Goal: Task Accomplishment & Management: Complete application form

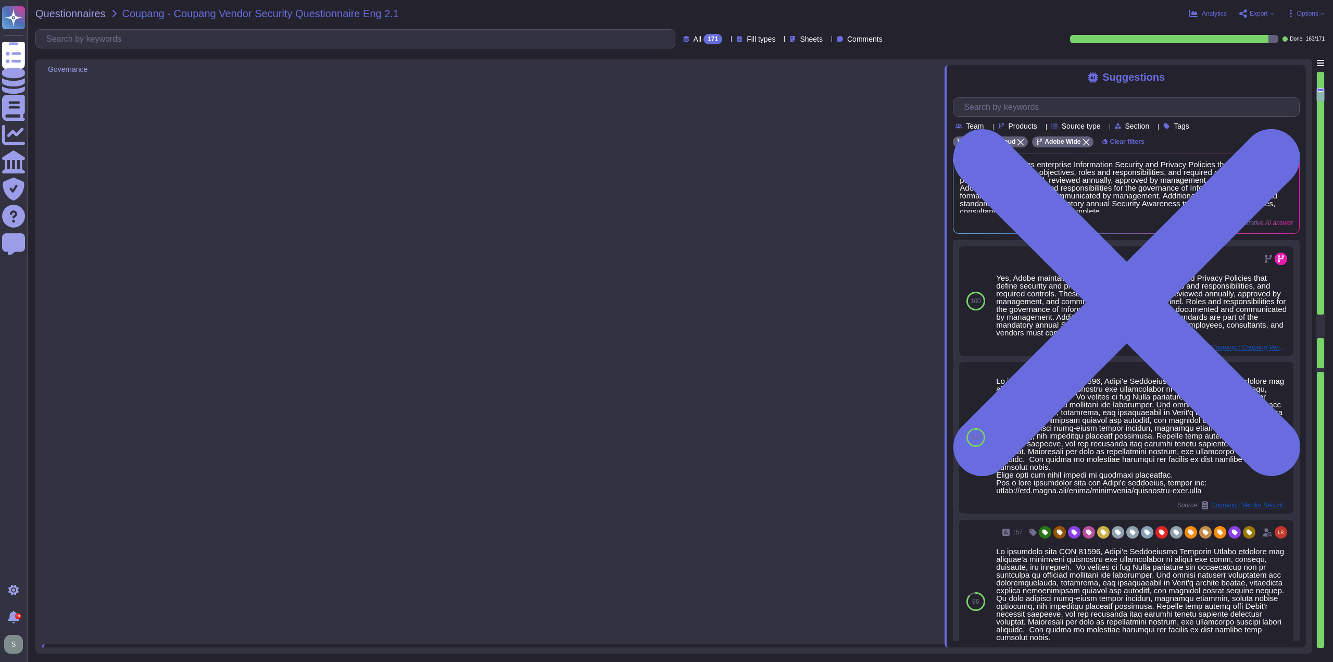
type textarea "Yes, Adobe maintains enterprise Information Security and Privacy Policies that …"
type textarea "Adobe has appointed a Chief Security Officer (CSO) who is responsible for secur…"
type textarea "Yes, we deliver regular information security and privacy training to educate ou…"
type textarea "Adobe has implemented a comprehensive Business Continuity and Disaster Recovery…"
type textarea "Yes, we have a documented and approved Incident Response Plan in place that out…"
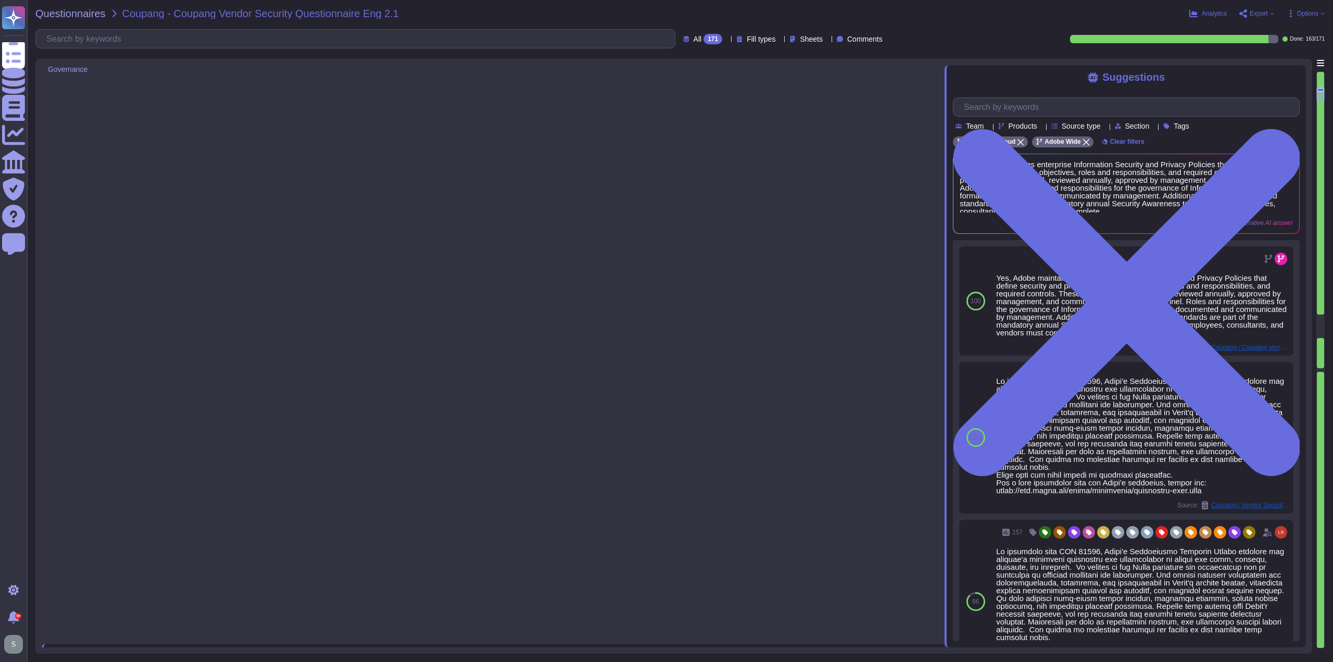
type textarea "For incidents: The Incident Response Team coordinates incident response activit…"
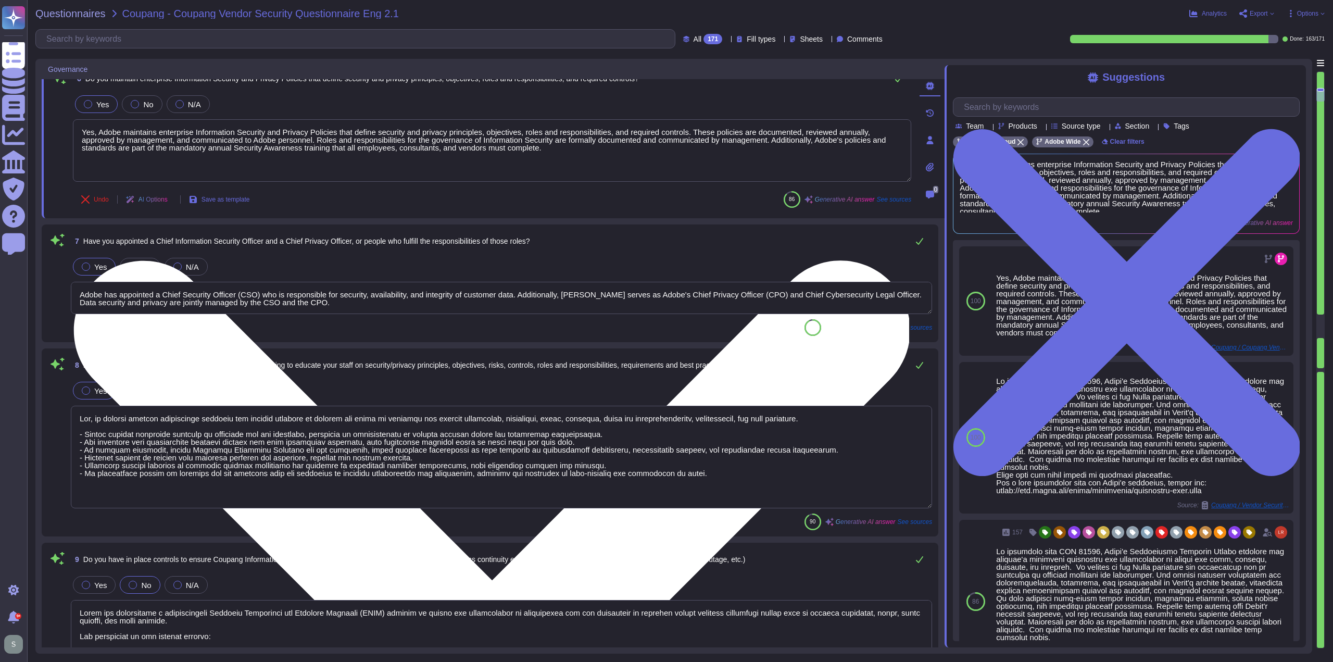
click at [615, 160] on textarea "Yes, Adobe maintains enterprise Information Security and Privacy Policies that …" at bounding box center [492, 150] width 838 height 62
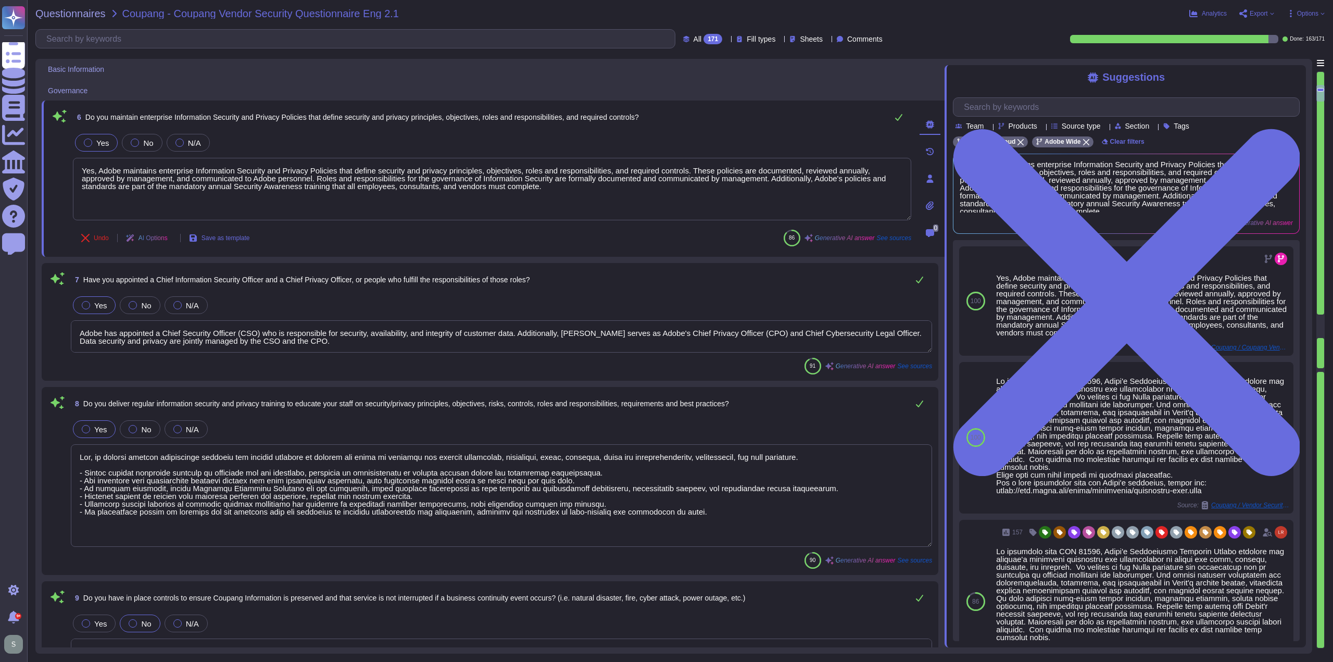
scroll to position [529, 0]
type textarea "Adobe Inc. offers a diverse range of products and services designed for creativ…"
type textarea "Adobe offers several APIs to its clients, enabling them to integrate Adobe serv…"
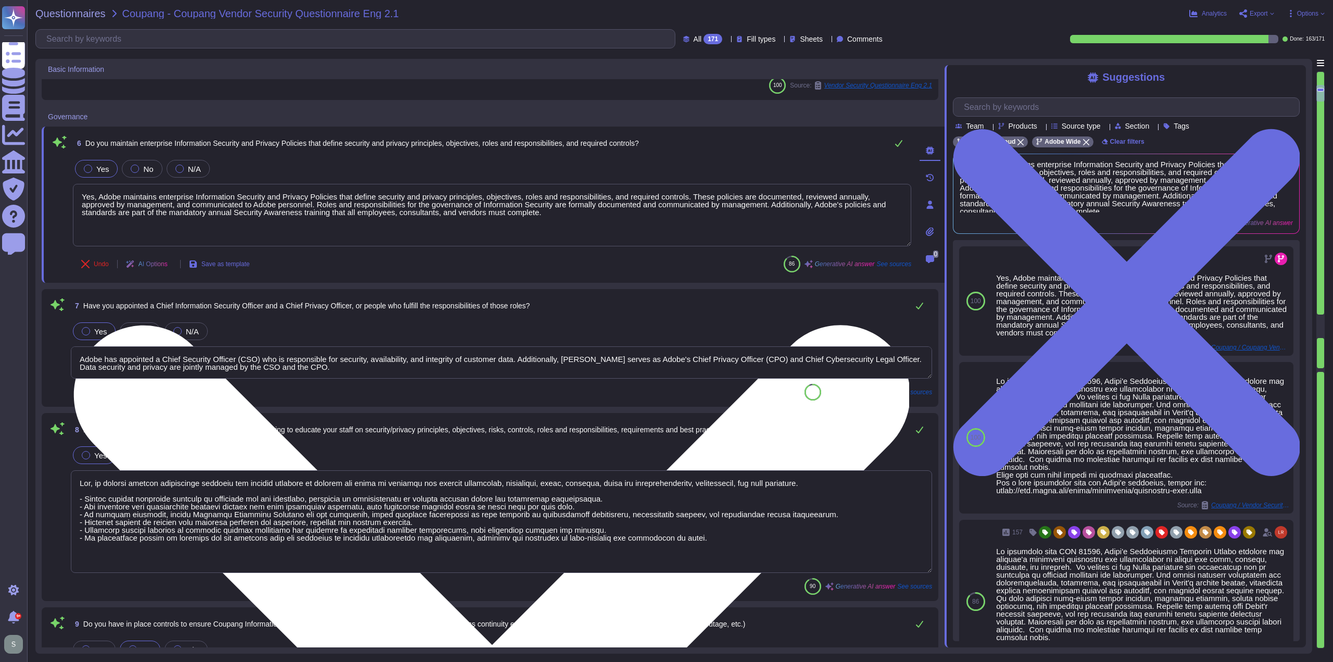
drag, startPoint x: 573, startPoint y: 220, endPoint x: 536, endPoint y: 223, distance: 36.6
click at [536, 223] on textarea "Yes, Adobe maintains enterprise Information Security and Privacy Policies that …" at bounding box center [492, 215] width 838 height 62
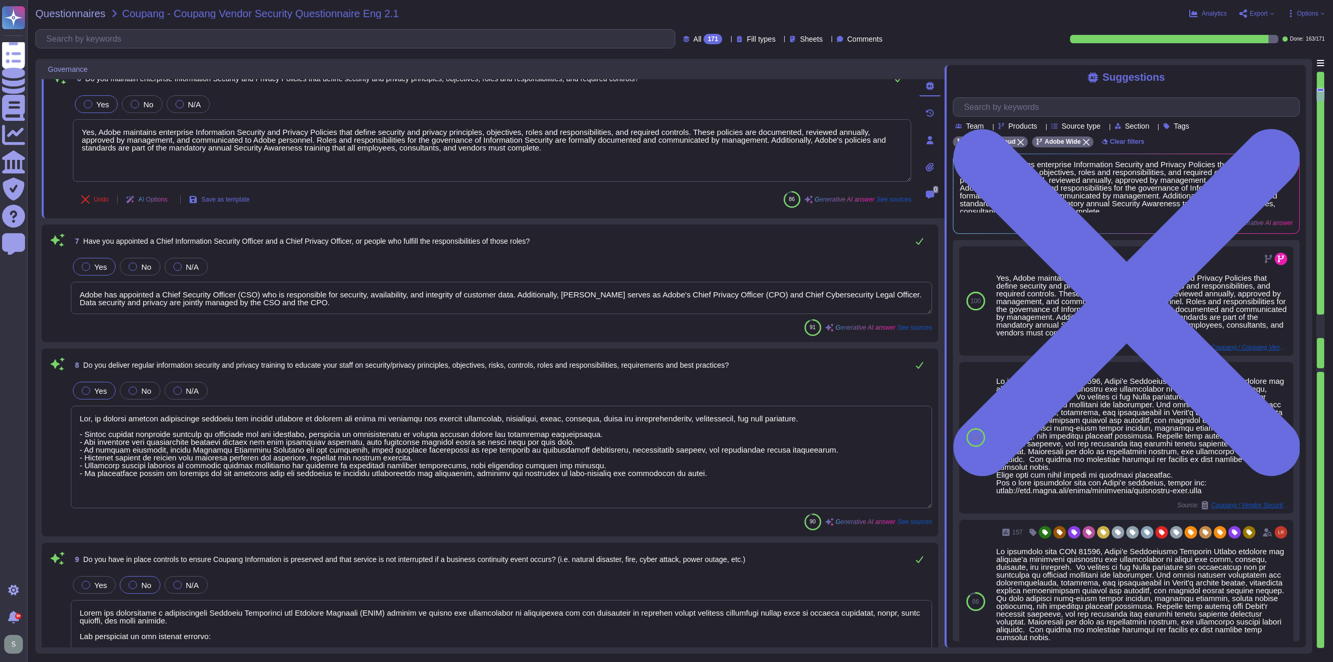
type textarea "For incidents: The Incident Response Team coordinates incident response activit…"
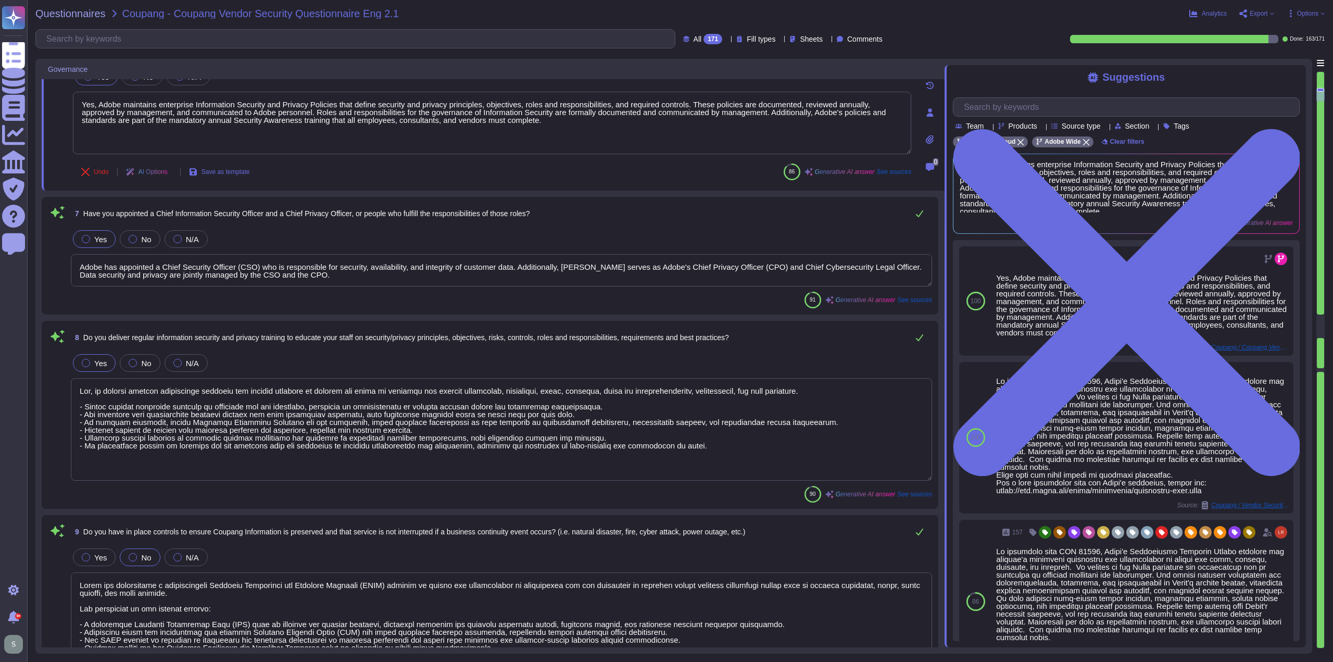
scroll to position [634, 0]
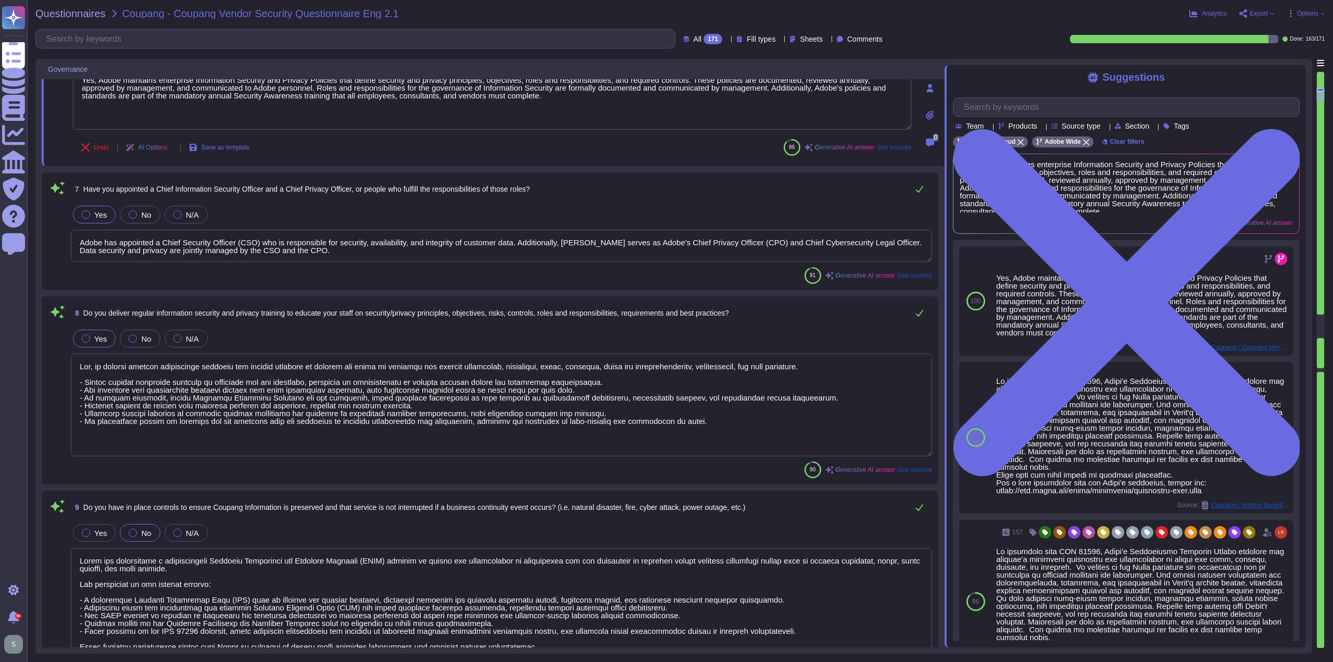
click at [870, 468] on span "Generative AI answer" at bounding box center [865, 469] width 60 height 6
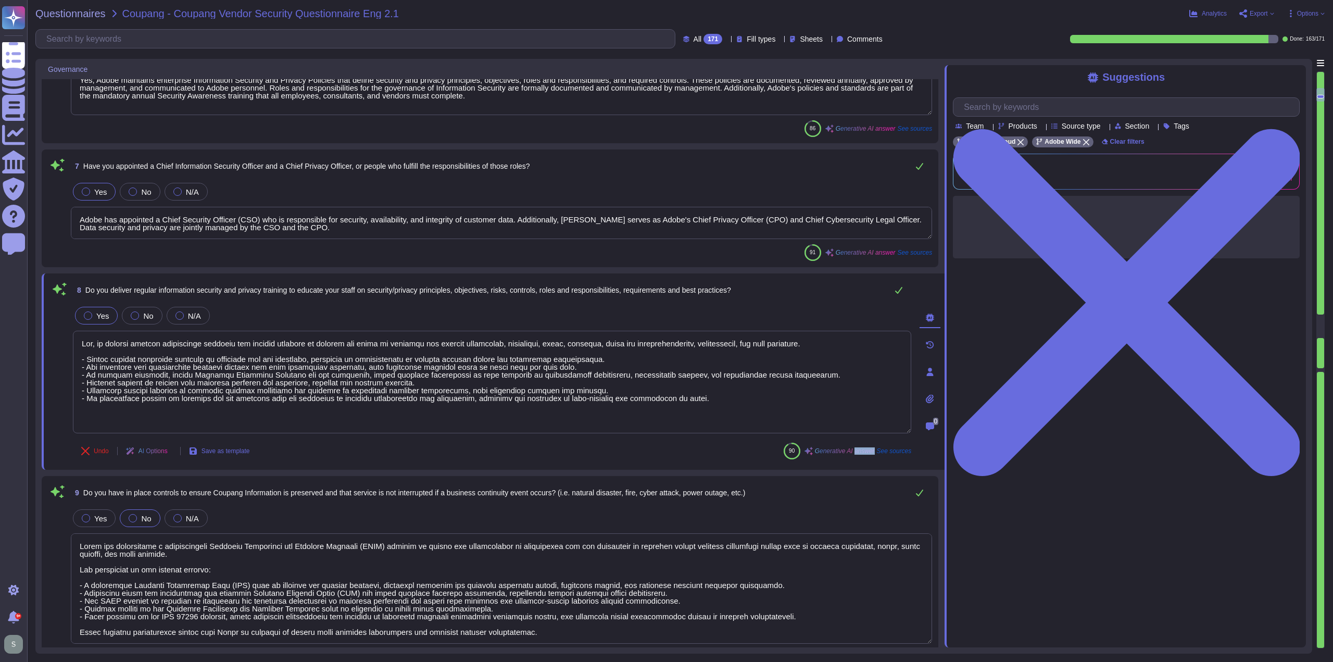
click at [870, 468] on div "8 Do you deliver regular information security and privacy training to educate y…" at bounding box center [493, 371] width 903 height 196
click at [833, 449] on span "Generative AI answer" at bounding box center [845, 451] width 60 height 6
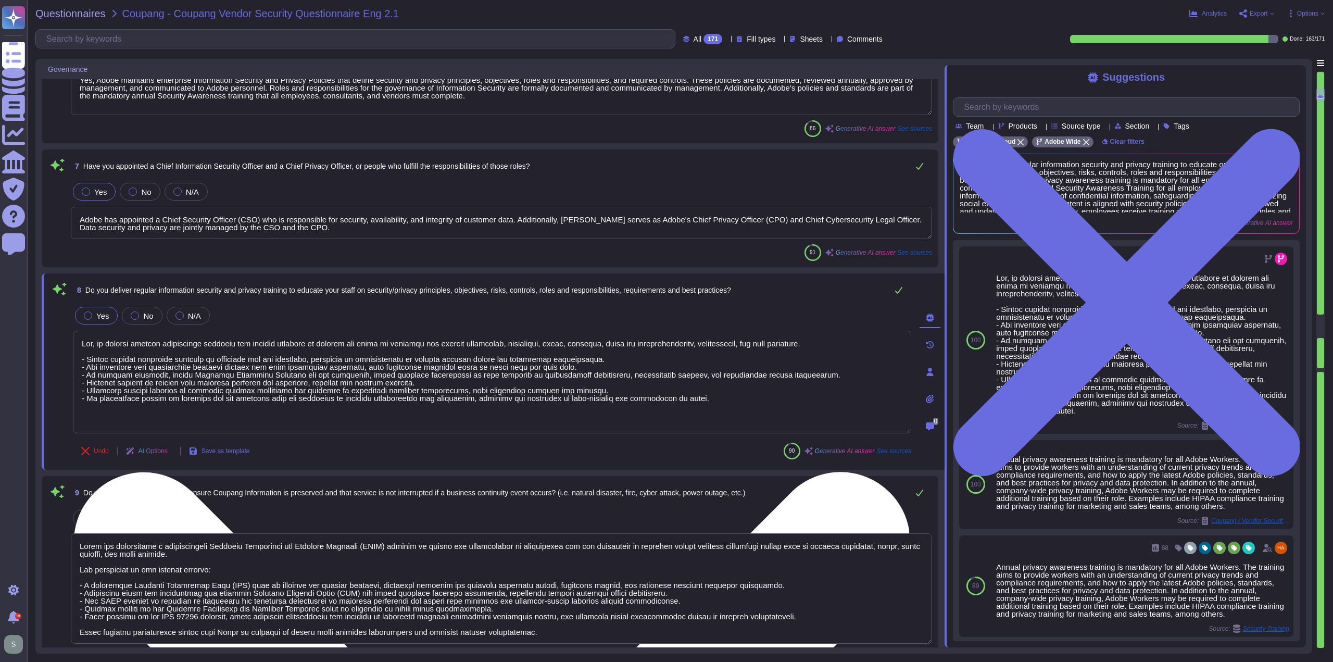
drag, startPoint x: 523, startPoint y: 357, endPoint x: 468, endPoint y: 369, distance: 56.0
click at [468, 371] on textarea at bounding box center [492, 382] width 838 height 103
click at [468, 369] on textarea at bounding box center [492, 382] width 838 height 103
click at [726, 402] on textarea at bounding box center [492, 382] width 838 height 103
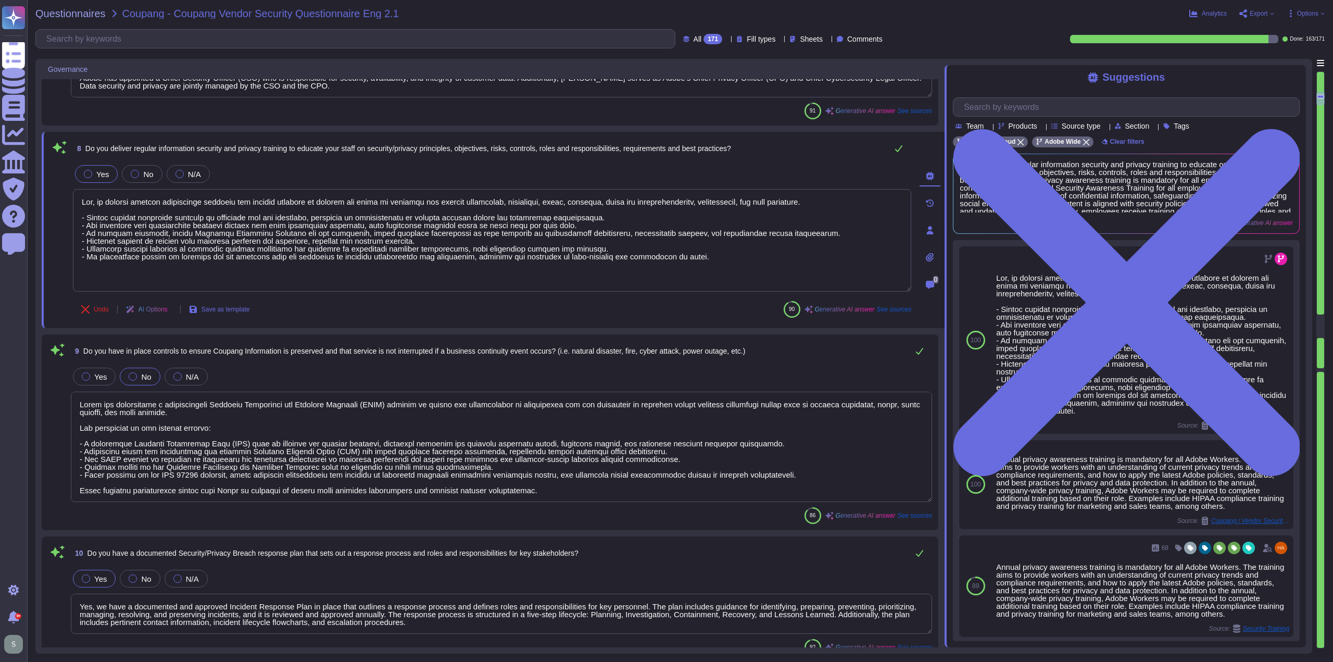
type textarea "The timeframe for notification is governed by the laws and regulations of the c…"
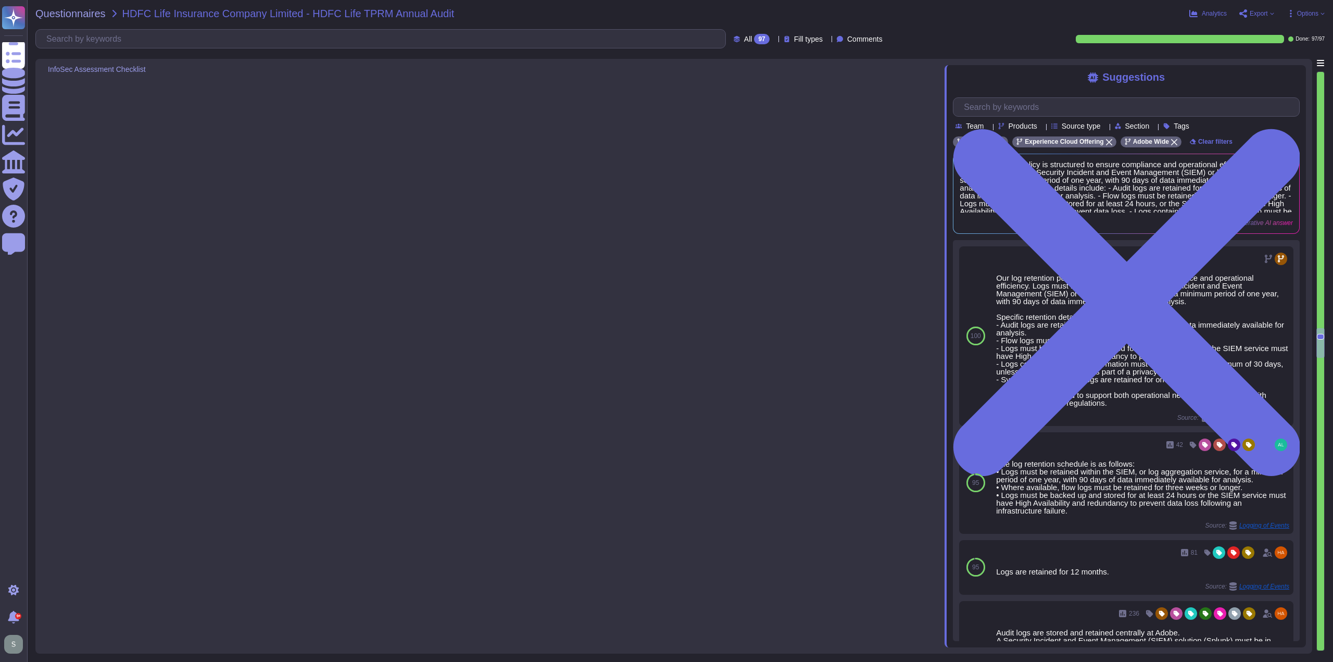
type textarea "Adobe's products and services' operation teams define and implement availabilit…"
type textarea "Adobe provides a centralized log collection and monitoring solution that meets …"
type textarea "Our log retention policy is structured to ensure compliance and operational eff…"
type textarea "Access to edit or delete logs is restricted to authorized personnel only, based…"
type textarea "Adobe has established a Logical Access Policy that is documented and applies to…"
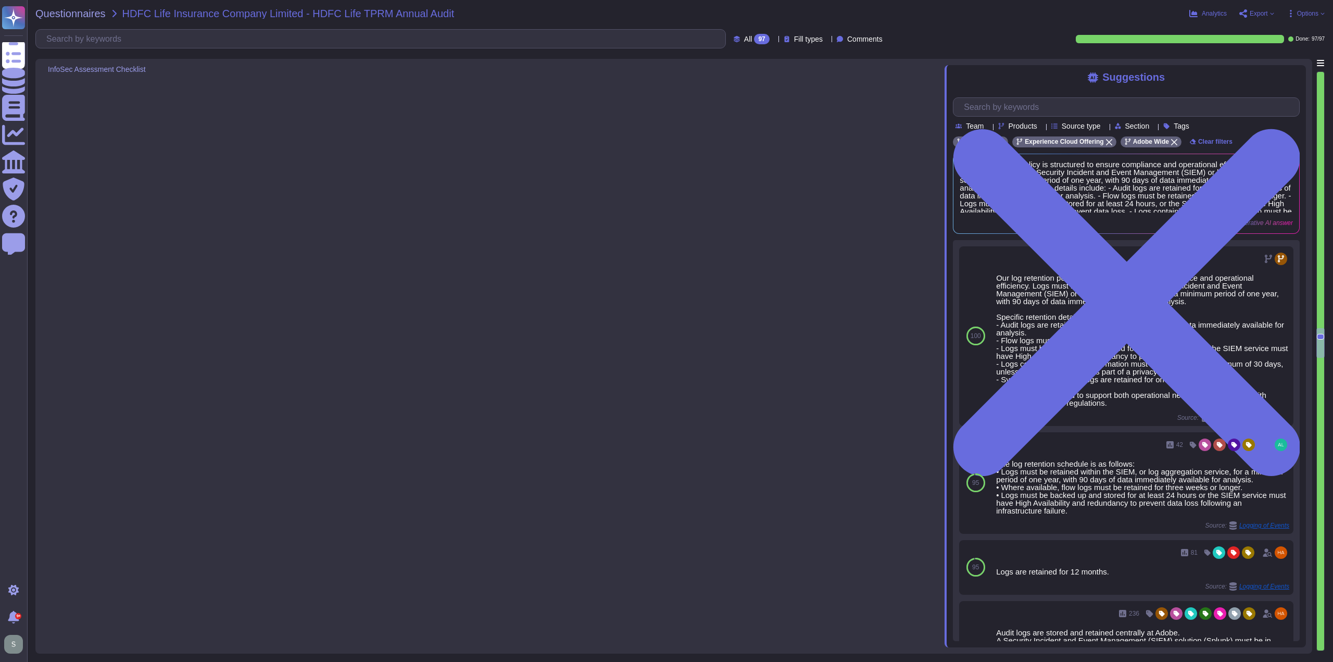
type textarea "Adobe will provide customer logs upon request."
type textarea "There are two groups of Adobe employees who may require and are granted access …"
type textarea "Passwords for enterprise users who choose to use Adobe as an identity provider …"
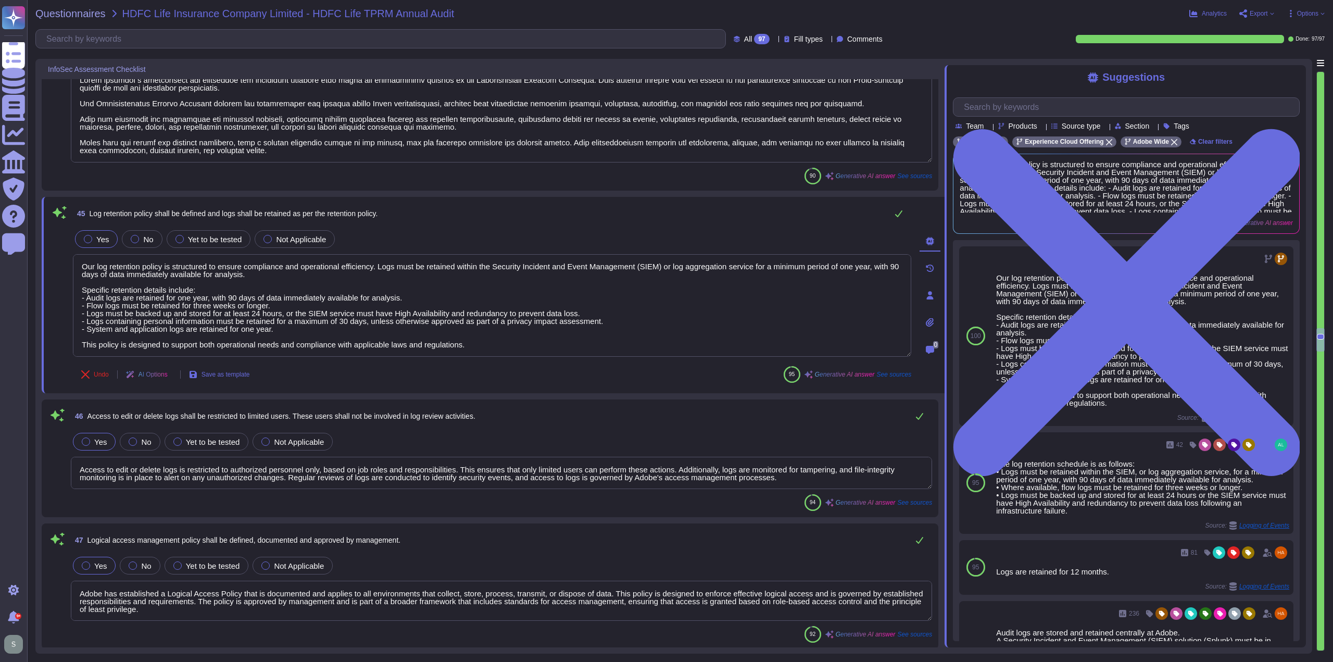
type textarea "Audit logs are reviewed on a regular basis for security events. Adobe uses a lo…"
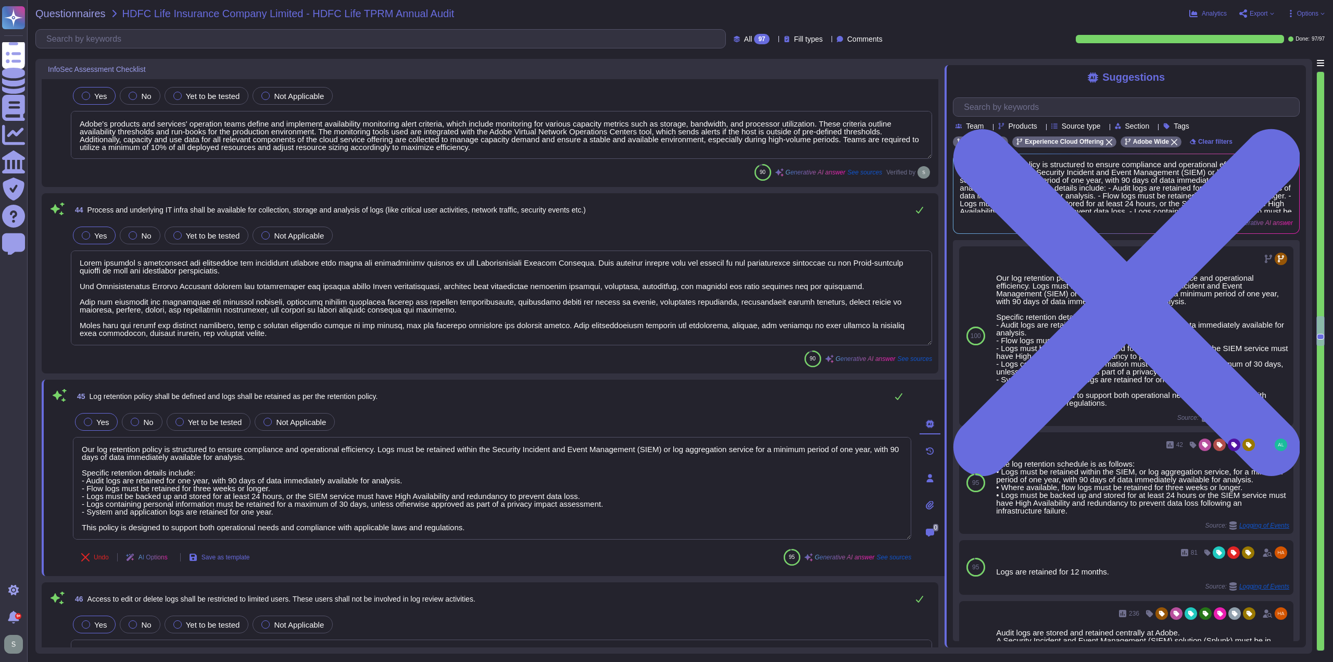
scroll to position [5922, 0]
type textarea "Authentication events (e.g. login/logout, failed logins but no PII/password),Au…"
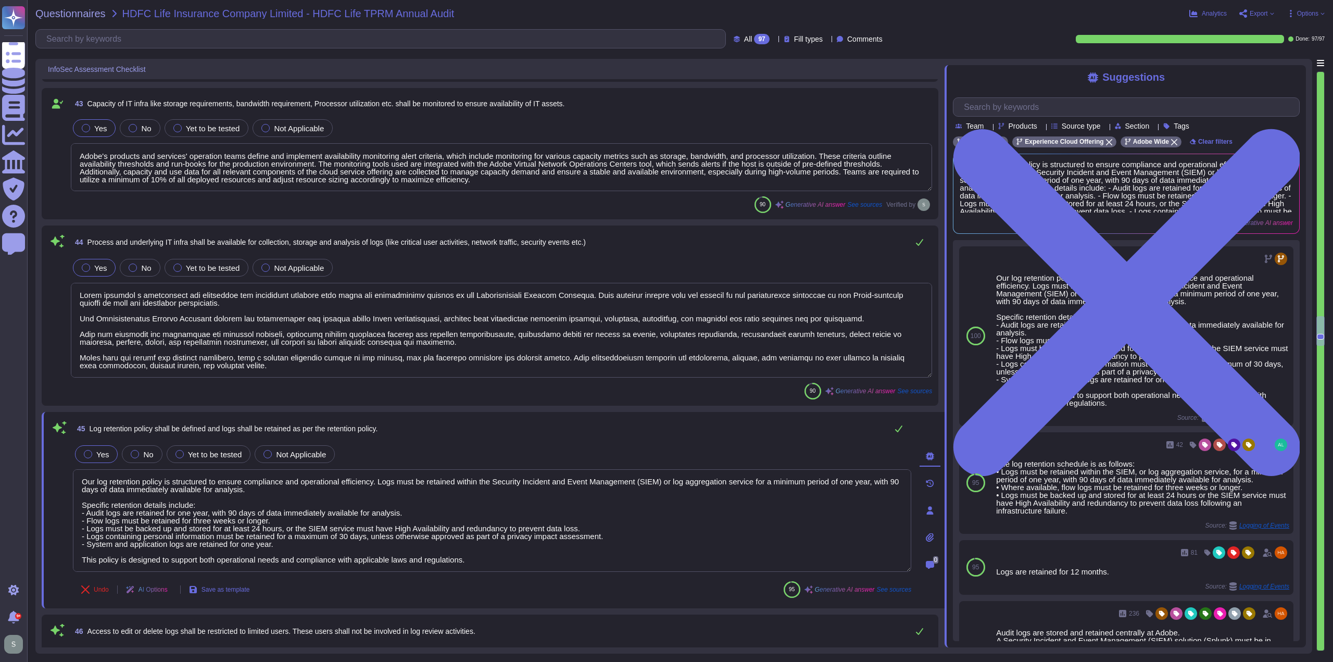
click at [429, 383] on div "90 Generative AI answer See sources" at bounding box center [501, 391] width 861 height 17
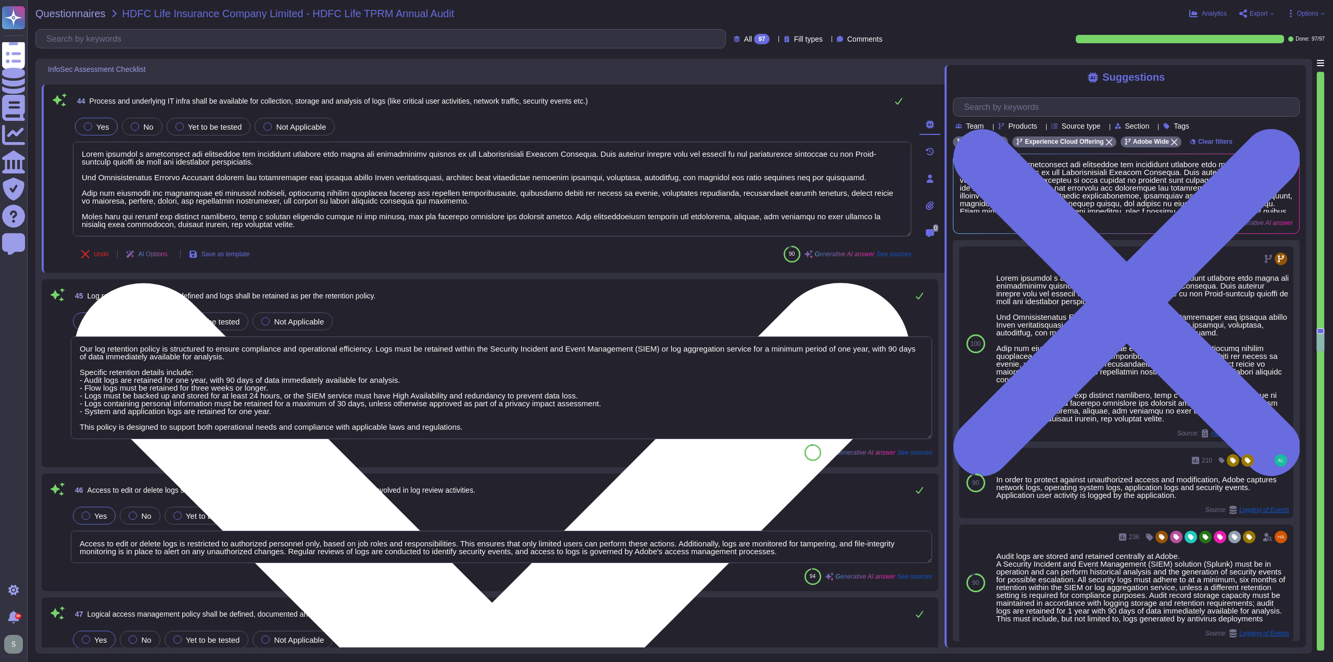
type textarea "There are two groups of Adobe employees who may require and are granted access …"
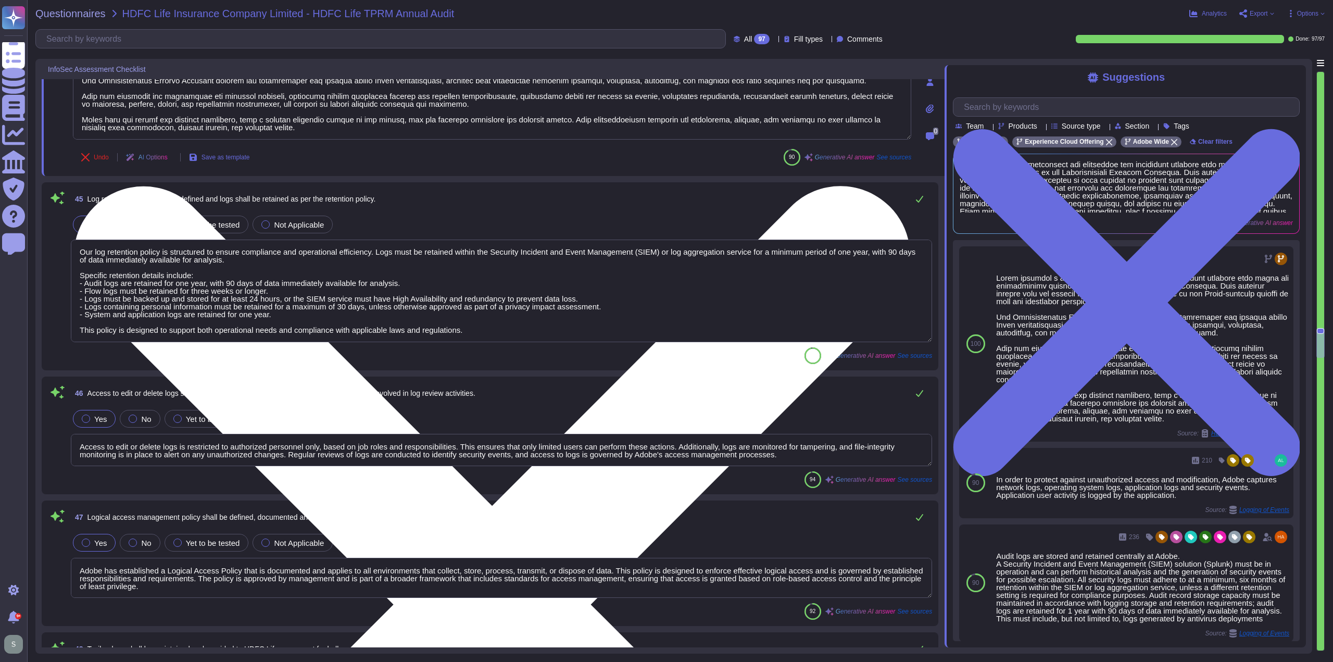
scroll to position [6182, 0]
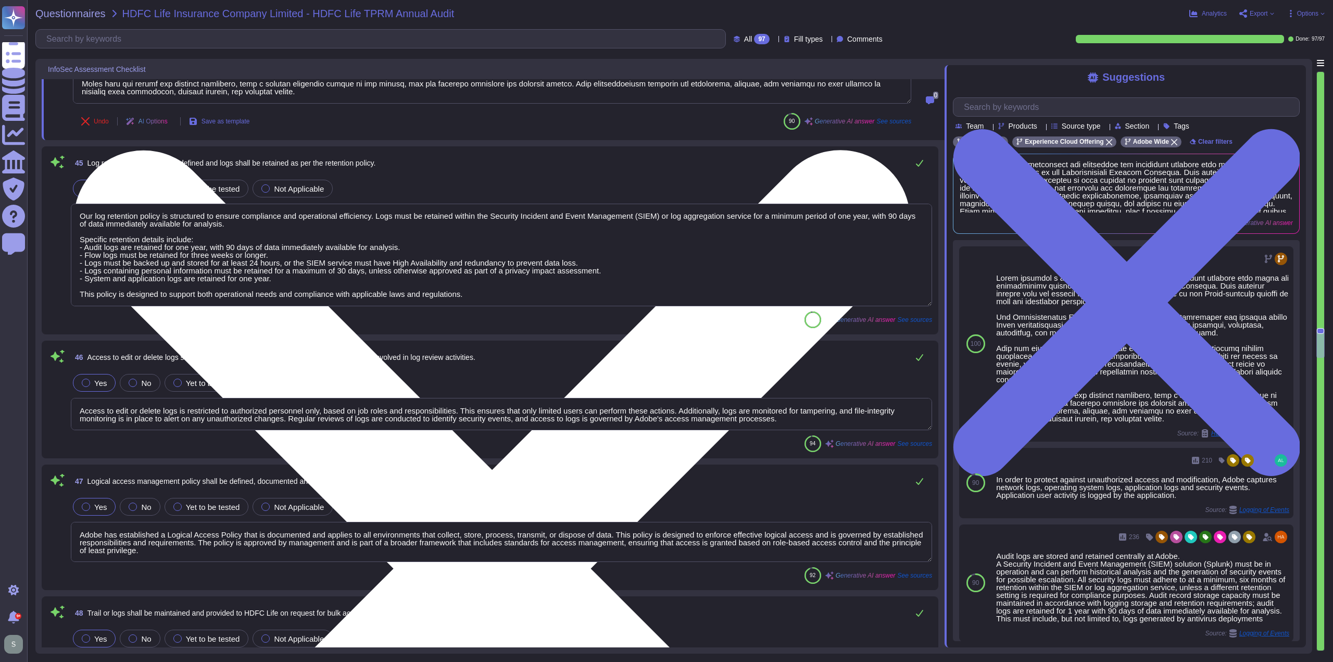
type textarea "Passwords for enterprise users who choose to use Adobe as an identity provider …"
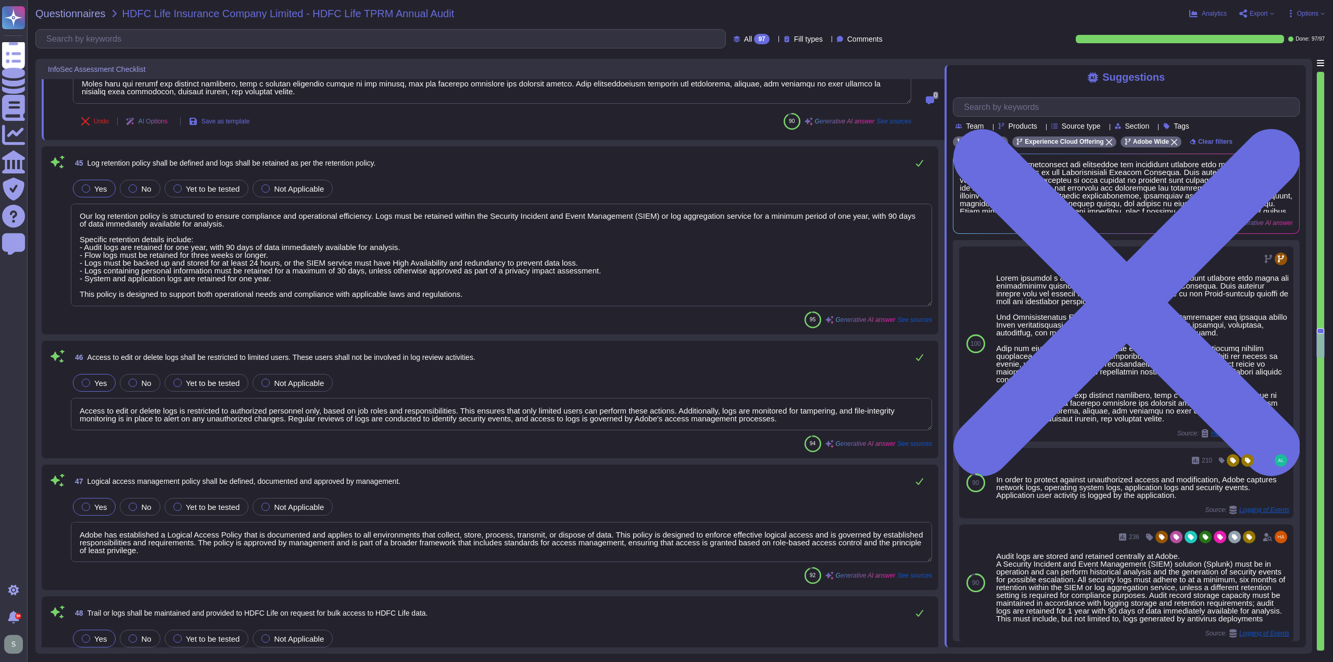
scroll to position [0, 0]
drag, startPoint x: 451, startPoint y: 236, endPoint x: 455, endPoint y: 240, distance: 5.5
drag, startPoint x: 455, startPoint y: 240, endPoint x: 416, endPoint y: 238, distance: 38.6
click at [416, 238] on textarea "Our log retention policy is structured to ensure compliance and operational eff…" at bounding box center [501, 255] width 861 height 103
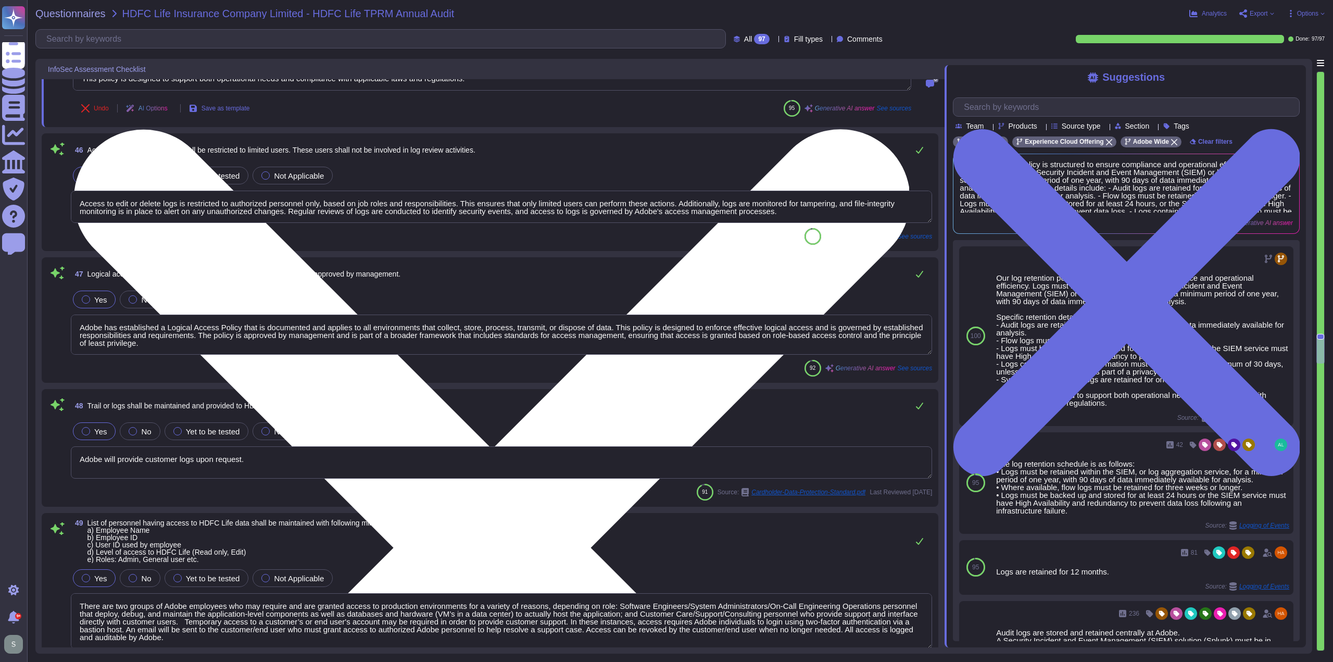
scroll to position [6390, 0]
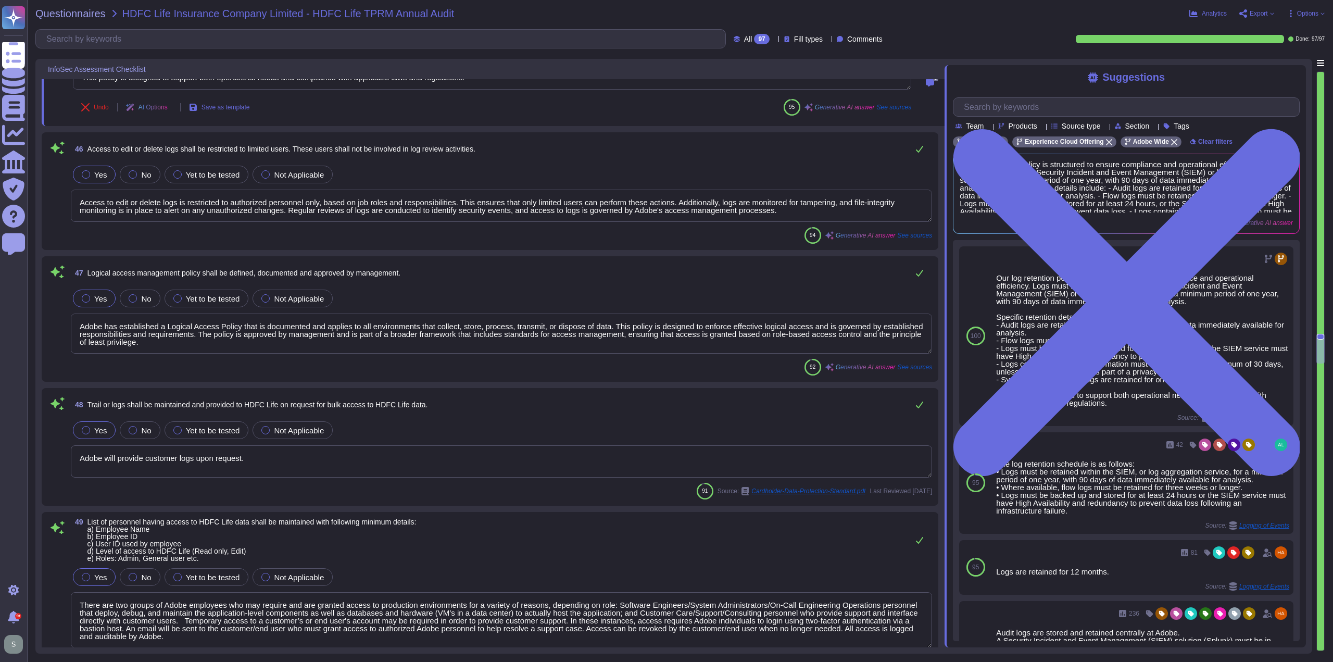
click at [148, 232] on div "94 Generative AI answer See sources" at bounding box center [501, 235] width 861 height 17
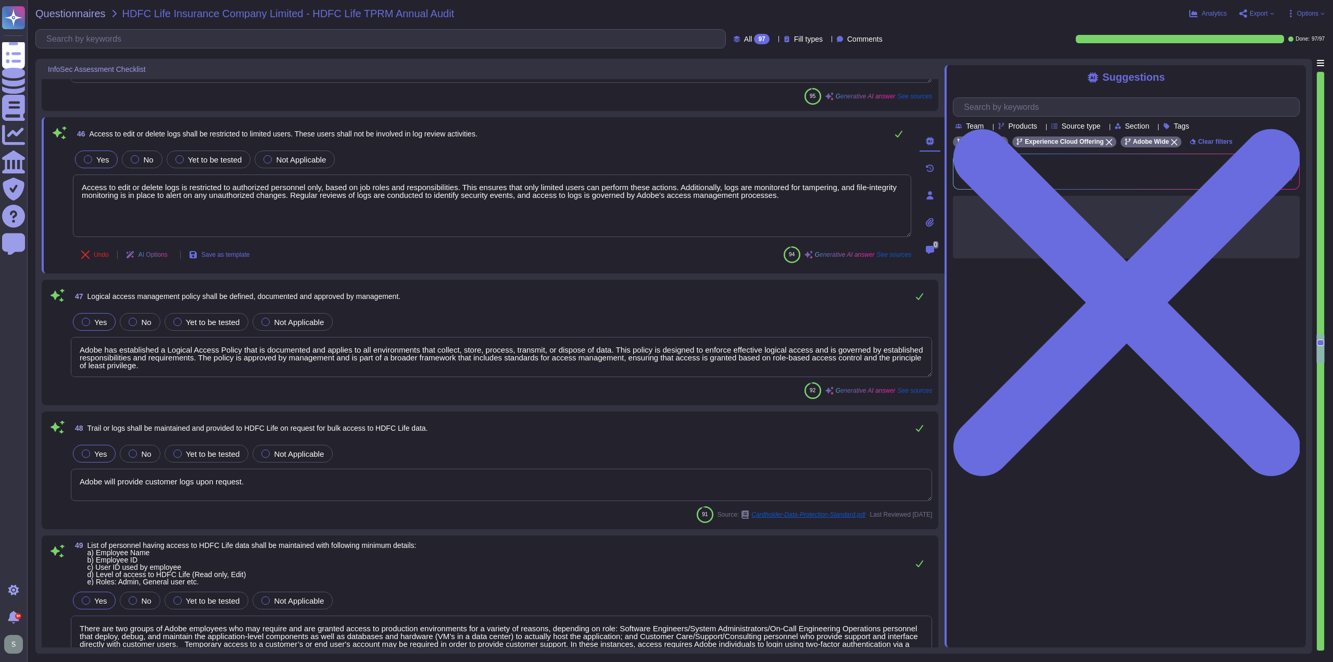
type textarea "Passwords for enterprise users who choose to use Adobe as an identity provider …"
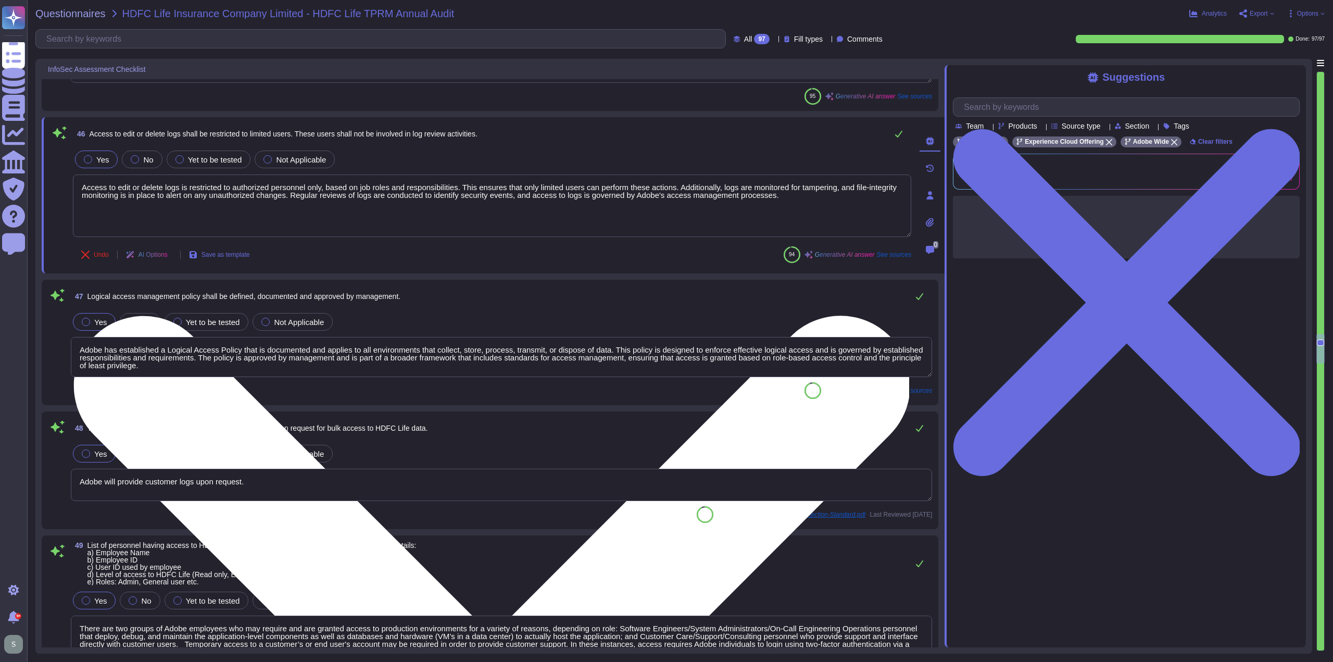
click at [786, 195] on textarea "Access to edit or delete logs is restricted to authorized personnel only, based…" at bounding box center [492, 205] width 838 height 62
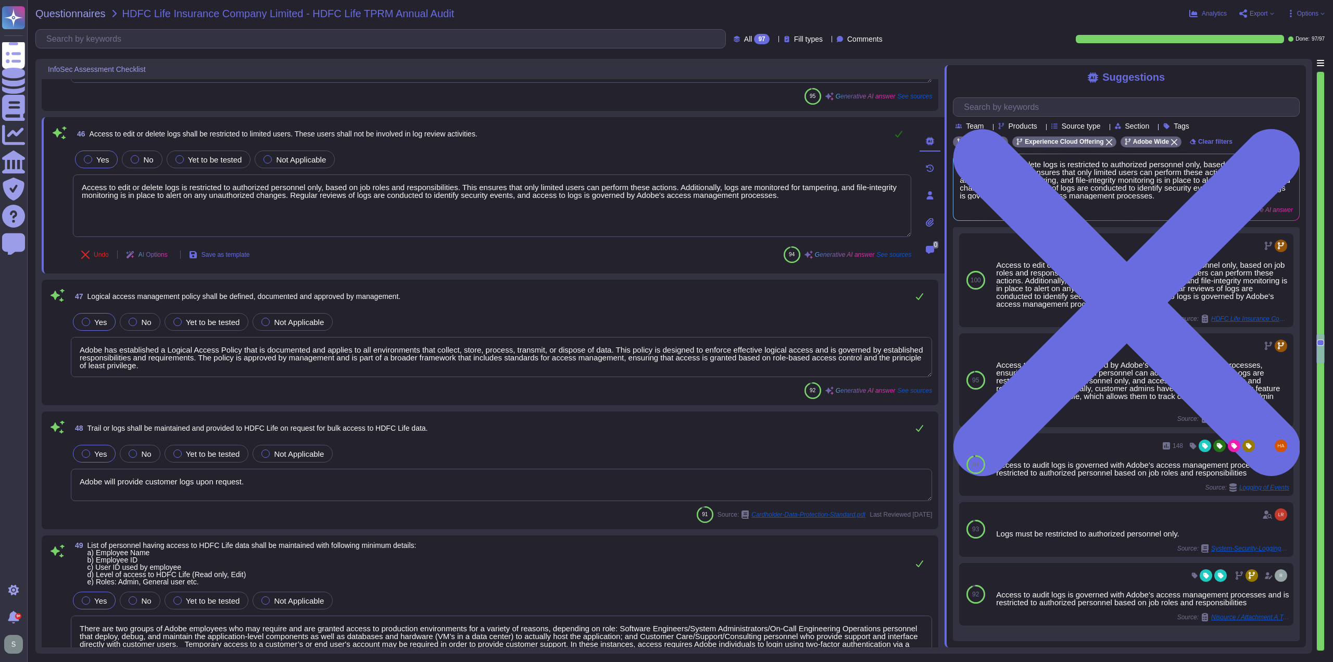
click at [902, 135] on icon at bounding box center [898, 134] width 8 height 8
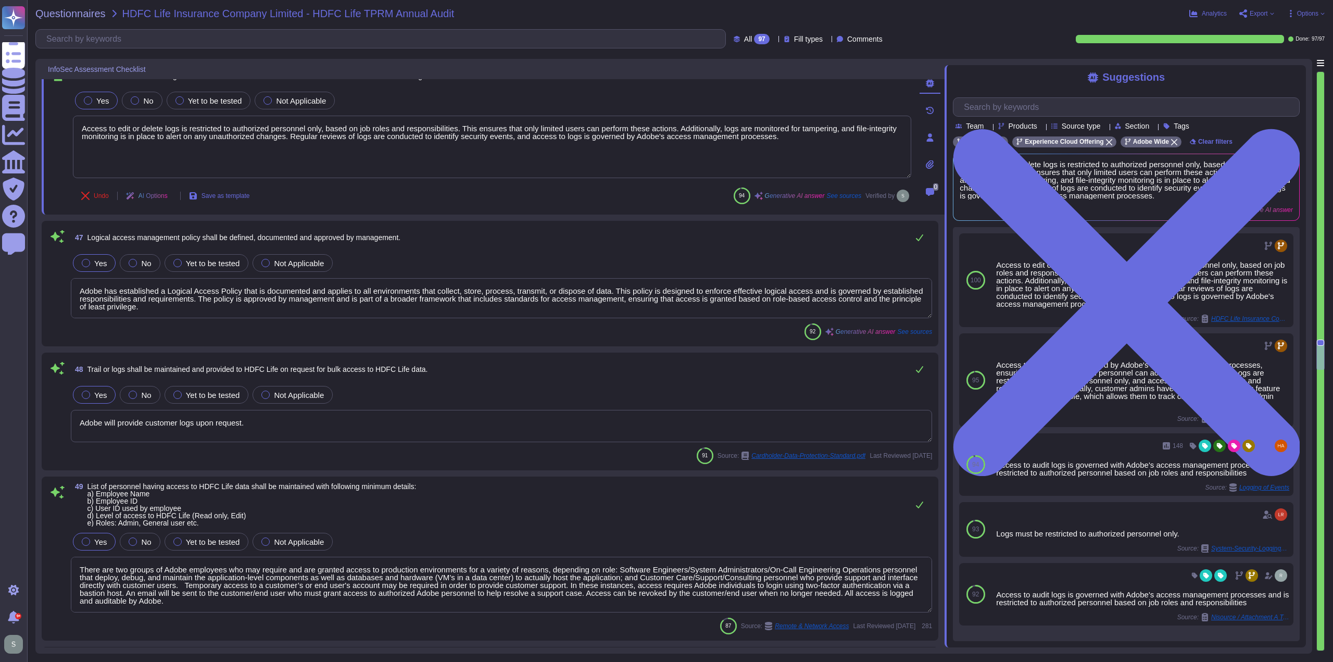
type textarea "Multi-factor authentication (MFA) is required for remote access by Adobe Employ…"
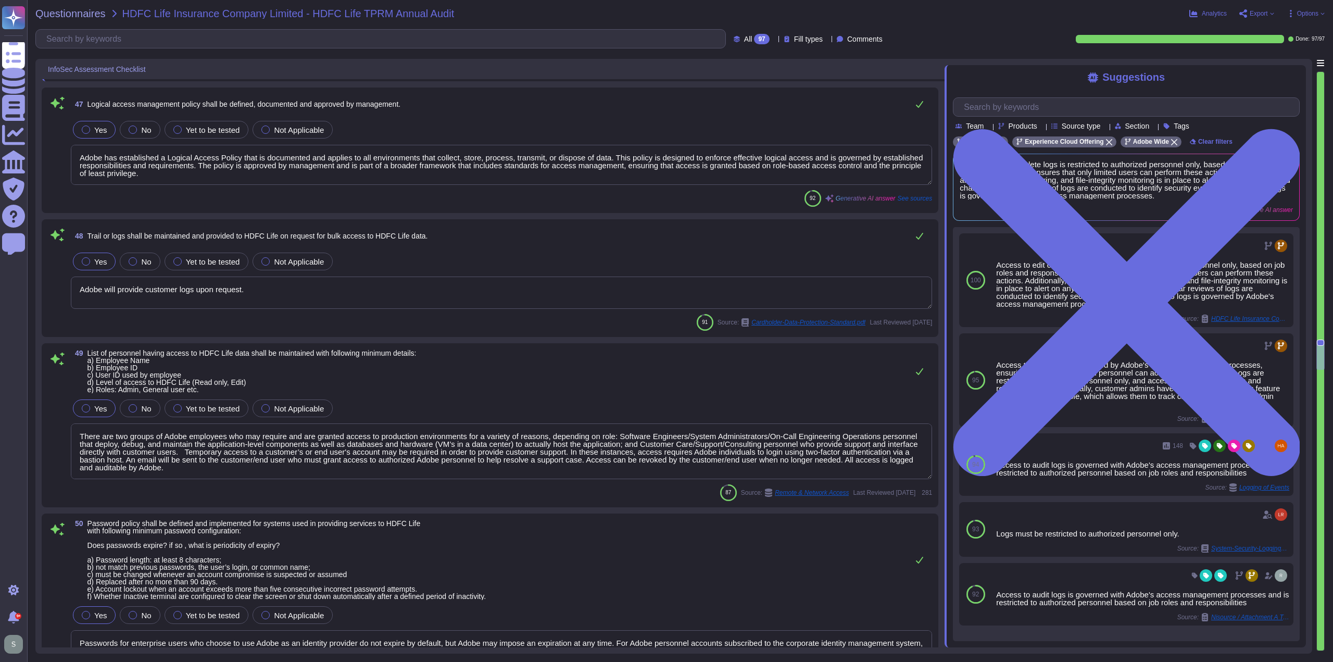
type textarea "Adobe has established a formal process for granting and revoking logical access…"
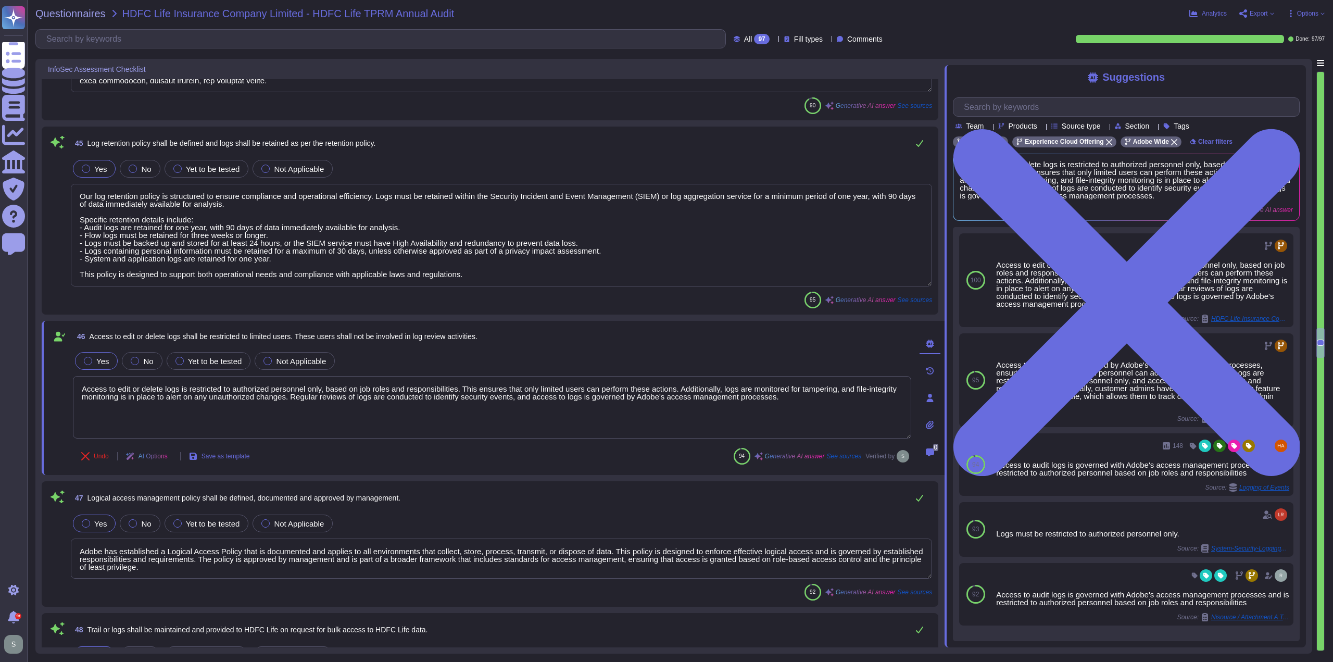
scroll to position [6177, 0]
type textarea "Adobe's products and services' operation teams define and implement availabilit…"
type textarea "Adobe provides a centralized log collection and monitoring solution that meets …"
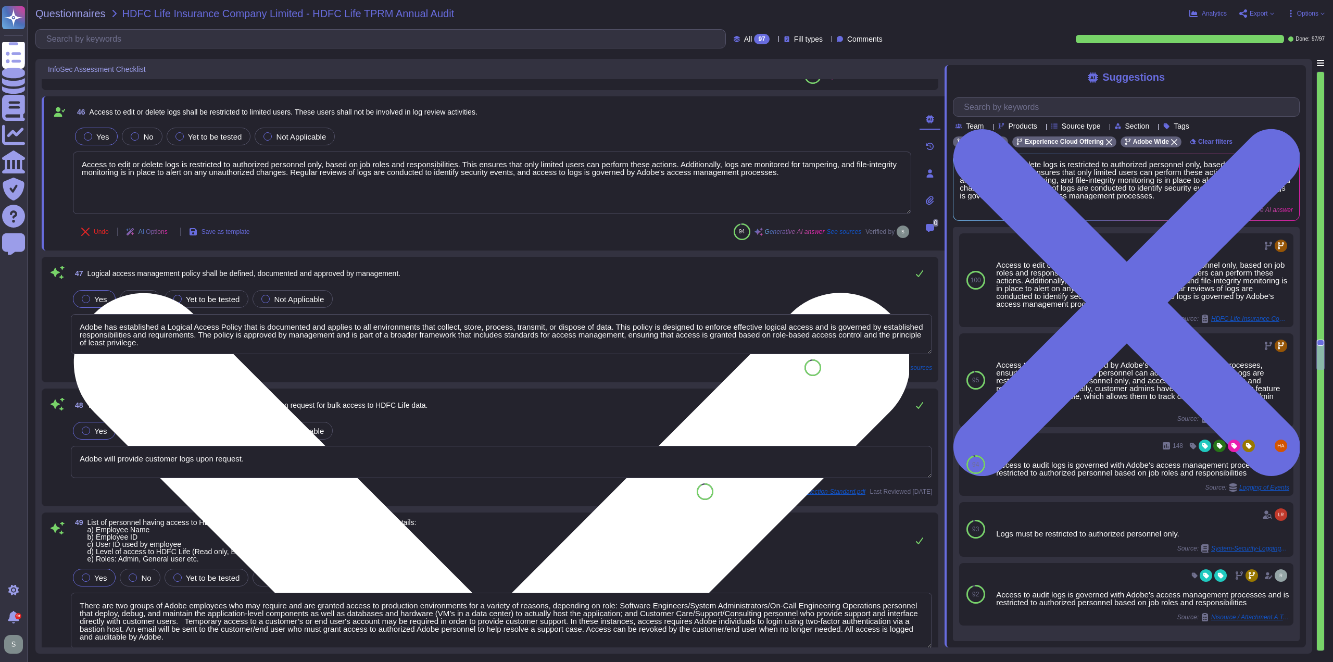
type textarea "Multi-factor authentication (MFA) is required for remote access by Adobe Employ…"
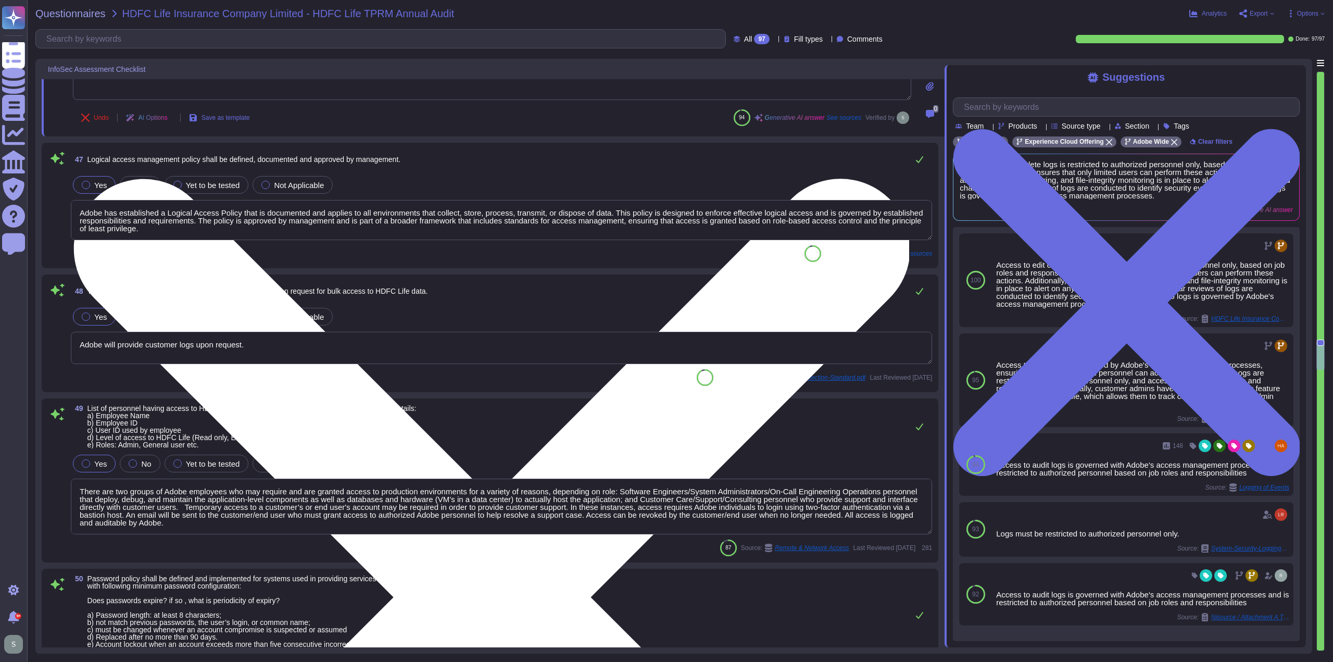
scroll to position [6541, 0]
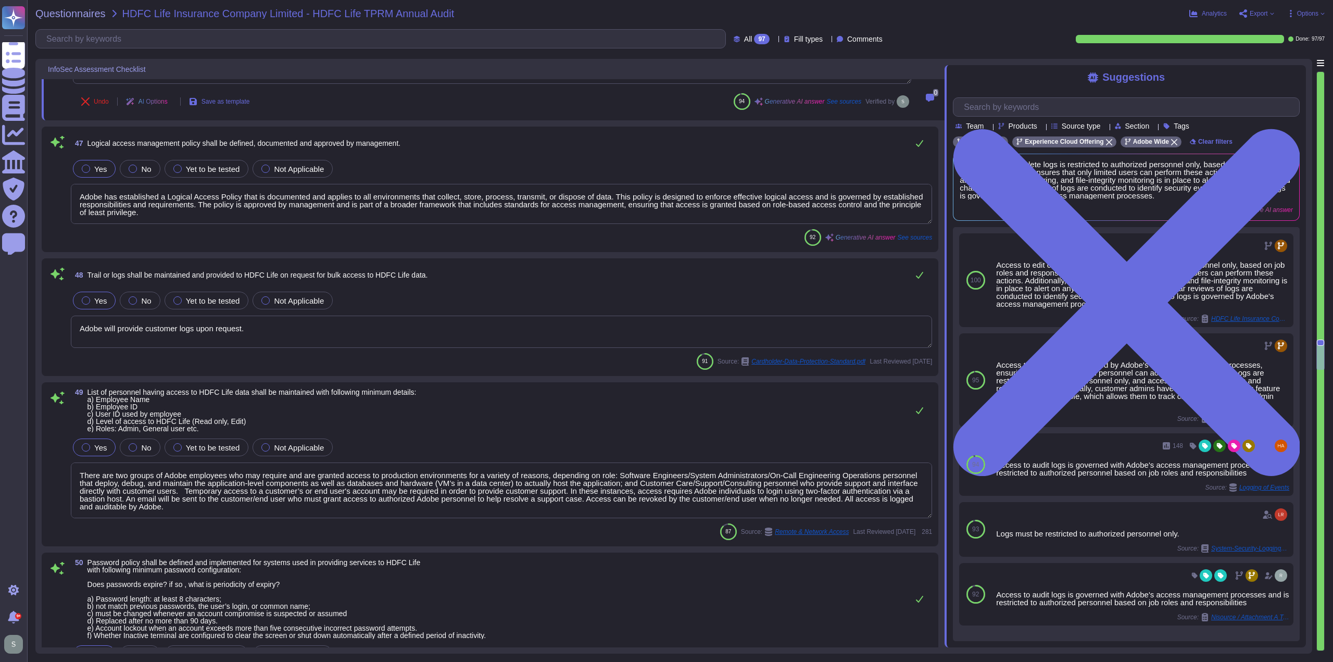
click at [564, 163] on div "Yes No Yet to be tested Not Applicable" at bounding box center [501, 169] width 861 height 22
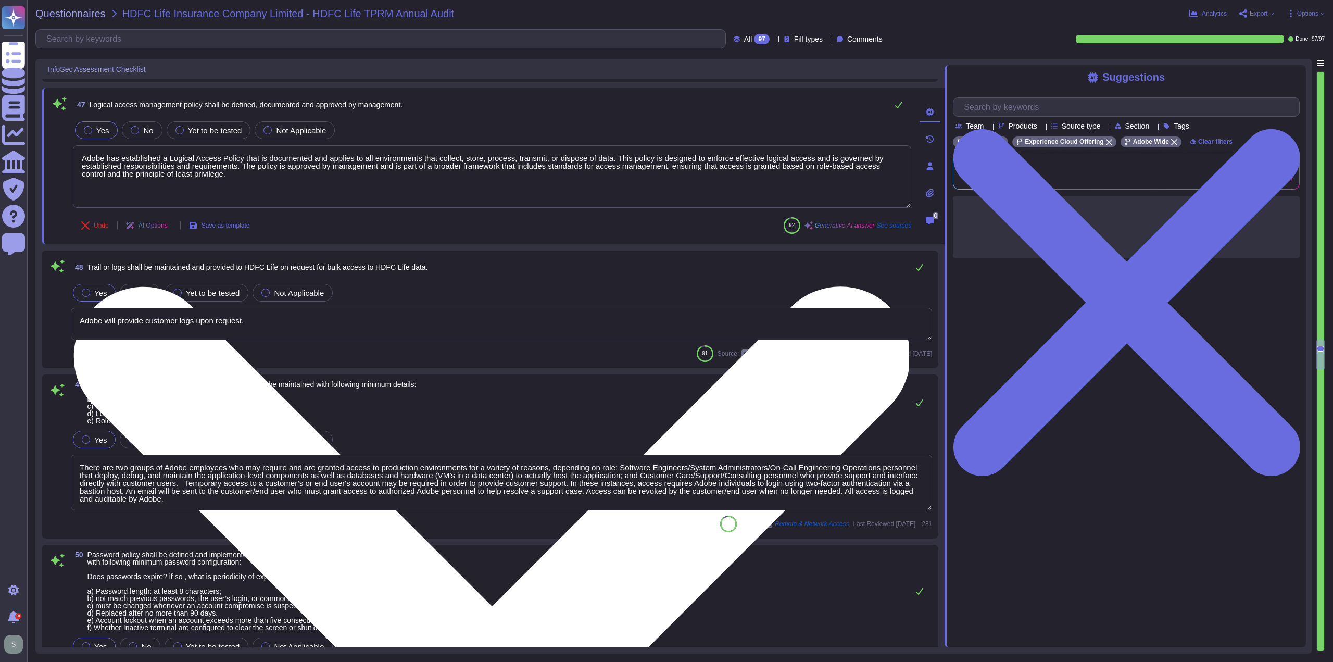
click at [461, 186] on textarea "Adobe has established a Logical Access Policy that is documented and applies to…" at bounding box center [492, 176] width 838 height 62
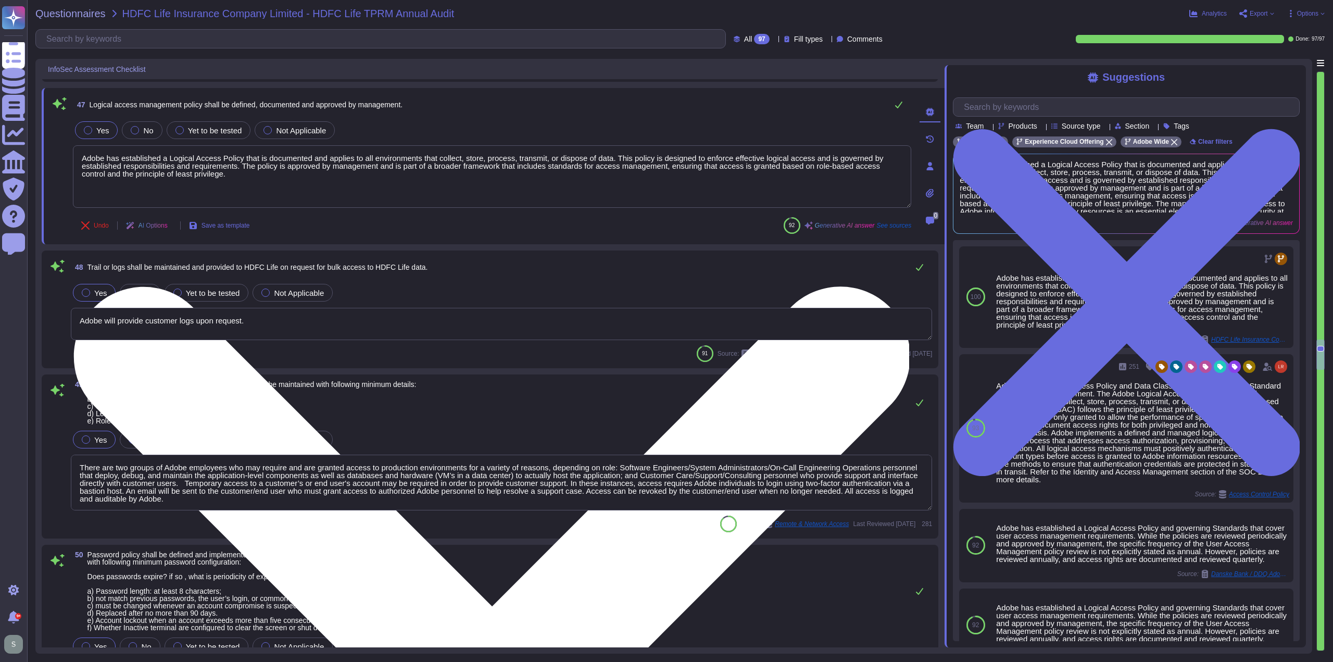
drag, startPoint x: 421, startPoint y: 178, endPoint x: 355, endPoint y: 181, distance: 65.7
click at [355, 181] on textarea "Adobe has established a Logical Access Policy that is documented and applies to…" at bounding box center [492, 176] width 838 height 62
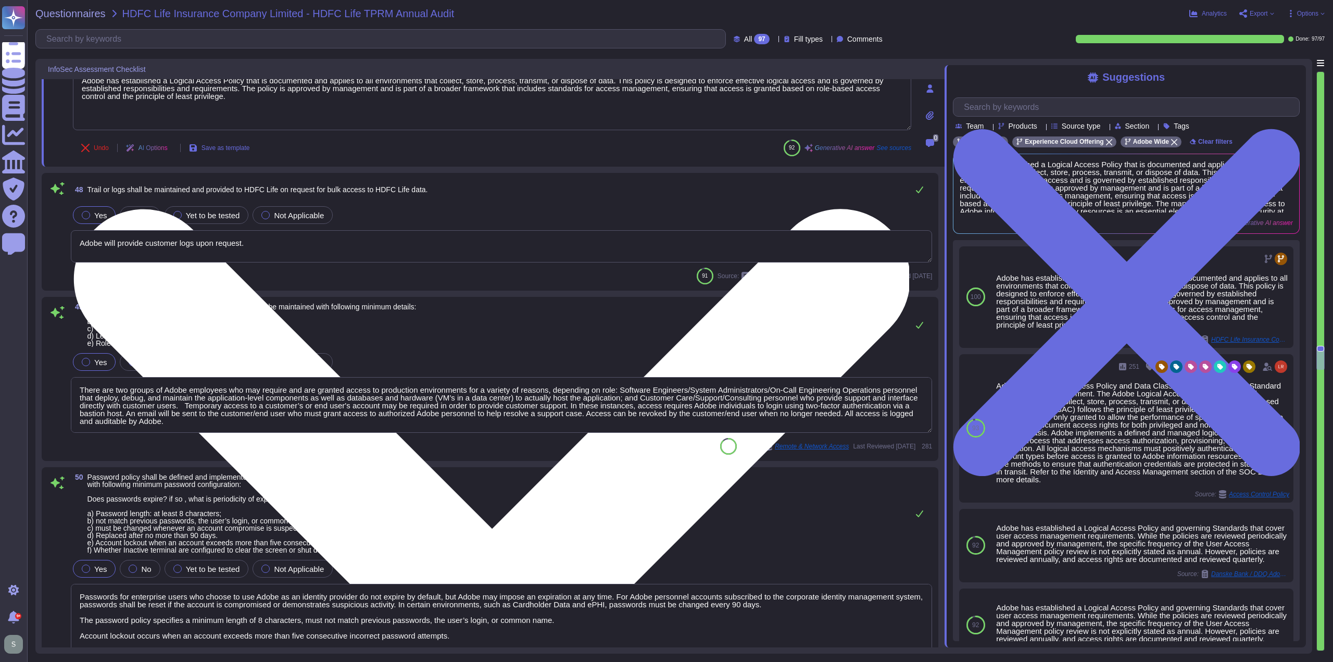
scroll to position [6645, 0]
type textarea "Adobe has established a formal process for granting and revoking logical access…"
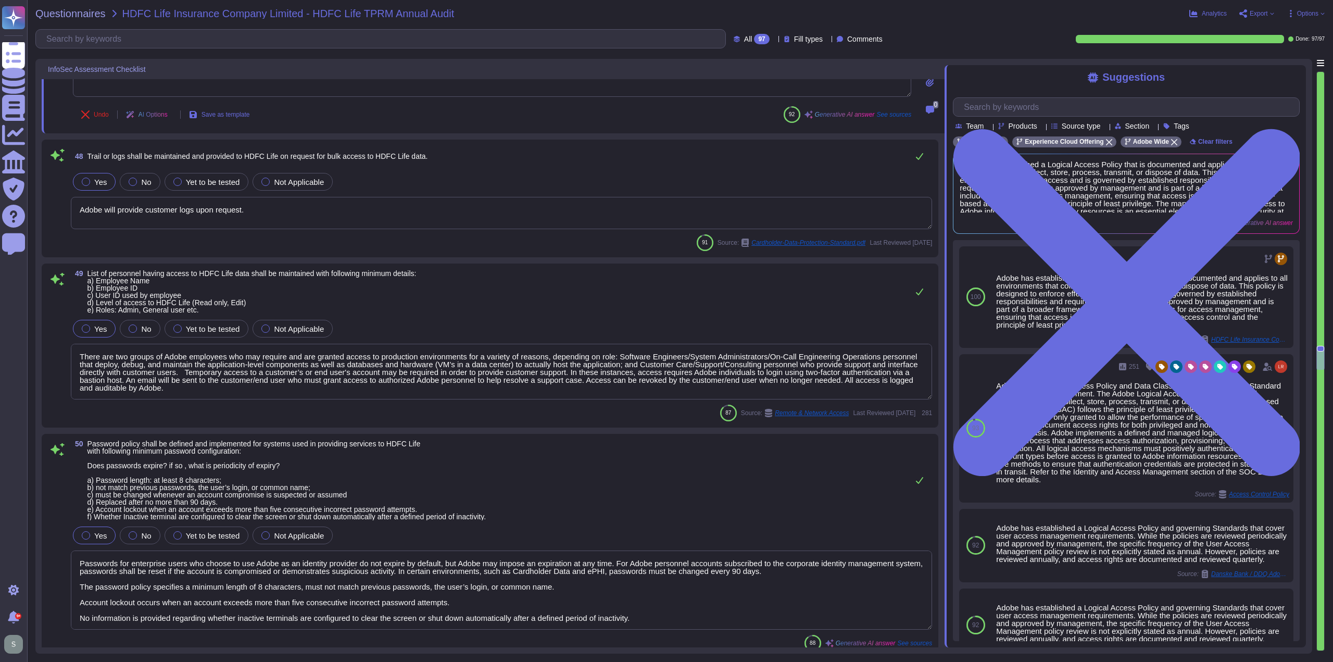
drag, startPoint x: 255, startPoint y: 207, endPoint x: 269, endPoint y: 207, distance: 14.1
click at [257, 207] on textarea "Adobe will provide customer logs upon request." at bounding box center [501, 213] width 861 height 32
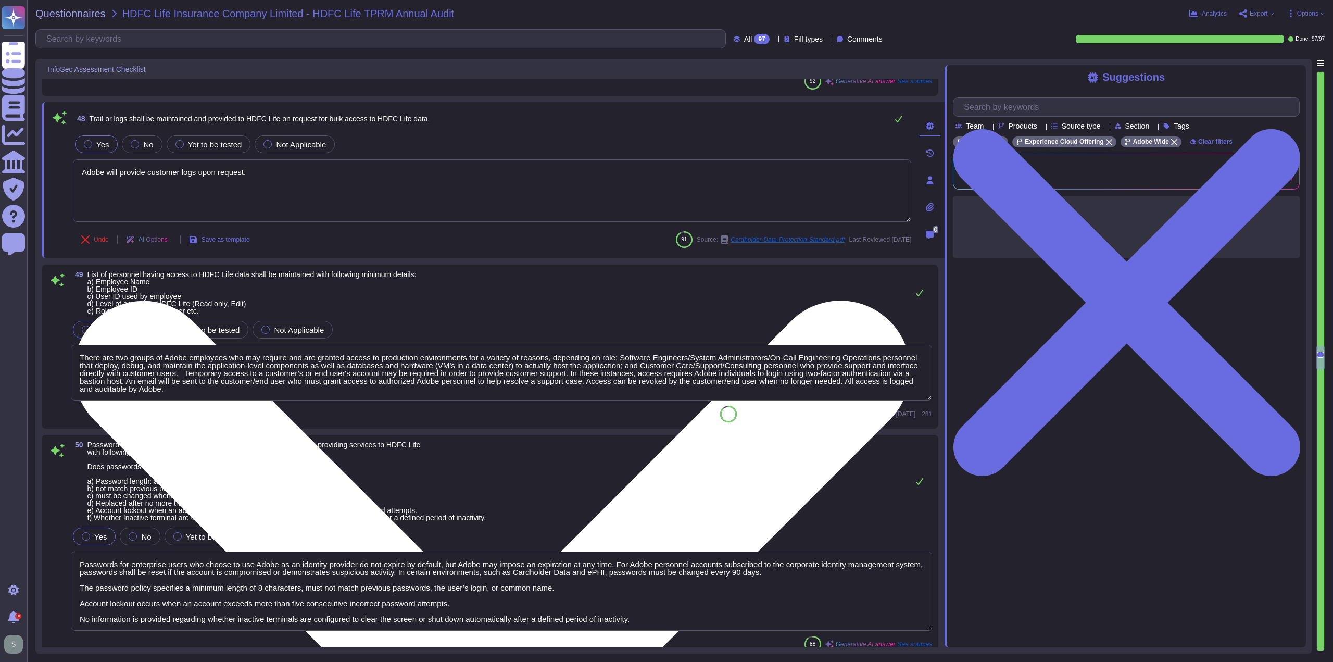
type textarea "Adobe has established a formal process for granting and revoking logical access…"
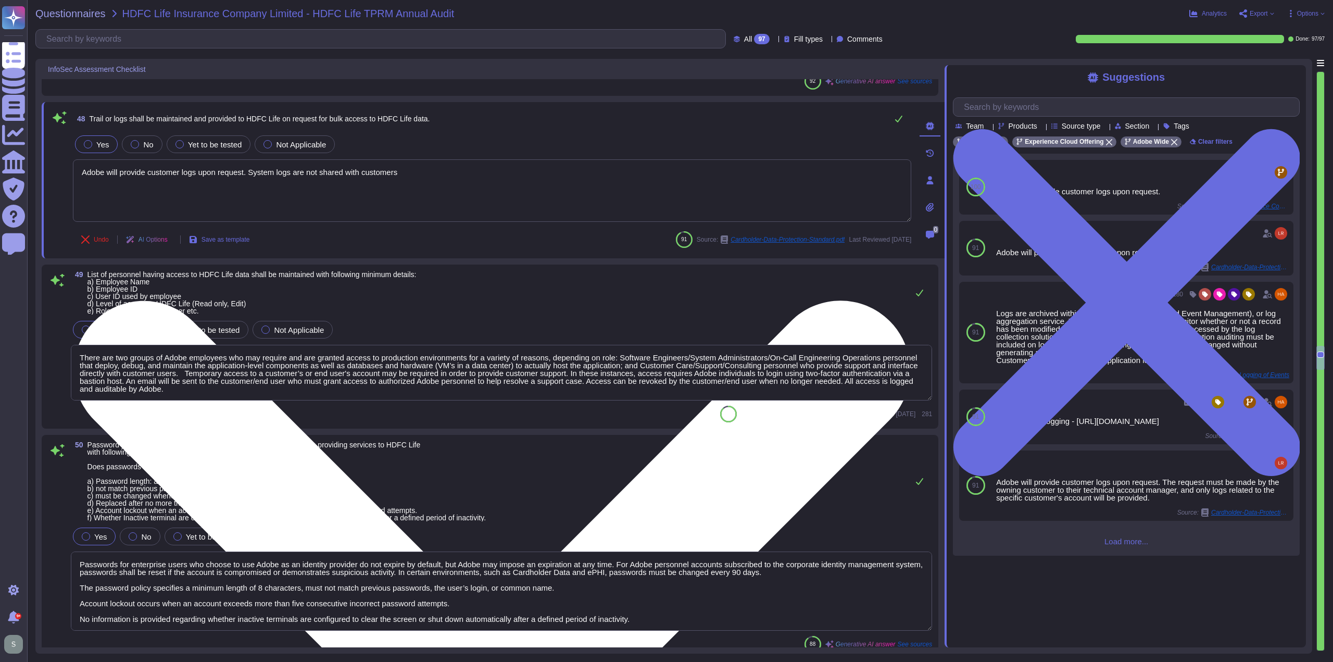
click at [250, 166] on textarea "Adobe will provide customer logs upon request. System logs are not shared with …" at bounding box center [492, 190] width 838 height 62
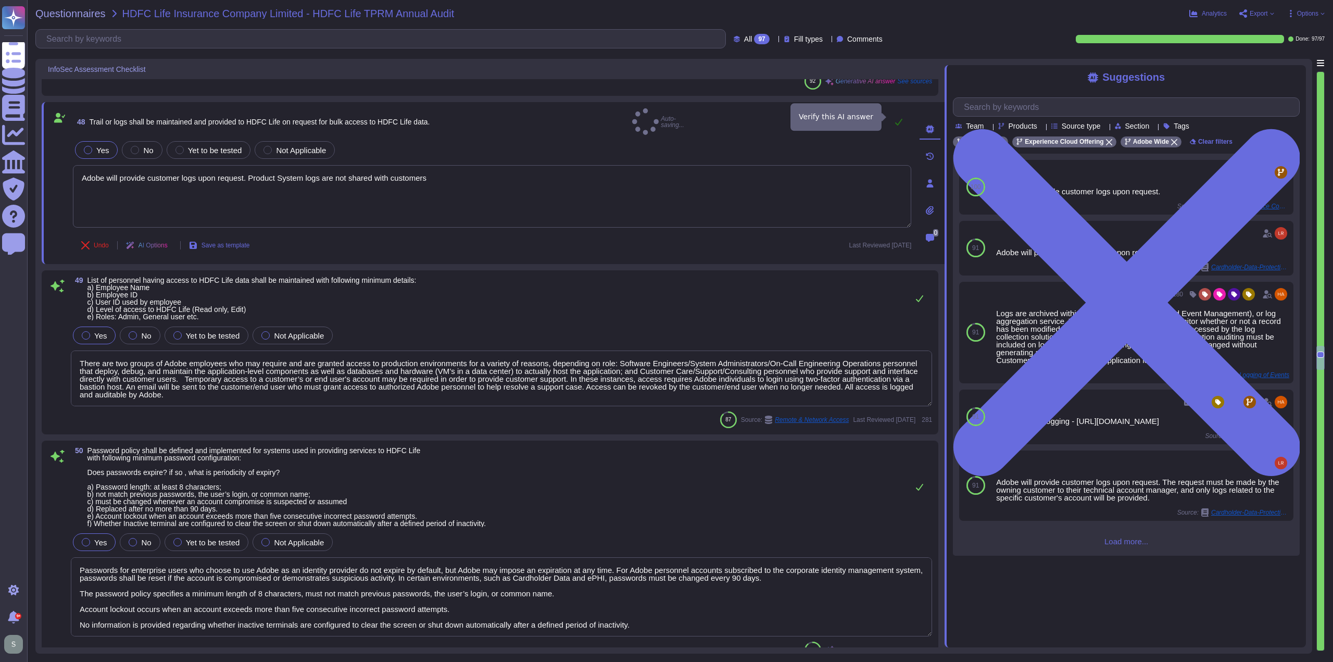
type textarea "Adobe will provide customer logs upon request. Product System logs are not shar…"
click at [899, 119] on icon at bounding box center [898, 122] width 7 height 7
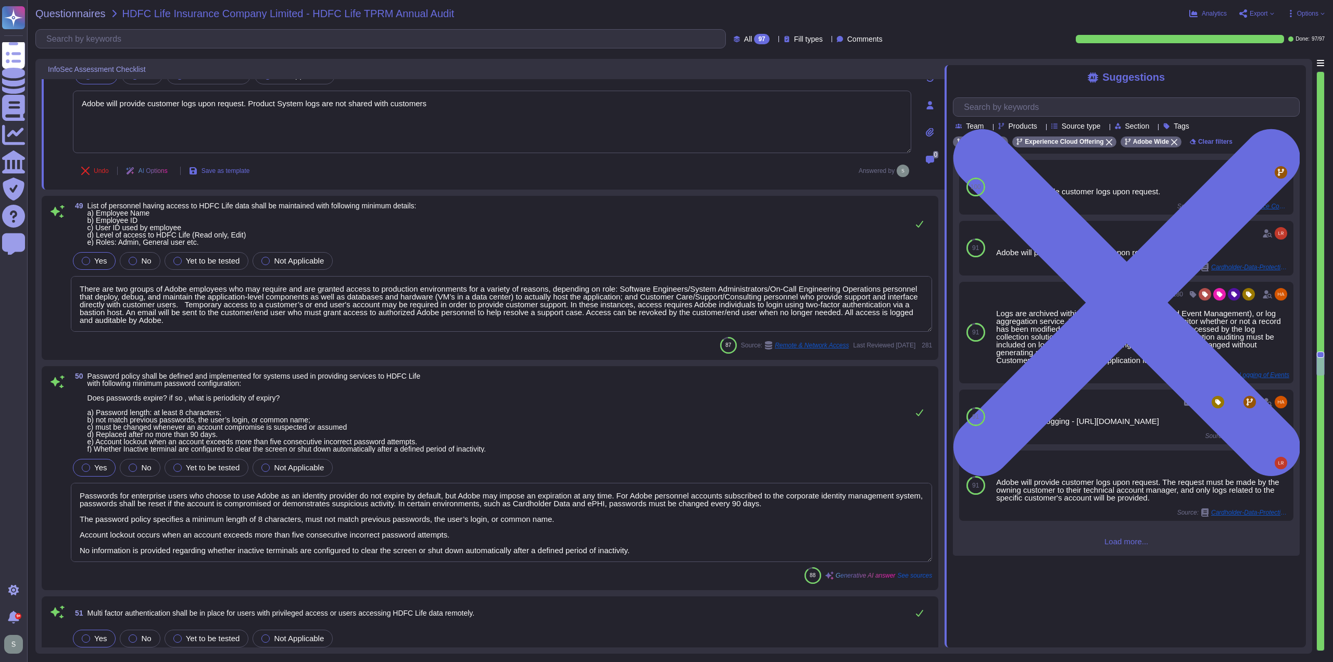
scroll to position [6750, 0]
type textarea "Adobe has a formal logical access revocation process in place. Upon termination…"
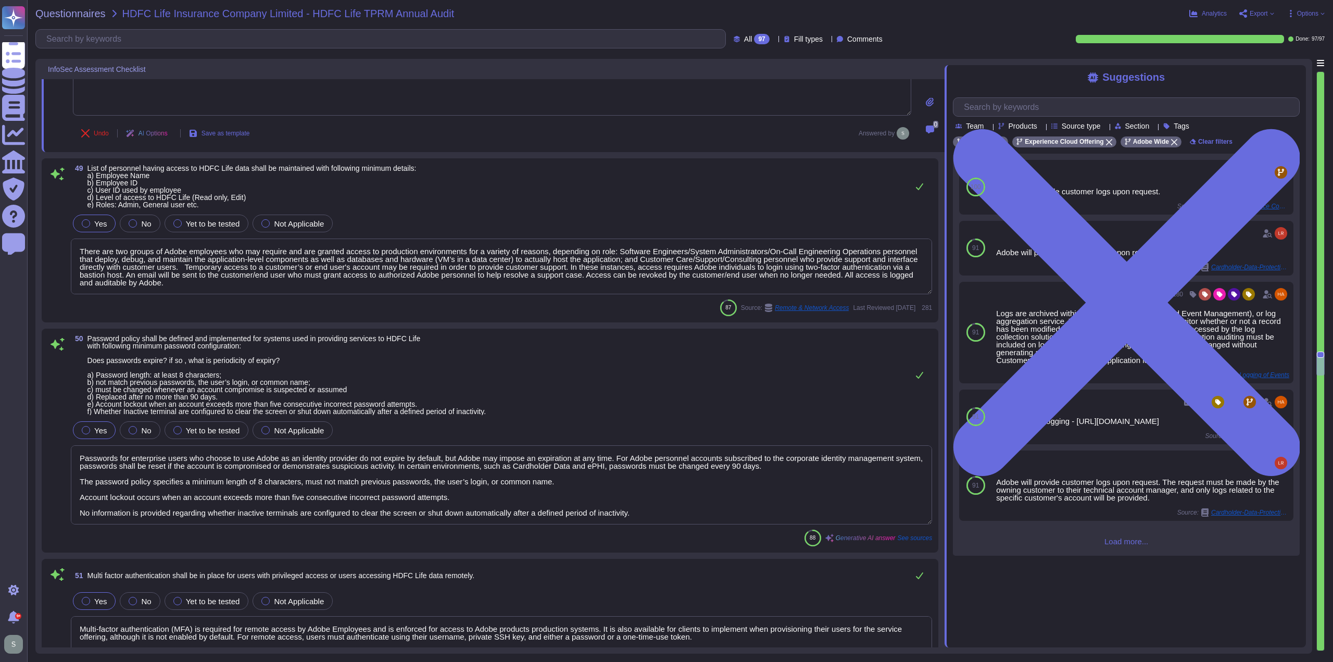
click at [396, 266] on textarea "There are two groups of Adobe employees who may require and are granted access …" at bounding box center [501, 266] width 861 height 56
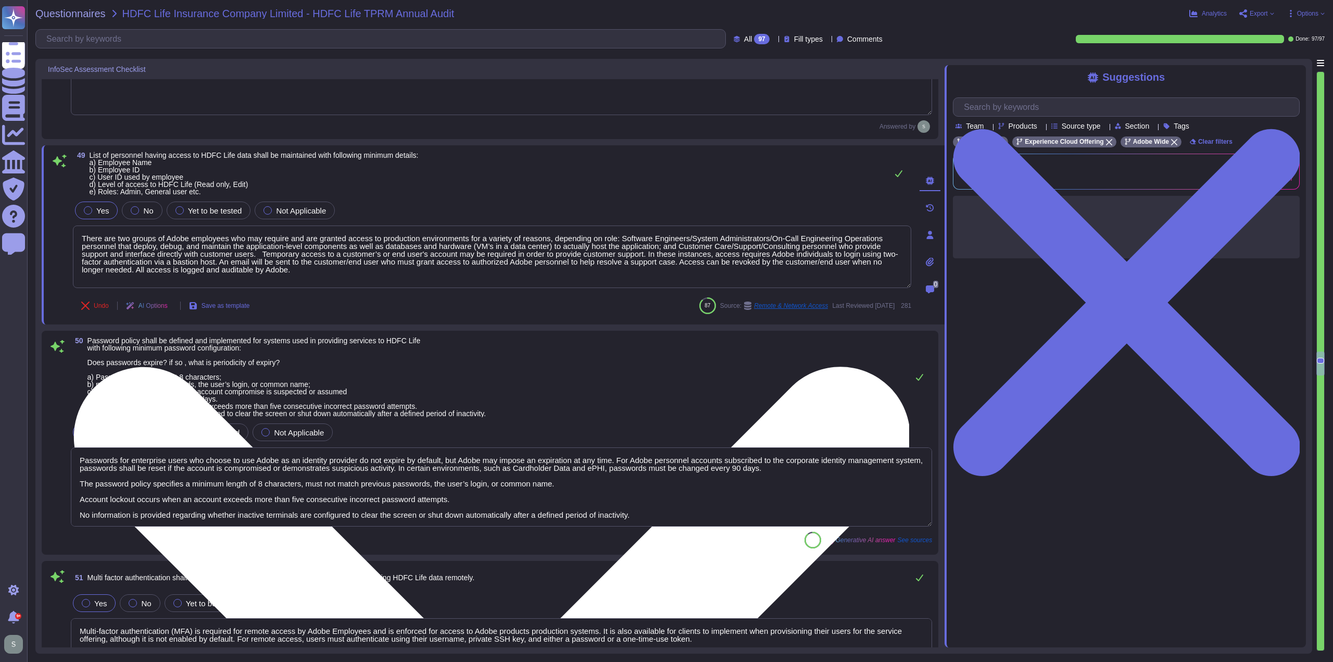
click at [322, 269] on textarea "There are two groups of Adobe employees who may require and are granted access …" at bounding box center [492, 256] width 838 height 62
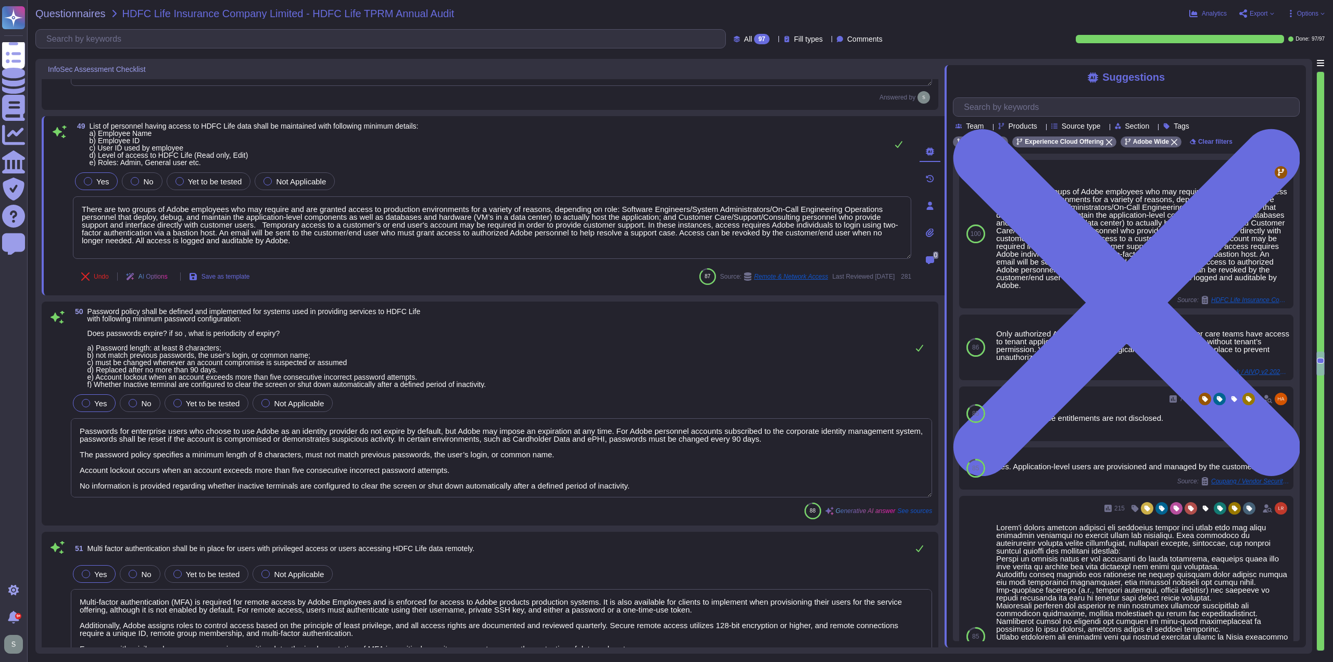
scroll to position [6802, 0]
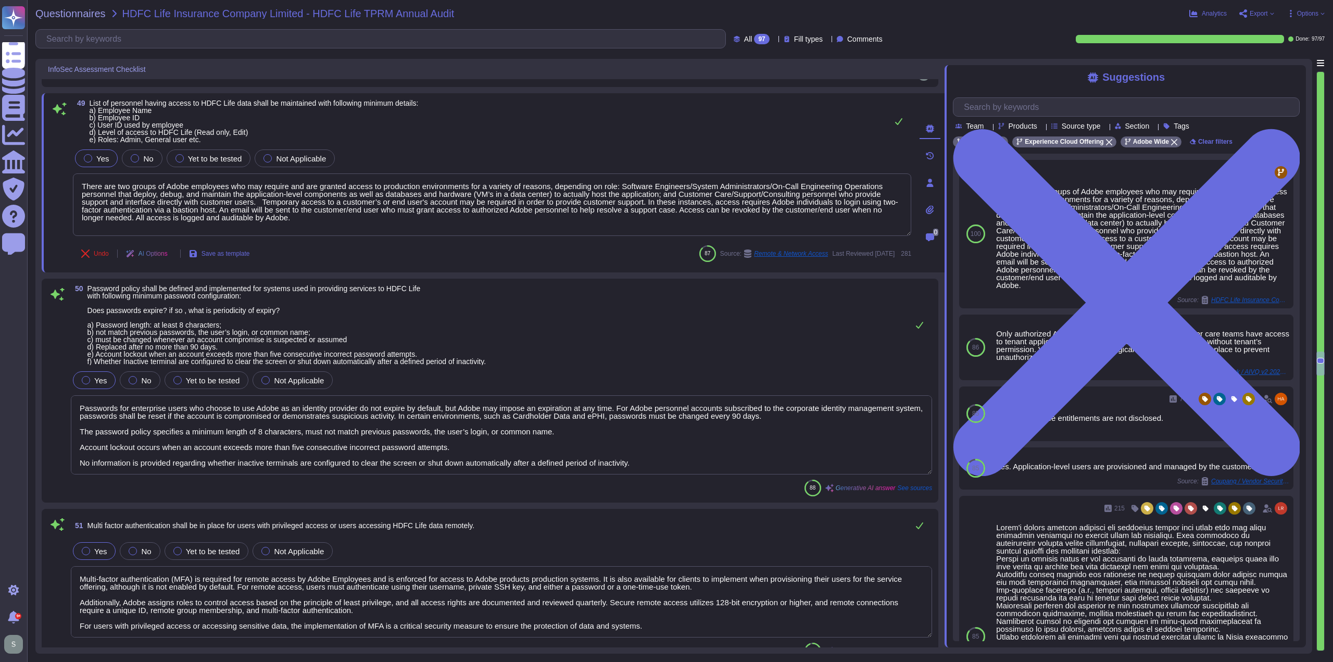
drag, startPoint x: 418, startPoint y: 127, endPoint x: 347, endPoint y: 133, distance: 71.1
click at [347, 133] on span "List of personnel having access to HDFC Life data shall be maintained with foll…" at bounding box center [254, 121] width 329 height 44
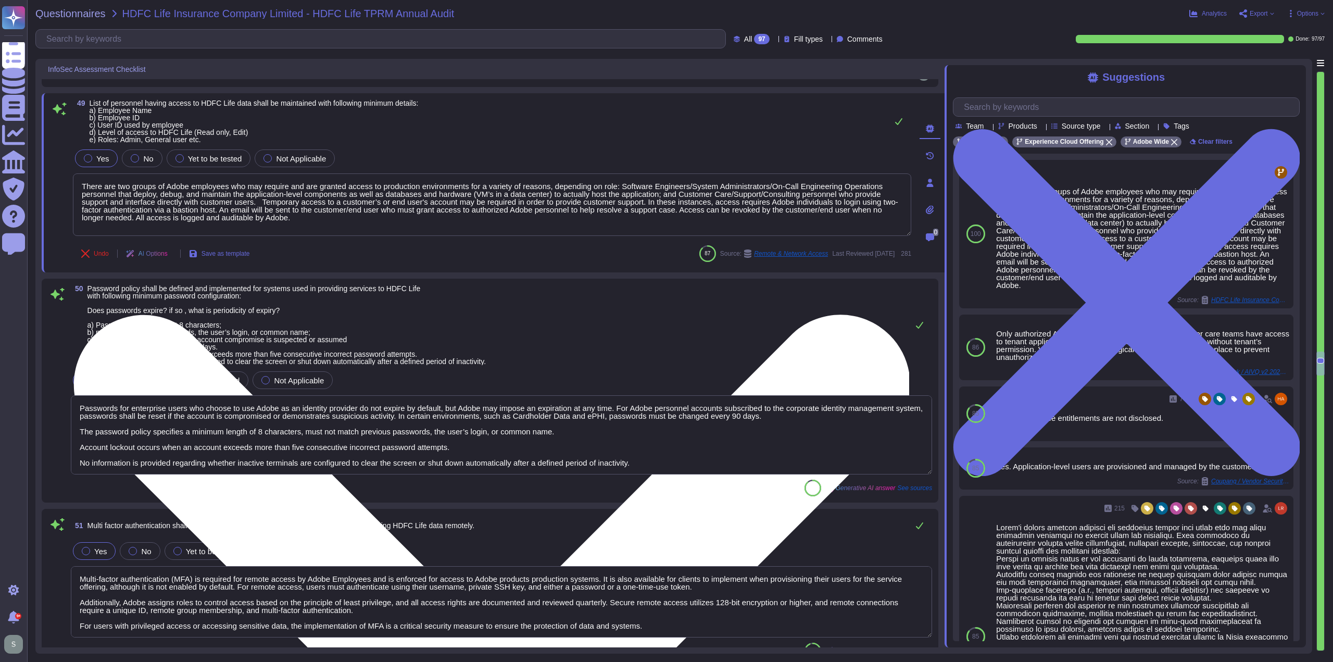
click at [328, 220] on textarea "There are two groups of Adobe employees who may require and are granted access …" at bounding box center [492, 204] width 838 height 62
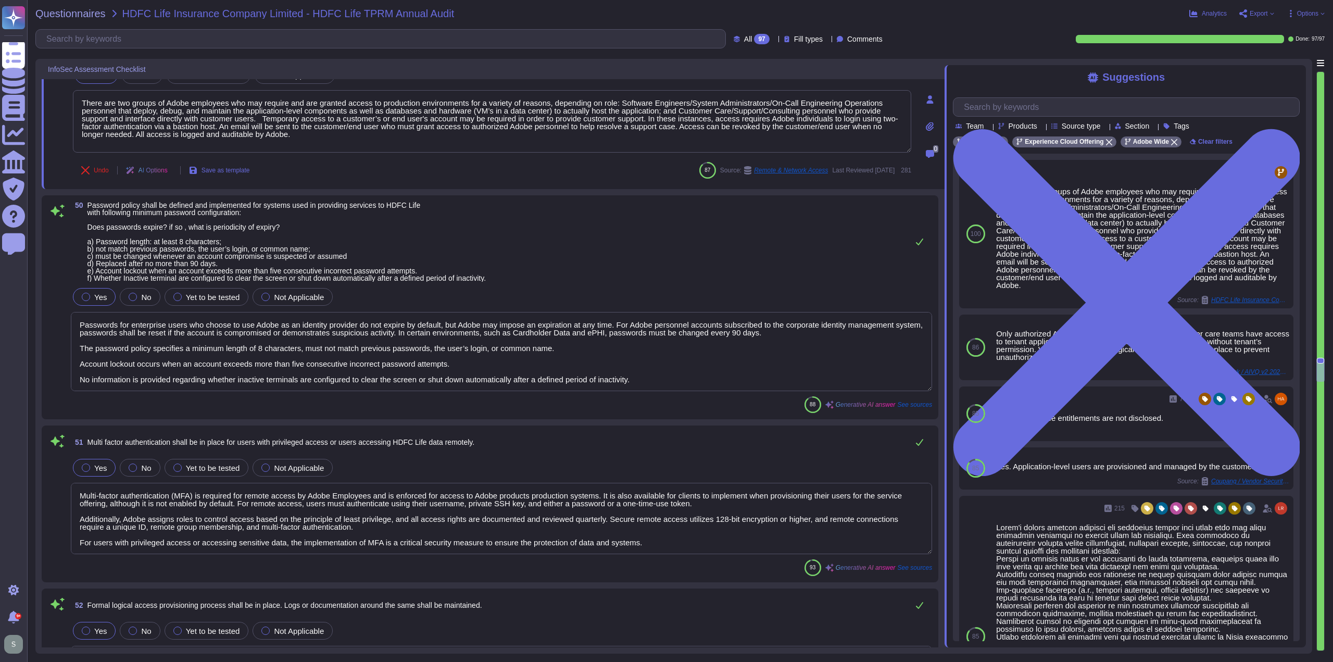
scroll to position [6906, 0]
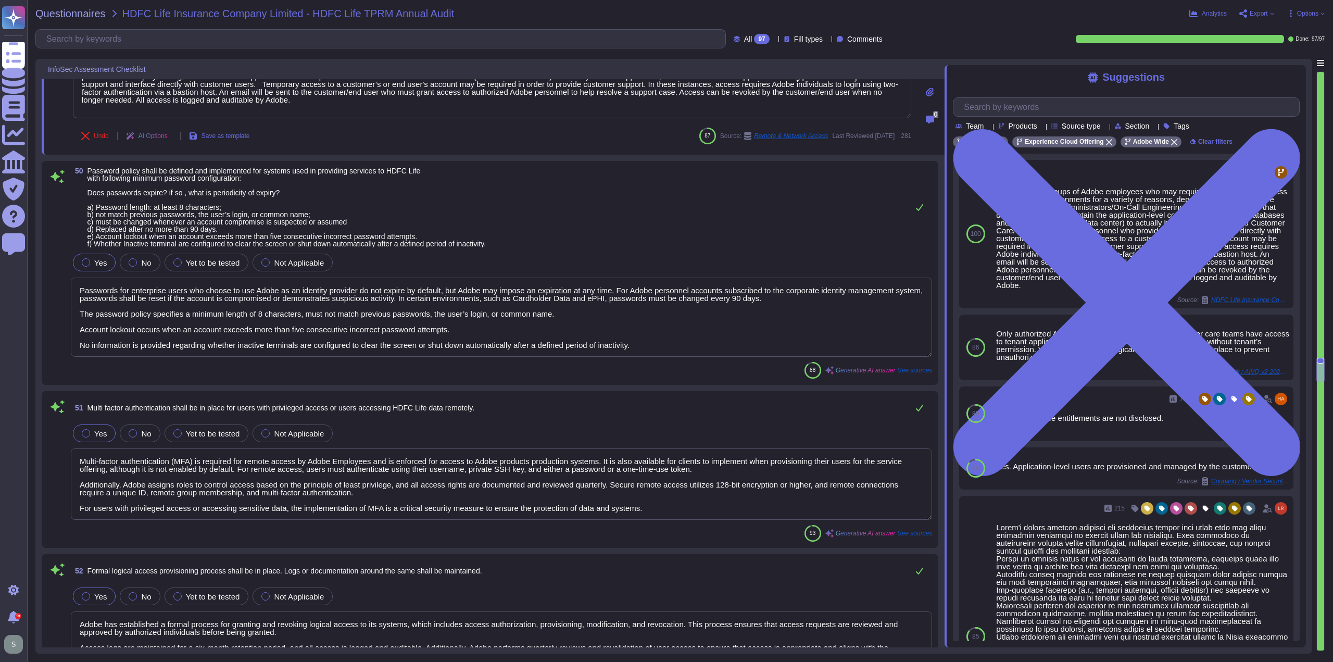
type textarea "Adobe performs account and access reviews on a quarterly basis, ensuring that u…"
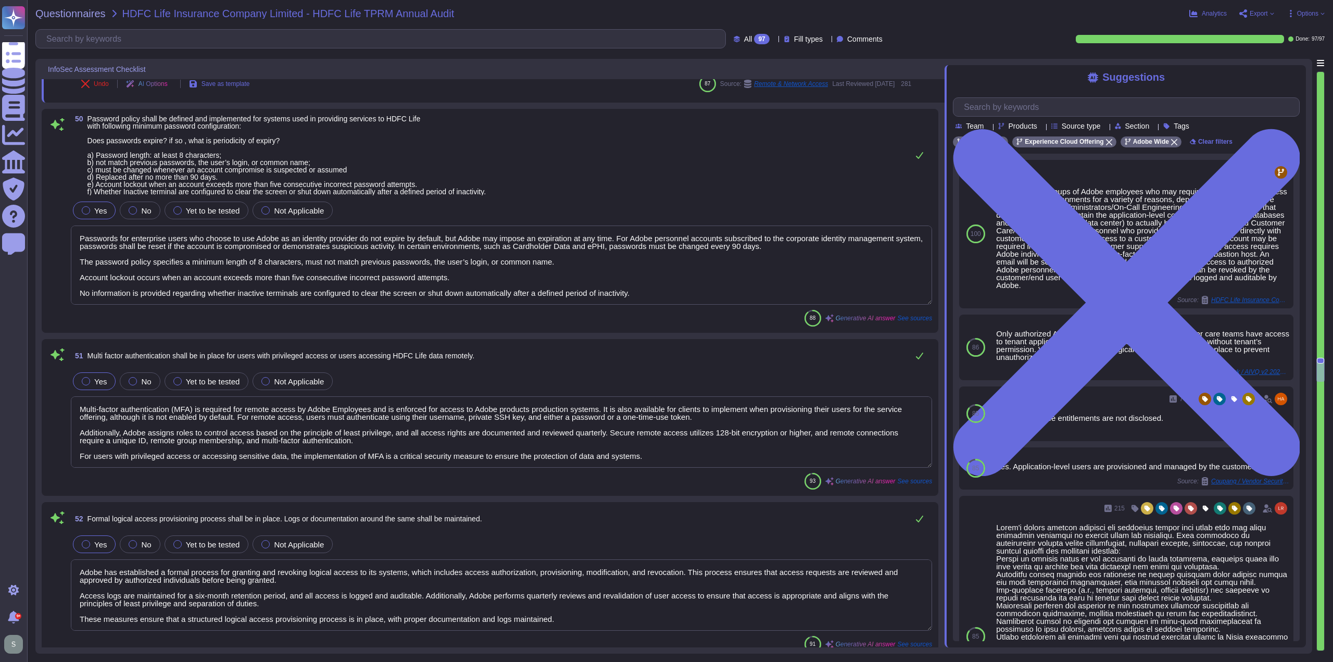
scroll to position [1, 0]
drag, startPoint x: 449, startPoint y: 307, endPoint x: 375, endPoint y: 305, distance: 73.9
drag, startPoint x: 375, startPoint y: 305, endPoint x: 354, endPoint y: 288, distance: 27.0
click at [354, 288] on textarea "Passwords for enterprise users who choose to use Adobe as an identity provider …" at bounding box center [501, 264] width 861 height 79
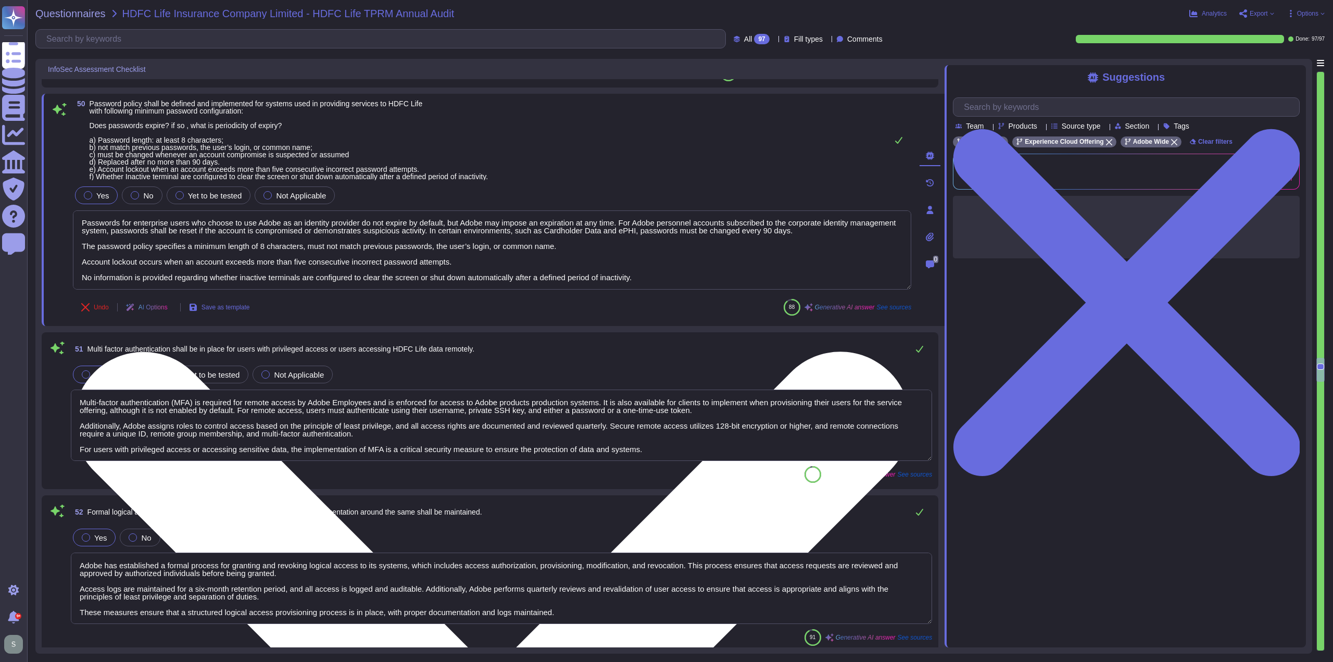
click at [412, 278] on textarea "Passwords for enterprise users who choose to use Adobe as an identity provider …" at bounding box center [492, 249] width 838 height 79
click at [648, 278] on textarea "Passwords for enterprise users who choose to use Adobe as an identity provider …" at bounding box center [492, 249] width 838 height 79
click at [662, 272] on textarea "Passwords for enterprise users who choose to use Adobe as an identity provider …" at bounding box center [492, 249] width 838 height 79
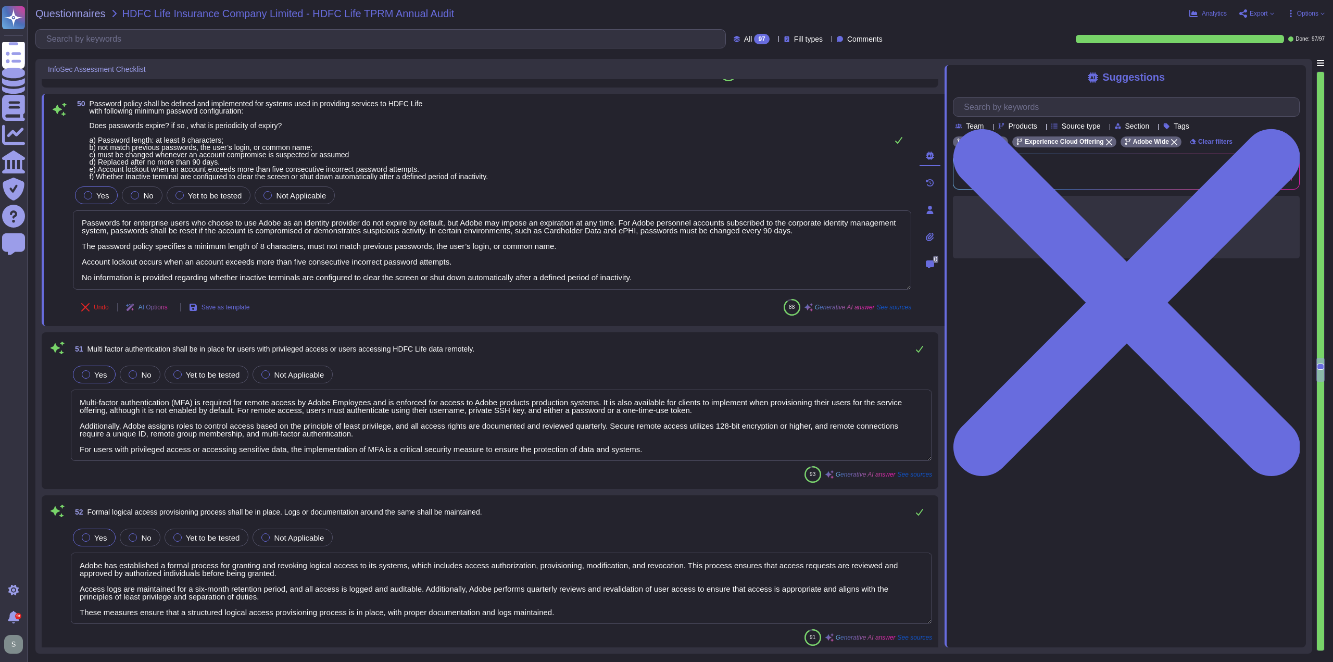
drag, startPoint x: 244, startPoint y: 274, endPoint x: 69, endPoint y: 275, distance: 174.9
click at [69, 275] on div "50 Password policy shall be defined and implemented for systems used in providi…" at bounding box center [480, 210] width 861 height 220
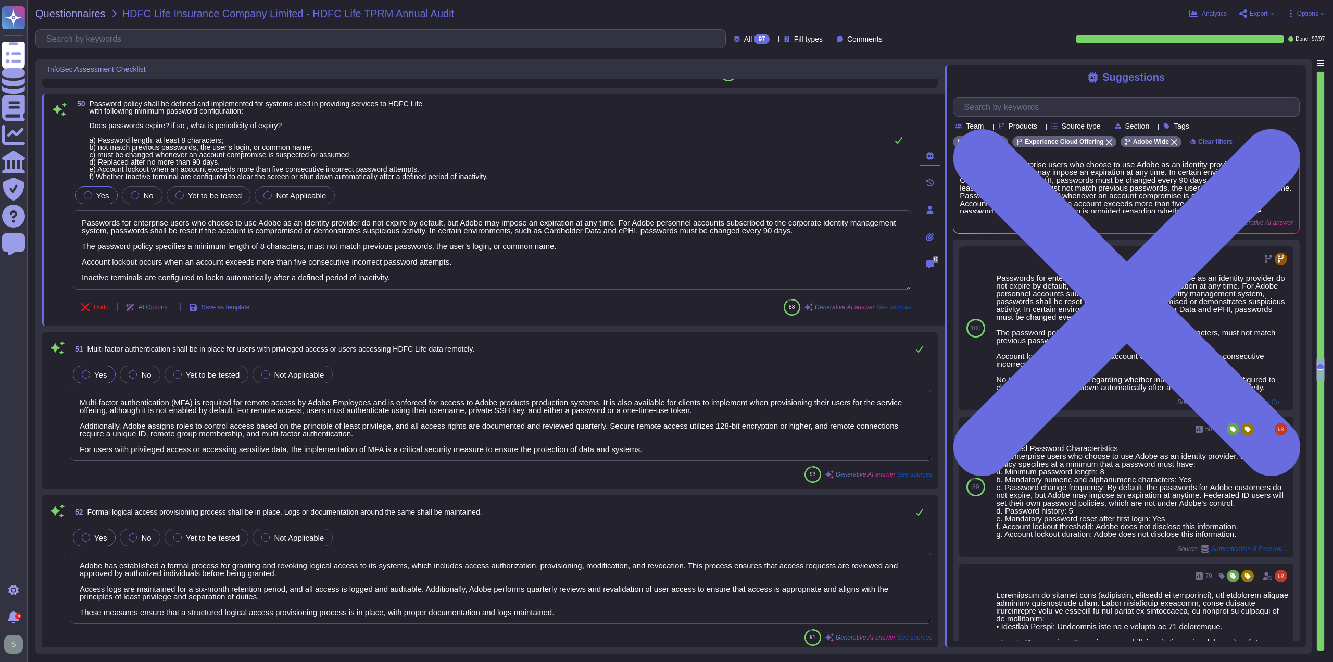
type textarea "Passwords for enterprise users who choose to use Adobe as an identity provider …"
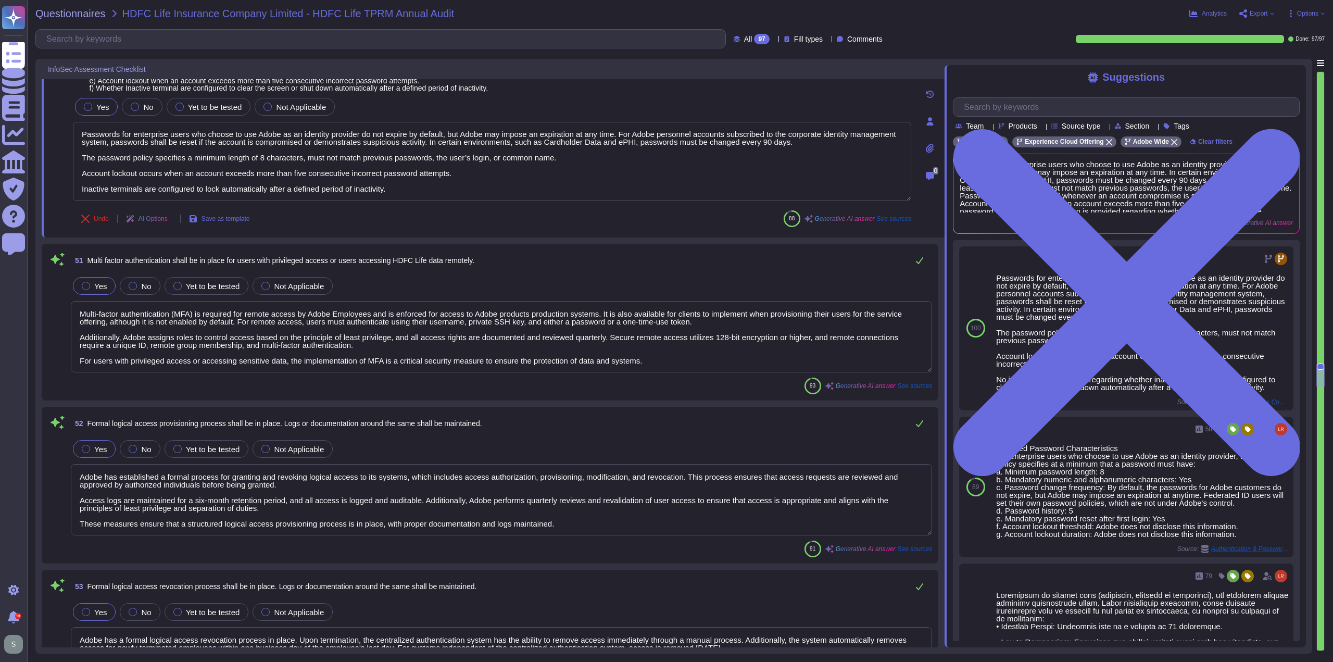
type textarea "Generic accounts must only be used where necessary and should be removed when n…"
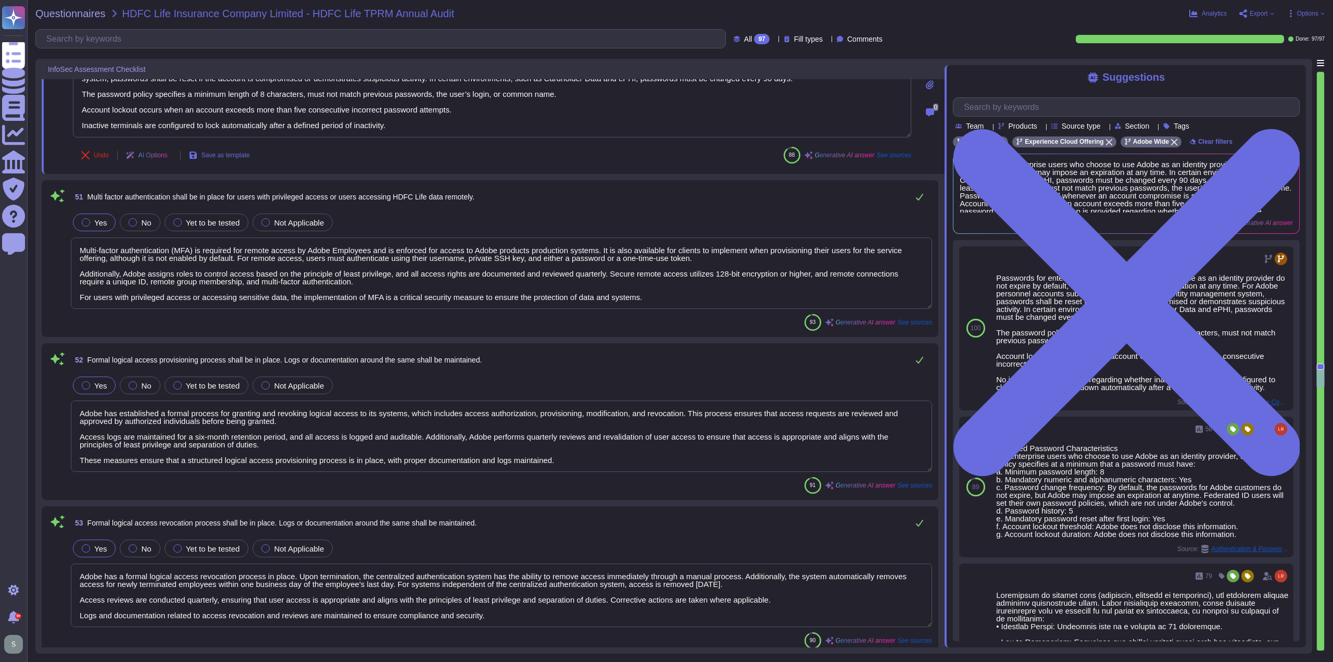
scroll to position [7114, 0]
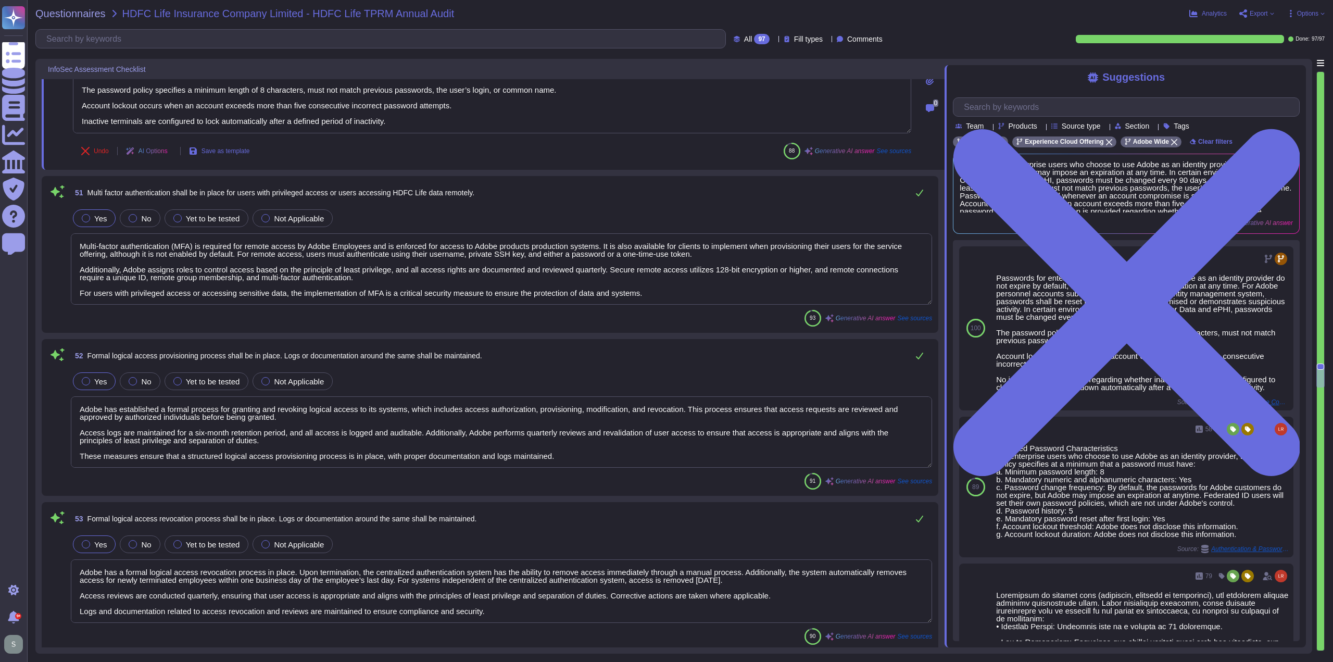
type textarea "Passwords for enterprise users who choose to use Adobe as an identity provider …"
click at [488, 281] on textarea "Multi-factor authentication (MFA) is required for remote access by Adobe Employ…" at bounding box center [501, 268] width 861 height 71
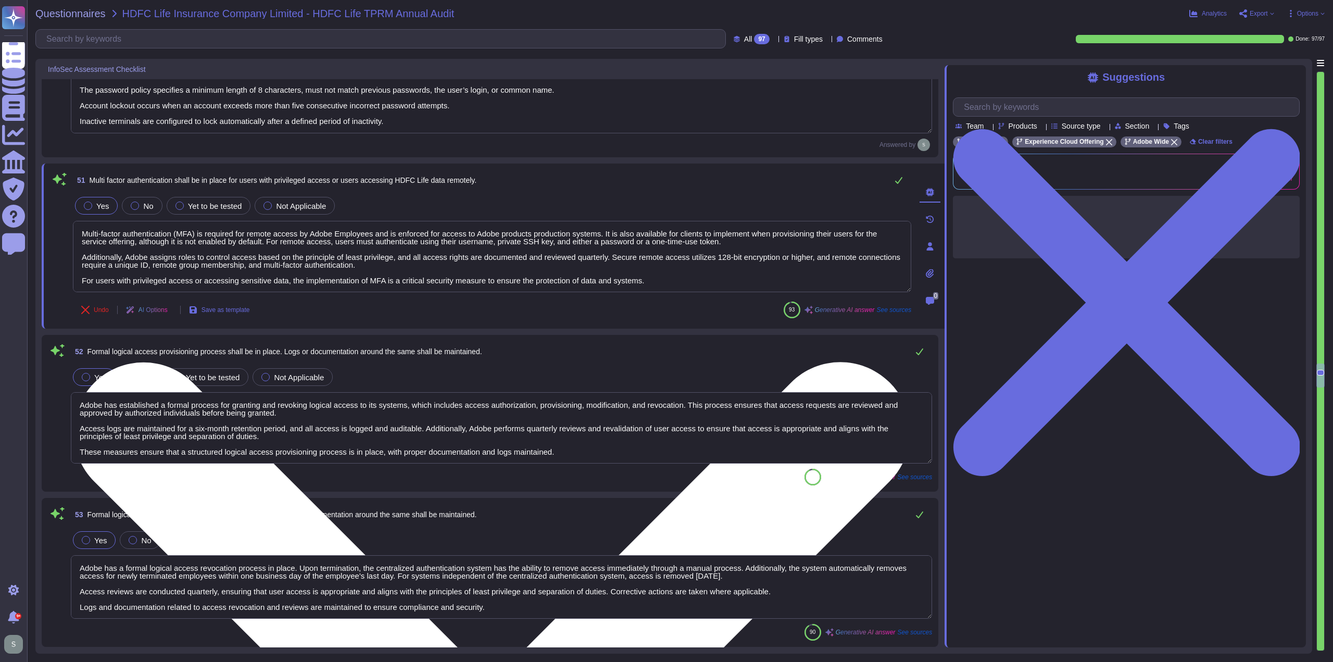
click at [657, 264] on textarea "Multi-factor authentication (MFA) is required for remote access by Adobe Employ…" at bounding box center [492, 256] width 838 height 71
click at [653, 274] on textarea "Multi-factor authentication (MFA) is required for remote access by Adobe Employ…" at bounding box center [492, 256] width 838 height 71
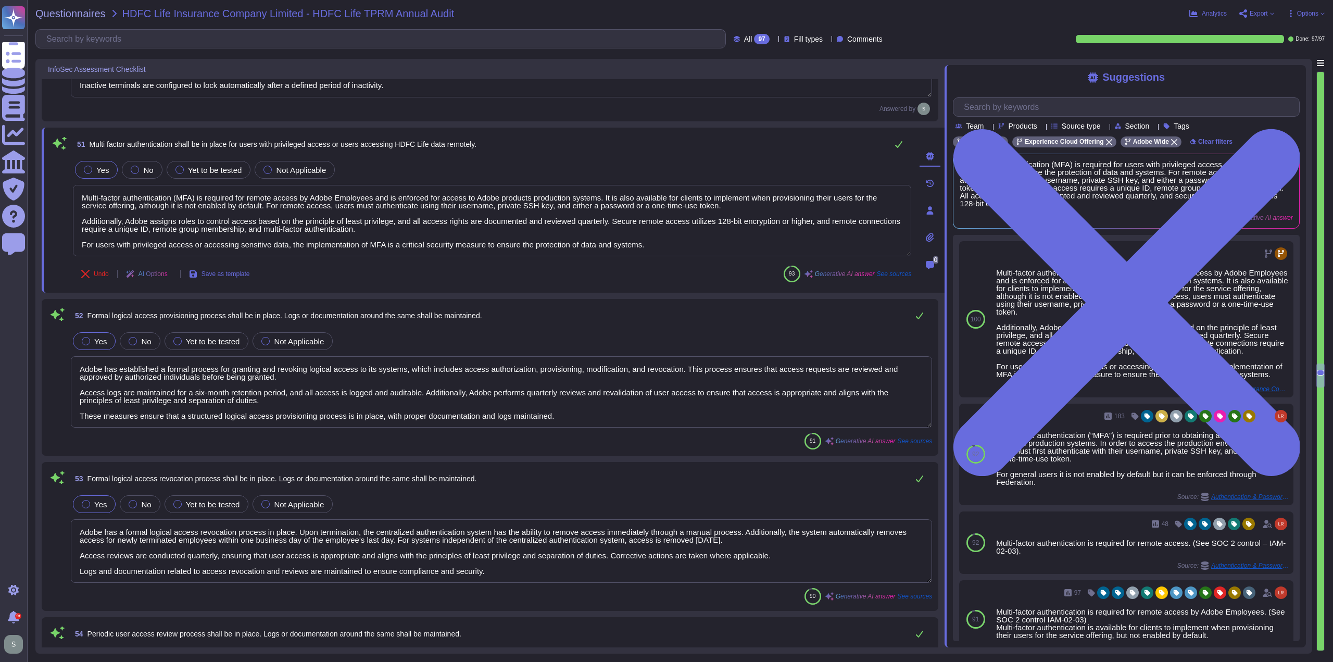
scroll to position [7166, 0]
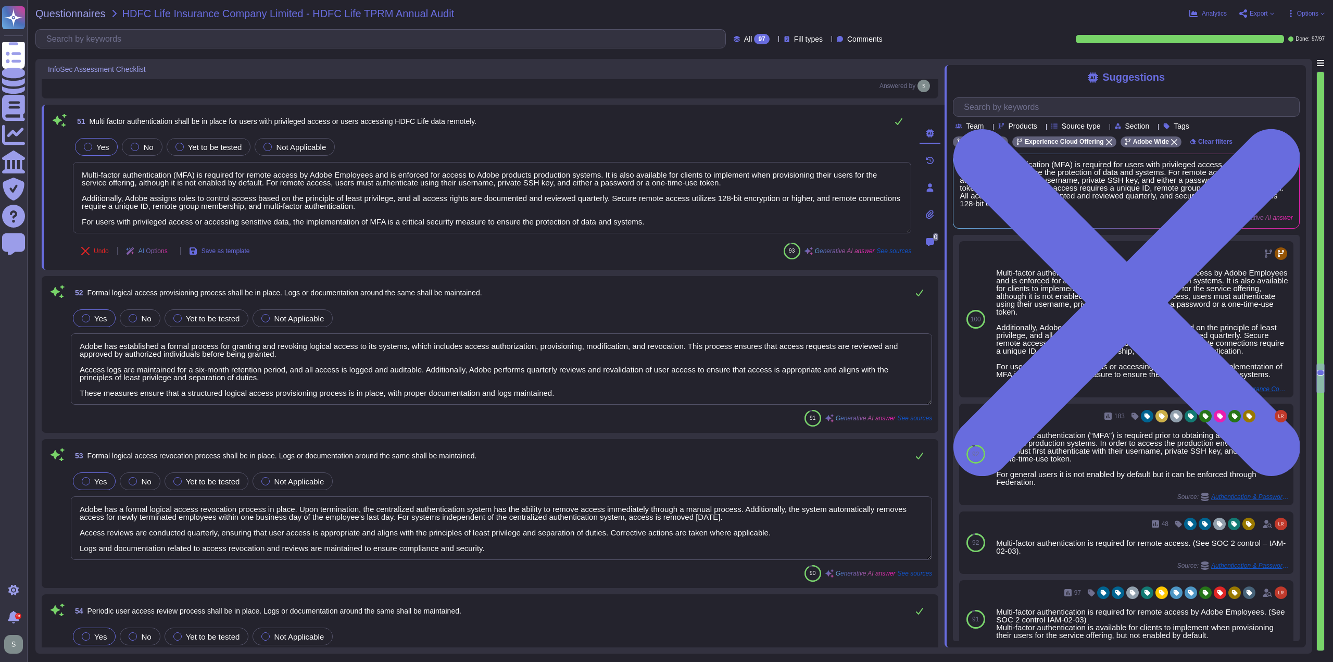
type textarea "Network segmentation is implemented within the Adobe services production enviro…"
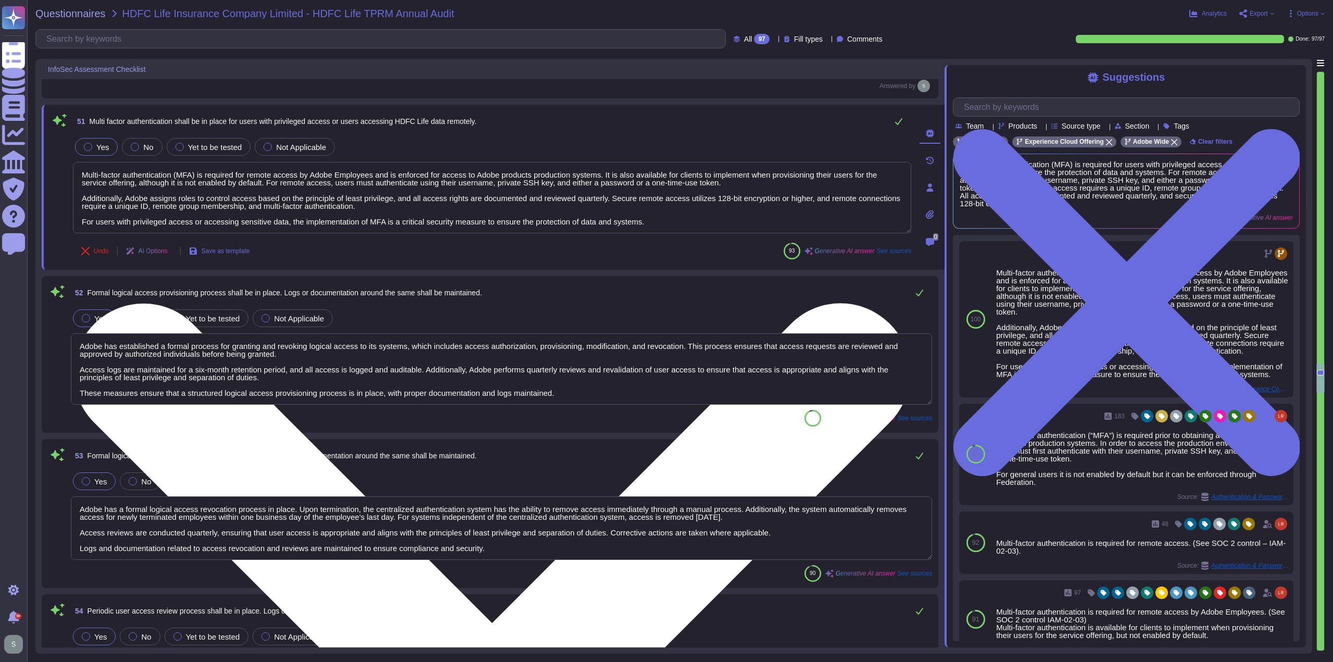
click at [736, 178] on textarea "Multi-factor authentication (MFA) is required for remote access by Adobe Employ…" at bounding box center [492, 197] width 838 height 71
drag, startPoint x: 725, startPoint y: 188, endPoint x: 560, endPoint y: 194, distance: 165.7
click at [559, 194] on textarea "Multi-factor authentication (MFA) is required for remote access by Adobe Employ…" at bounding box center [492, 197] width 838 height 71
click at [520, 202] on textarea "Multi-factor authentication (MFA) is required for remote access by Adobe Employ…" at bounding box center [492, 197] width 838 height 71
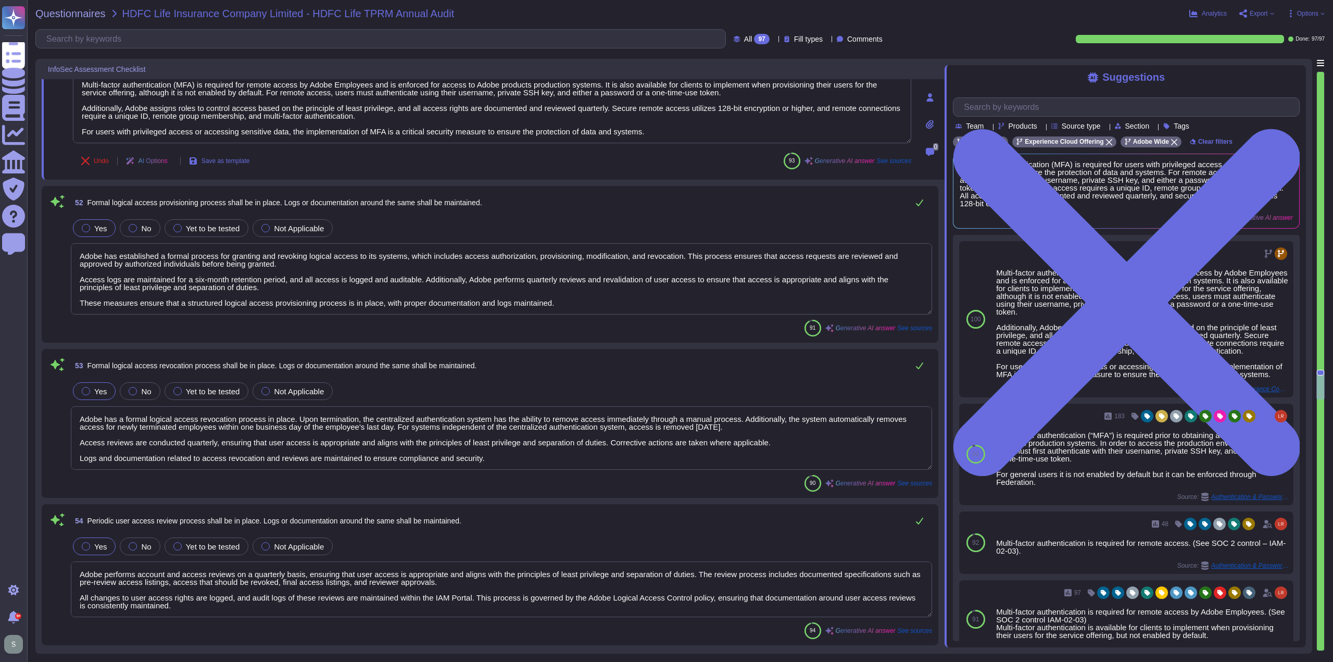
scroll to position [7270, 0]
type textarea "Administrative access to endpoints is restricted to Adobe employees only, and a…"
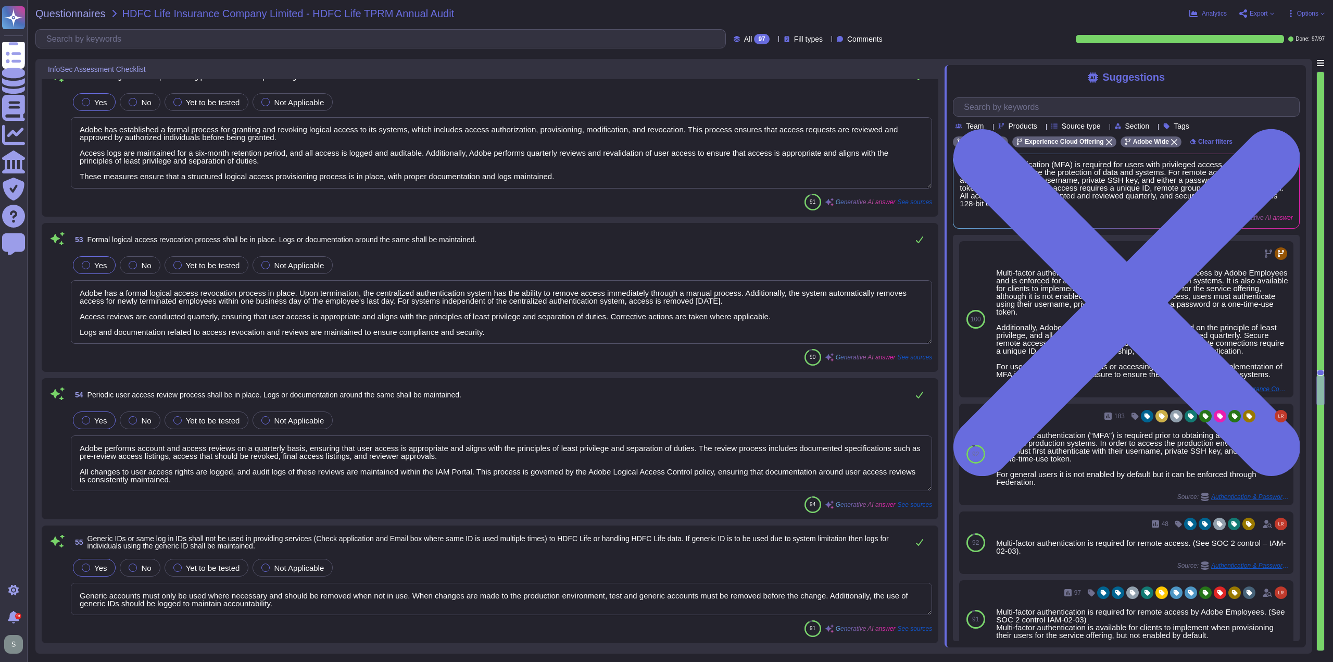
scroll to position [7426, 0]
type textarea "Segregation of Duties (SoD) is strictly maintained for logical access managemen…"
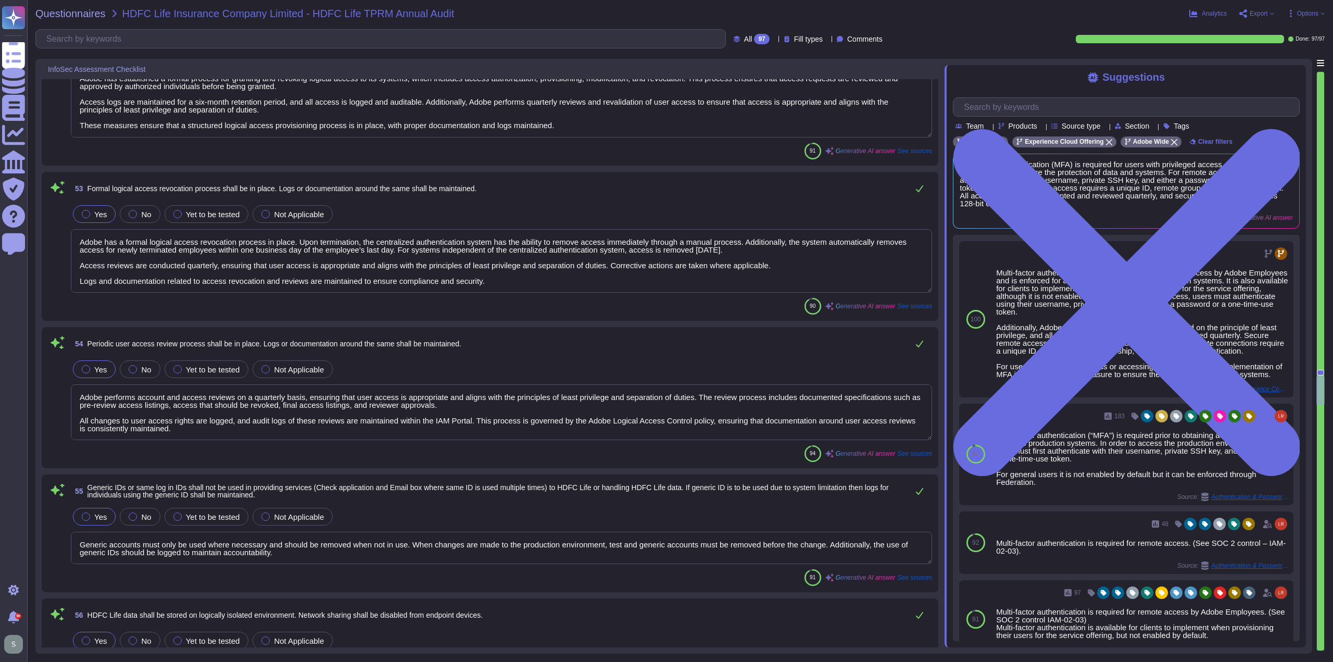
click at [496, 276] on textarea "Adobe has a formal logical access revocation process in place. Upon termination…" at bounding box center [501, 261] width 861 height 64
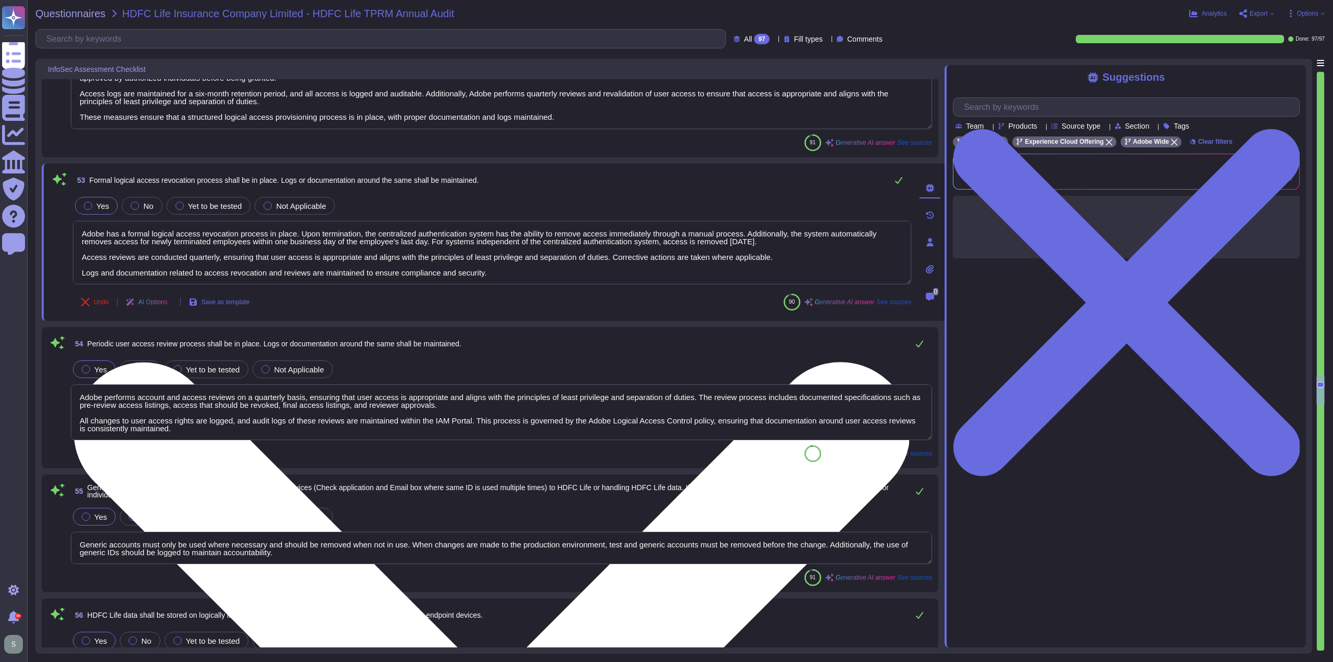
drag, startPoint x: 495, startPoint y: 273, endPoint x: 466, endPoint y: 270, distance: 28.9
click at [466, 270] on textarea "Adobe has a formal logical access revocation process in place. Upon termination…" at bounding box center [492, 253] width 838 height 64
click at [499, 271] on textarea "Adobe has a formal logical access revocation process in place. Upon termination…" at bounding box center [492, 253] width 838 height 64
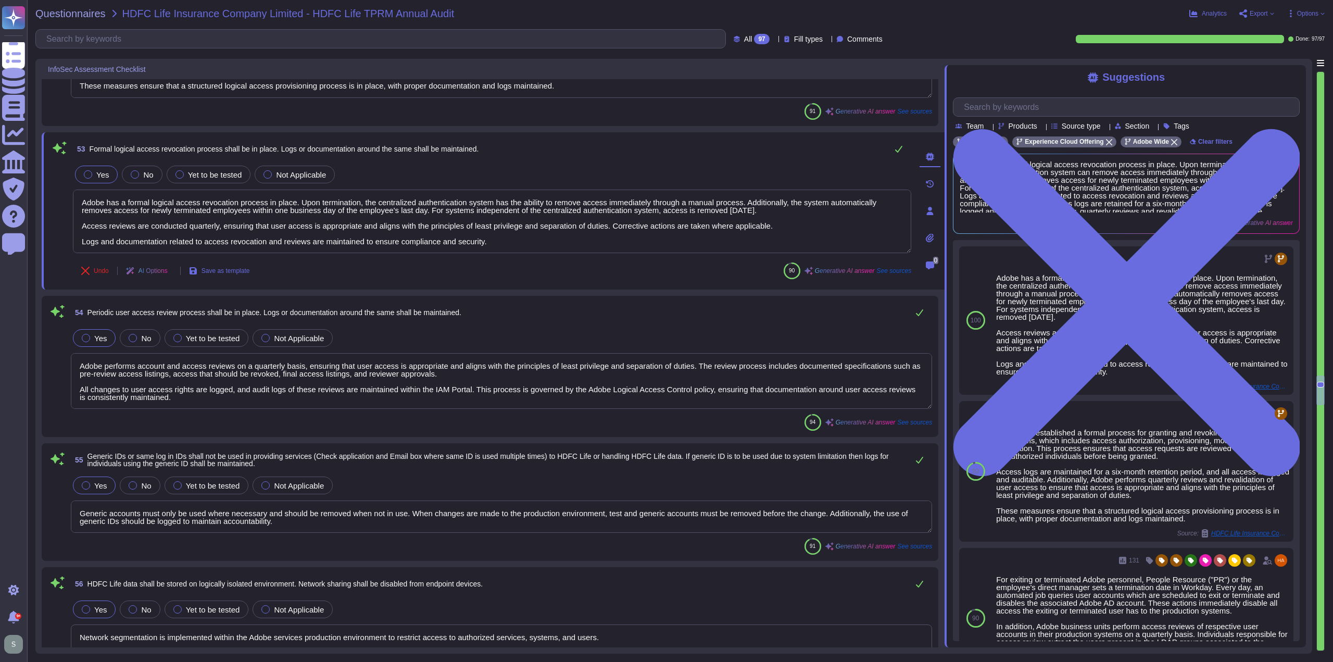
scroll to position [7478, 0]
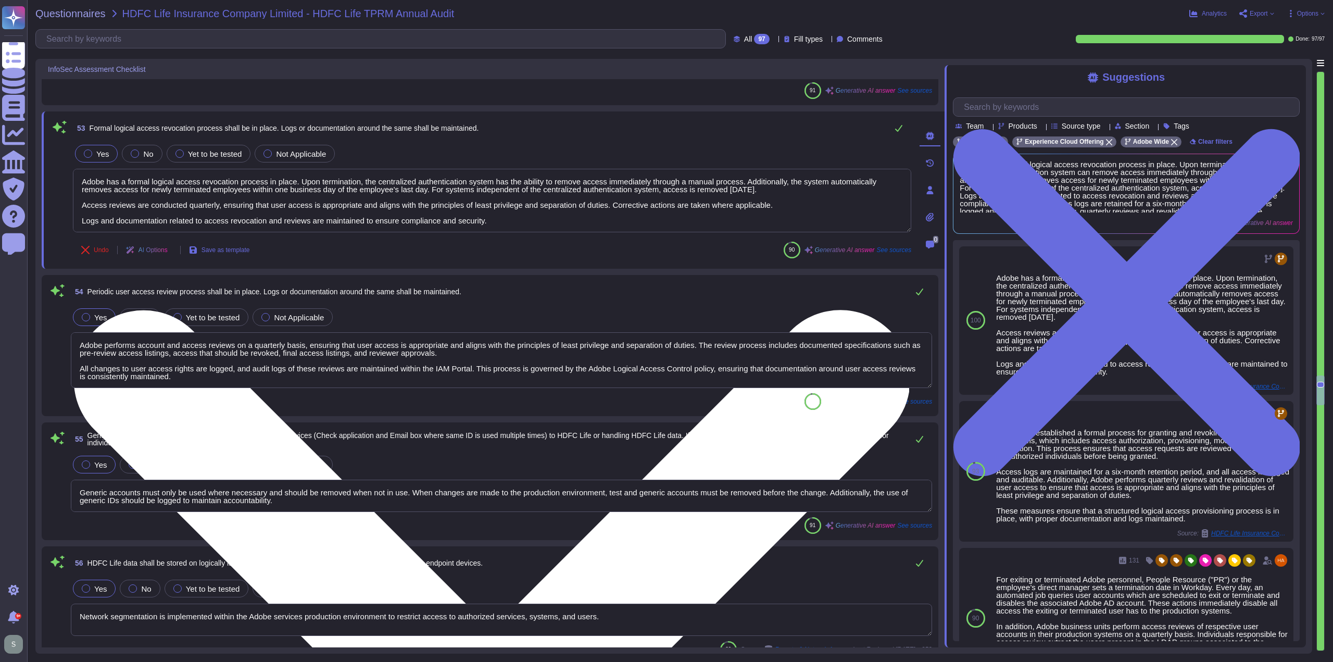
click at [521, 217] on textarea "Adobe has a formal logical access revocation process in place. Upon termination…" at bounding box center [492, 201] width 838 height 64
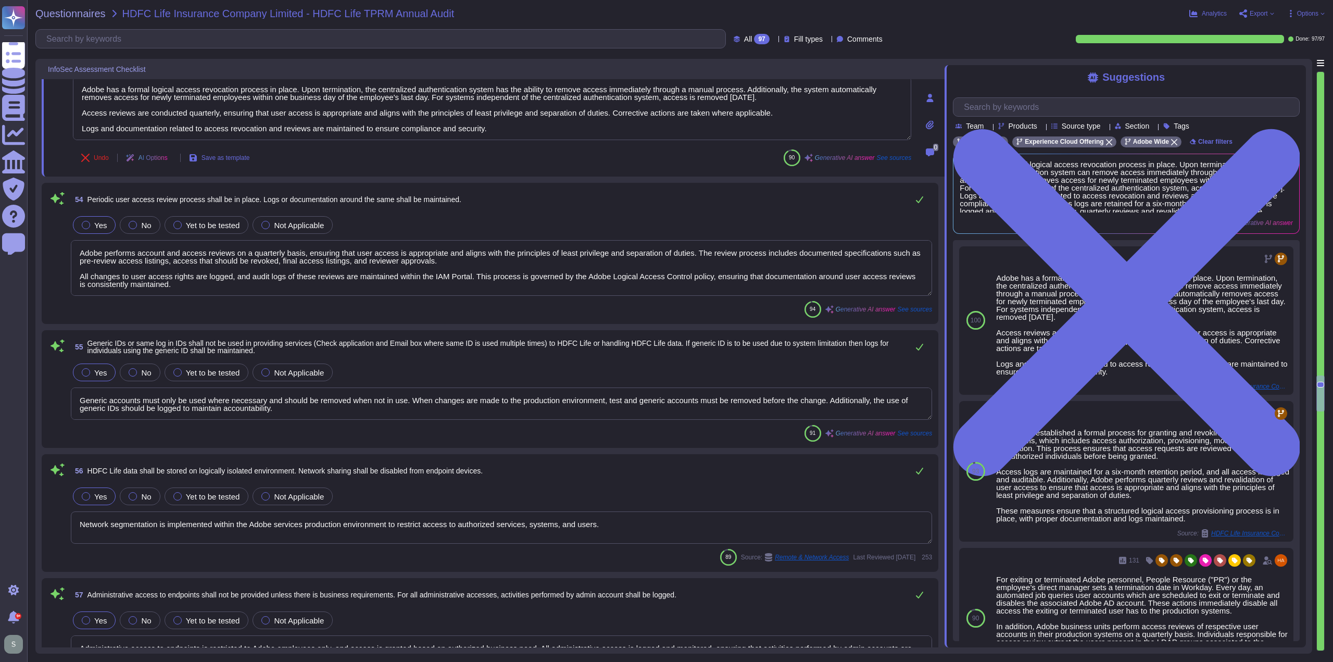
scroll to position [7582, 0]
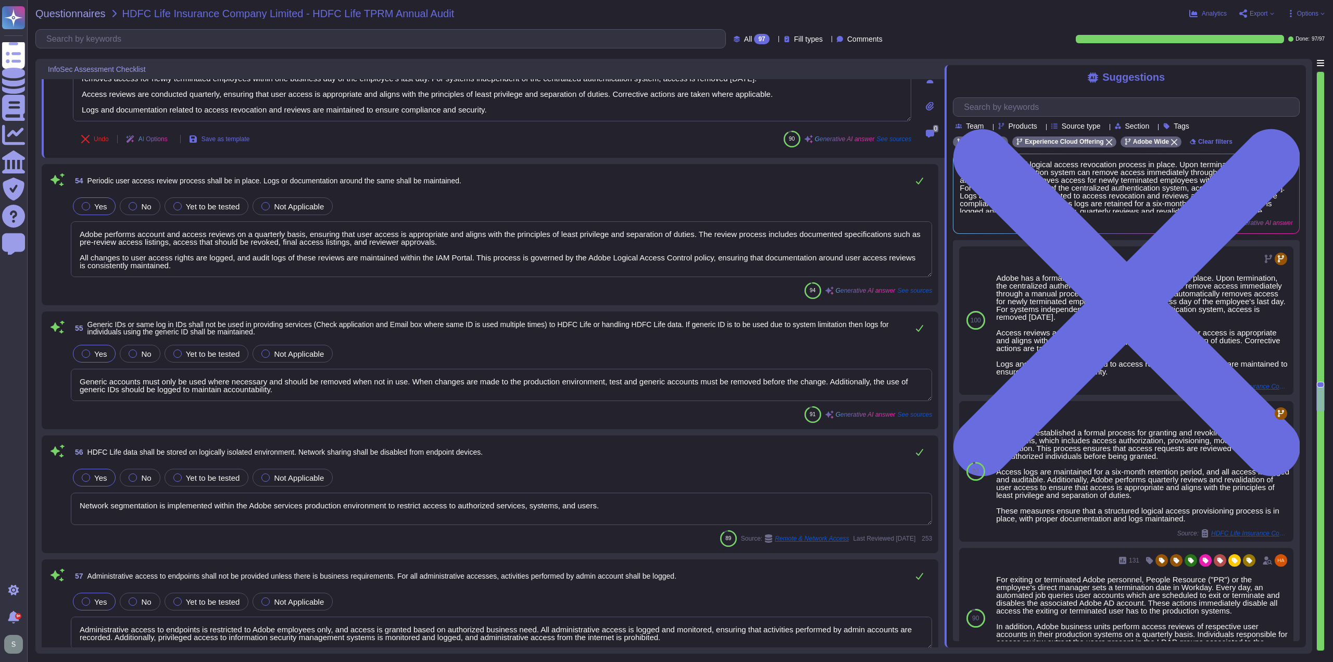
type textarea "Access to audit logs is governed by Adobe's access management processes, ensuri…"
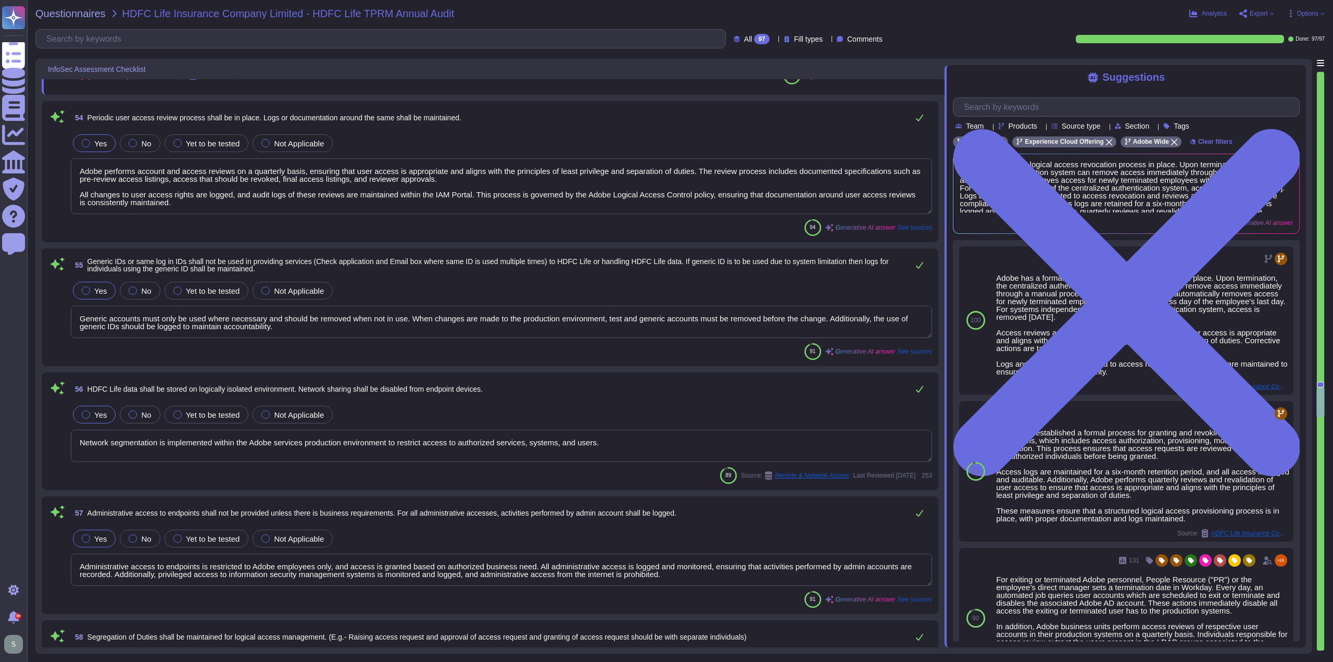
type textarea "Role-based access control (RBAC) is implemented to restrict access to sensitive…"
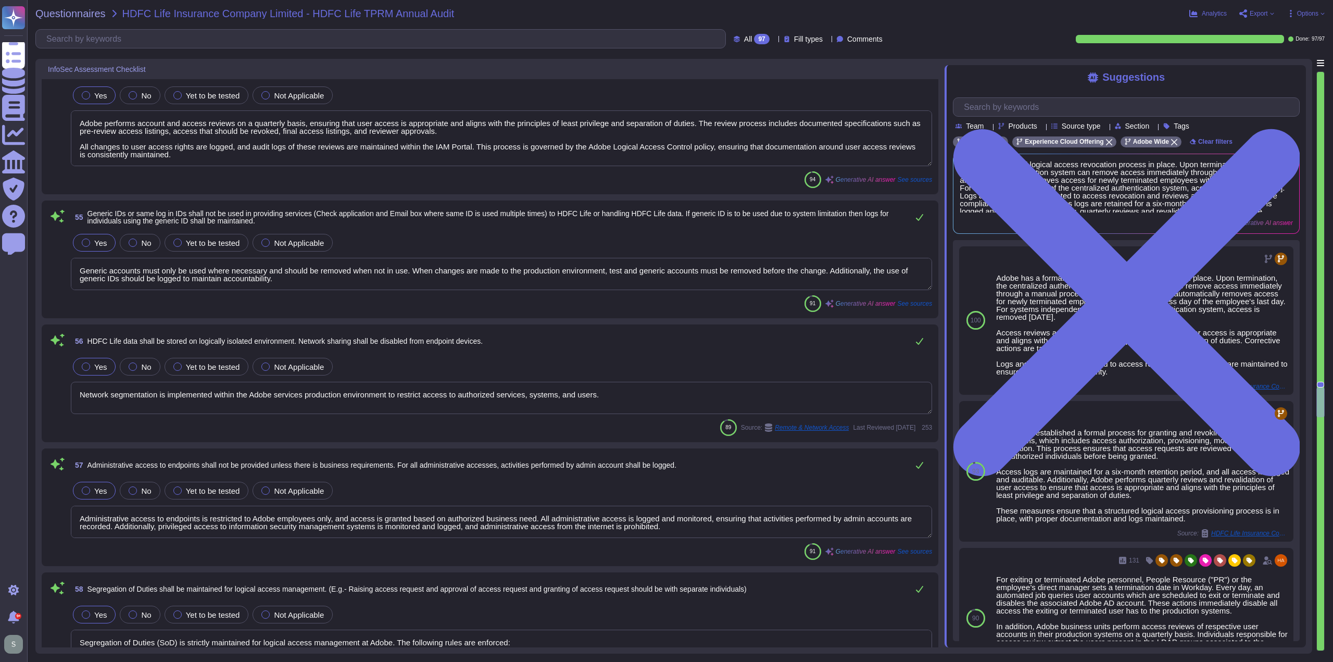
scroll to position [1, 0]
drag, startPoint x: 403, startPoint y: 268, endPoint x: 146, endPoint y: 264, distance: 257.7
click at [143, 263] on textarea "Generic accounts must only be used where necessary and should be removed when n…" at bounding box center [501, 274] width 861 height 32
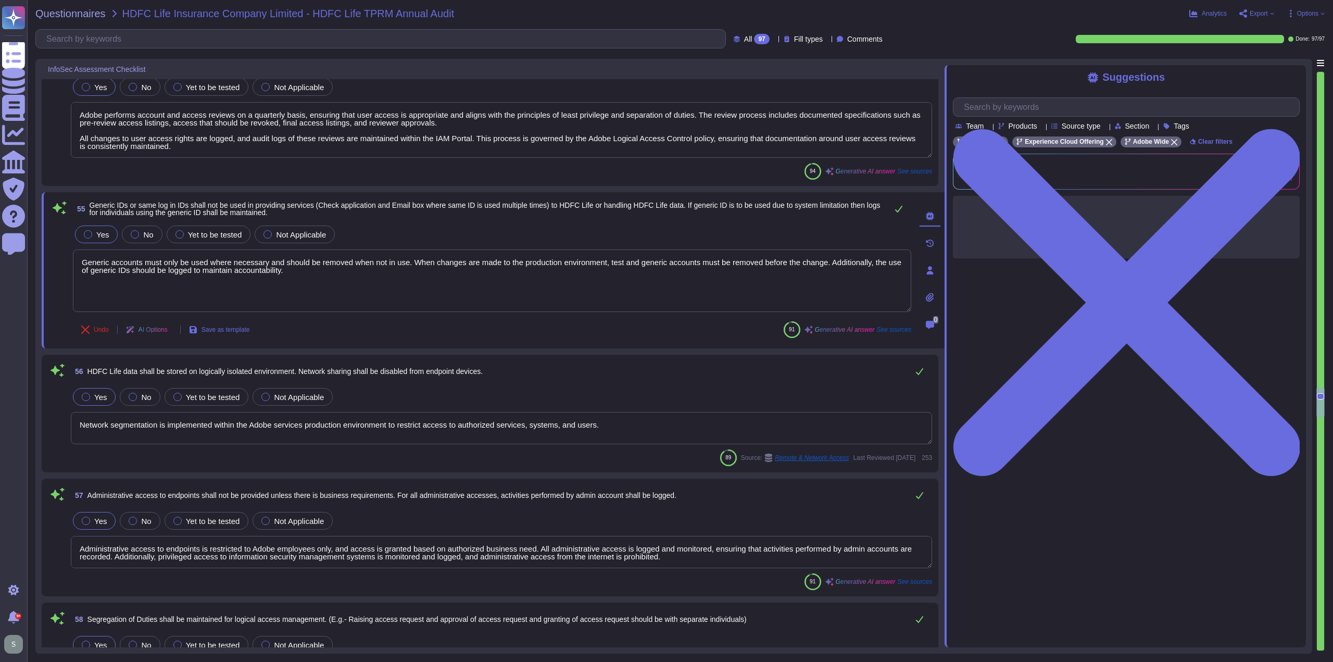
type textarea "Role-based access control (RBAC) is implemented to restrict access to sensitive…"
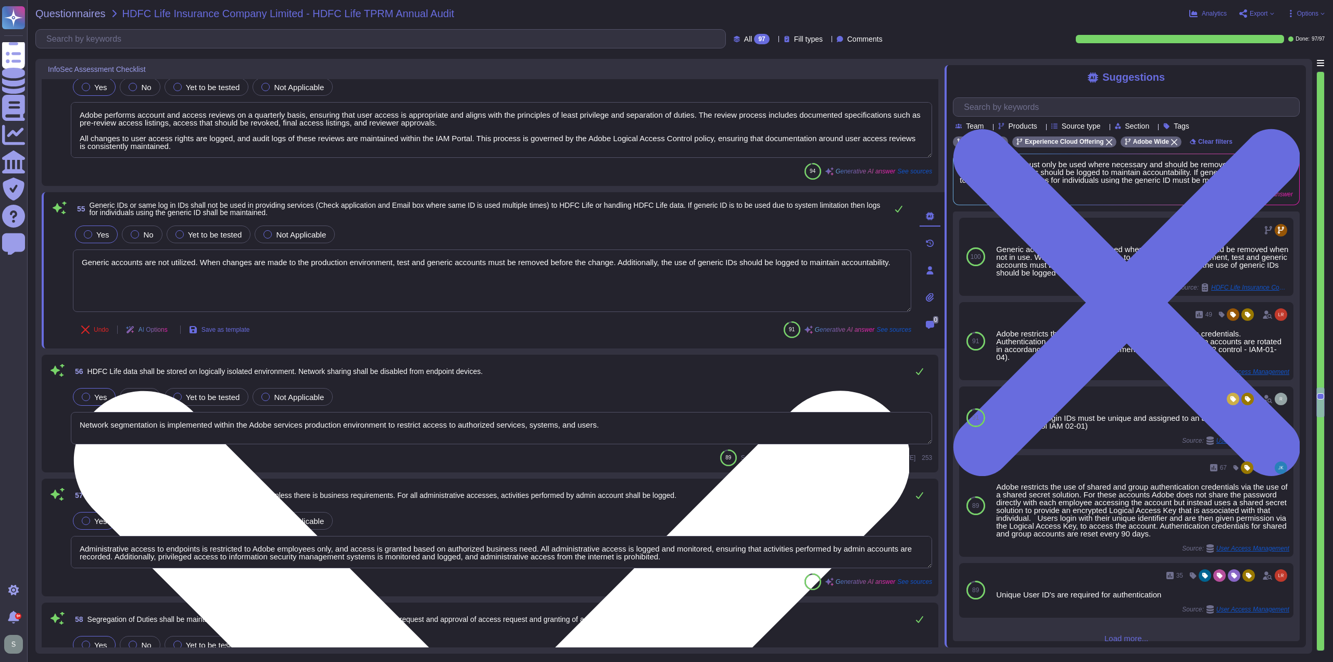
drag, startPoint x: 619, startPoint y: 257, endPoint x: 895, endPoint y: 259, distance: 275.9
click at [895, 259] on textarea "Generic accounts are not utilized. When changes are made to the production envi…" at bounding box center [492, 280] width 838 height 62
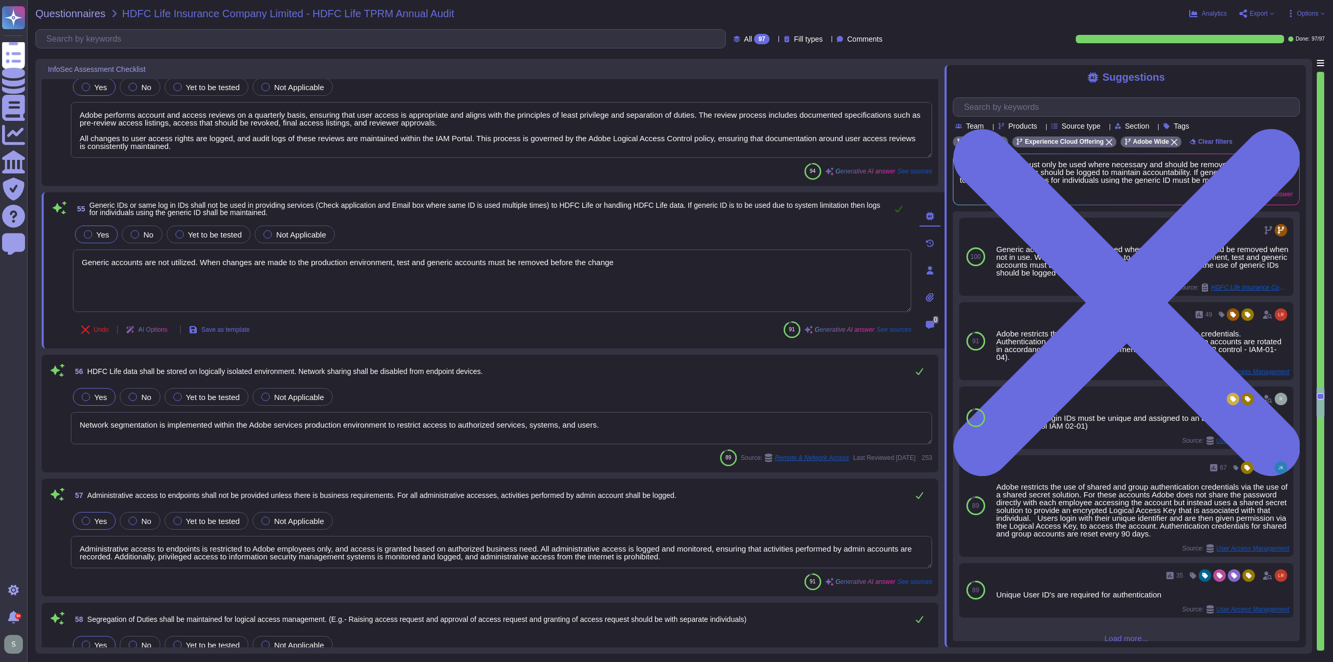
type textarea "Generic accounts are not utilized. When changes are made to the production envi…"
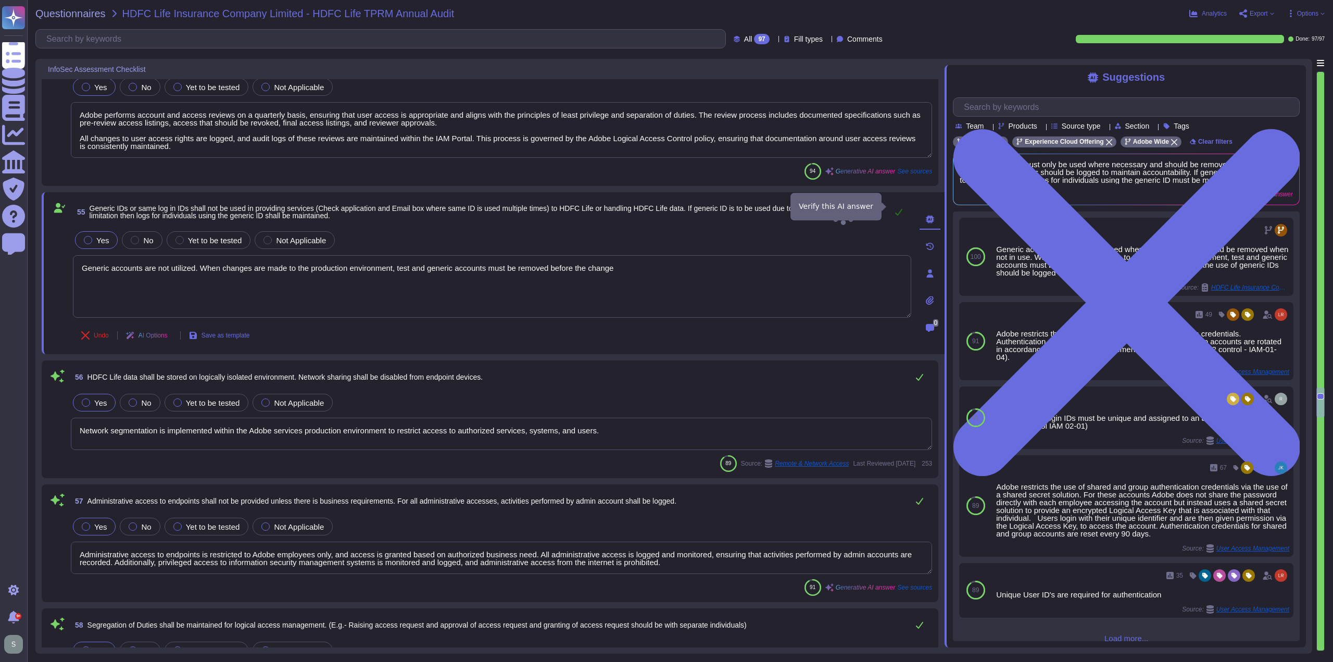
click at [898, 208] on icon at bounding box center [898, 212] width 8 height 8
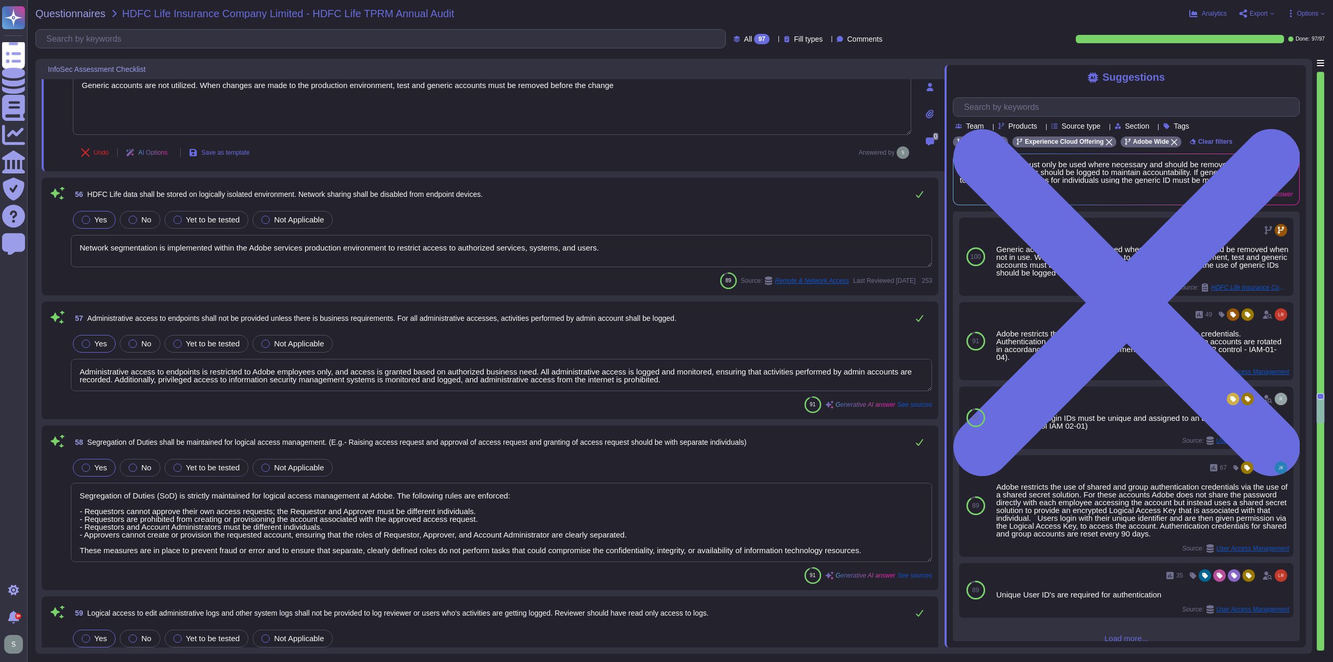
scroll to position [7895, 0]
type textarea "Access to network devices is restricted to authorized personnel only, adhering …"
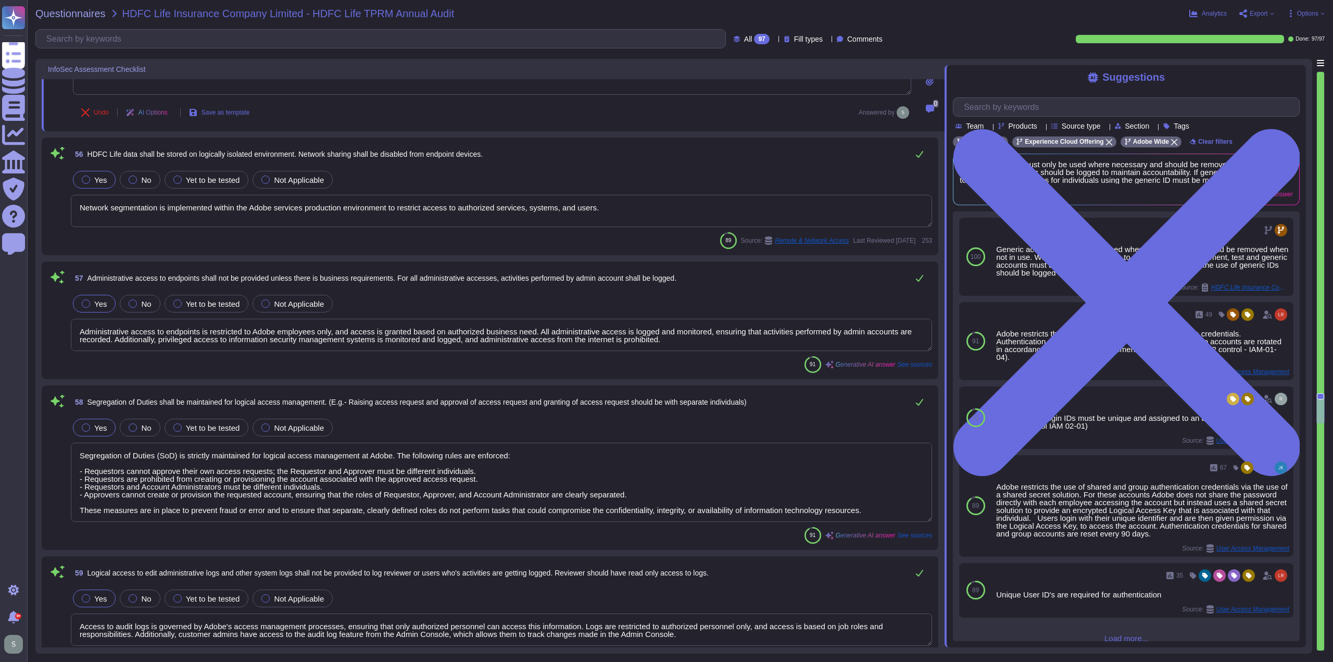
click at [78, 207] on textarea "Network segmentation is implemented within the Adobe services production enviro…" at bounding box center [501, 211] width 861 height 32
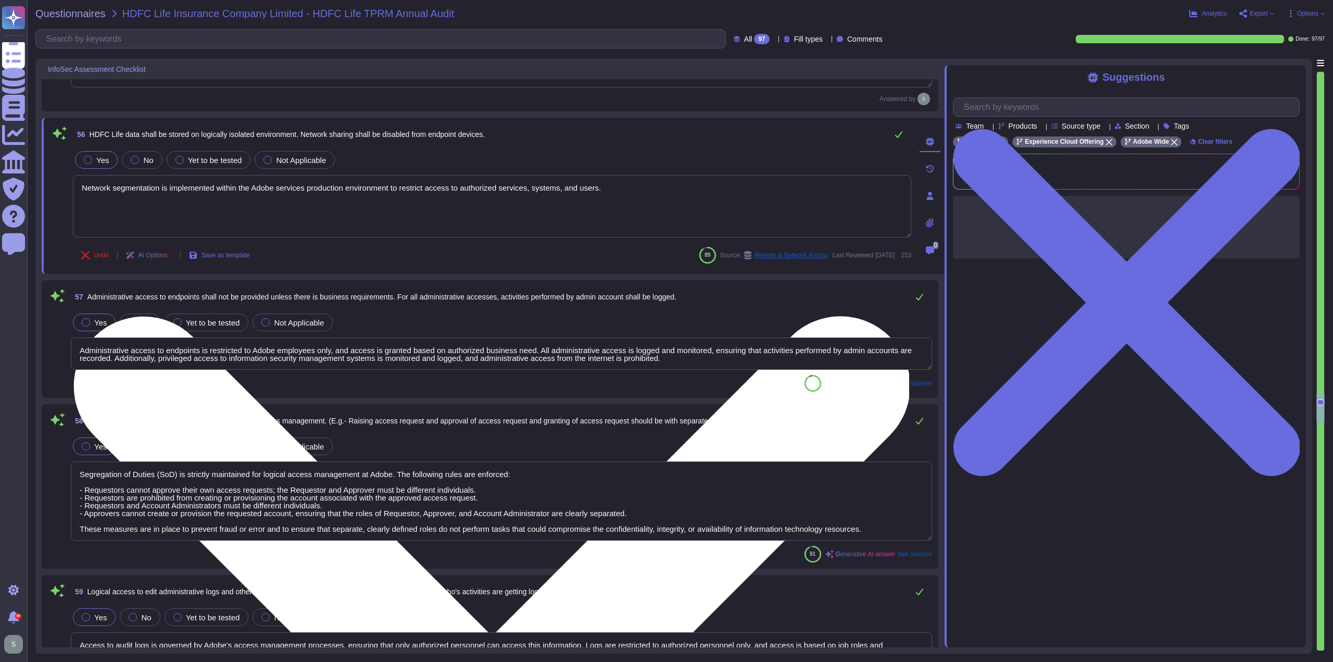
type textarea "Access to network devices is restricted to authorized personnel only, adhering …"
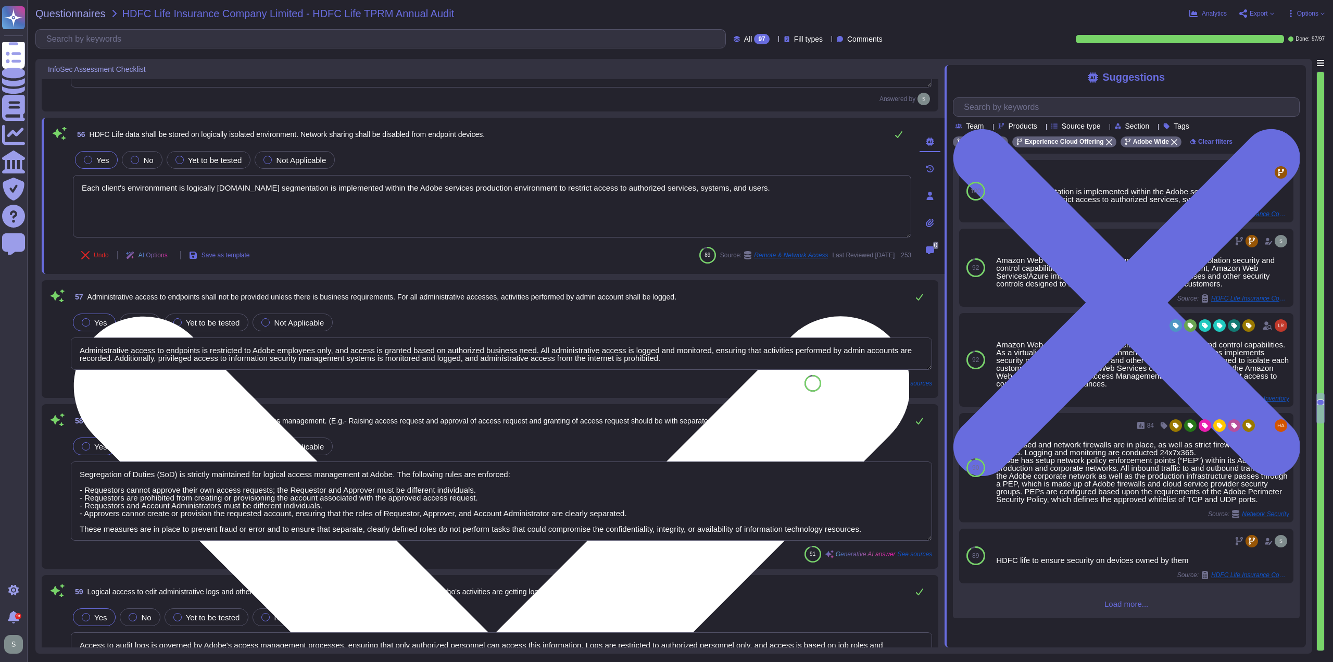
type textarea "Each client's environmment is logically separate. Network segmentation is imple…"
click at [162, 183] on textarea "Each client's environmment is logically separate. Network segmentation is imple…" at bounding box center [492, 206] width 838 height 62
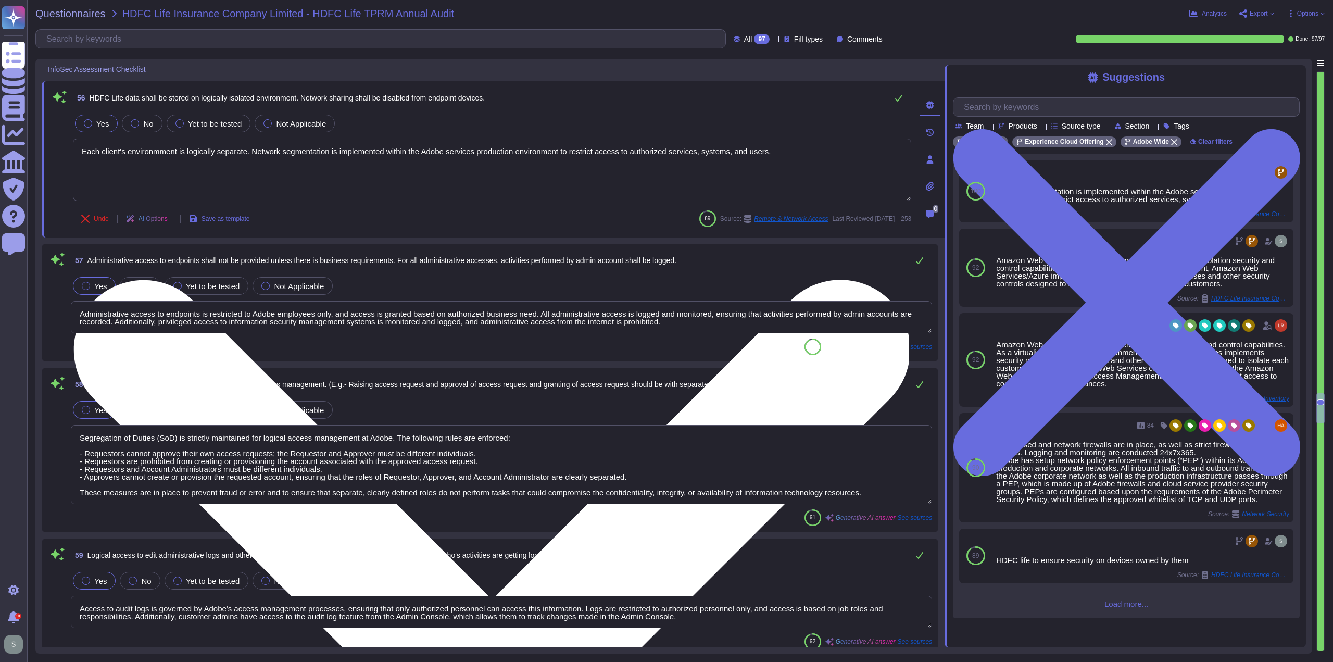
scroll to position [7999, 0]
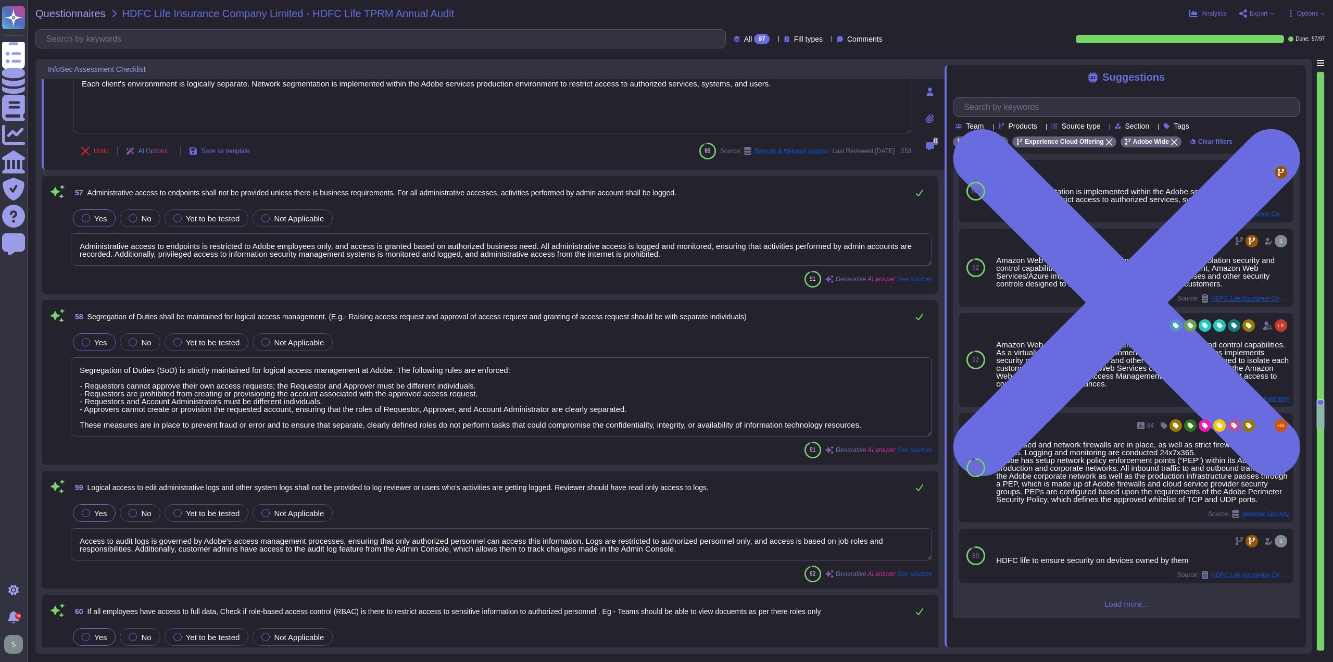
type textarea "Configuration reviews for network security devices, including firewalls, are ma…"
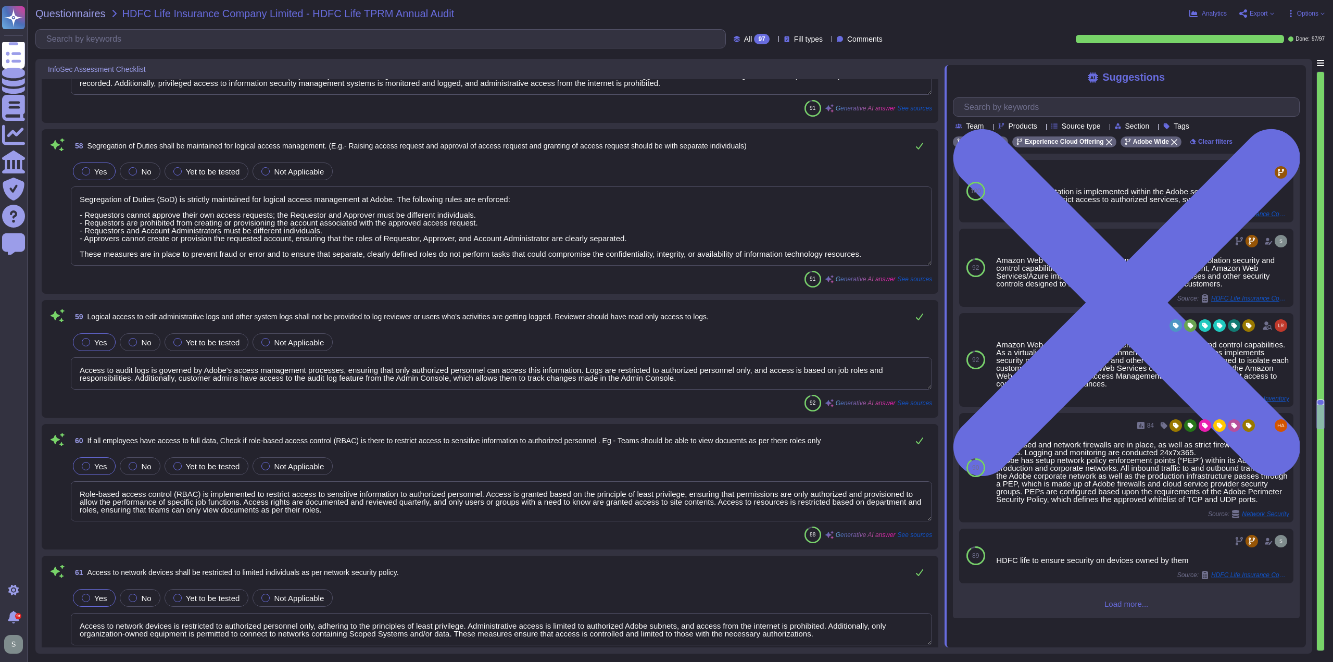
type textarea "Each client's environment is logically separate. Network segmentation is implem…"
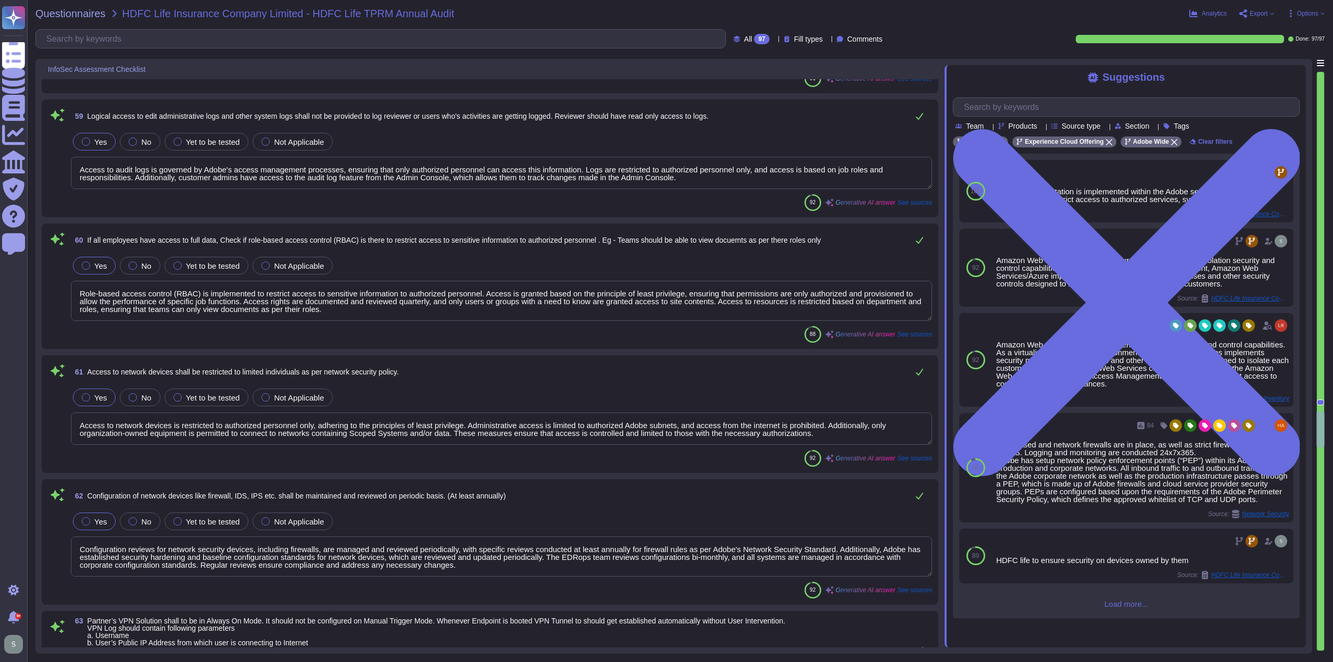
type textarea "Adobe does not disclose the details of the corporate VPN."
type textarea "- Redundant firewalls are in place at the perimeter of Adobe's network, as all …"
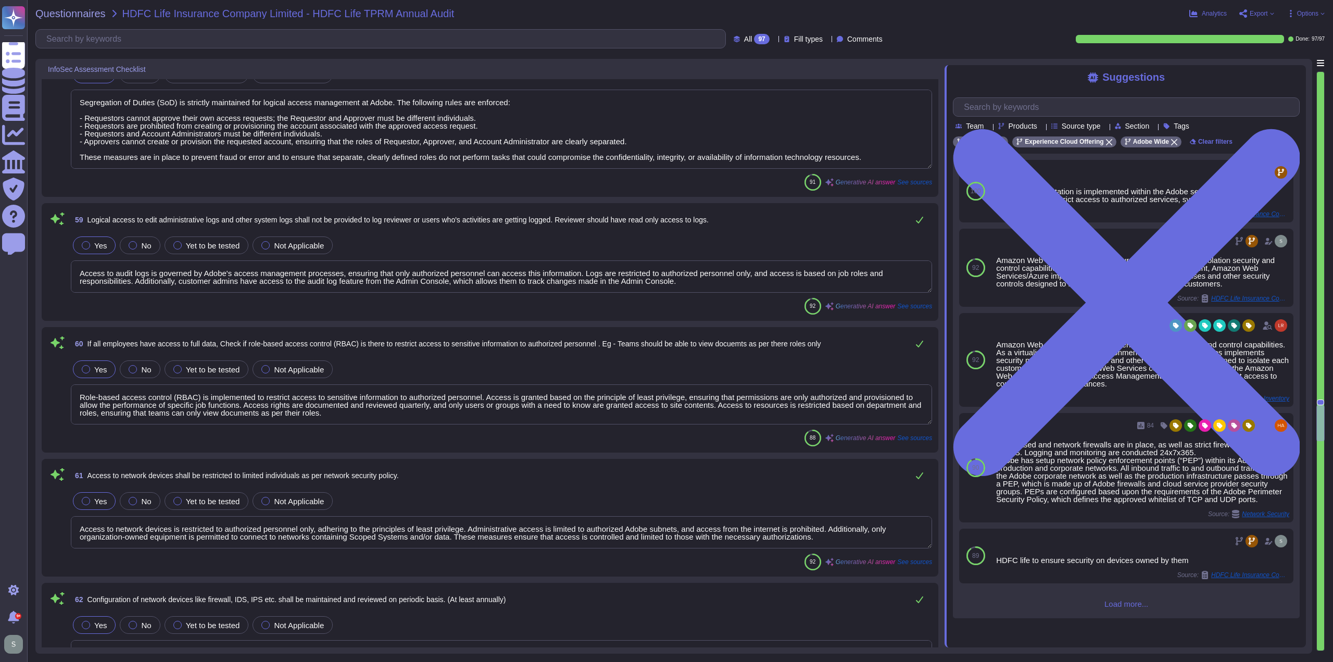
scroll to position [8207, 0]
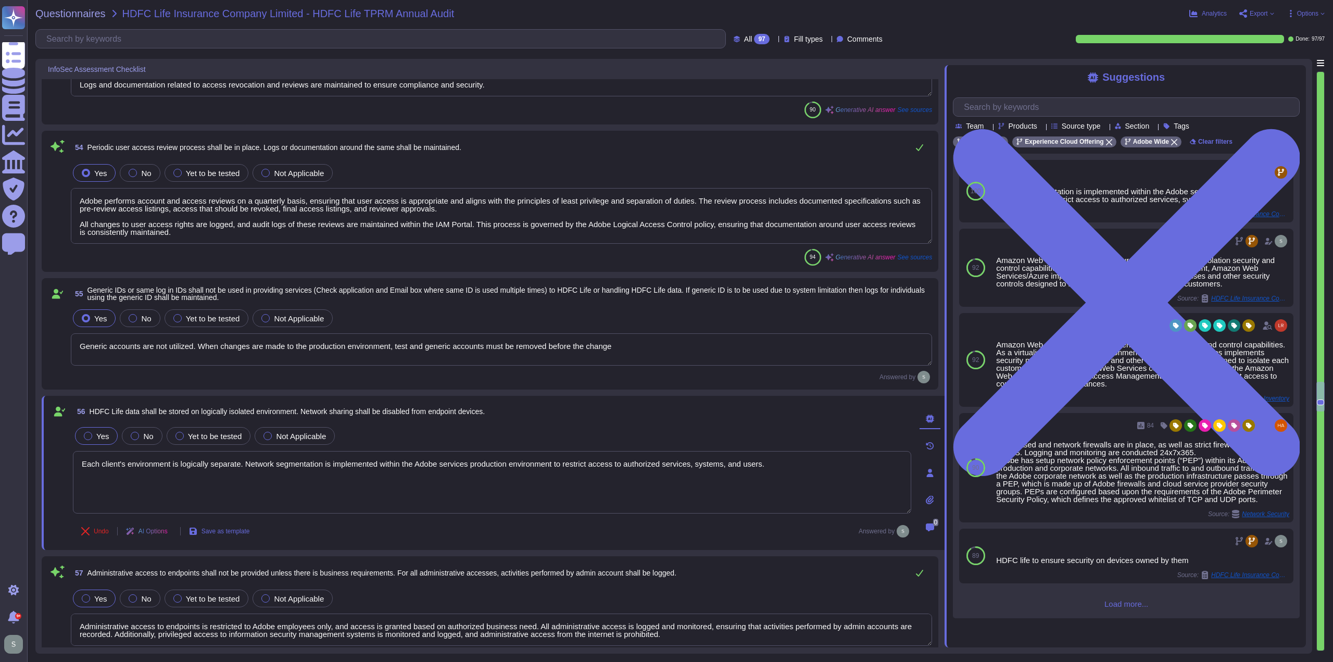
type textarea "Adobe has established a formal process for granting and revoking logical access…"
type textarea "Adobe has a formal logical access revocation process in place. Upon termination…"
type textarea "Adobe performs account and access reviews on a quarterly basis, ensuring that u…"
type textarea "Generic accounts are not utilized. When changes are made to the production envi…"
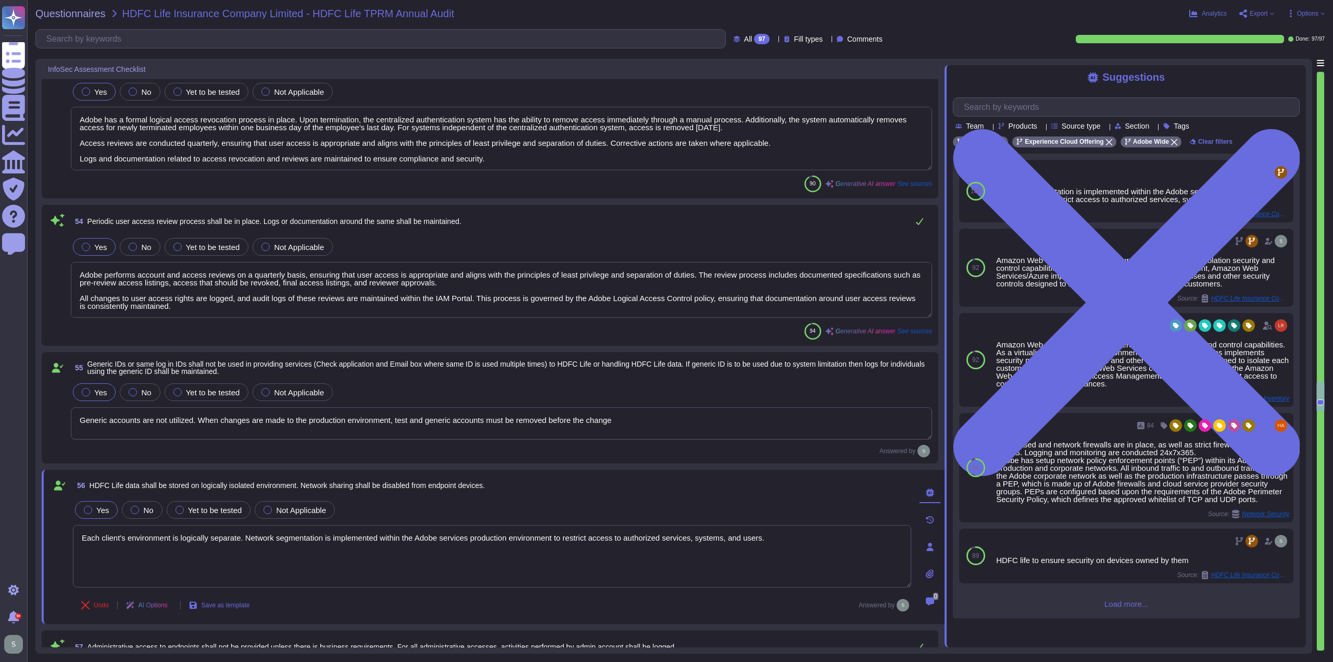
type textarea "Multi-factor authentication (MFA) is required for remote access by Adobe Employ…"
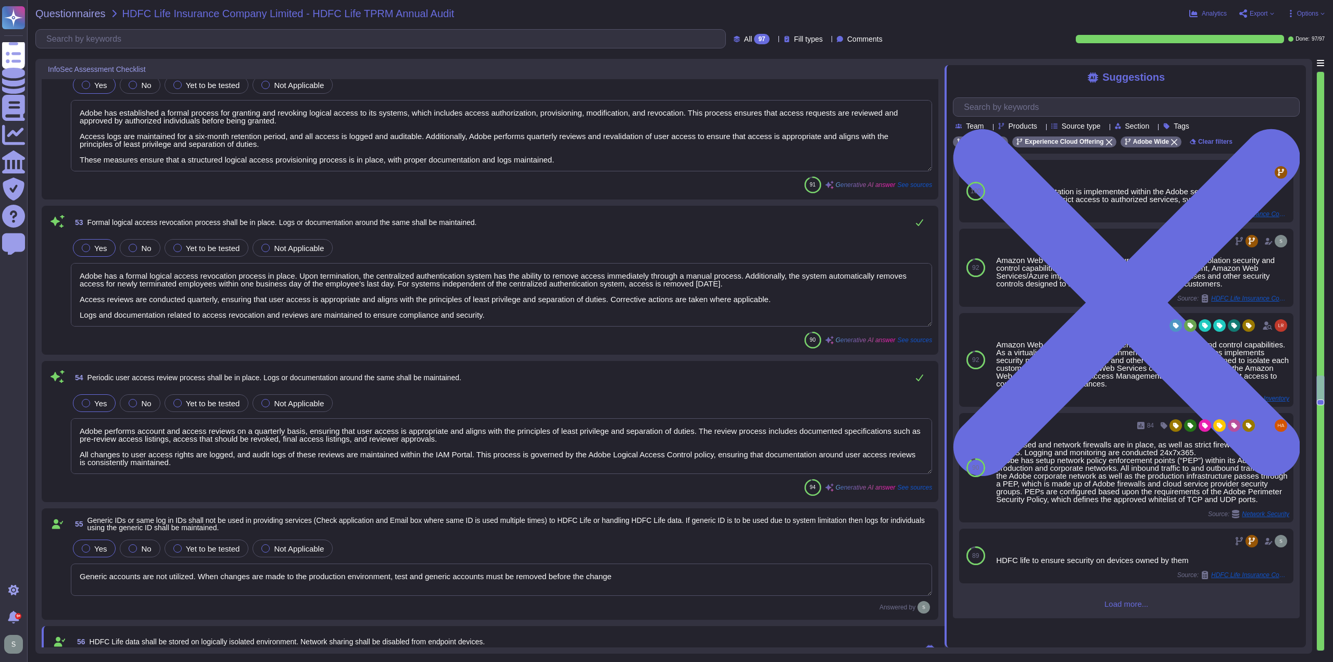
type textarea "Passwords for enterprise users who choose to use Adobe as an identity provider …"
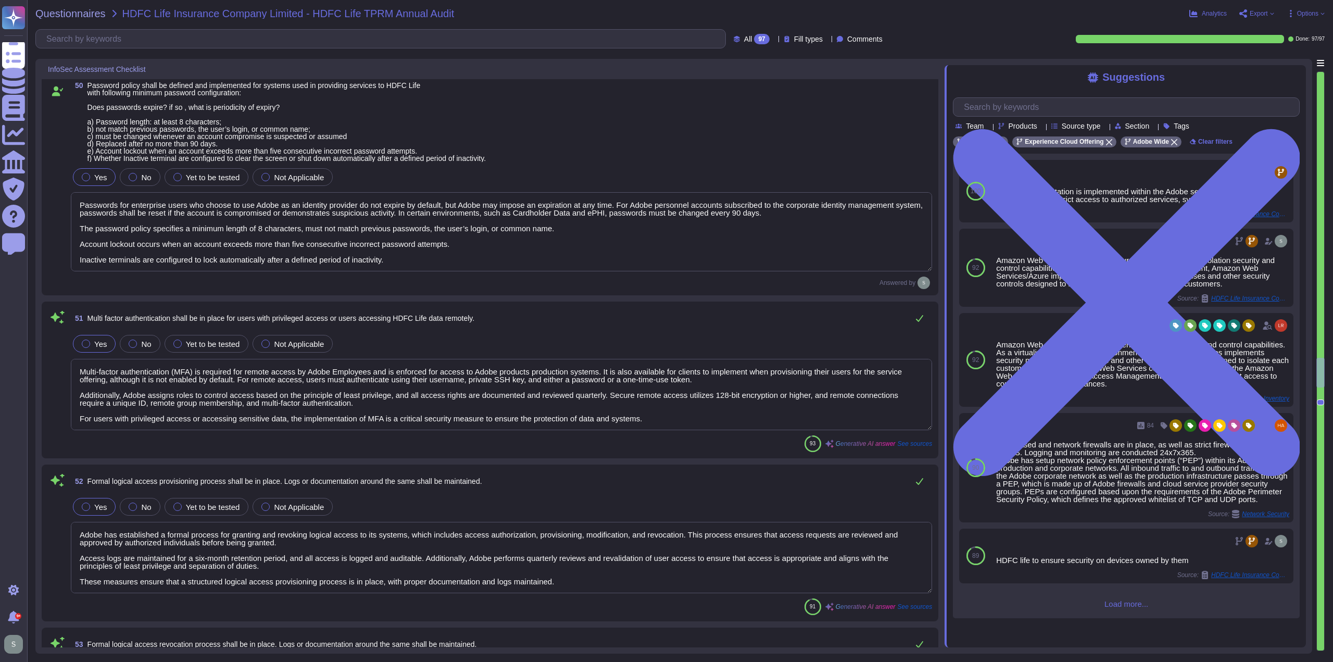
scroll to position [6946, 0]
type textarea "Adobe will provide customer logs upon request. Product System logs are not shar…"
type textarea "There are two groups of Adobe employees who may require and are granted access …"
type textarea "Generic accounts are not utilized. When changes are made to the production envi…"
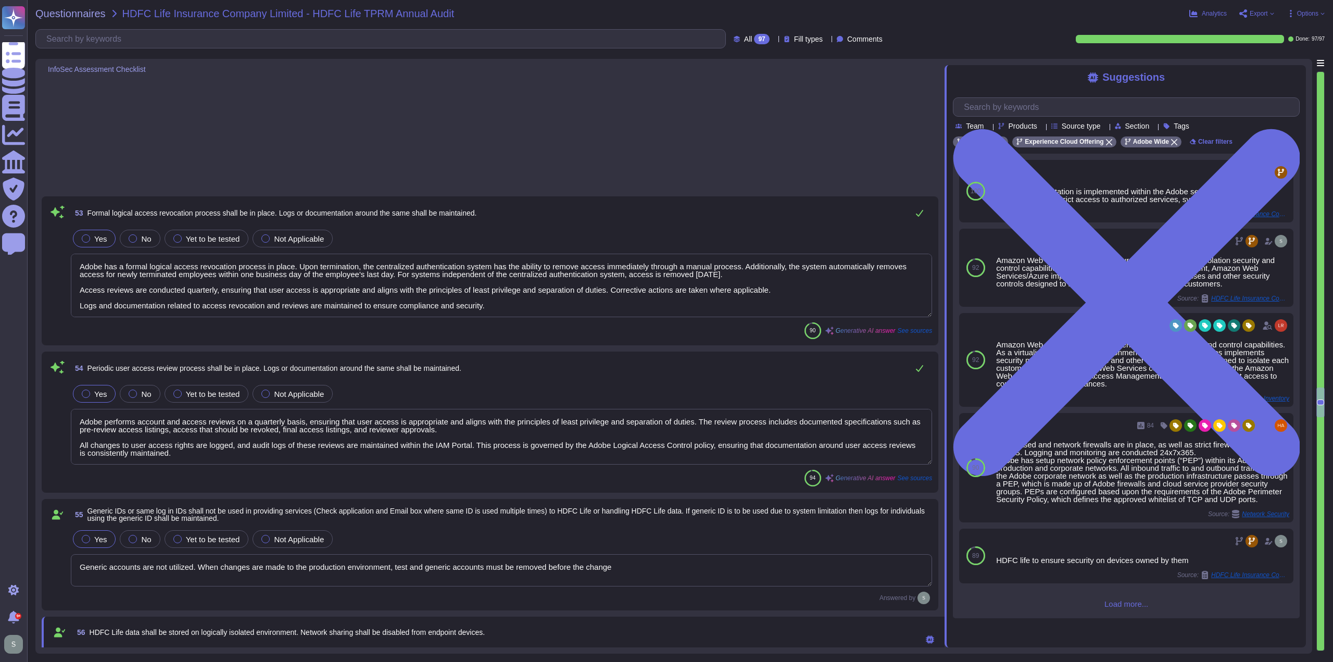
scroll to position [7709, 0]
type textarea "Each client's environment is logically separate. Network segmentation is implem…"
type textarea "Administrative access to endpoints is restricted to Adobe employees only, and a…"
type textarea "Segregation of Duties (SoD) is strictly maintained for logical access managemen…"
type textarea "Access to audit logs is governed by Adobe's access management processes, ensuri…"
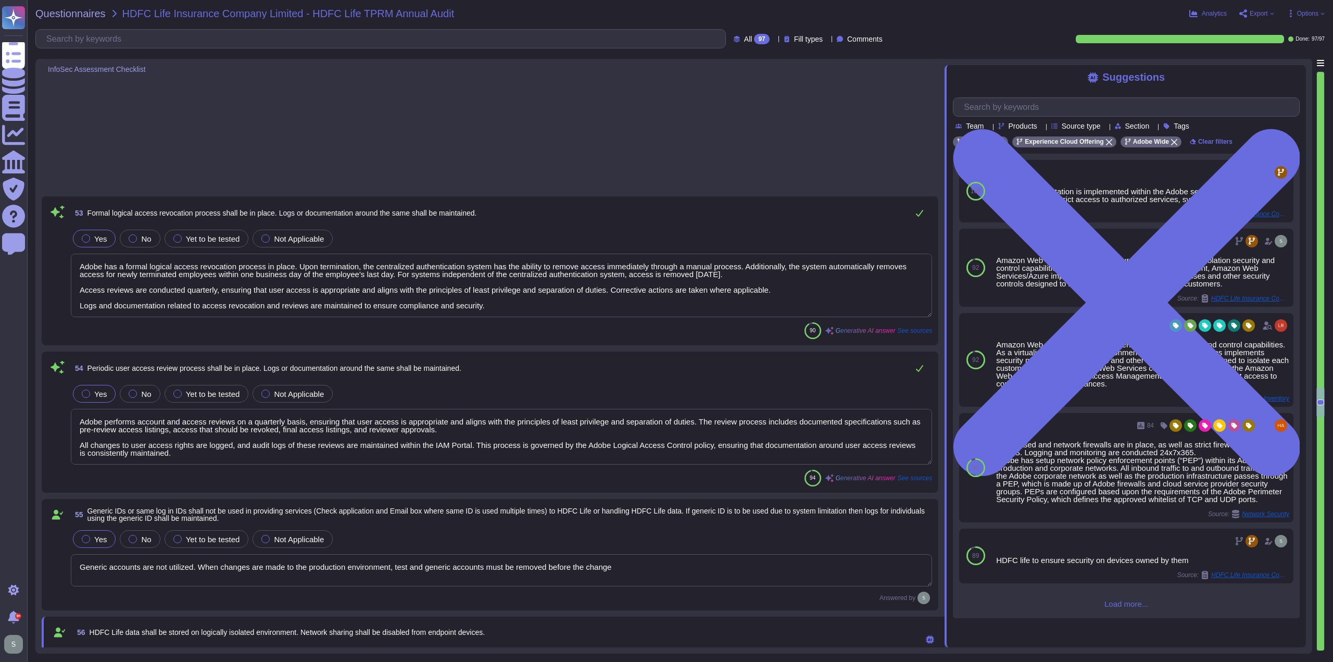
type textarea "Role-based access control (RBAC) is implemented to restrict access to sensitive…"
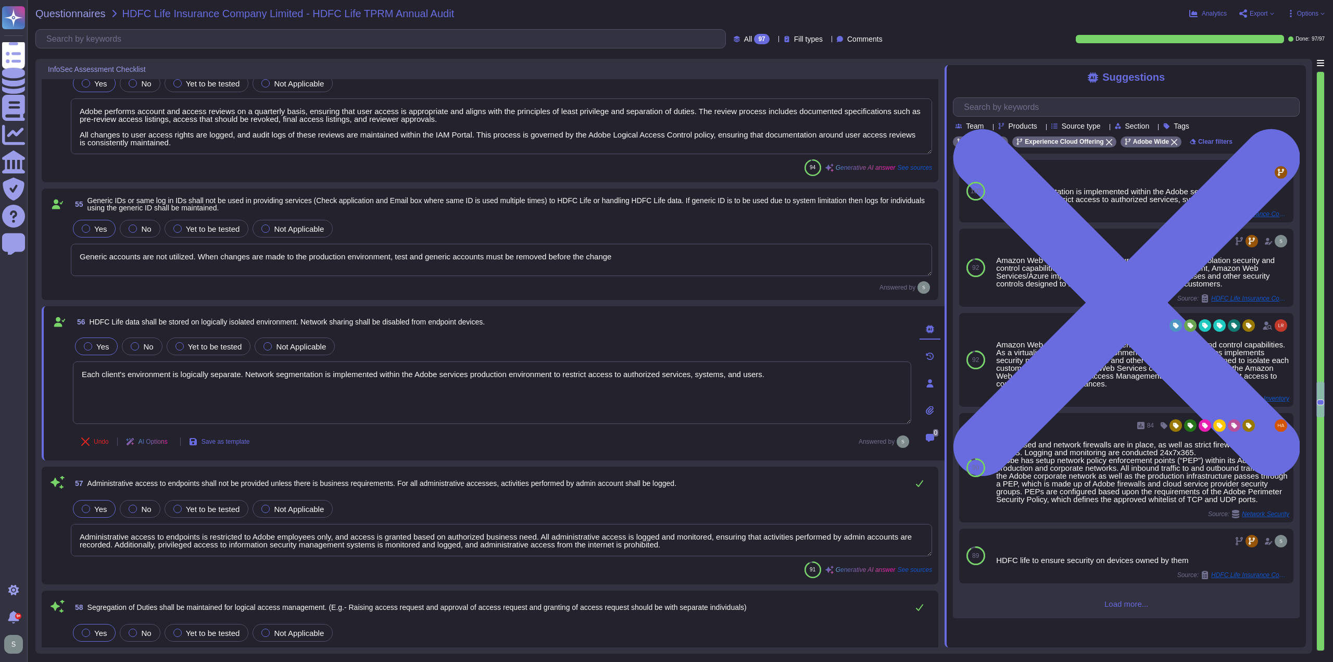
type textarea "Adobe has established a formal process for granting and revoking logical access…"
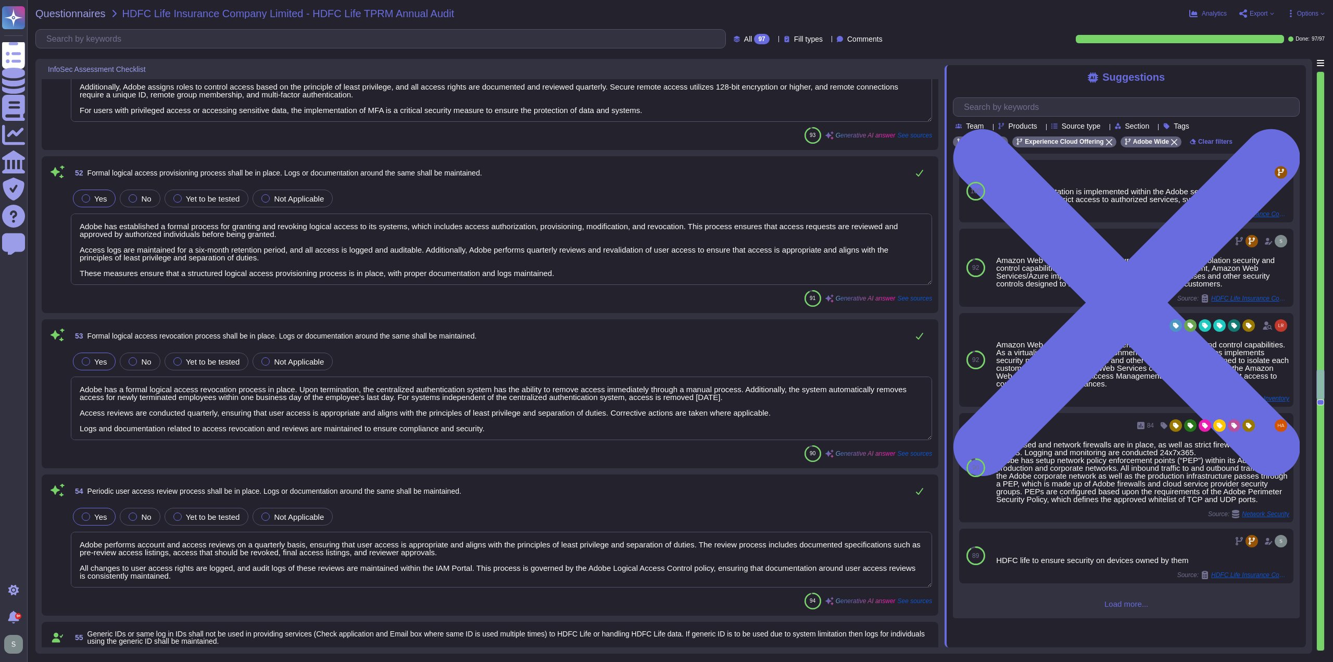
type textarea "Passwords for enterprise users who choose to use Adobe as an identity provider …"
type textarea "Multi-factor authentication (MFA) is required for remote access by Adobe Employ…"
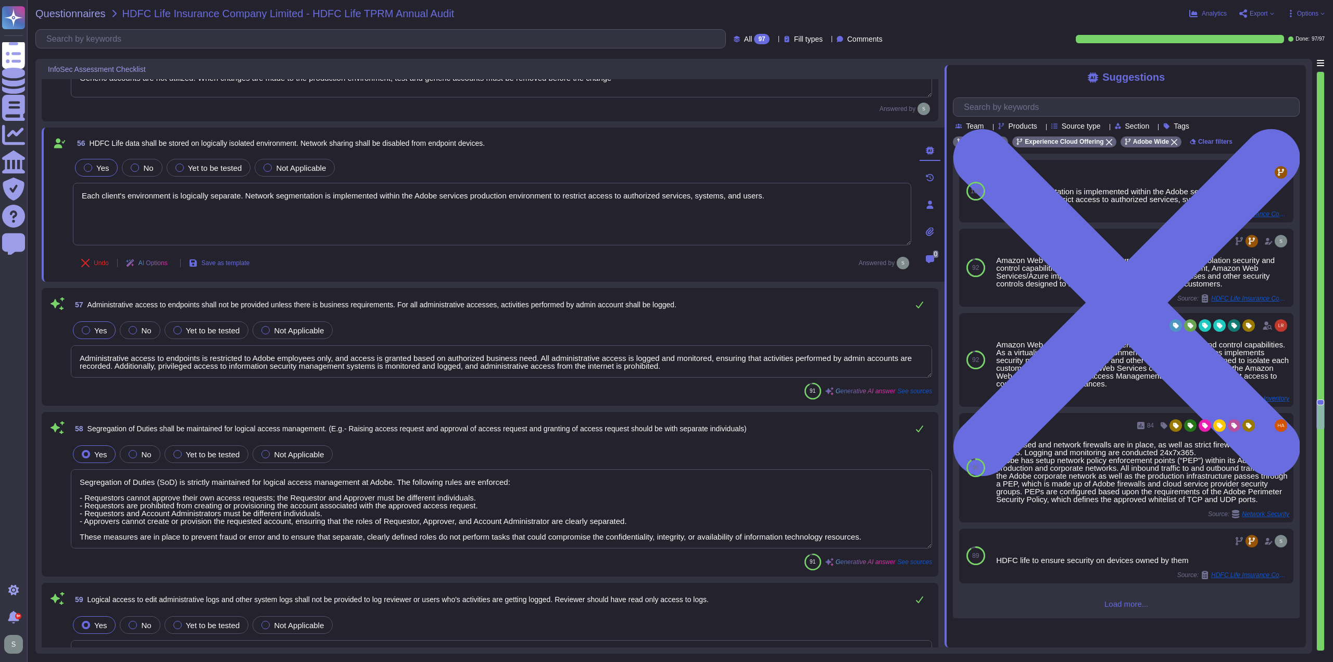
scroll to position [7964, 0]
type textarea "Segregation of Duties (SoD) is strictly maintained for logical access managemen…"
type textarea "Access to audit logs is governed by Adobe's access management processes, ensuri…"
type textarea "Role-based access control (RBAC) is implemented to restrict access to sensitive…"
type textarea "Access to network devices is restricted to authorized personnel only, adhering …"
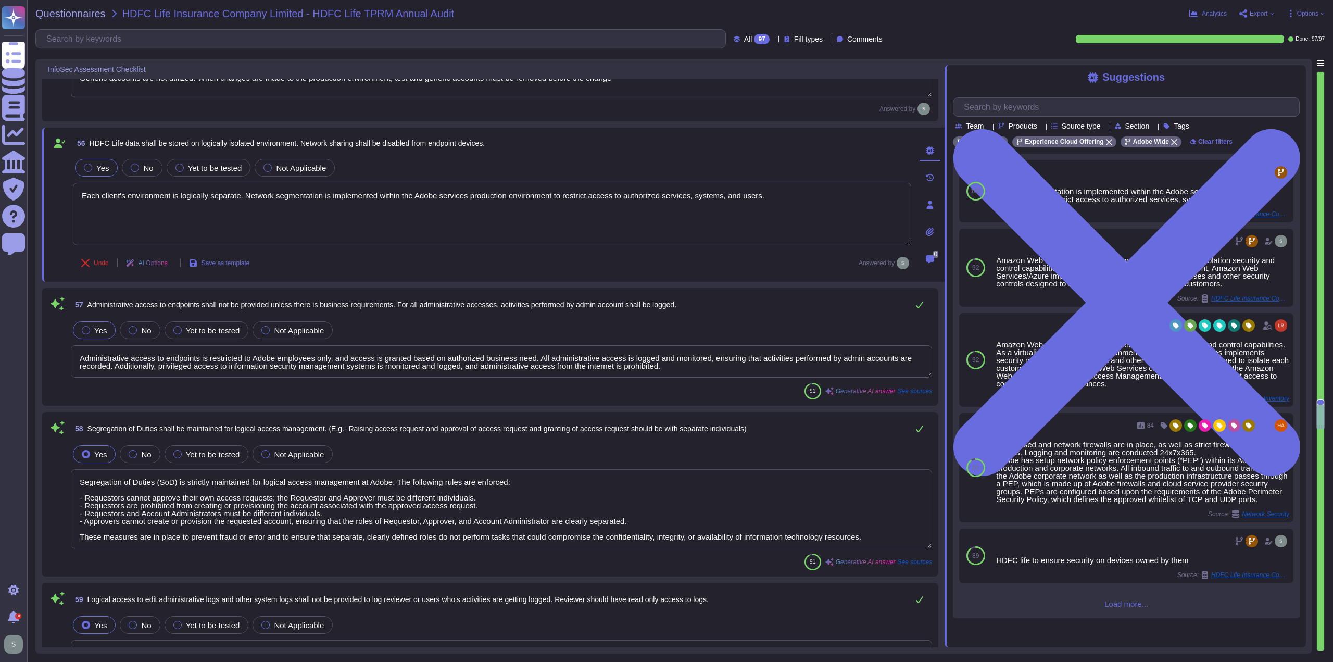
type textarea "Configuration reviews for network security devices, including firewalls, are ma…"
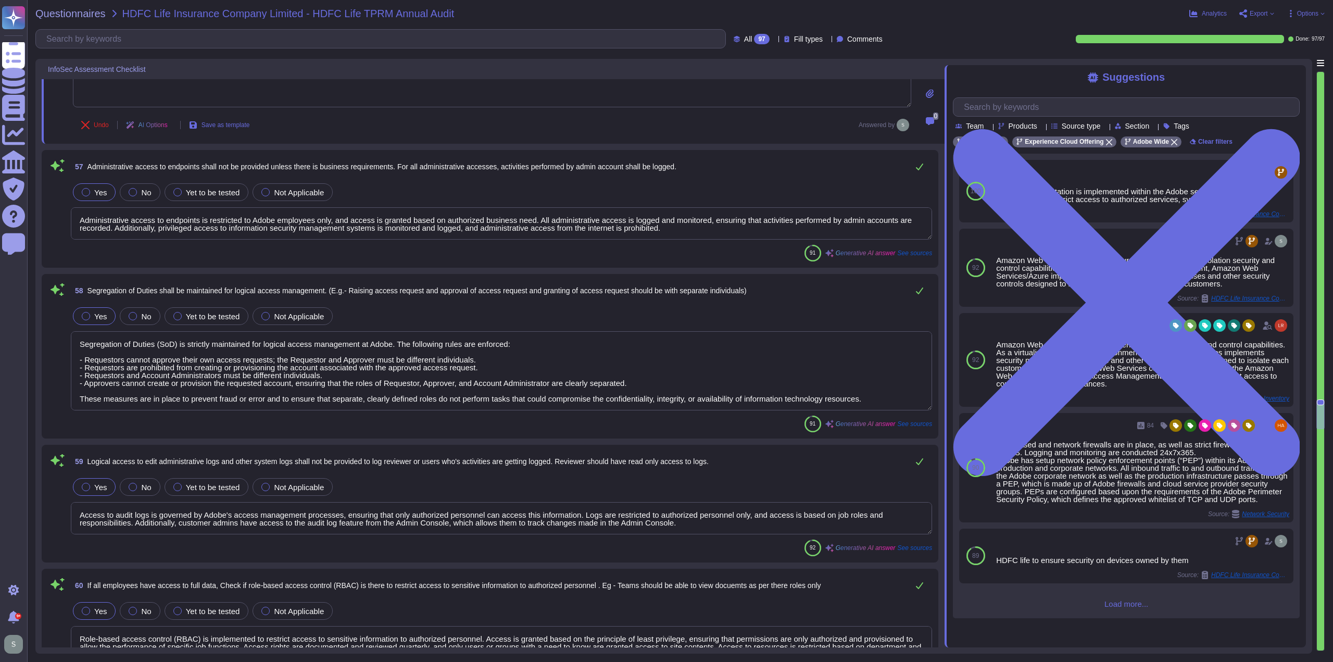
scroll to position [1, 0]
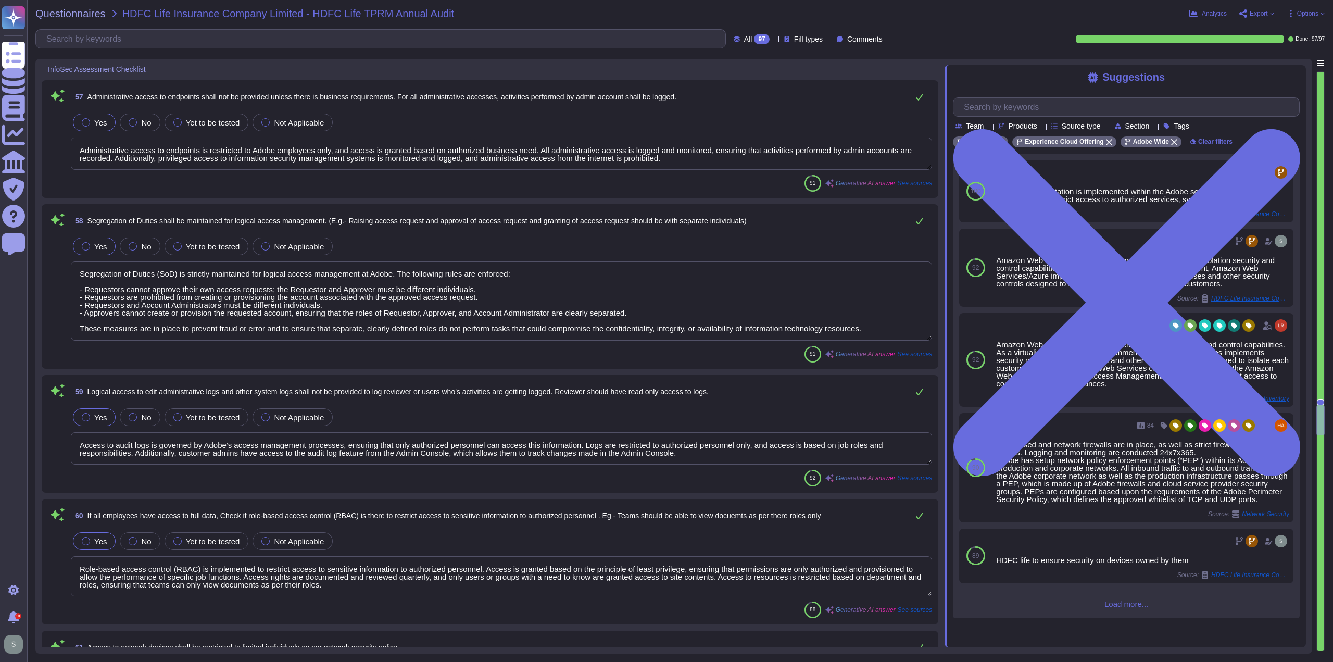
type textarea "Adobe does not disclose the details of the corporate VPN."
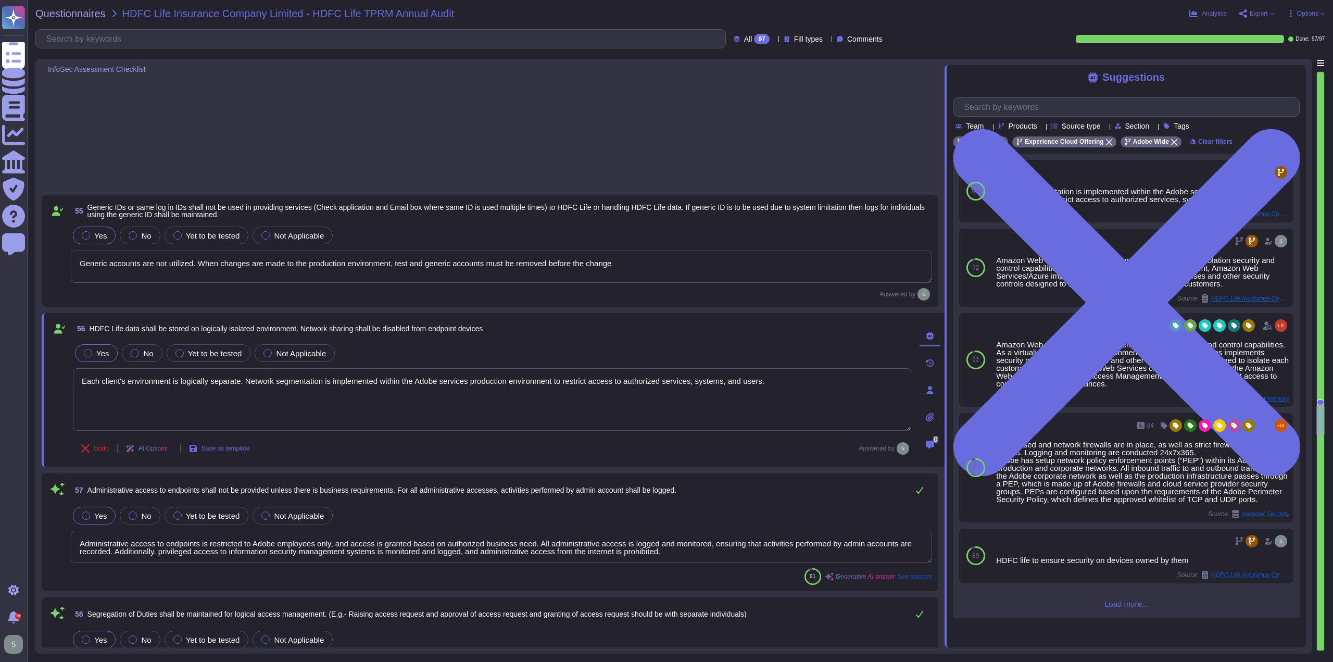
scroll to position [7589, 0]
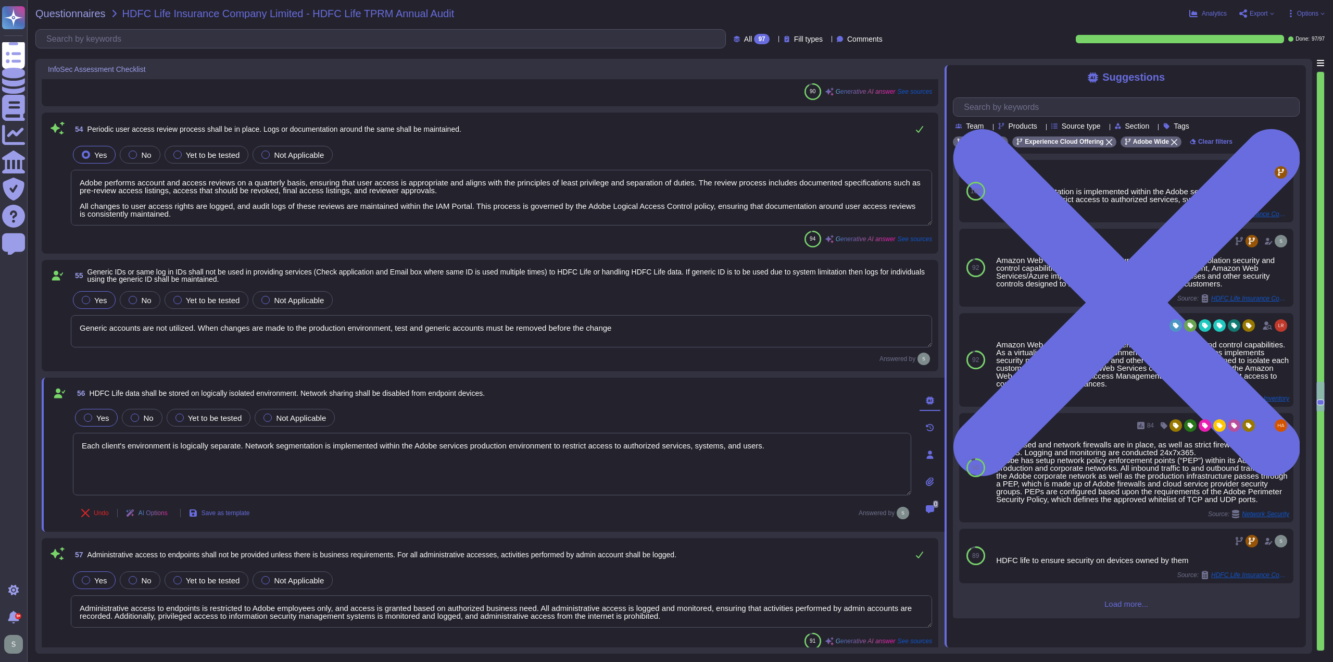
type textarea "Adobe has established a formal process for granting and revoking logical access…"
type textarea "Adobe has a formal logical access revocation process in place. Upon termination…"
type textarea "Adobe performs account and access reviews on a quarterly basis, ensuring that u…"
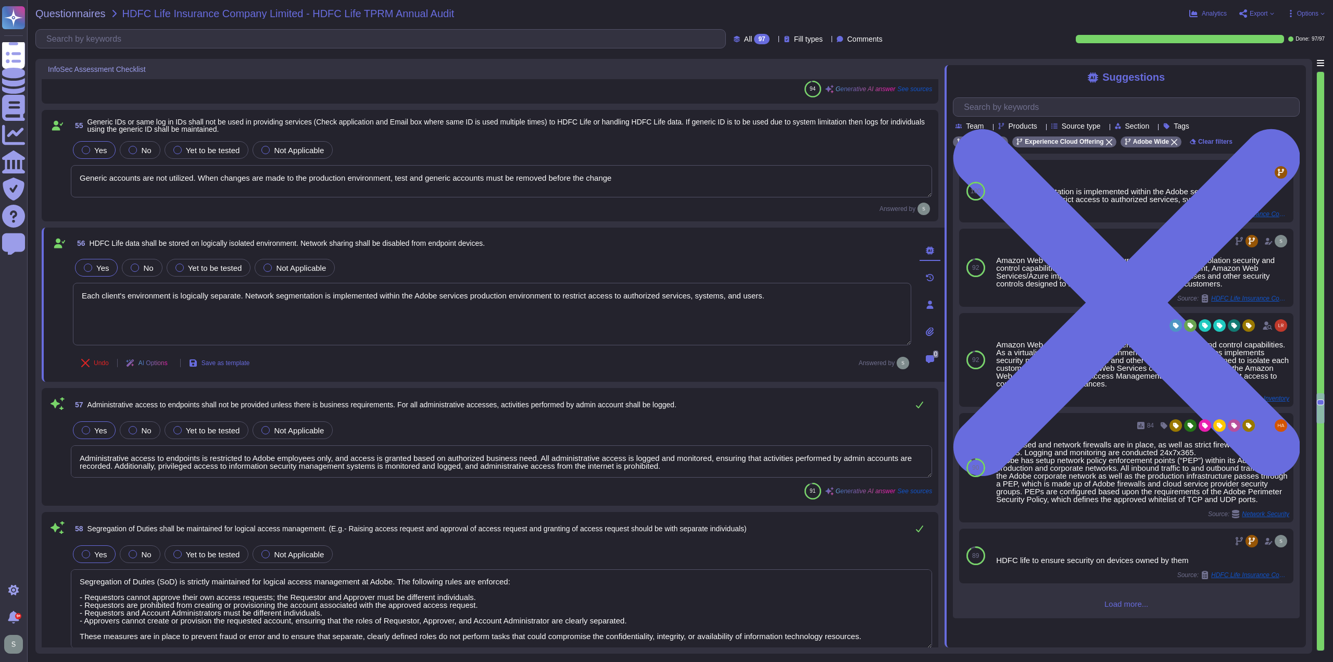
scroll to position [7797, 0]
type textarea "Access to network devices is restricted to authorized personnel only, adhering …"
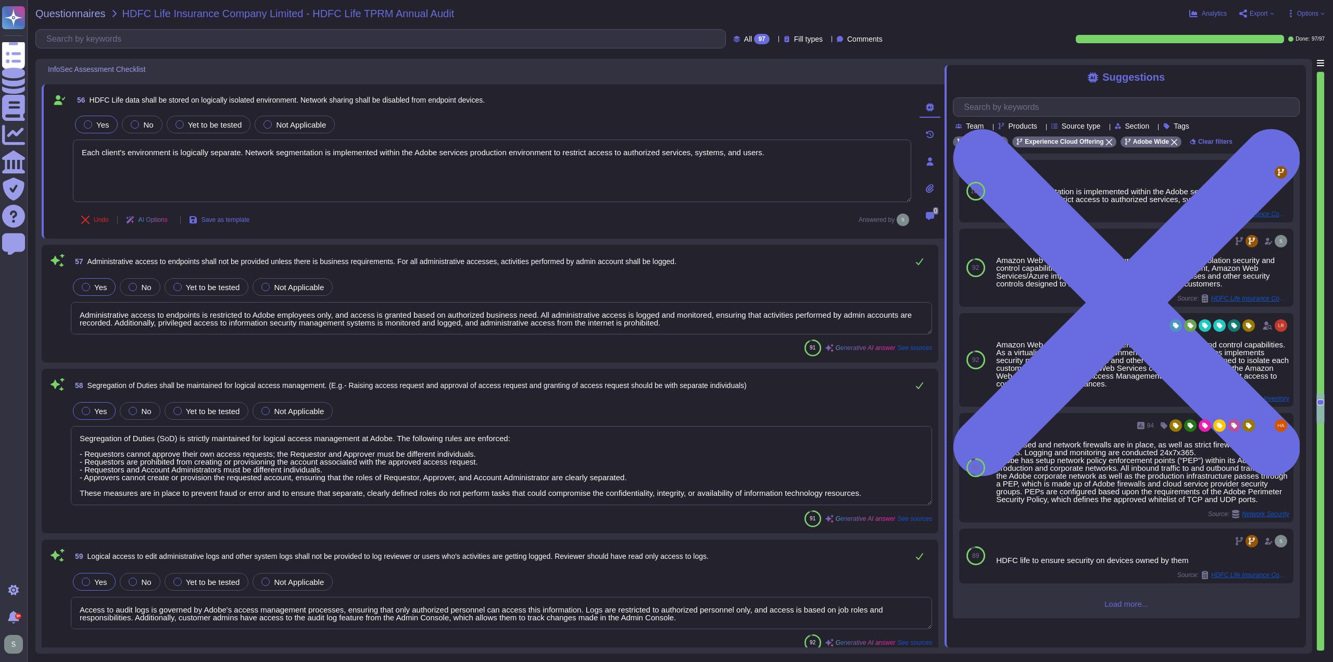
scroll to position [8006, 0]
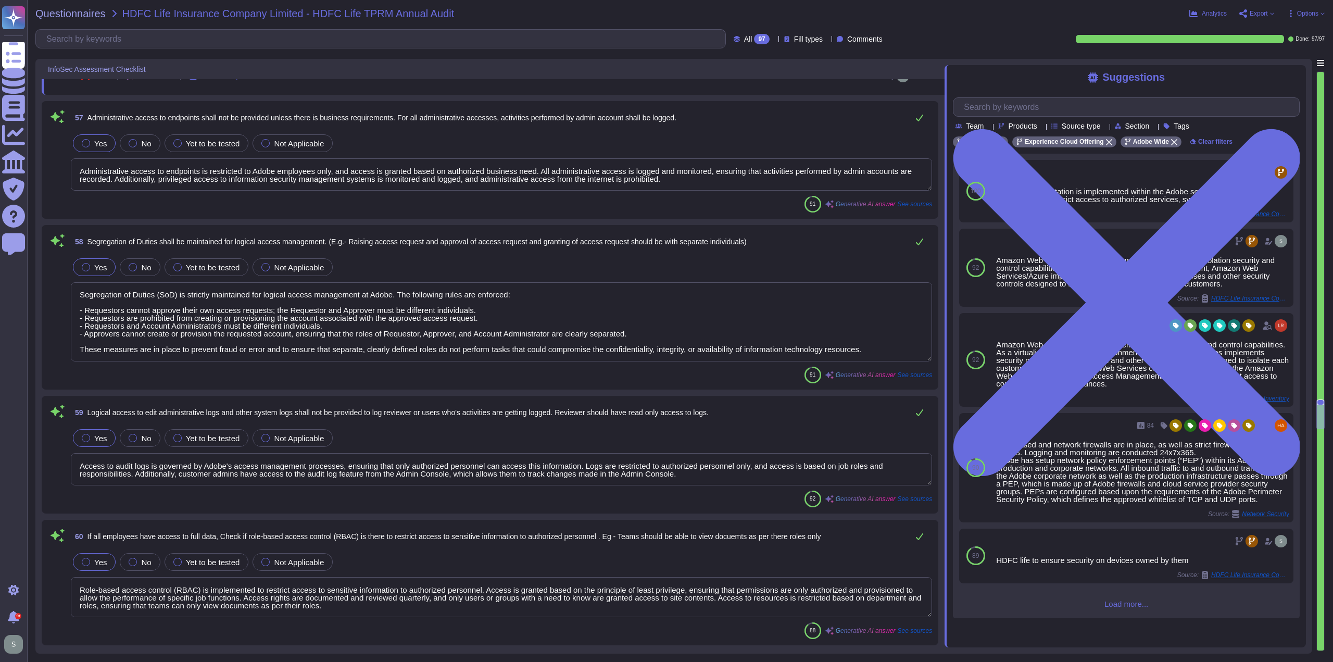
type textarea "Configuration reviews for network security devices, including firewalls, are ma…"
type textarea "Adobe does not disclose the details of the corporate VPN."
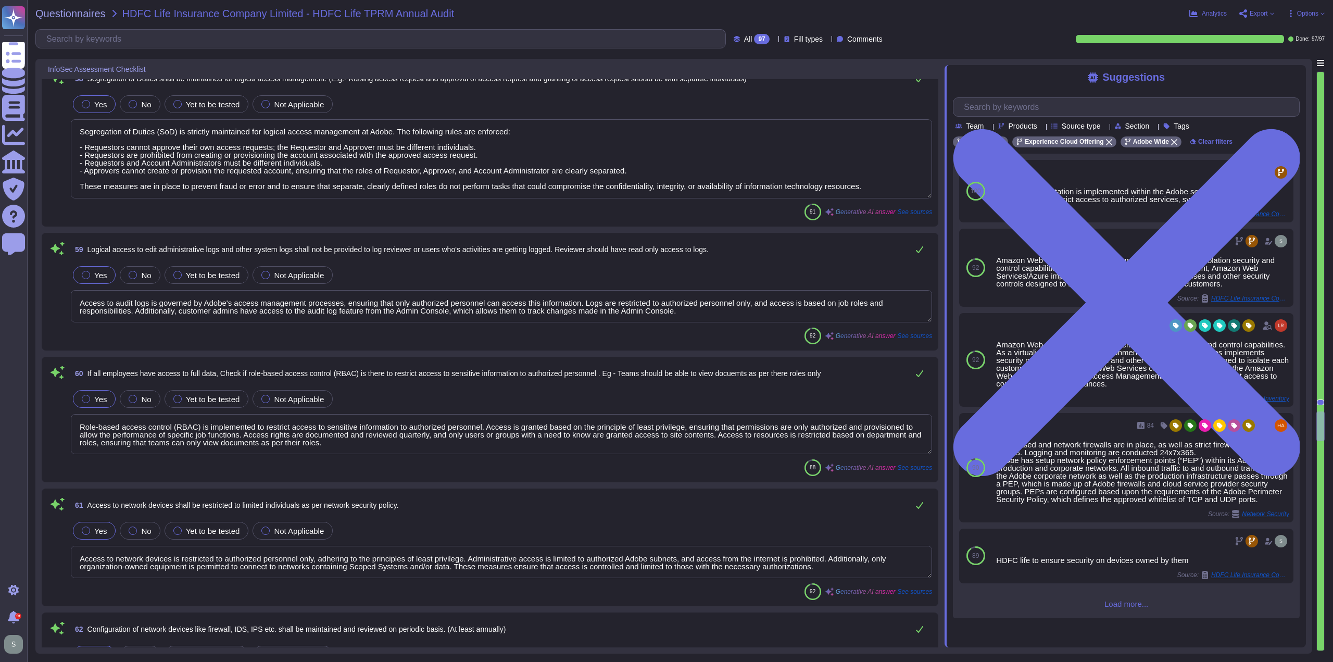
scroll to position [8266, 0]
type textarea "- Redundant firewalls are in place at the perimeter of Adobe's network, as all …"
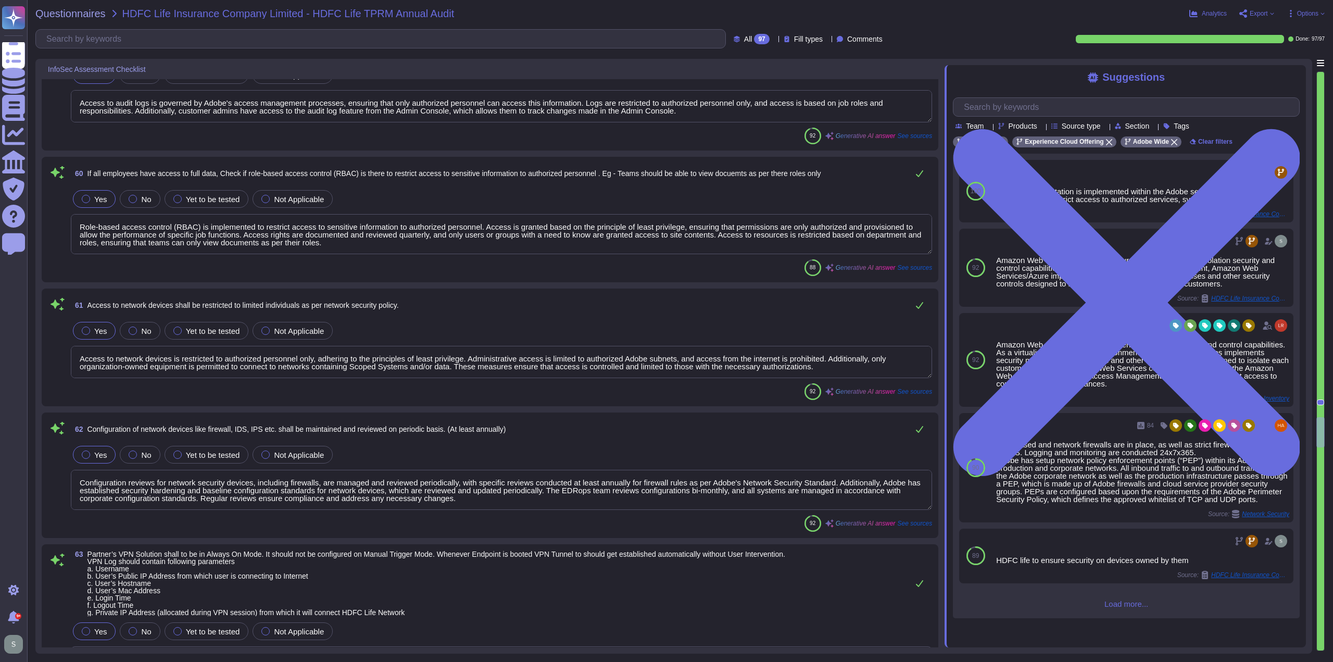
type textarea "Physical access to areas where services are provided to HDFC Life or where HDFC…"
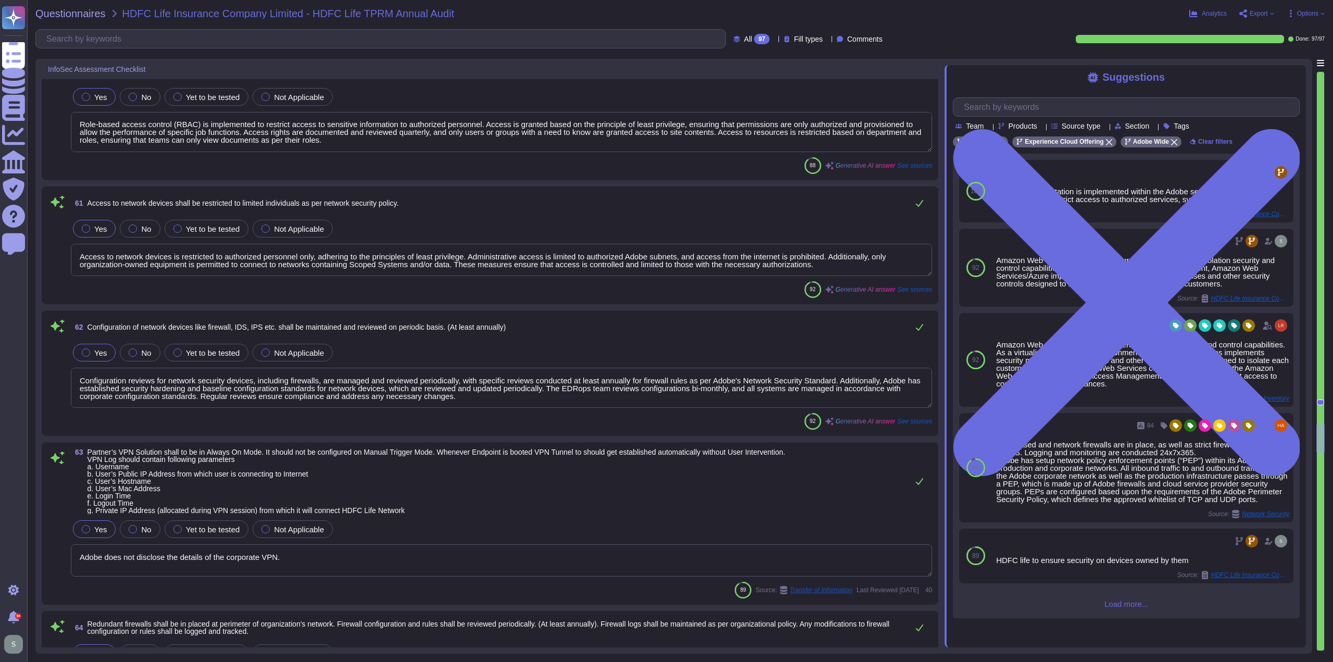
scroll to position [8474, 0]
type textarea "CCTV monitoring is implemented at all interior and exterior entrance points to …"
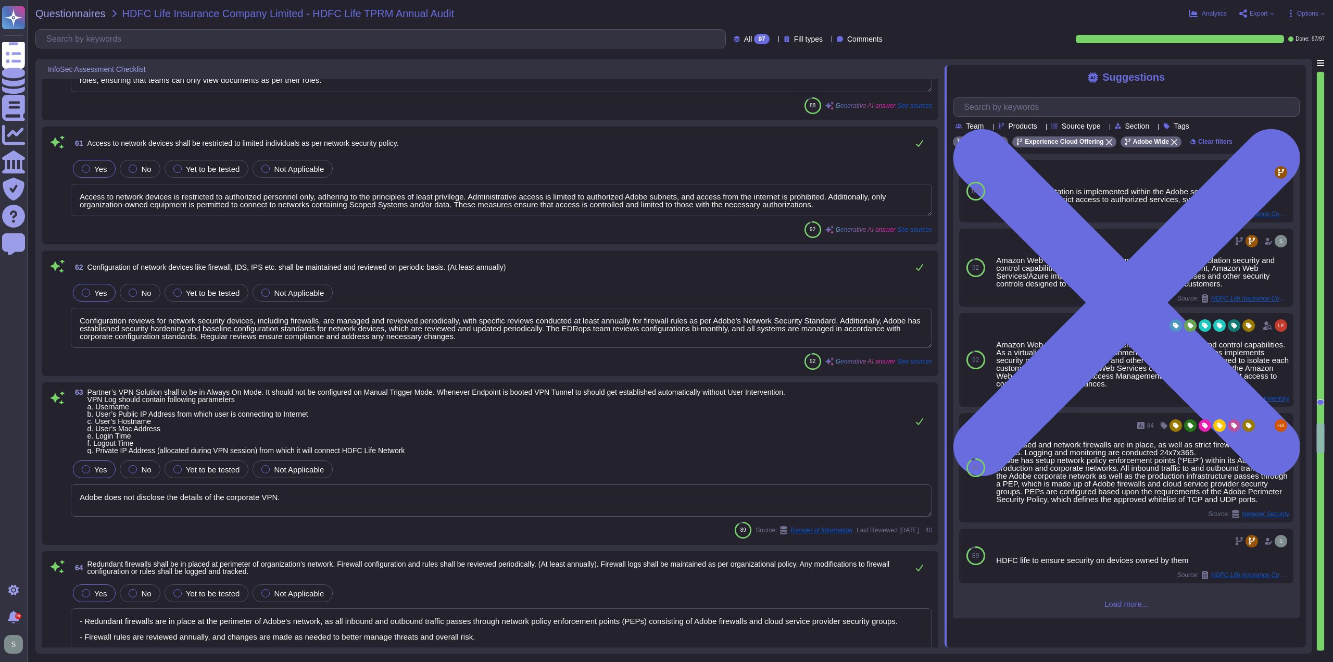
scroll to position [8526, 0]
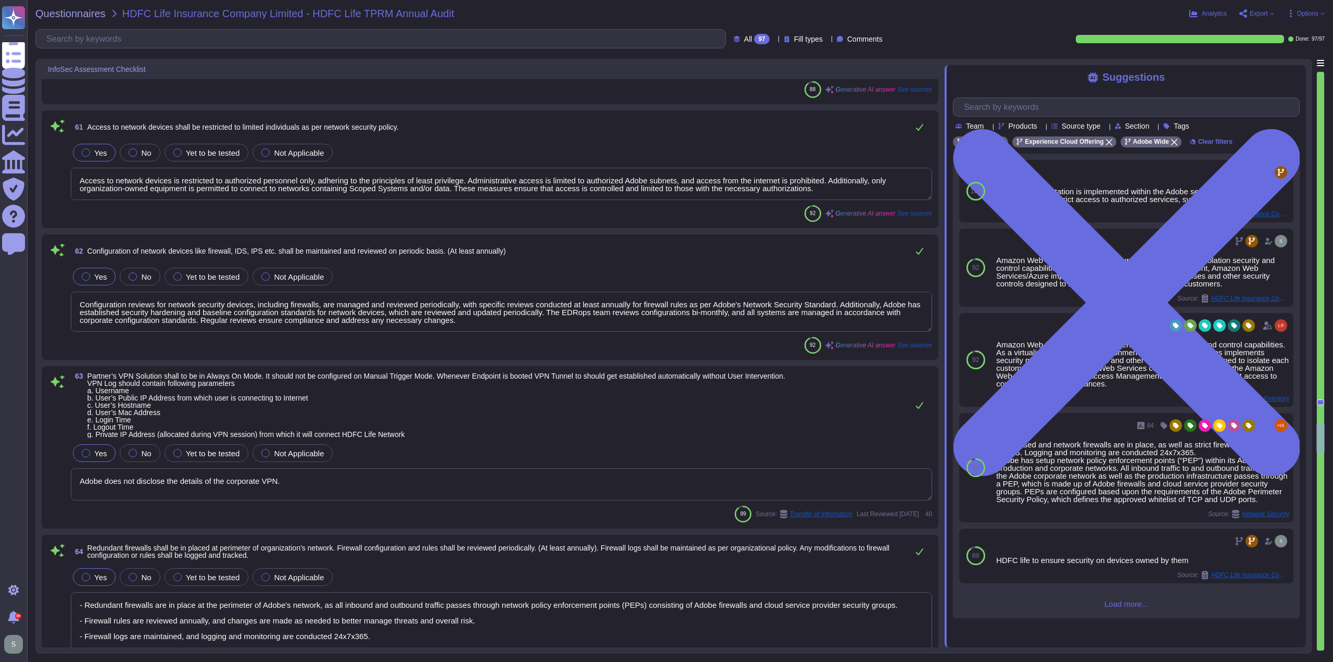
click at [818, 186] on textarea "Access to network devices is restricted to authorized personnel only, adhering …" at bounding box center [501, 184] width 861 height 32
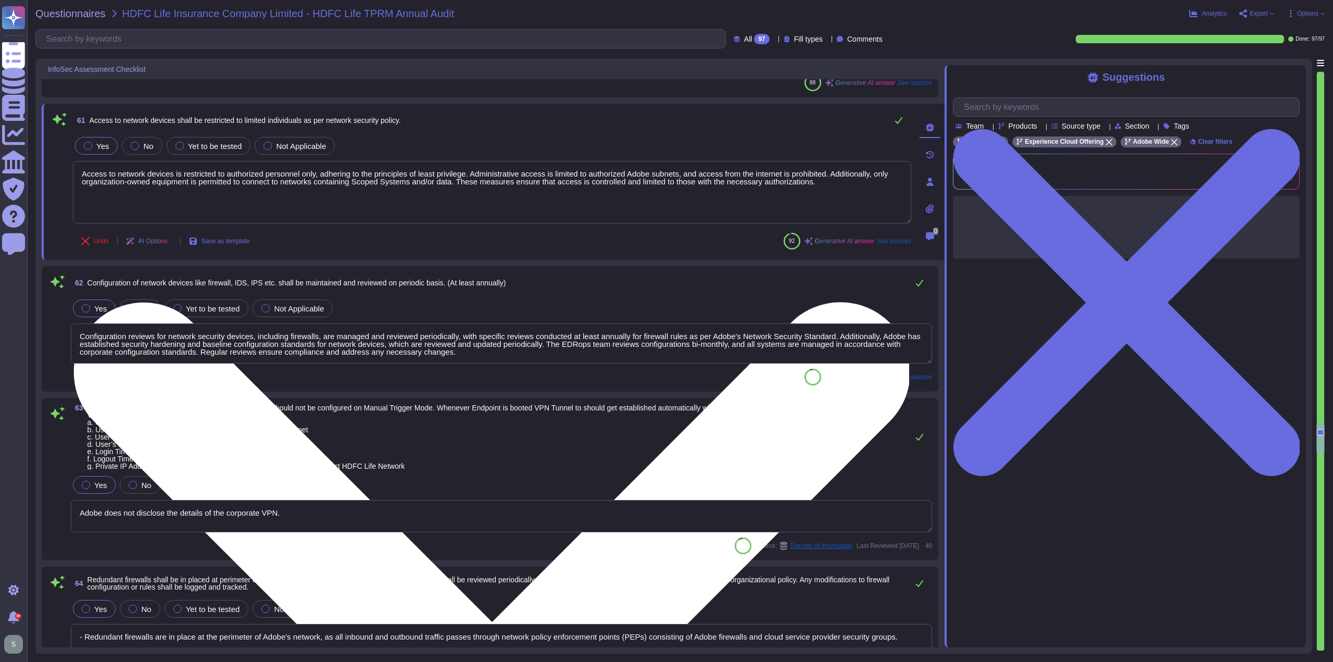
type textarea "CCTV monitoring is implemented at all interior and exterior entrance points to …"
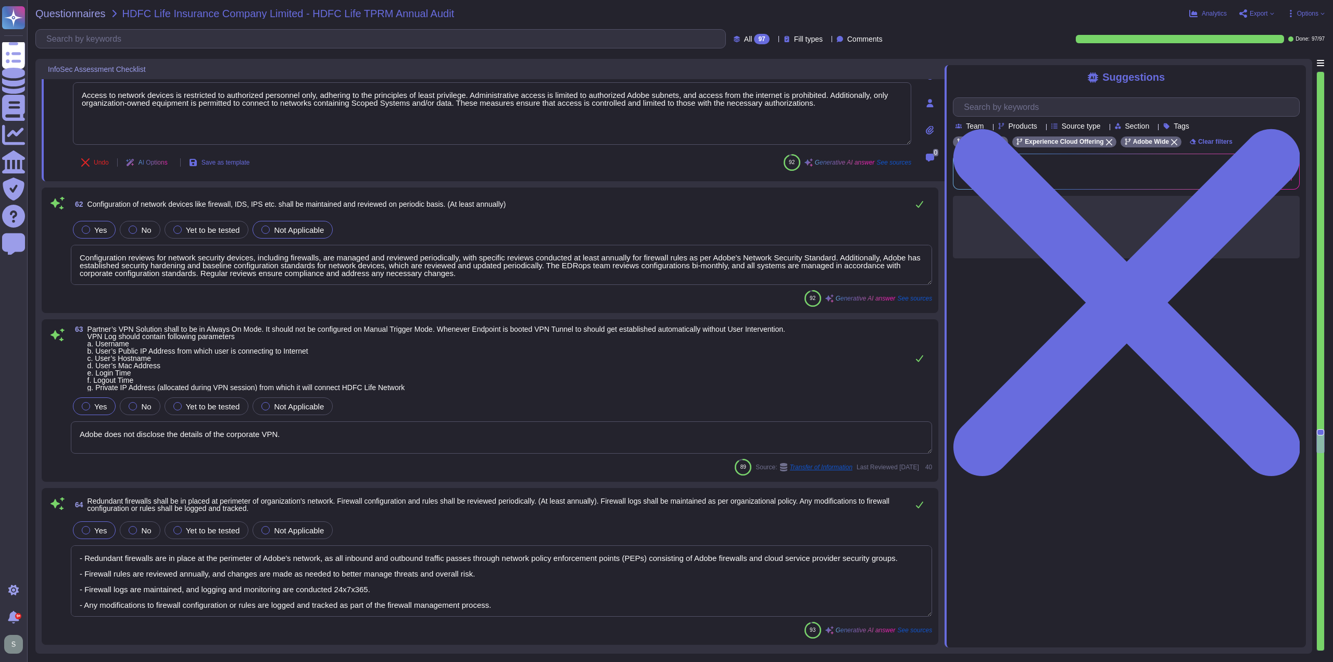
type textarea "All facilities that contain product servers for Adobe services maintain physica…"
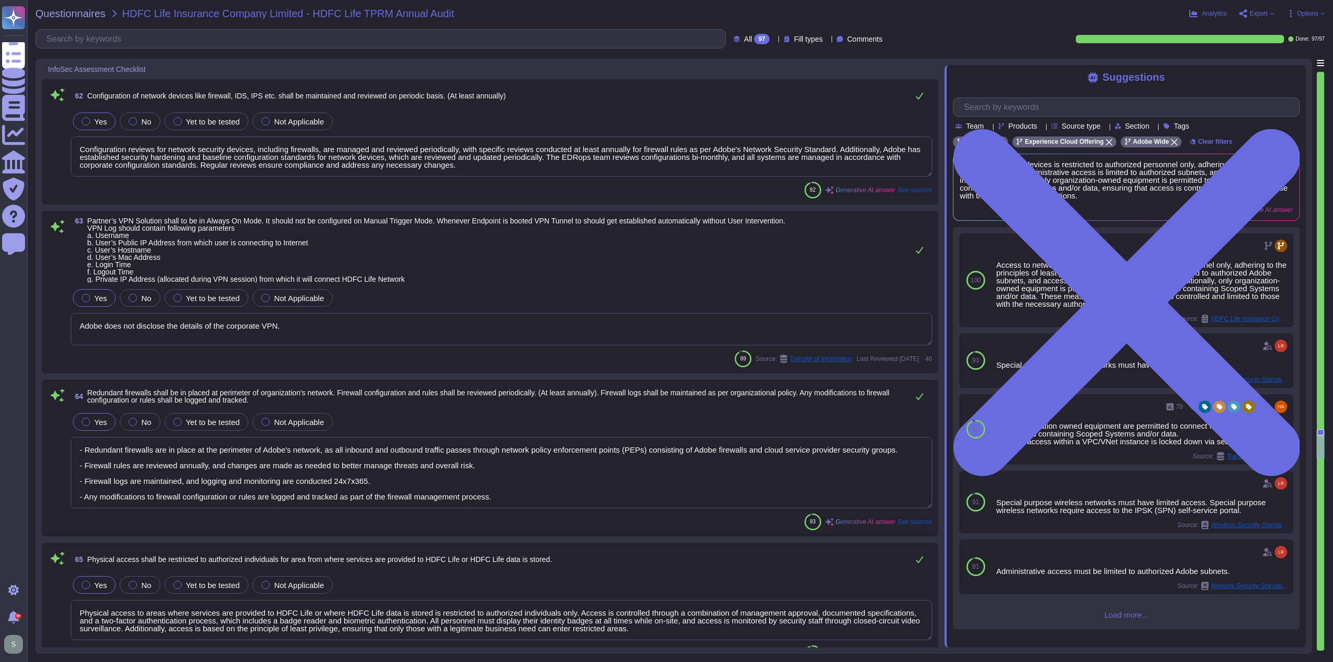
scroll to position [8734, 0]
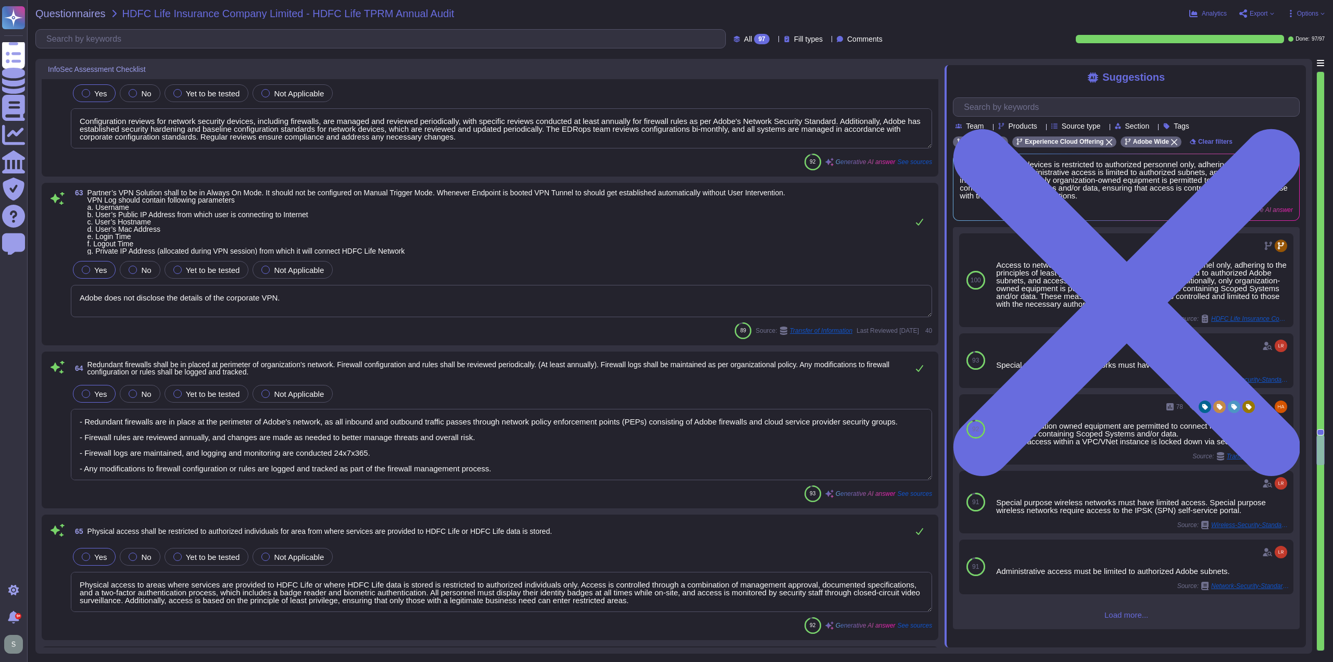
type textarea "Physical access provisioning to data centers requires management approval and d…"
click at [298, 265] on span "Not Applicable" at bounding box center [299, 269] width 50 height 9
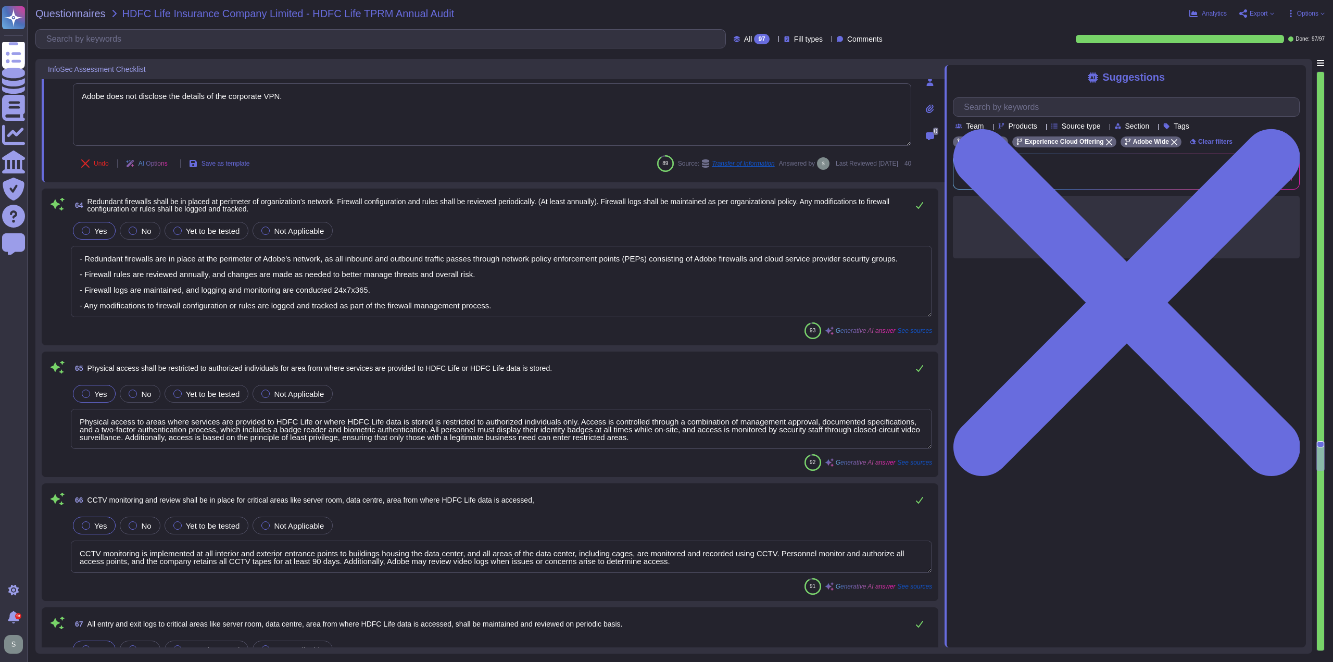
type textarea "Data center facilities are architected to segregate office space, data center r…"
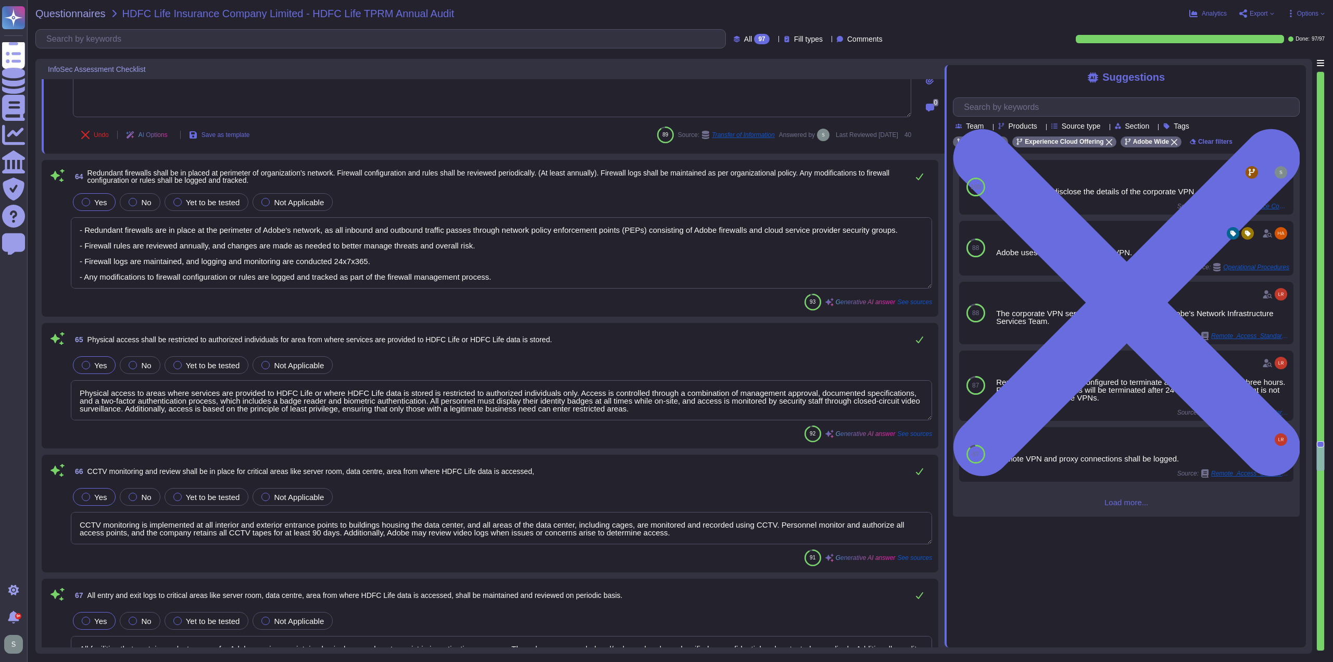
scroll to position [8943, 0]
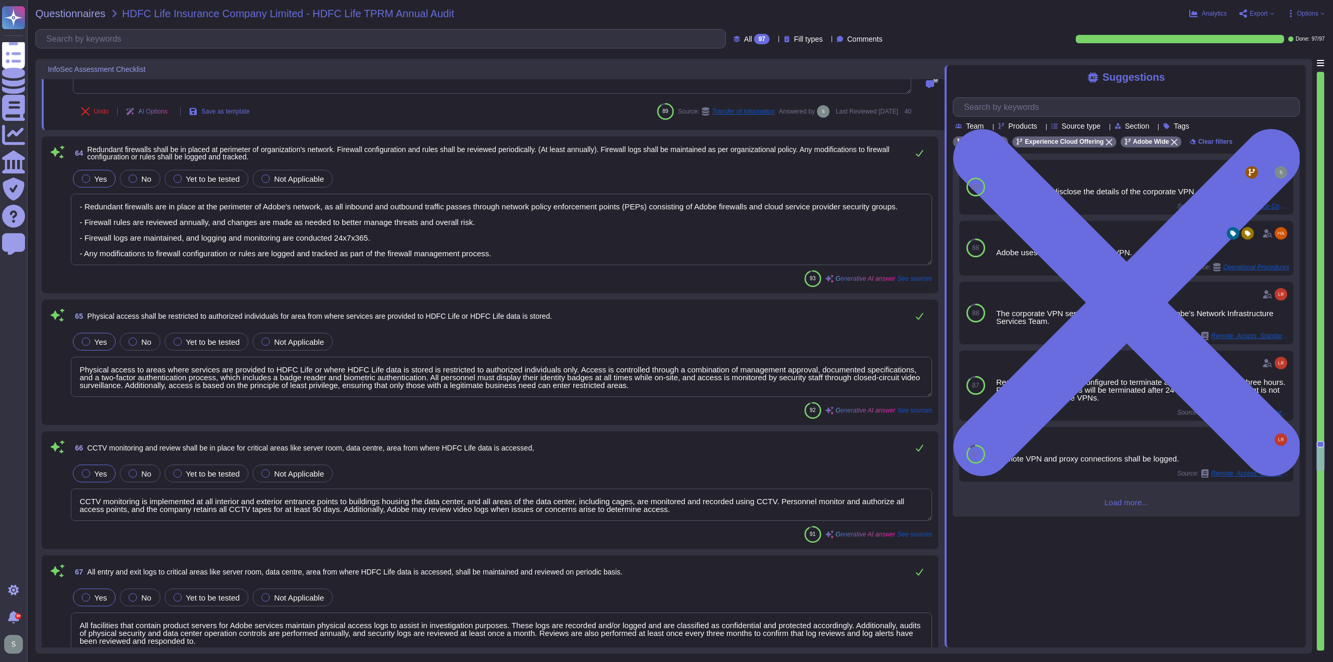
click at [518, 243] on textarea "- Redundant firewalls are in place at the perimeter of Adobe's network, as all …" at bounding box center [501, 229] width 861 height 71
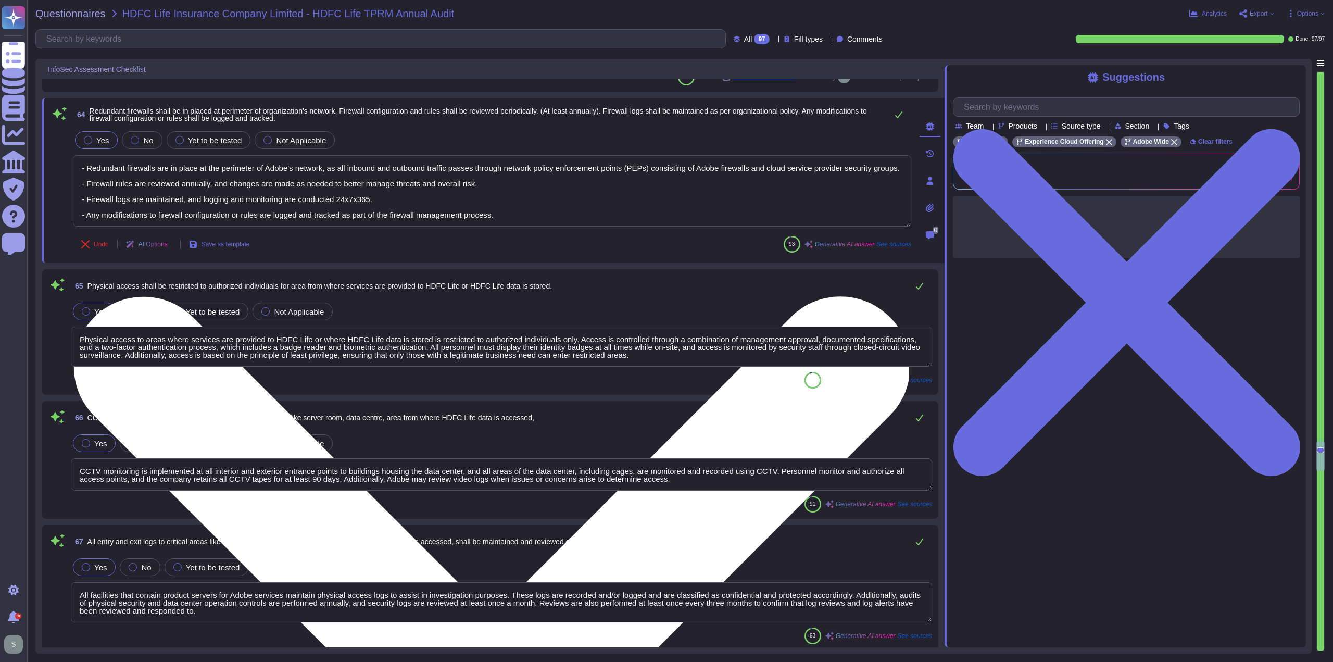
click at [522, 218] on textarea "- Redundant firewalls are in place at the perimeter of Adobe's network, as all …" at bounding box center [492, 190] width 838 height 71
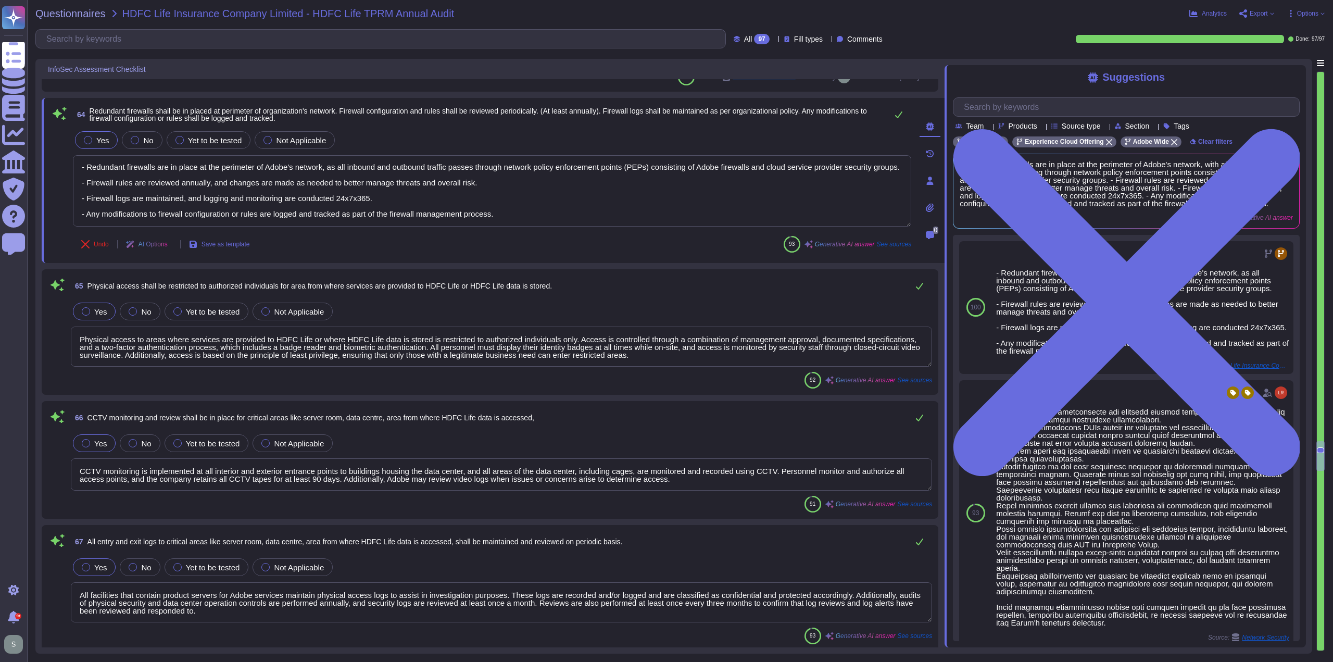
scroll to position [1, 0]
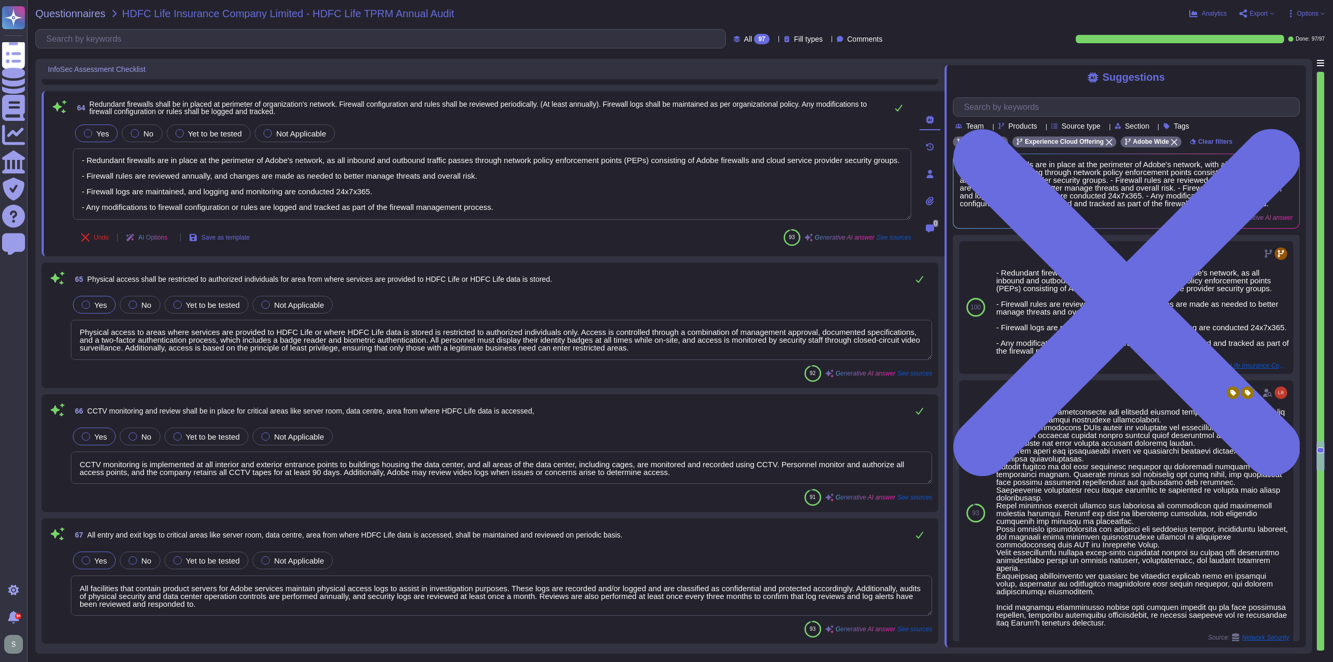
type textarea "Backups are copied to disk at another data center location within the same regi…"
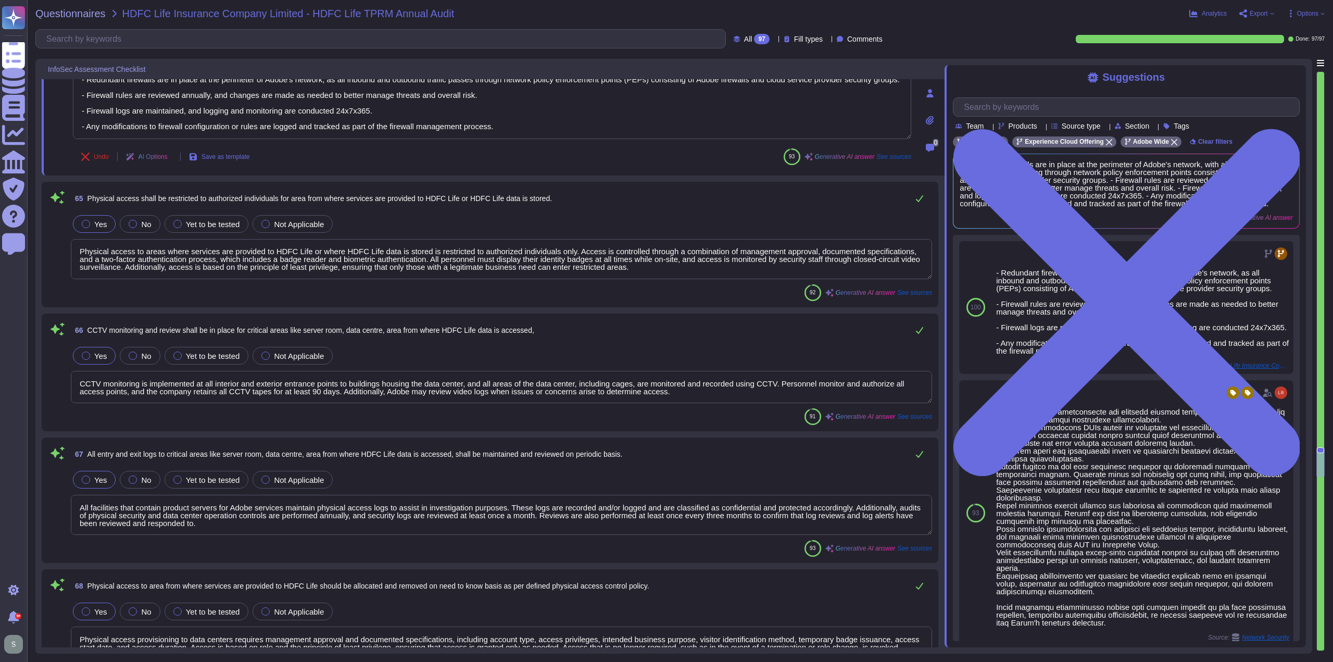
scroll to position [9047, 0]
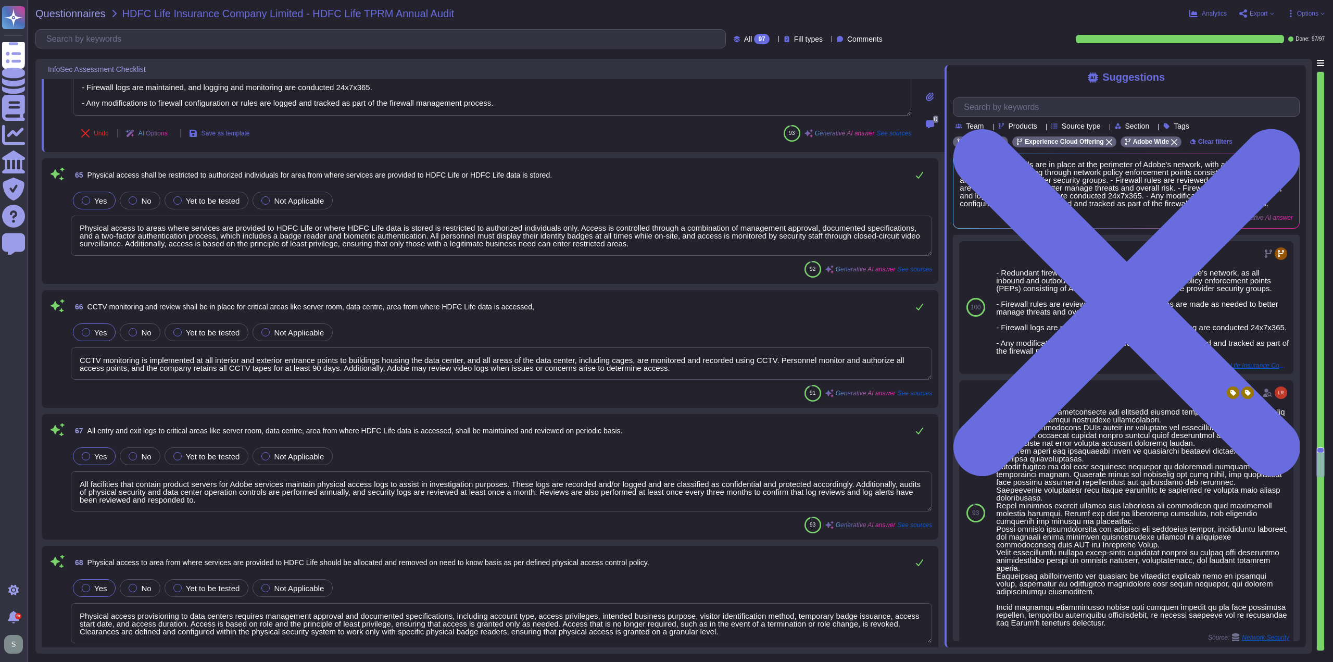
click at [570, 224] on textarea "Physical access to areas where services are provided to HDFC Life or where HDFC…" at bounding box center [501, 236] width 861 height 40
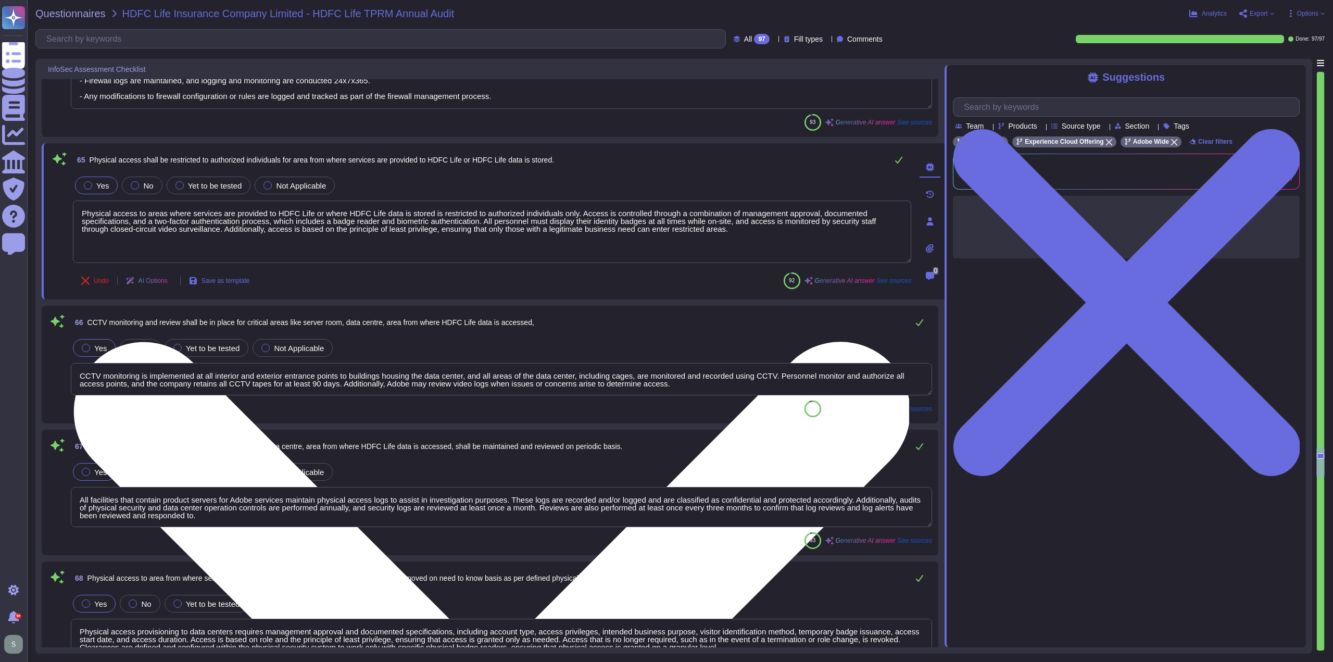
scroll to position [0, 0]
type textarea "Backups are copied to disk at another data center location within the same regi…"
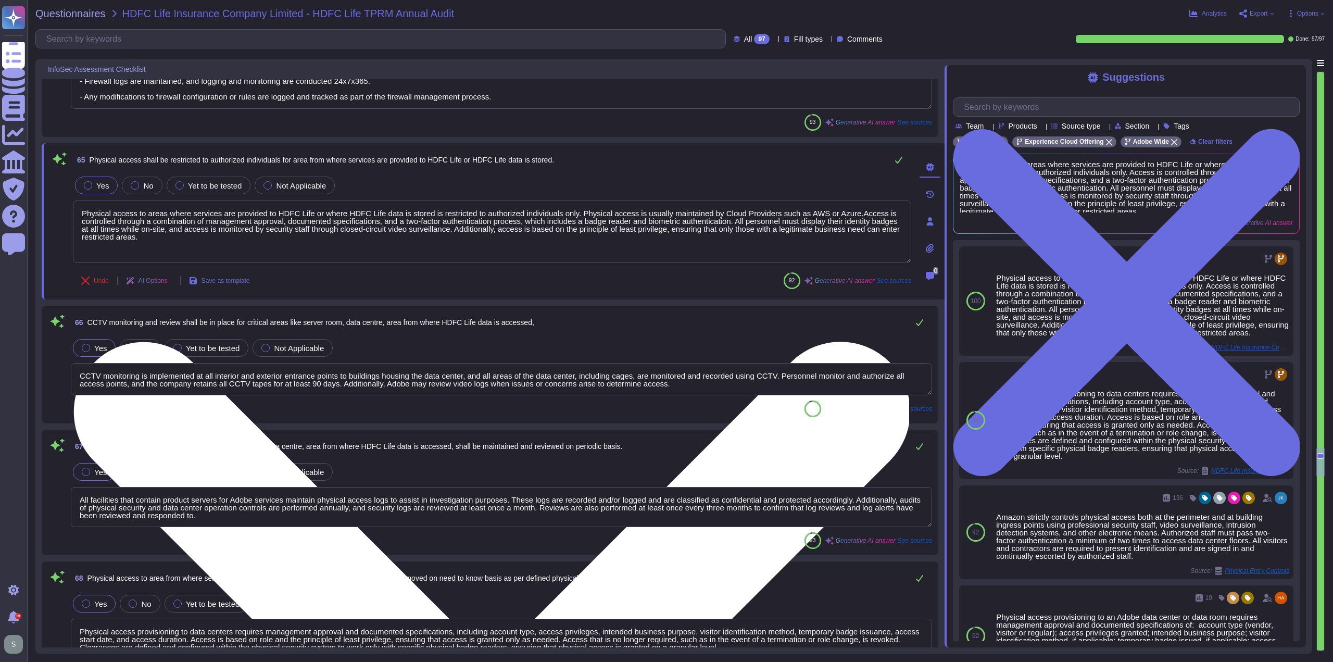
type textarea "Physical access to areas where services are provided to HDFC Life or where HDFC…"
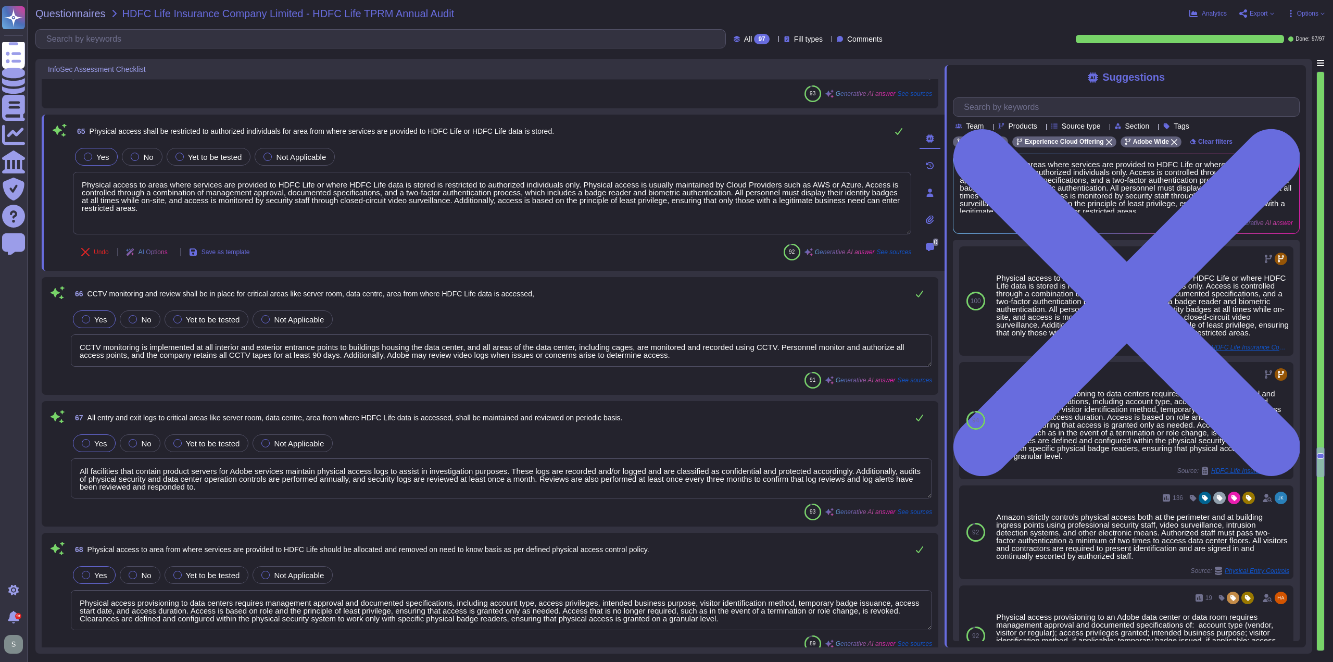
scroll to position [9099, 0]
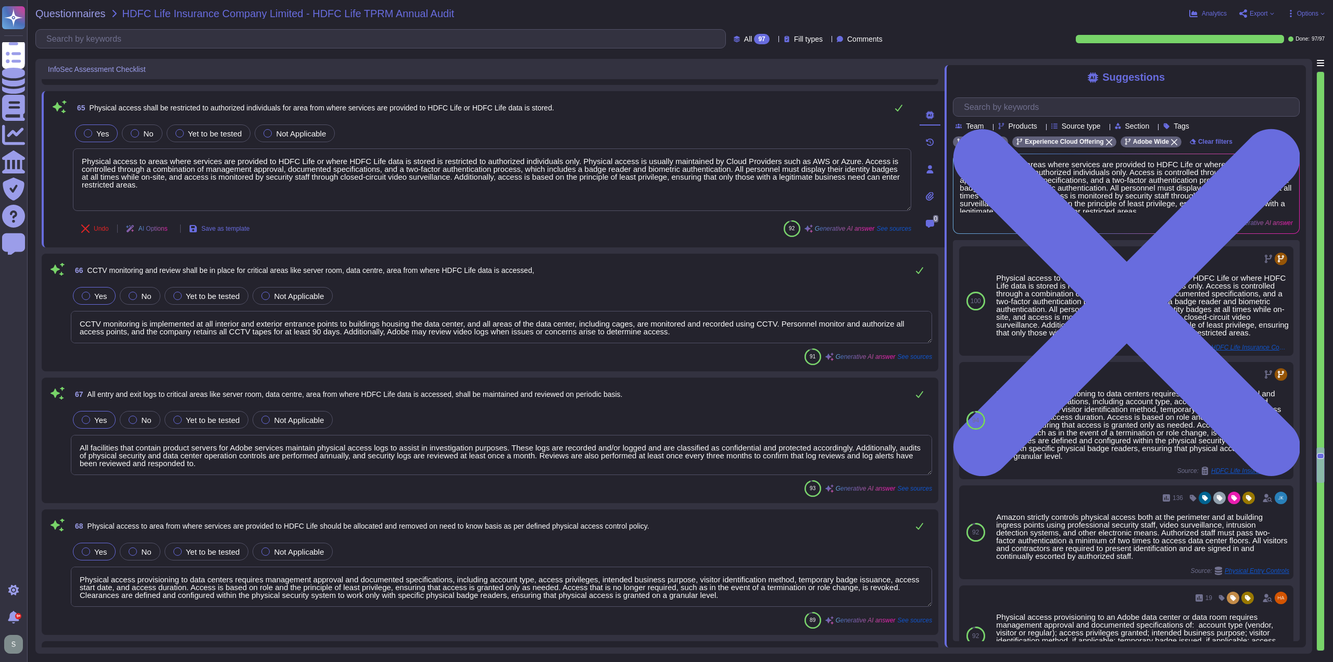
type textarea "Account permissions must be based on the principle of least privilege. Logical …"
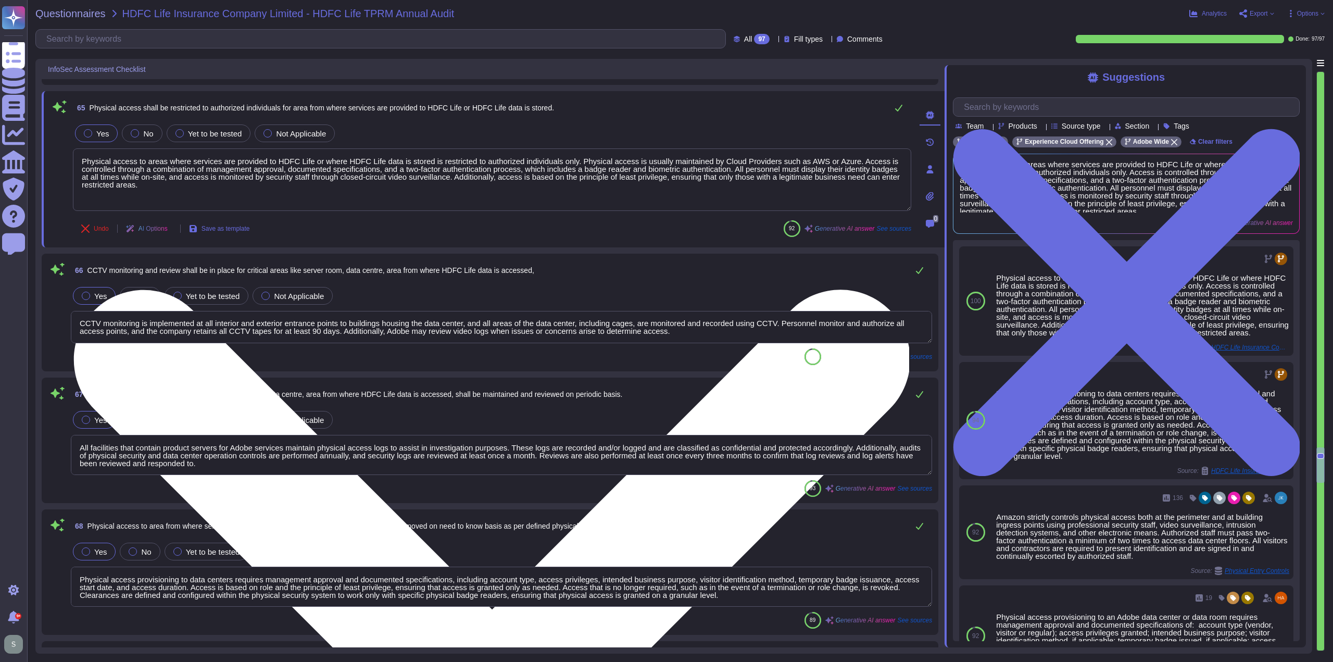
drag, startPoint x: 572, startPoint y: 157, endPoint x: 841, endPoint y: 157, distance: 269.7
click at [841, 157] on textarea "Physical access to areas where services are provided to HDFC Life or where HDFC…" at bounding box center [492, 179] width 838 height 62
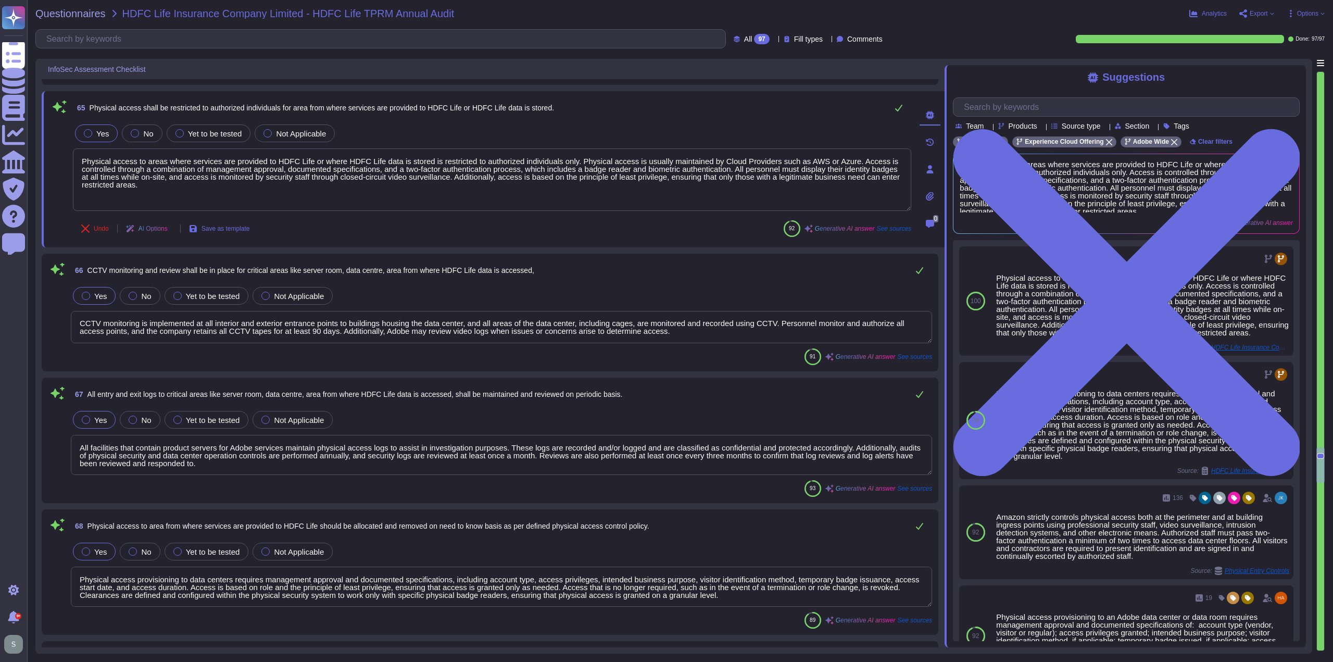
type textarea "Physical access to areas where services are provided to HDFC Life or where HDFC…"
click at [96, 323] on textarea "CCTV monitoring is implemented at all interior and exterior entrance points to …" at bounding box center [501, 327] width 861 height 32
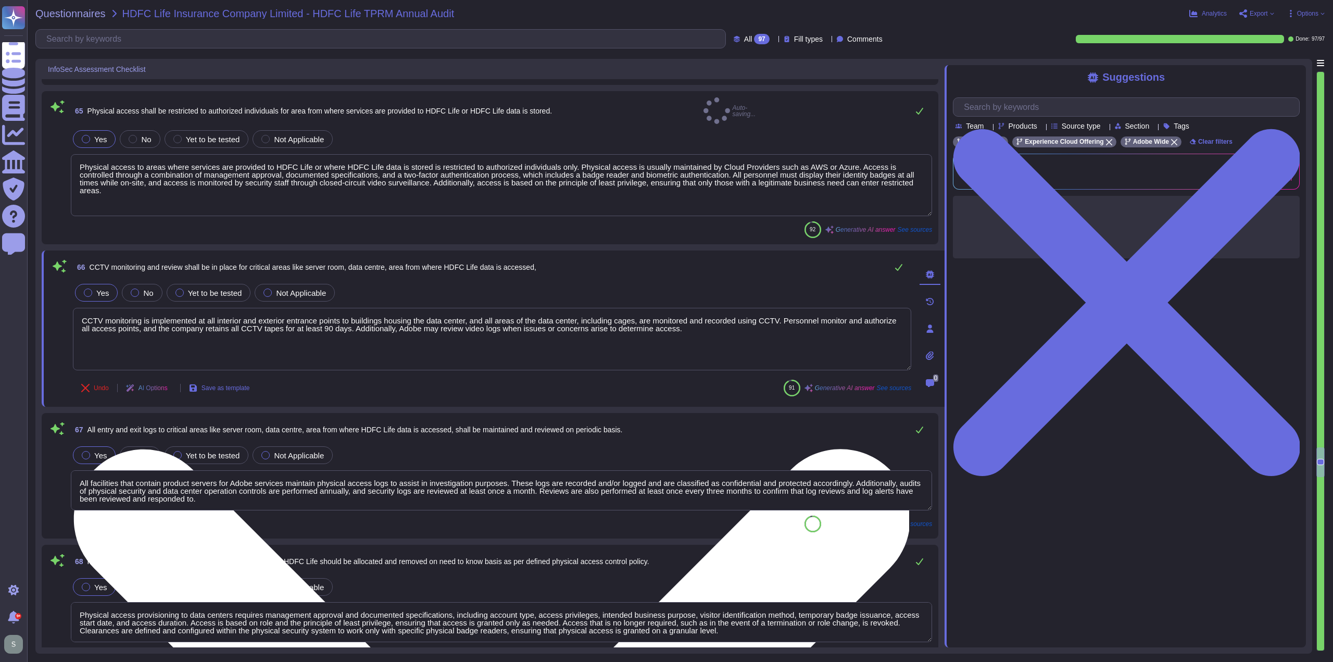
scroll to position [0, 0]
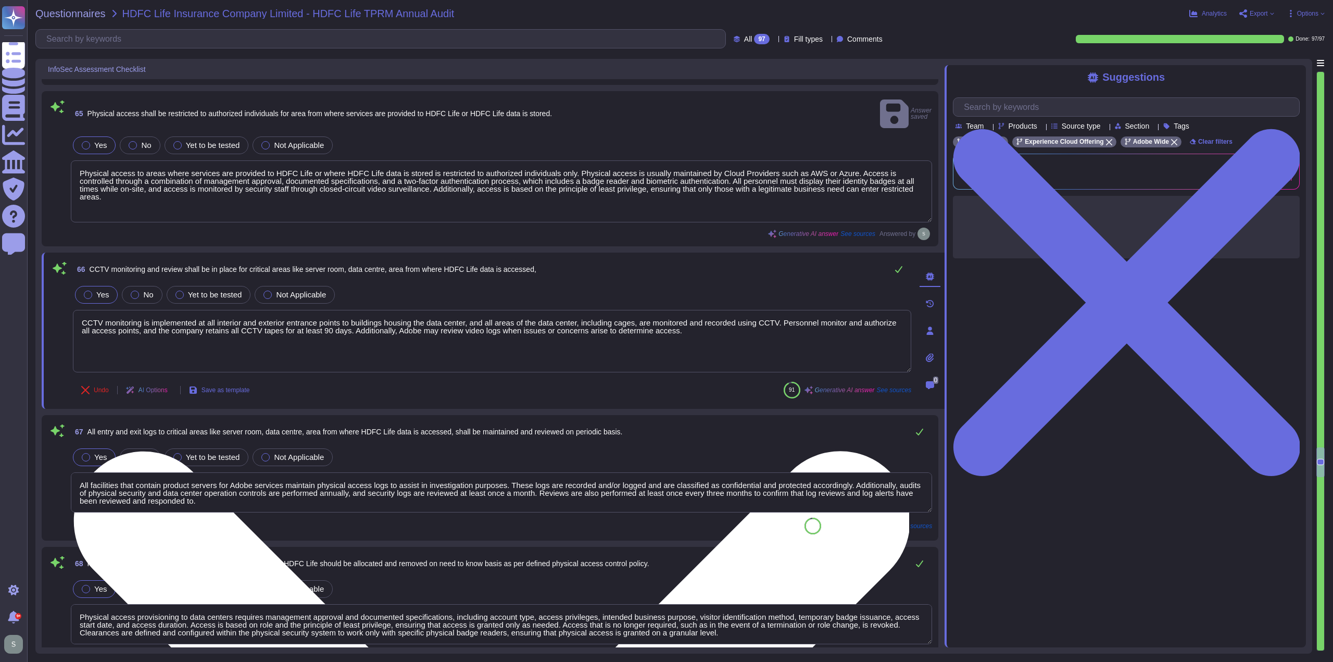
paste textarea "[URL][DOMAIN_NAME]"
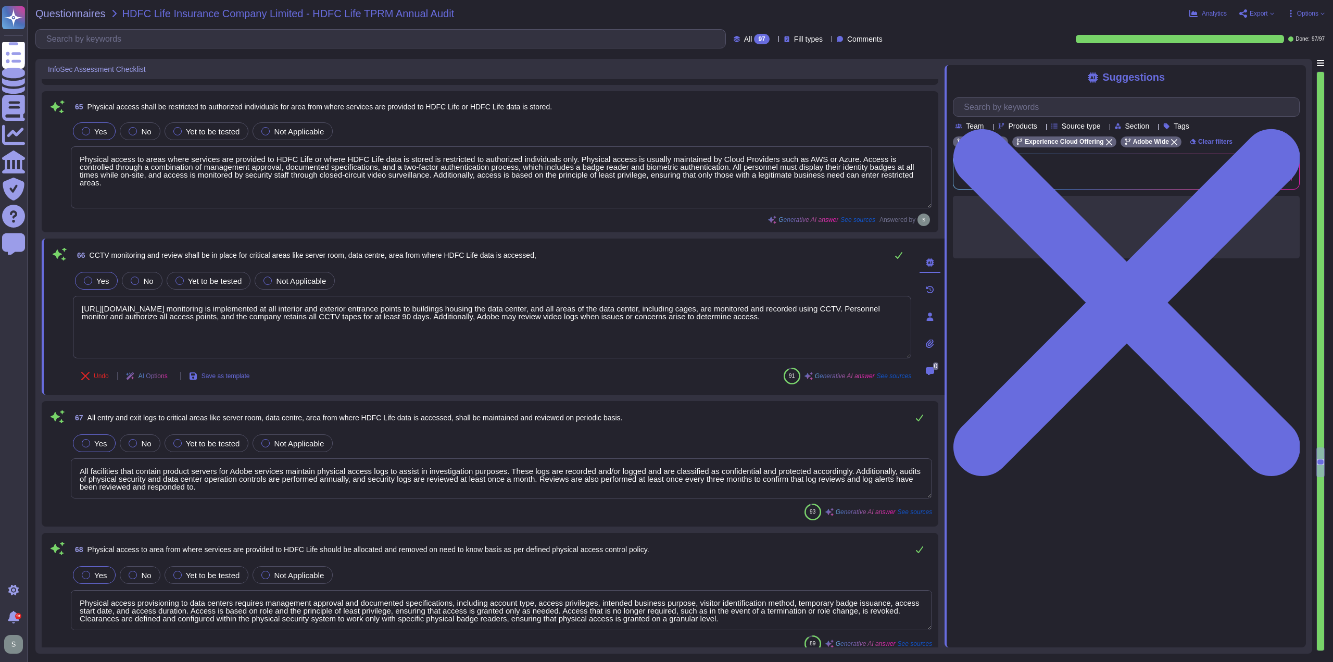
click at [587, 154] on textarea "Physical access to areas where services are provided to HDFC Life or where HDFC…" at bounding box center [501, 177] width 861 height 62
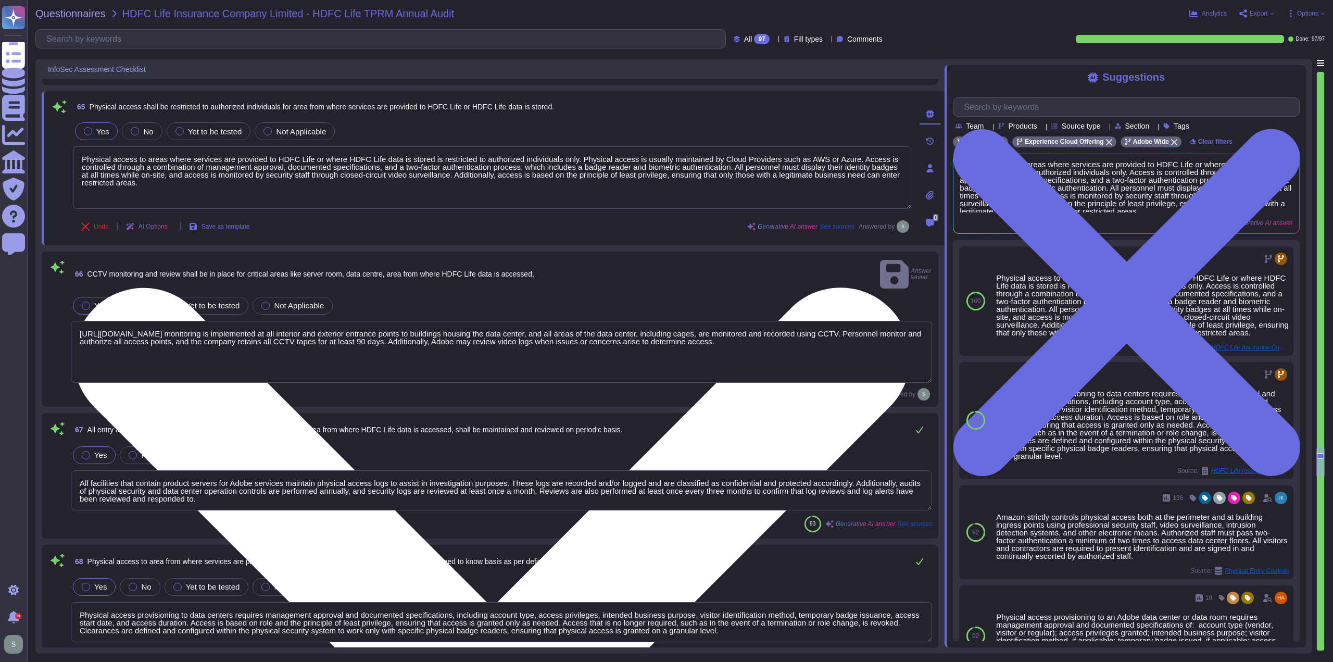
drag, startPoint x: 575, startPoint y: 155, endPoint x: 845, endPoint y: 153, distance: 269.7
click at [845, 153] on textarea "Physical access to areas where services are provided to HDFC Life or where HDFC…" at bounding box center [492, 177] width 838 height 62
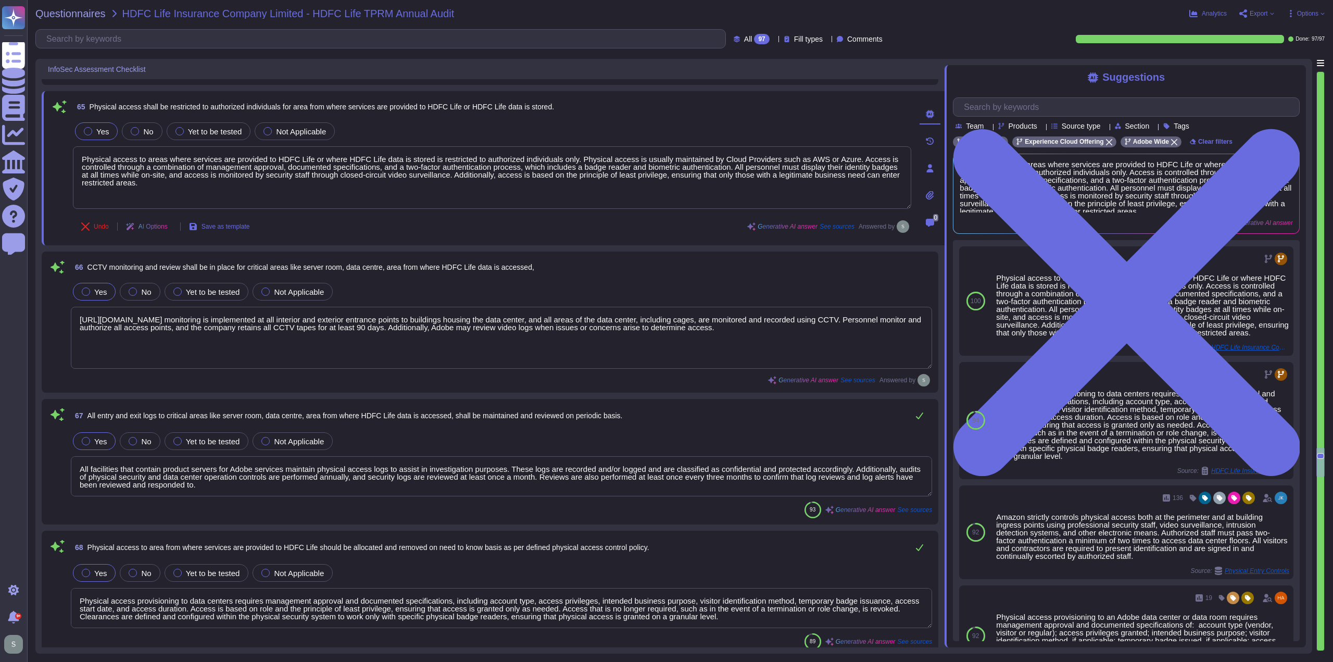
click at [91, 315] on textarea "[URL][DOMAIN_NAME] monitoring is implemented at all interior and exterior entra…" at bounding box center [501, 338] width 861 height 62
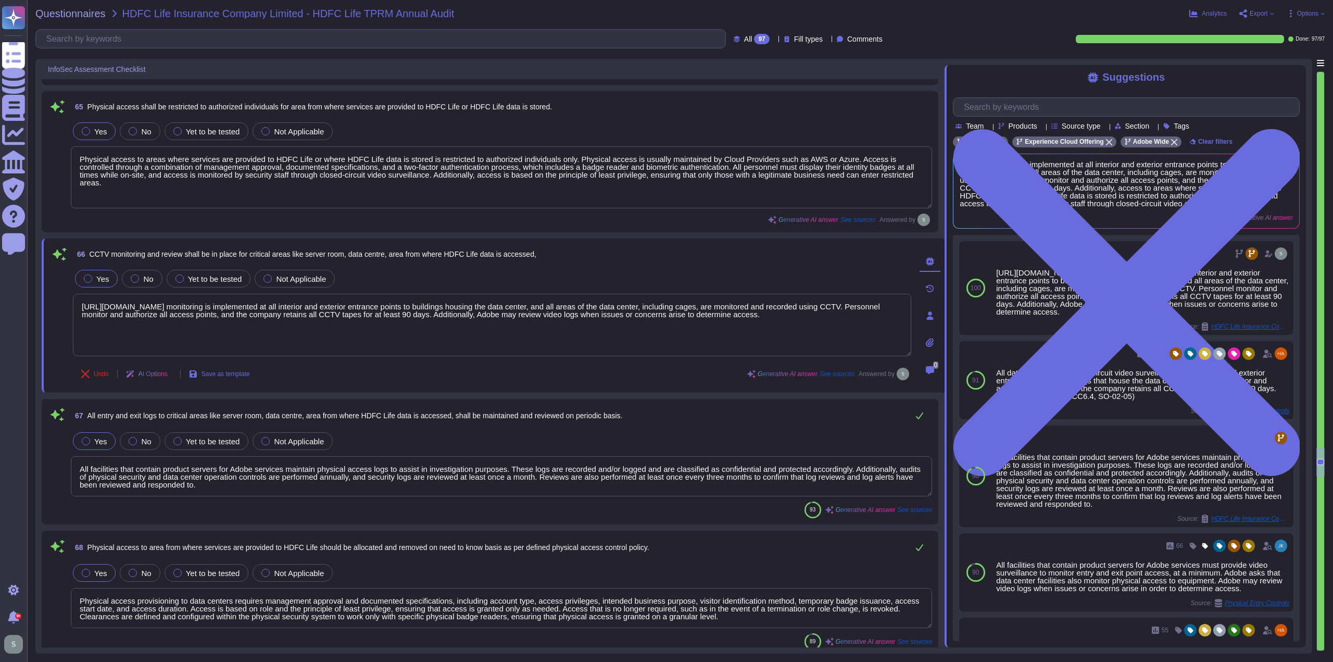
drag, startPoint x: 272, startPoint y: 303, endPoint x: -34, endPoint y: 308, distance: 306.6
click at [0, 308] on html "Questionnaires Knowledge Base Documents Analytics CAIQ / SIG Trust Center Help …" at bounding box center [666, 331] width 1333 height 662
paste textarea "hysical access is usually maintained by Cloud Providers such as AWS or Azure."
type textarea "Physical access is usually maintained by Cloud Providers such as AWS or Azure. …"
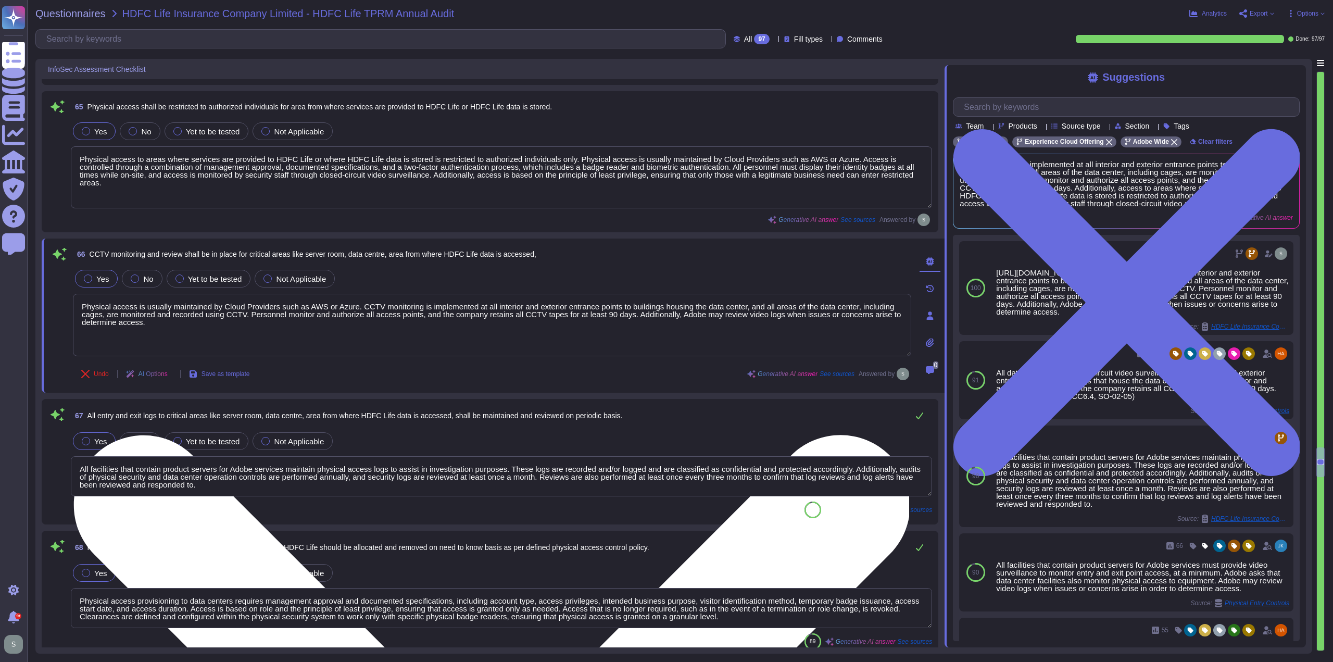
click at [197, 319] on textarea "Physical access is usually maintained by Cloud Providers such as AWS or Azure. …" at bounding box center [492, 325] width 838 height 62
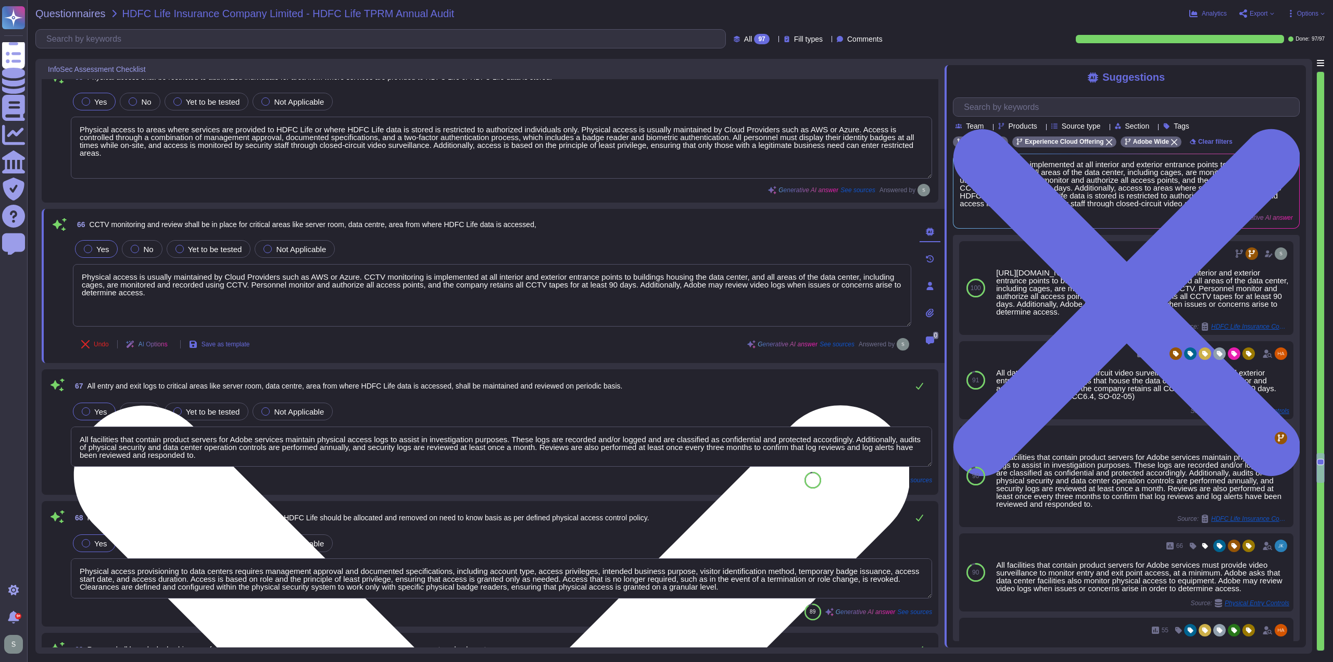
type textarea "Account permissions must be based on the principle of least privilege. Logical …"
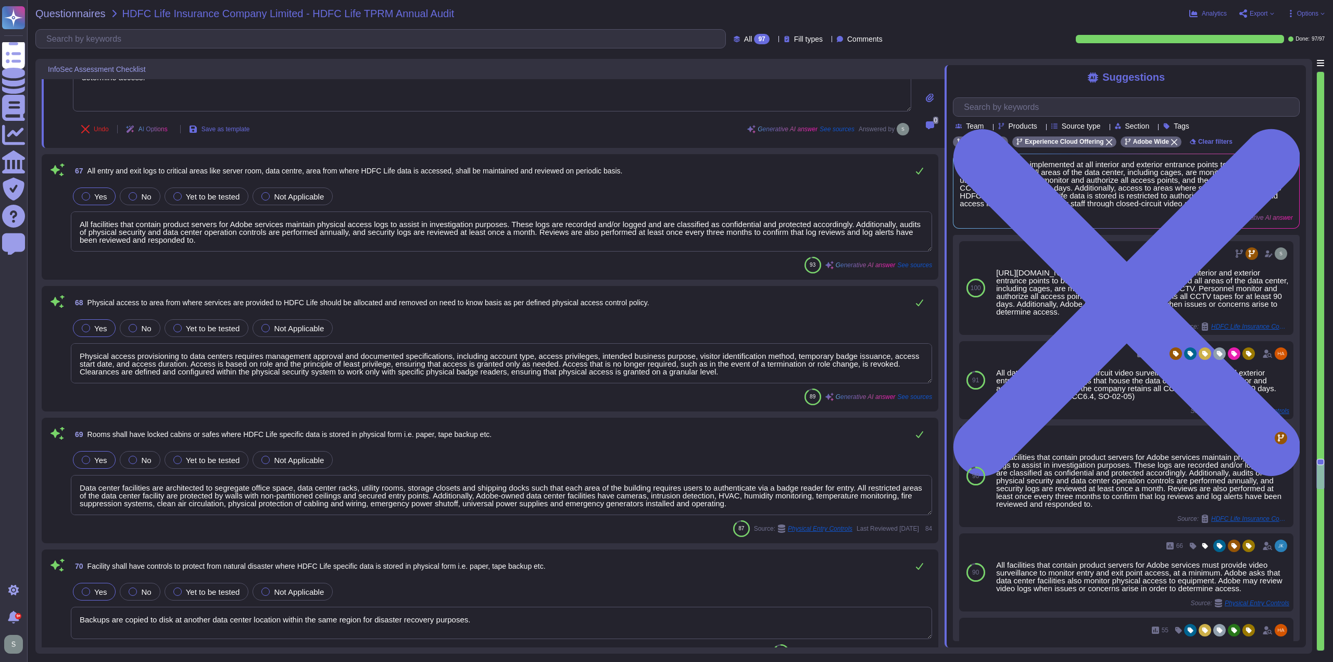
type textarea "Adobe-owned data centers are equipped with uninterruptible power supply (UPS) s…"
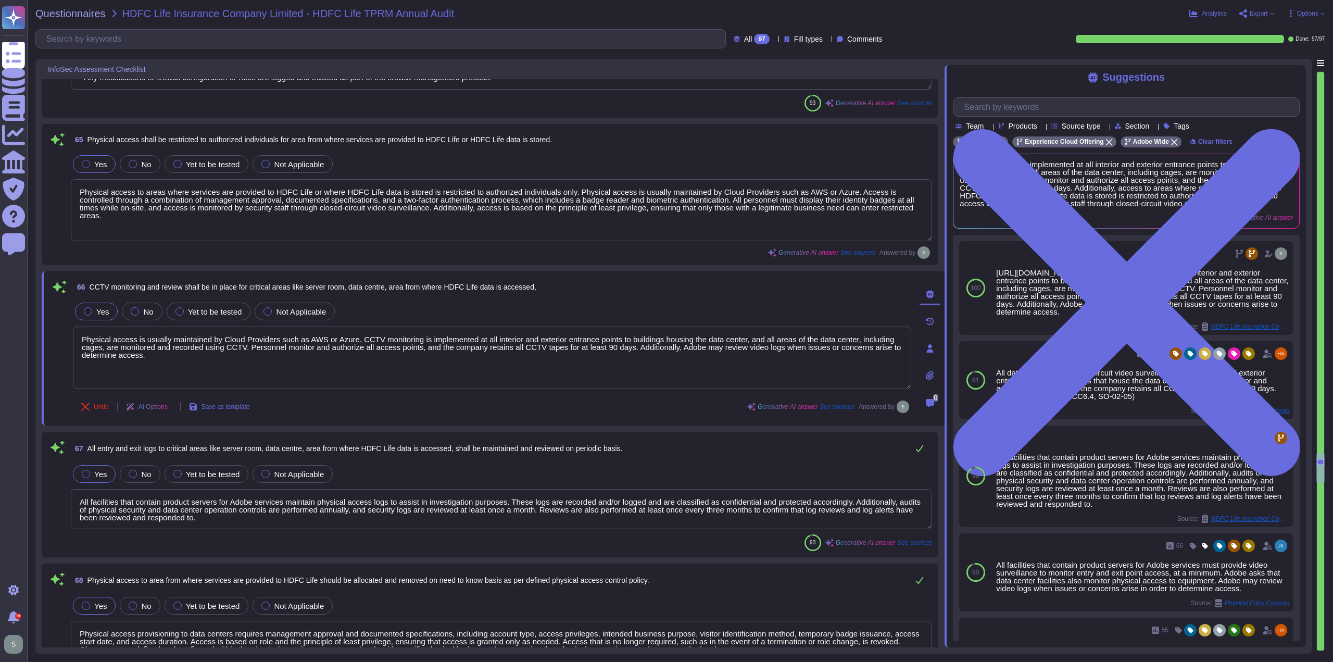
type textarea "Adobe does not disclose the details of the corporate VPN."
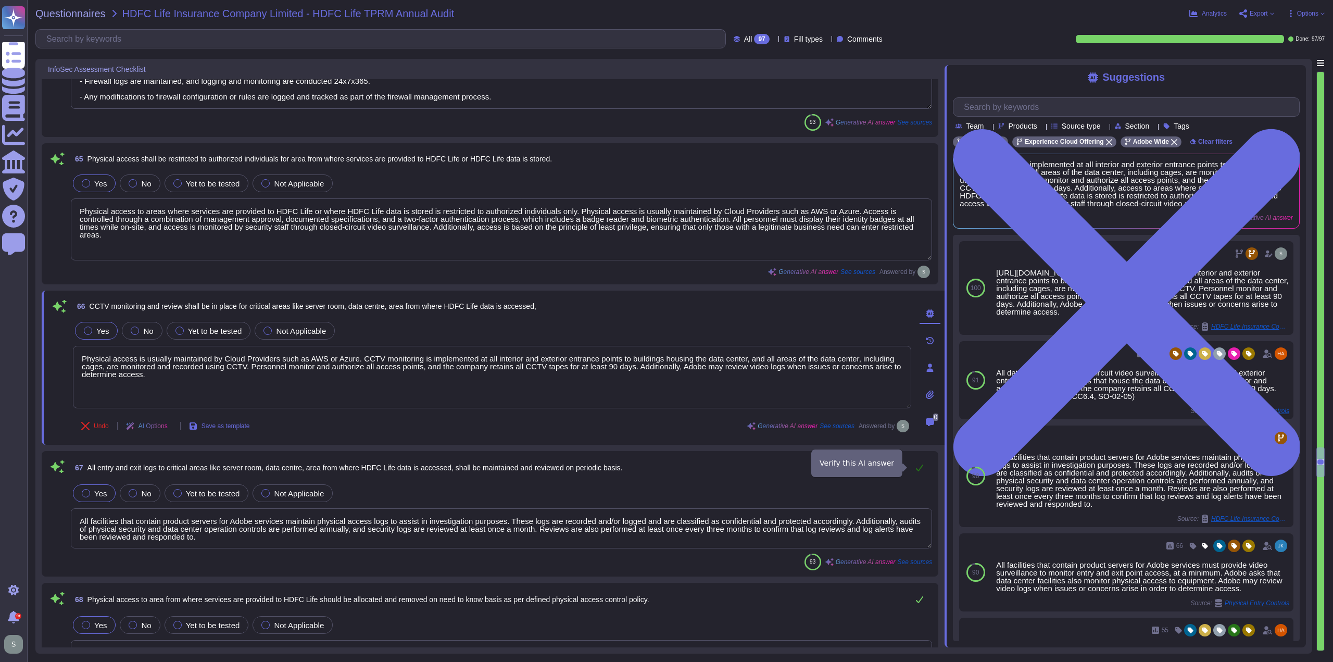
type textarea "Physical access is usually maintained by Cloud Providers such as AWS or Azure. …"
click at [921, 460] on button at bounding box center [919, 467] width 25 height 21
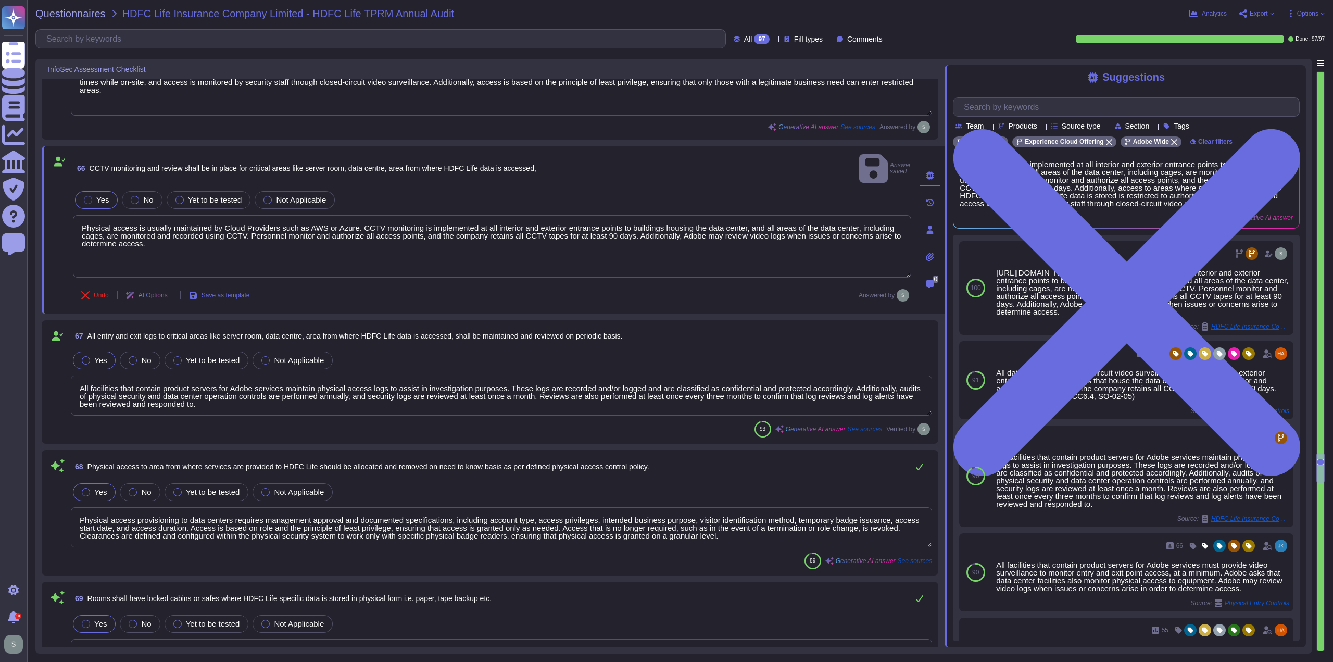
scroll to position [9203, 0]
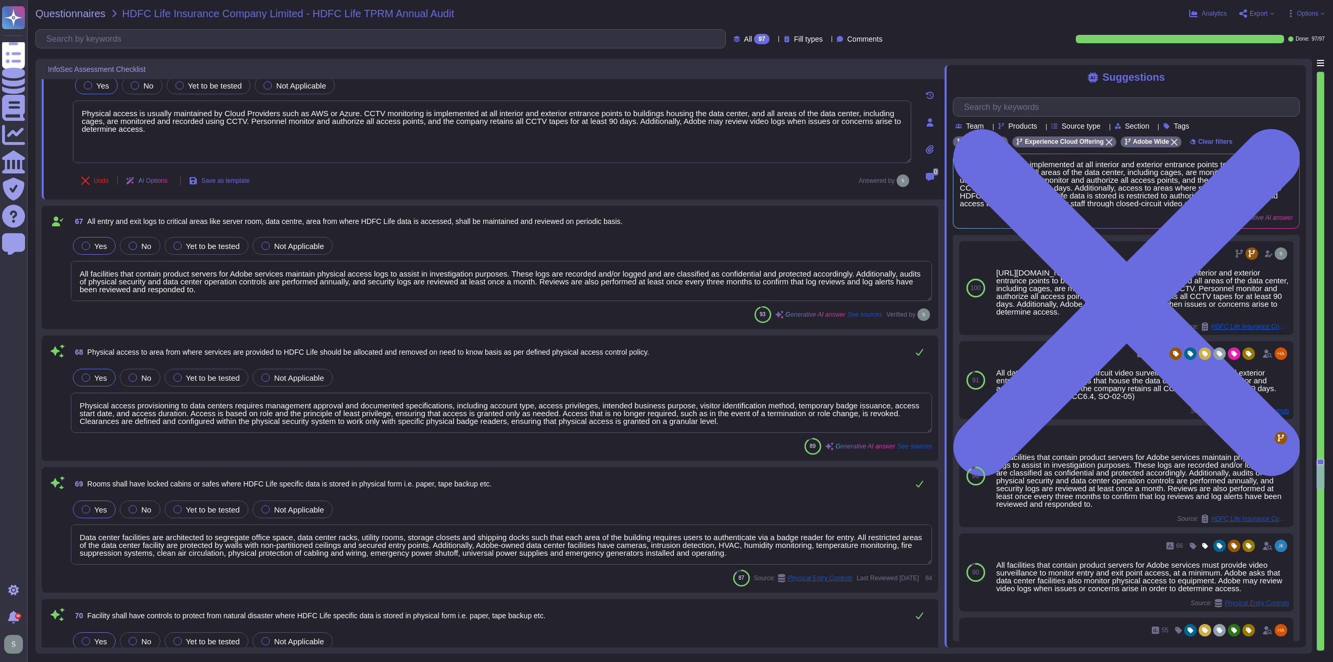
type textarea "Adobe-owned data centers are equipped with uninterruptible power supply (UPS) s…"
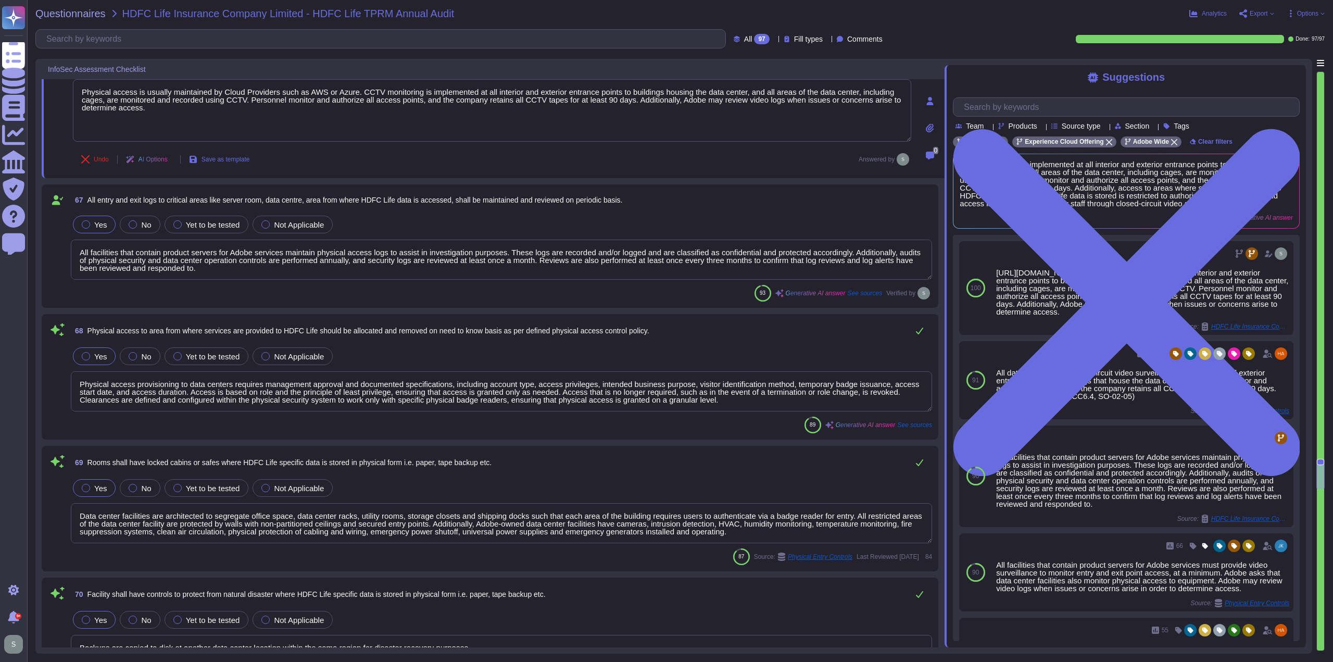
scroll to position [9307, 0]
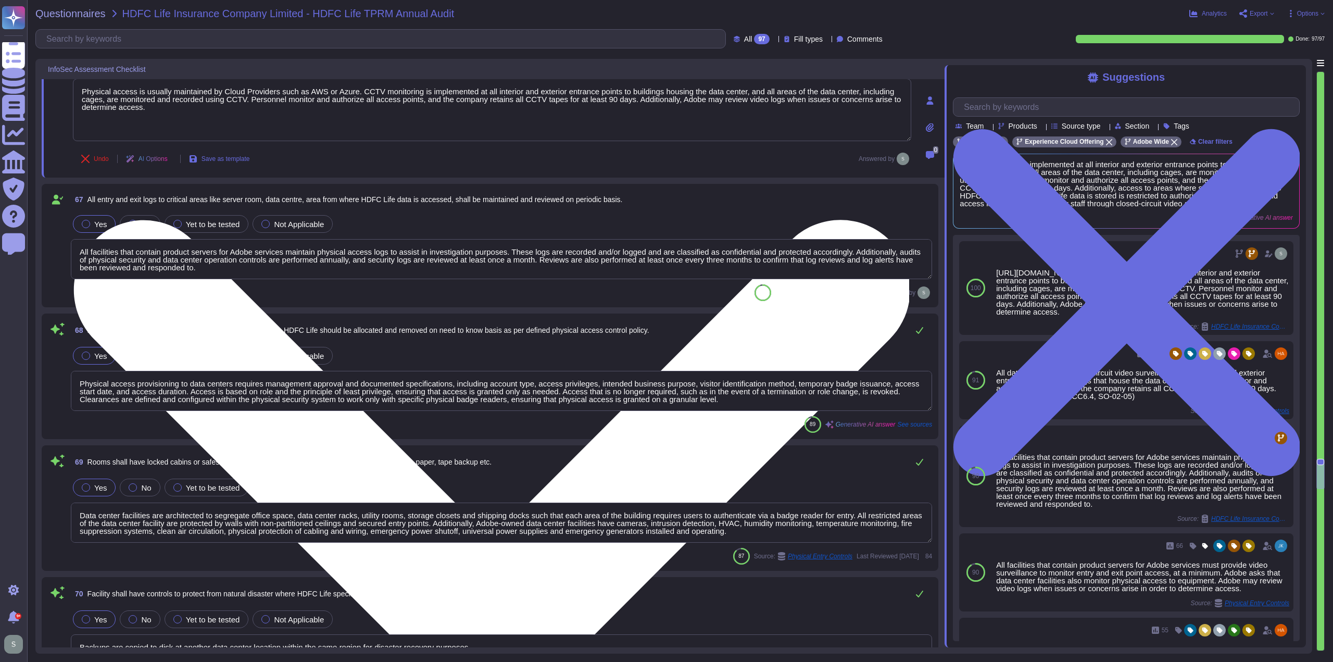
drag, startPoint x: 353, startPoint y: 88, endPoint x: 73, endPoint y: 90, distance: 280.1
click at [73, 90] on textarea "Physical access is usually maintained by Cloud Providers such as AWS or Azure. …" at bounding box center [492, 110] width 838 height 62
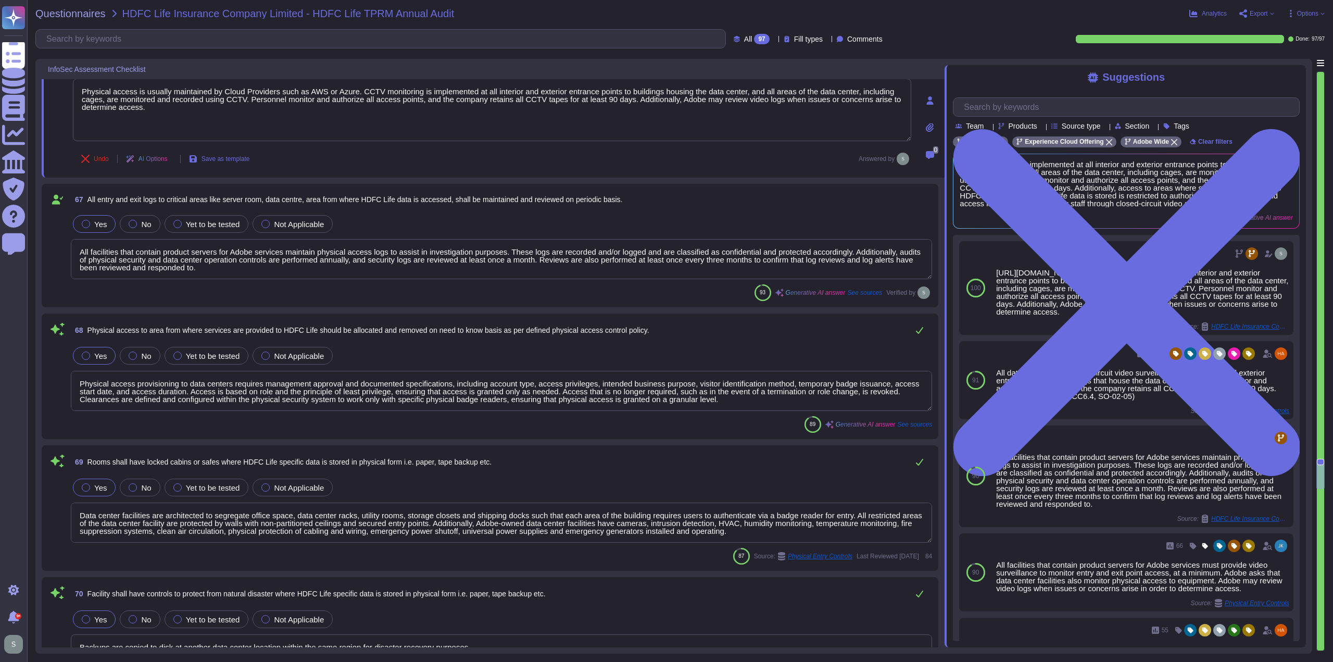
click at [80, 378] on textarea "Physical access provisioning to data centers requires management approval and d…" at bounding box center [501, 391] width 861 height 40
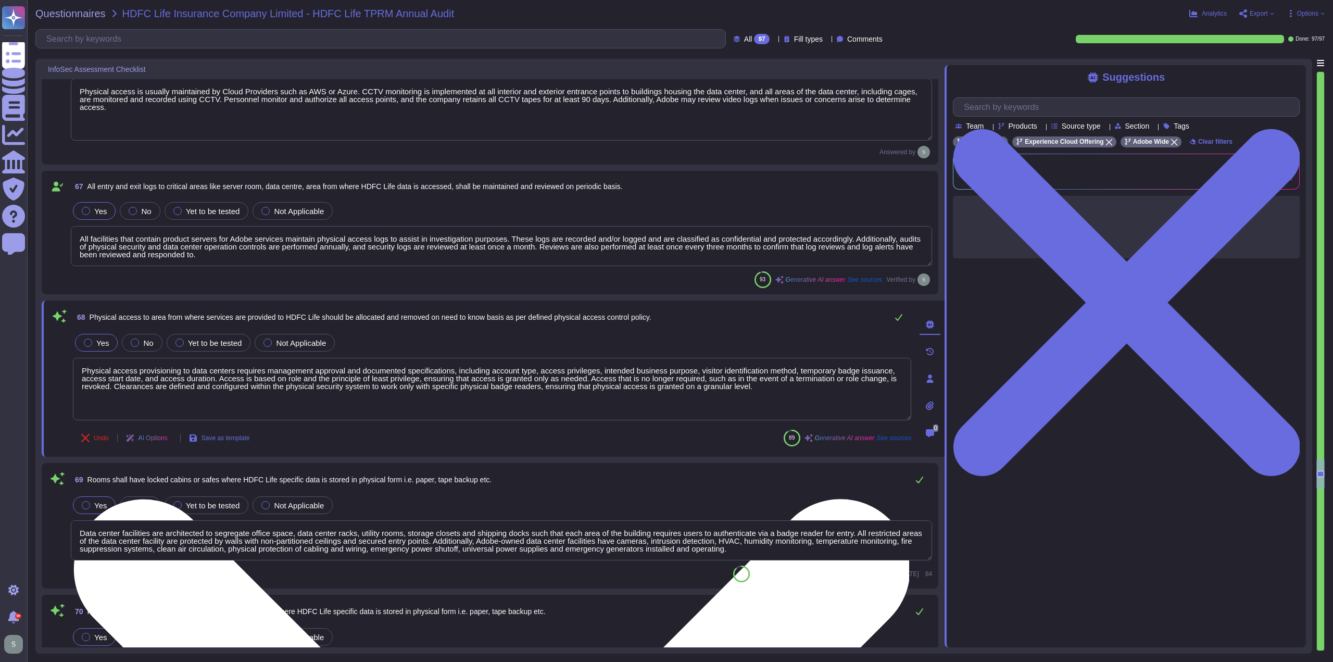
type textarea "Adobe-owned data centers are equipped with uninterruptible power supply (UPS) s…"
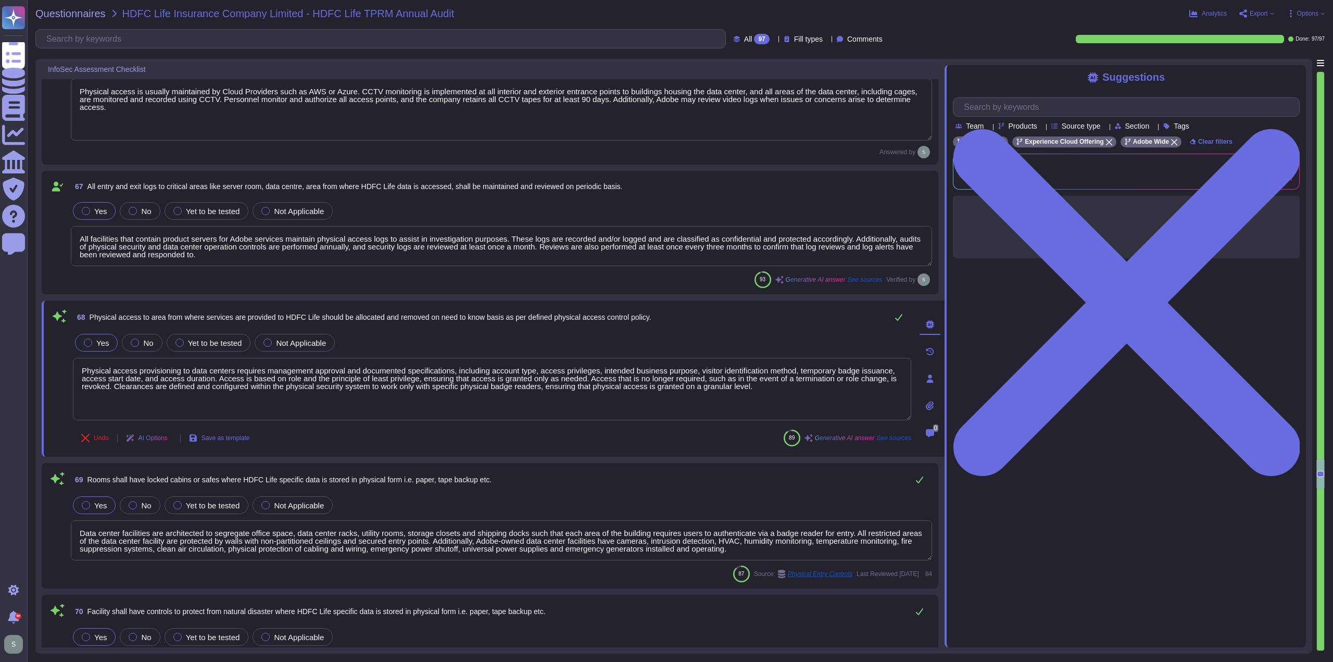
click at [81, 236] on textarea "All facilities that contain product servers for Adobe services maintain physica…" at bounding box center [501, 246] width 861 height 40
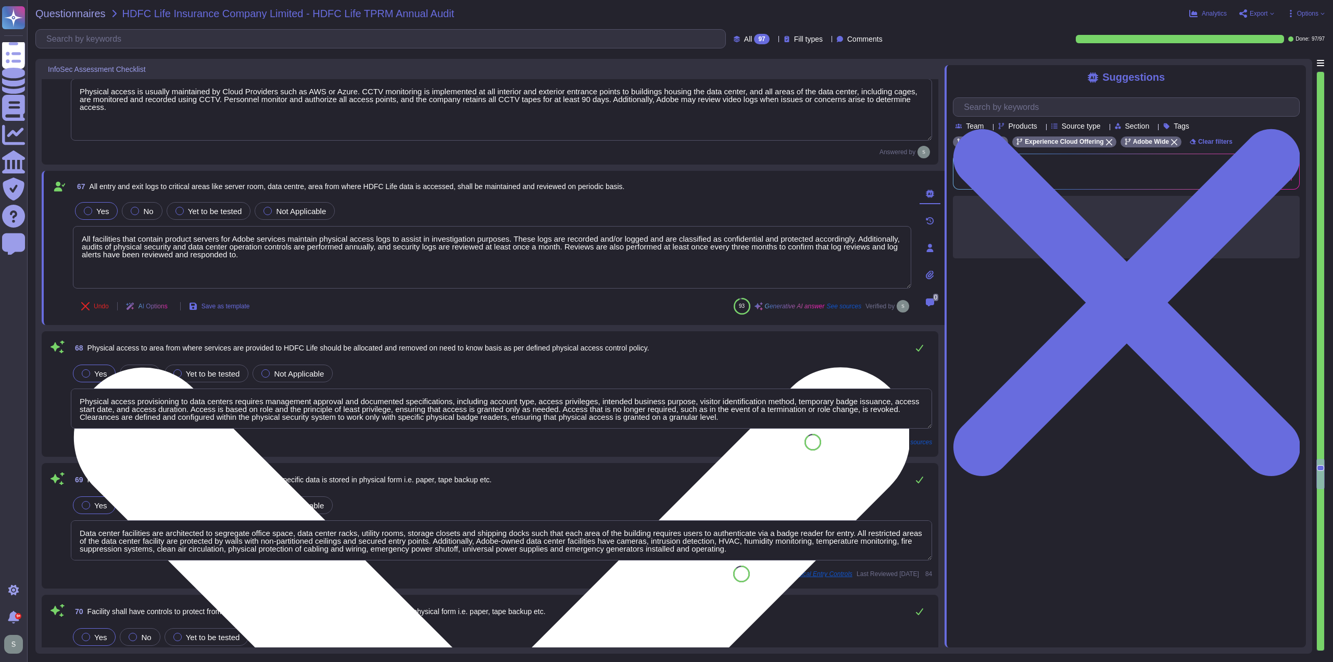
paste textarea "Physical access is usually maintained by Cloud Providers such as AWS or Azure."
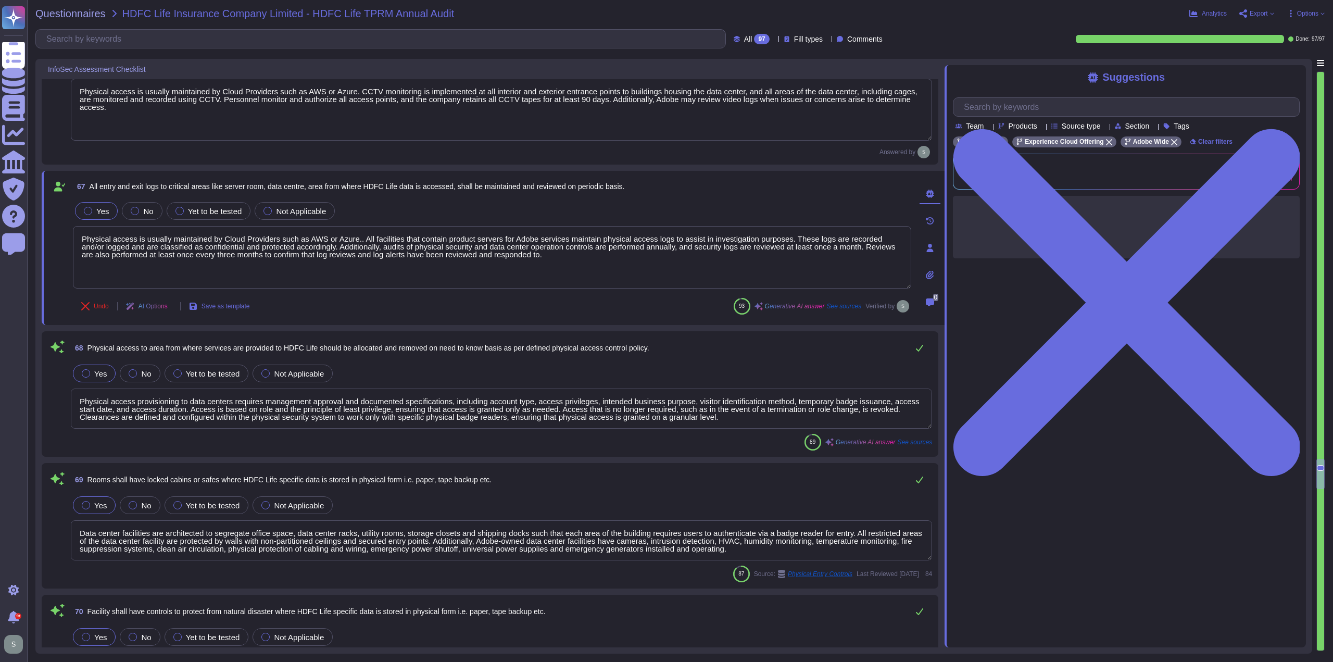
type textarea "Physical access is usually maintained by Cloud Providers such as AWS or Azure..…"
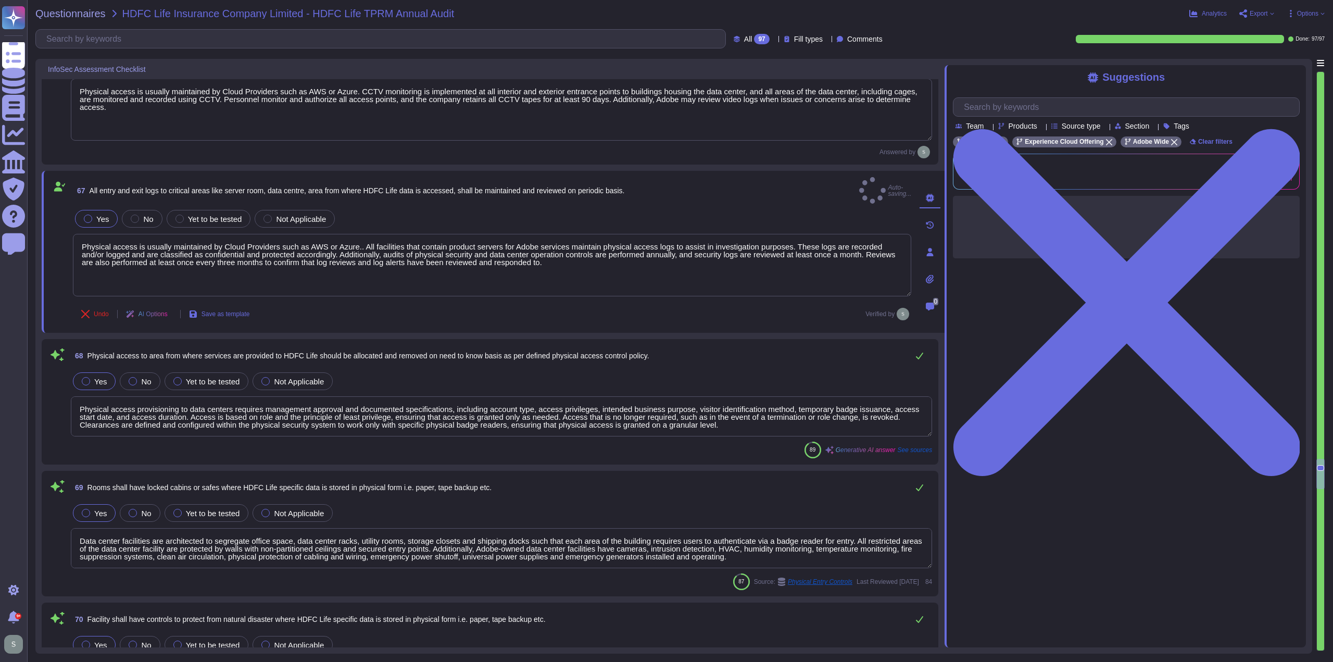
click at [79, 396] on textarea "Physical access provisioning to data centers requires management approval and d…" at bounding box center [501, 416] width 861 height 40
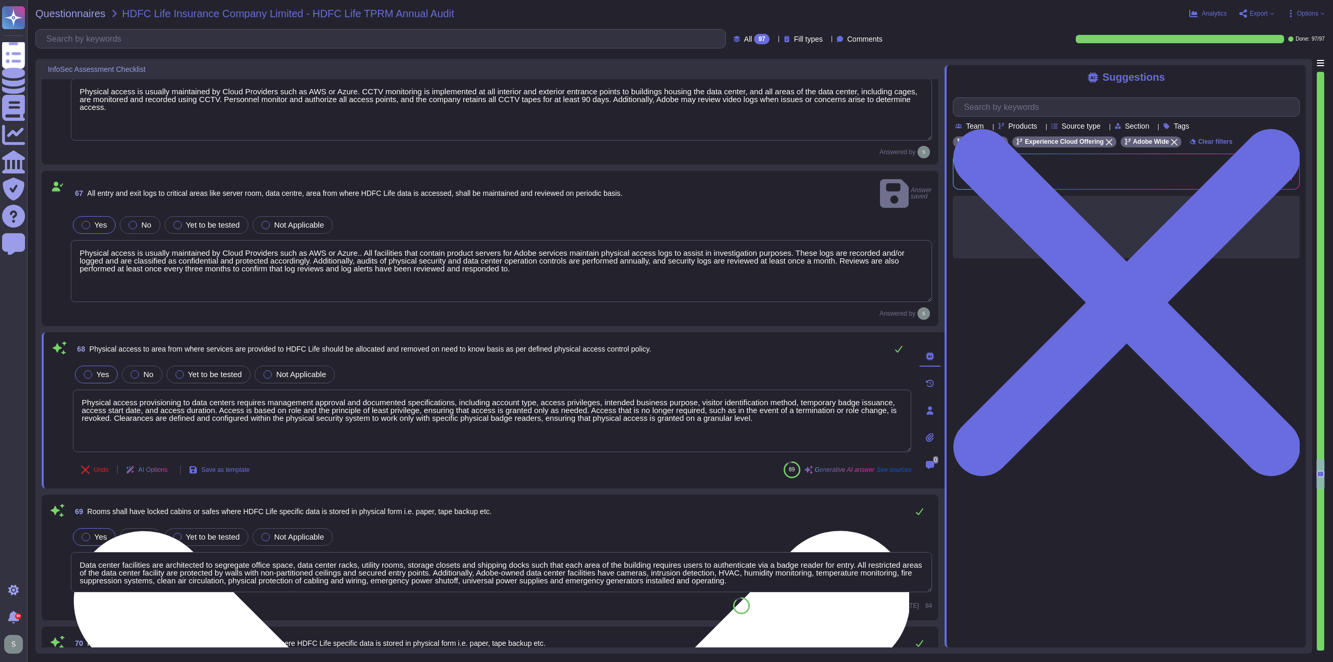
paste textarea "Physical access is usually maintained by Cloud Providers such as AWS or Azure."
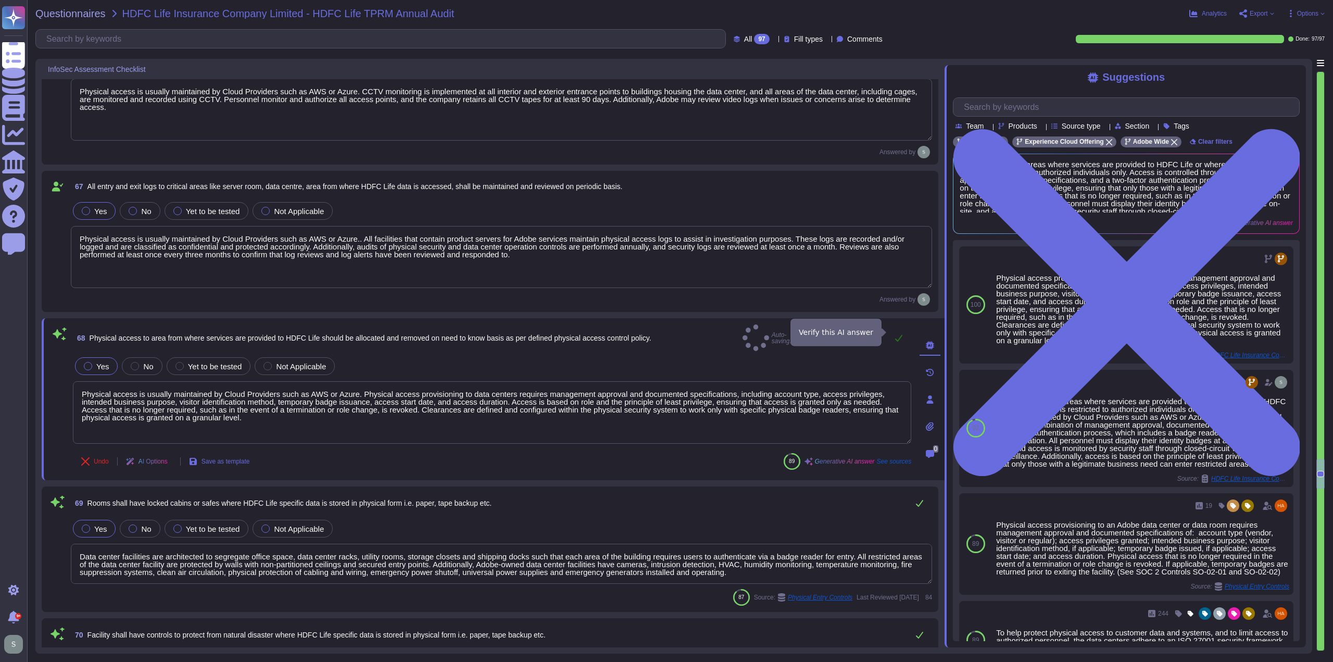
click at [897, 334] on icon at bounding box center [898, 338] width 8 height 8
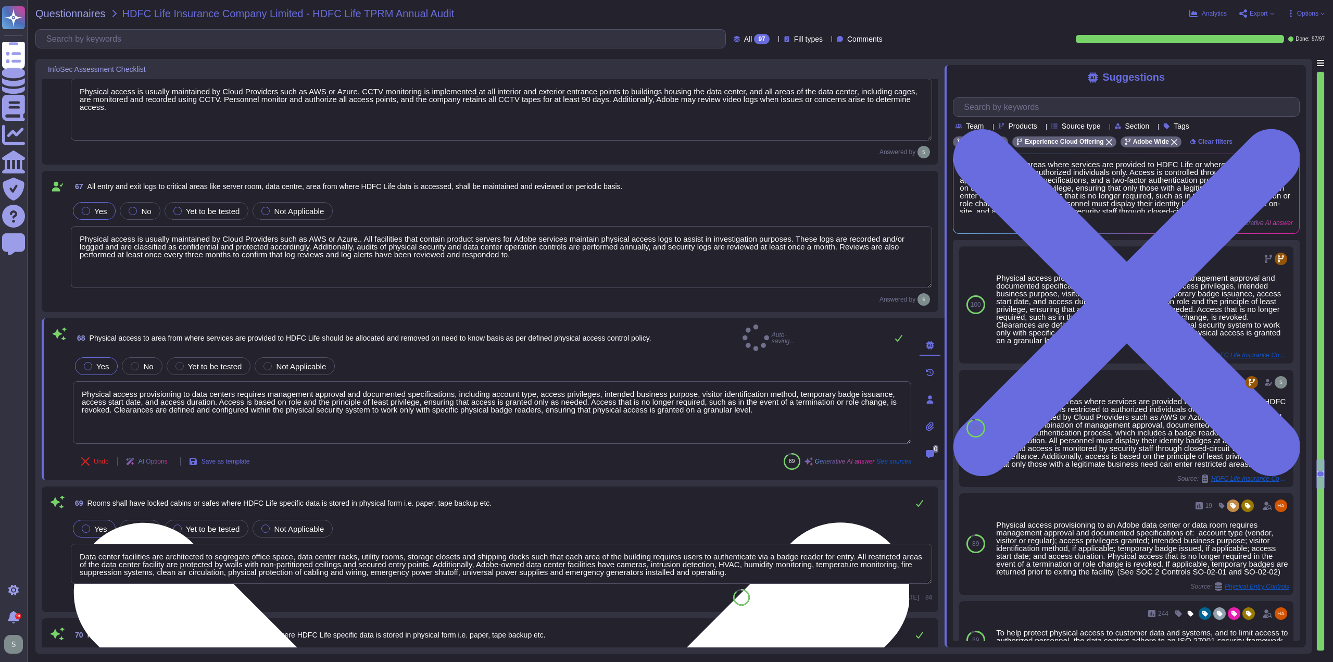
type textarea "Physical access is usually maintained by Cloud Providers such as AWS or Azure. …"
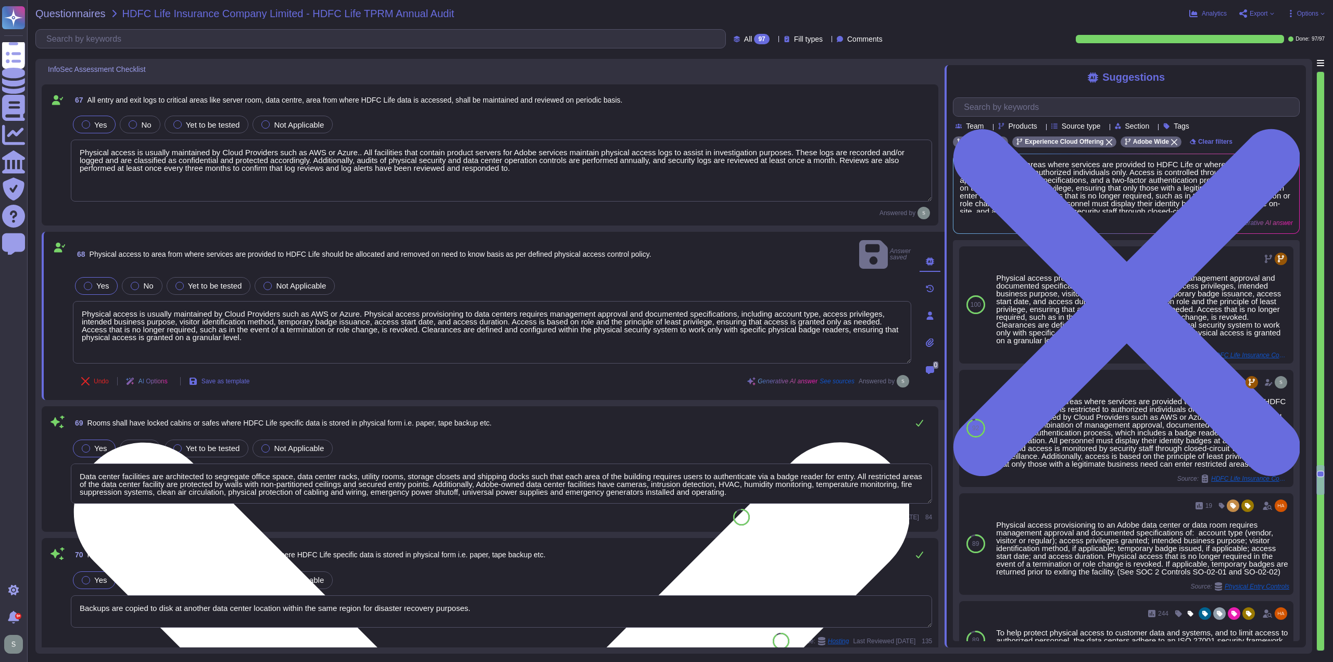
type textarea "Adobe maintains maintenance contracts for critical equipment to ensure that all…"
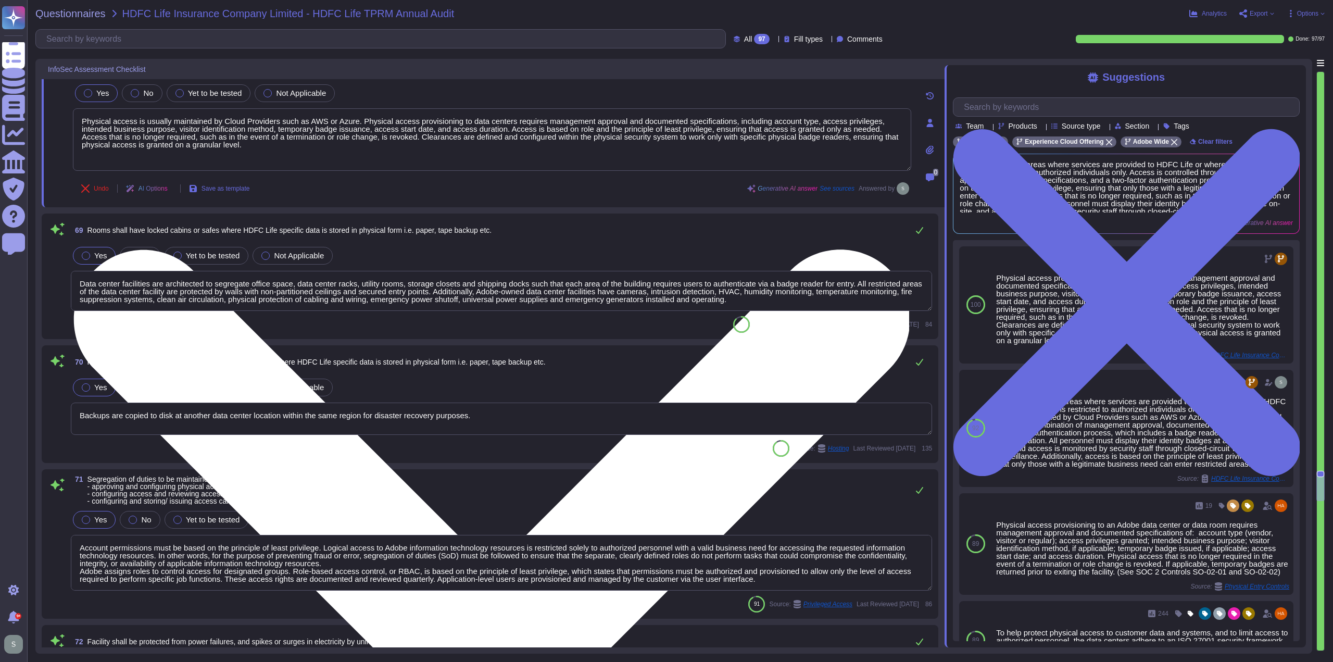
scroll to position [9619, 0]
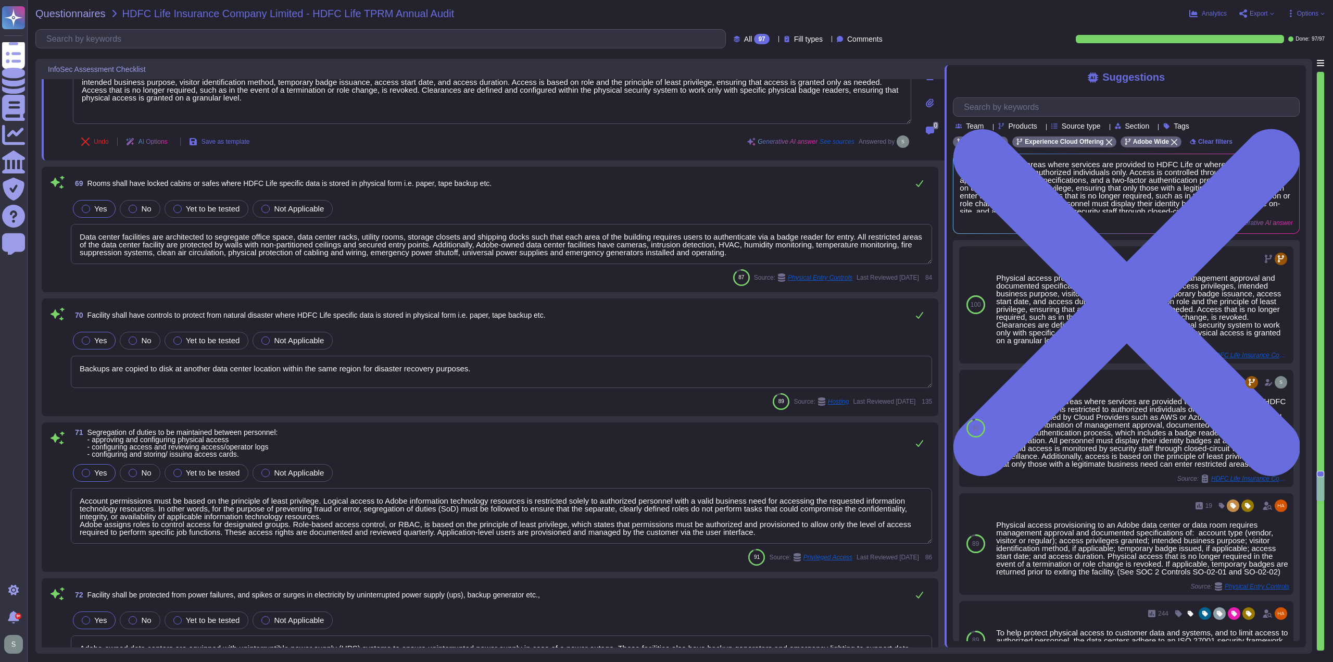
type textarea "All data centers include redundant HVAC units to maintain consistent temperatur…"
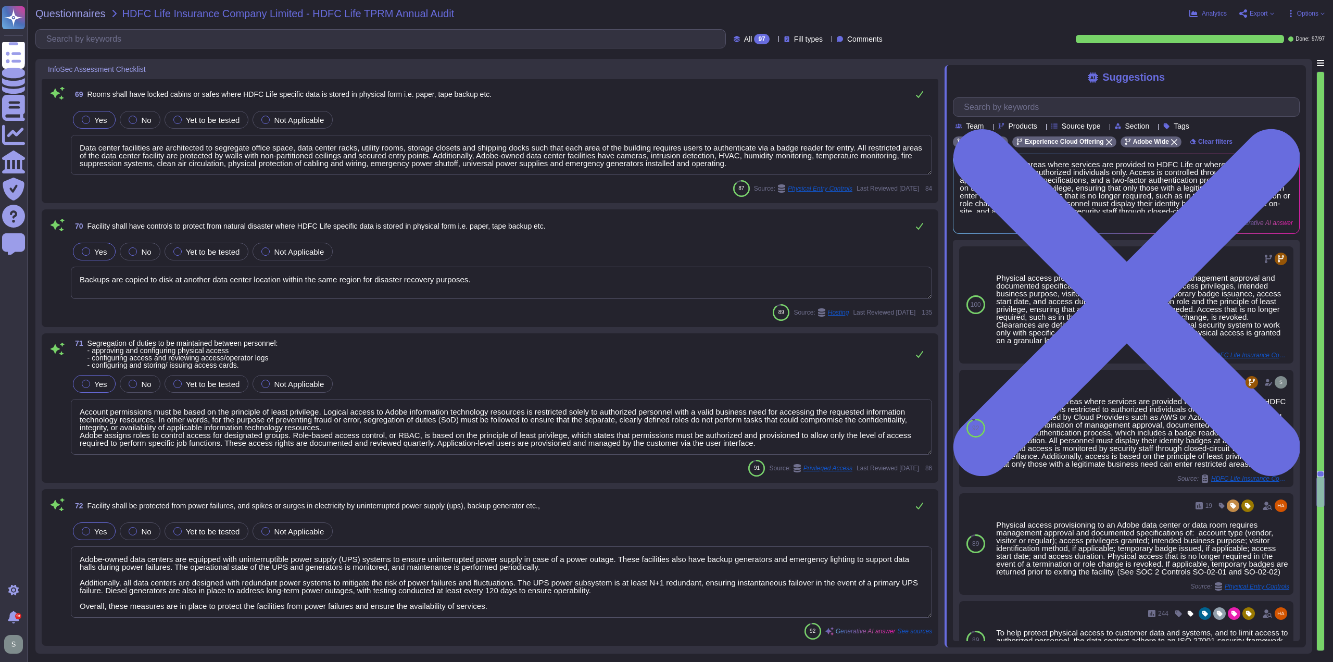
type textarea "Adobe-owned data center facilities have physical protection measures in place f…"
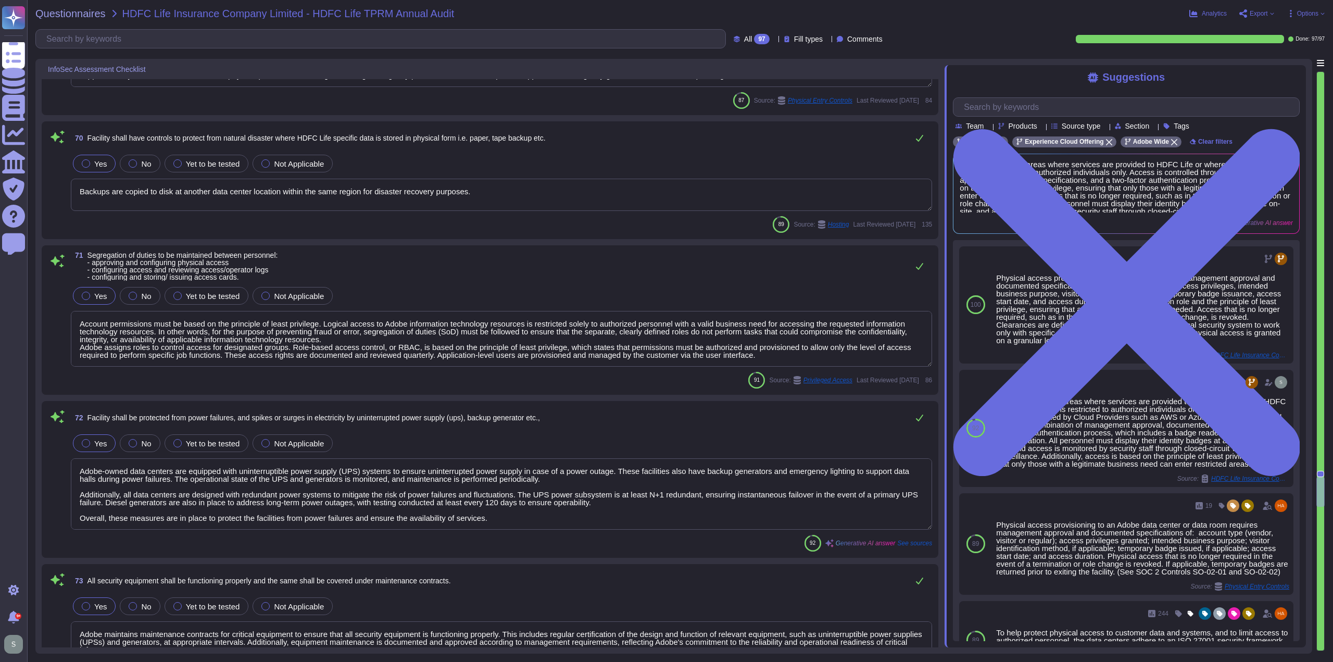
drag, startPoint x: 391, startPoint y: 286, endPoint x: 478, endPoint y: 205, distance: 119.0
click at [504, 185] on textarea "Backups are copied to disk at another data center location within the same regi…" at bounding box center [501, 195] width 861 height 32
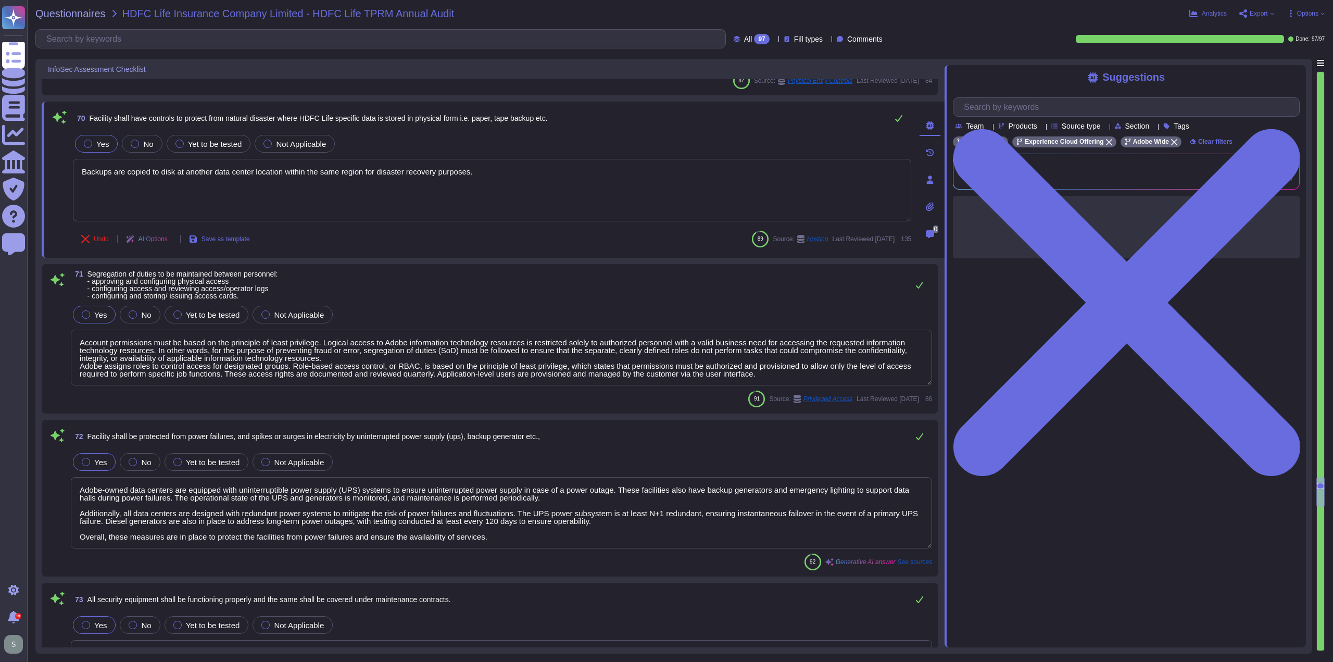
type textarea "Adobe-owned data center facilities have physical protection measures in place f…"
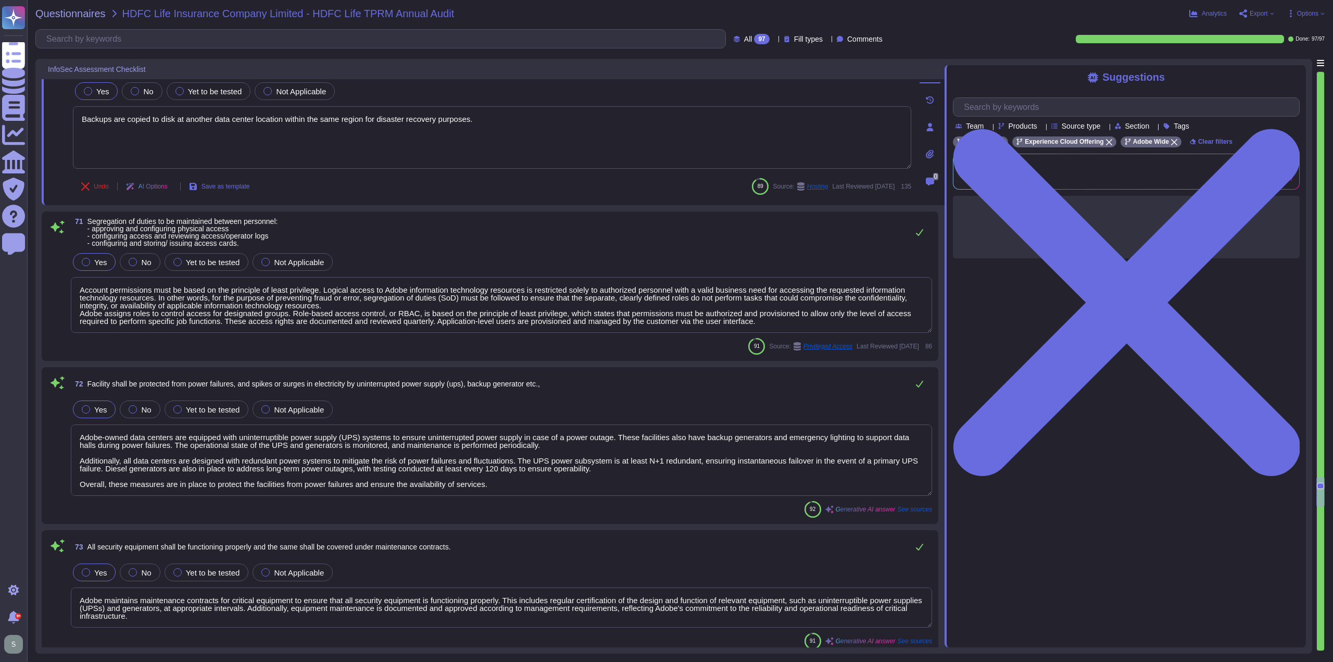
scroll to position [9880, 0]
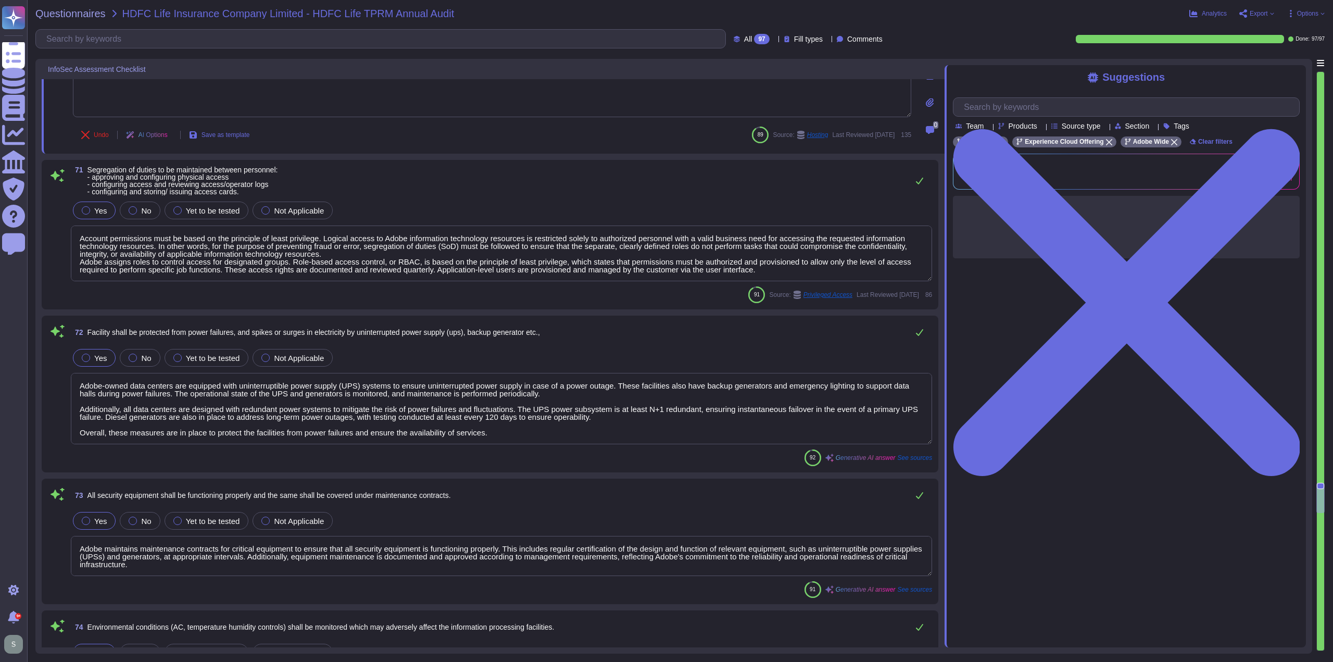
type textarea "Data center facilities are architected to segregate office space, data center r…"
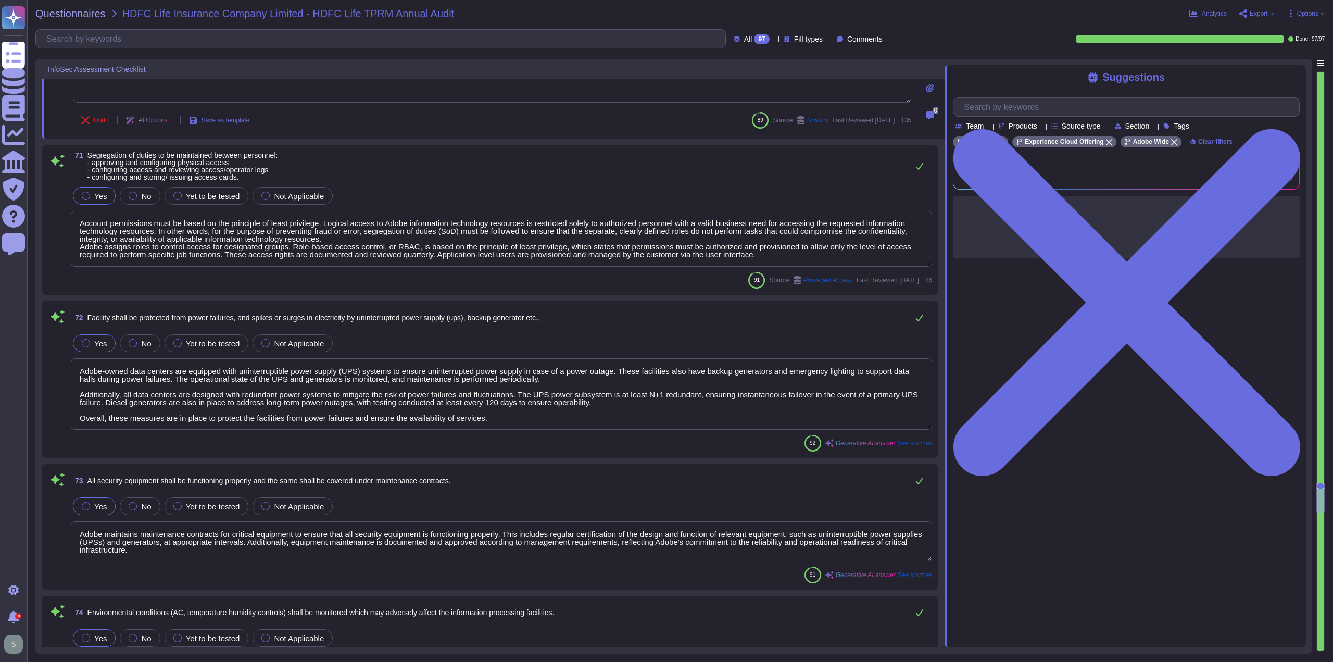
scroll to position [9932, 0]
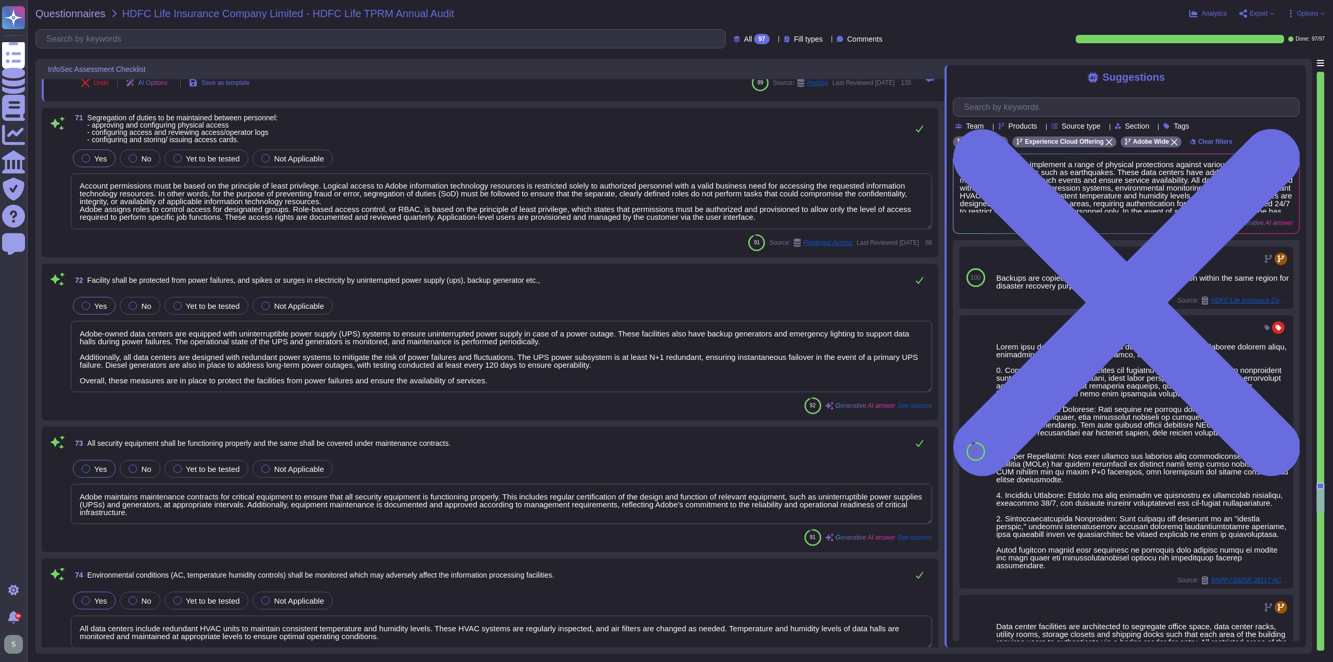
drag, startPoint x: 333, startPoint y: 243, endPoint x: 259, endPoint y: 213, distance: 79.7
click at [259, 213] on textarea "Account permissions must be based on the principle of least privilege. Logical …" at bounding box center [501, 201] width 861 height 56
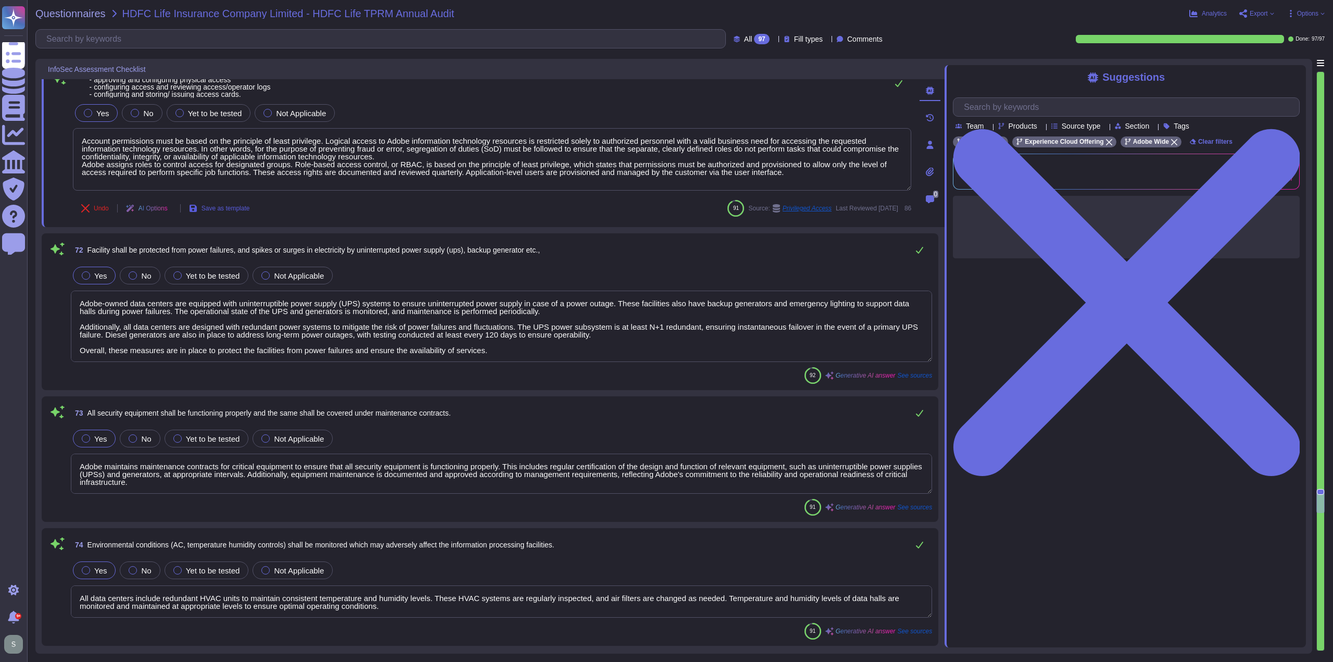
type textarea "All administrative communications in transit are encrypted using TLS 1.2 over H…"
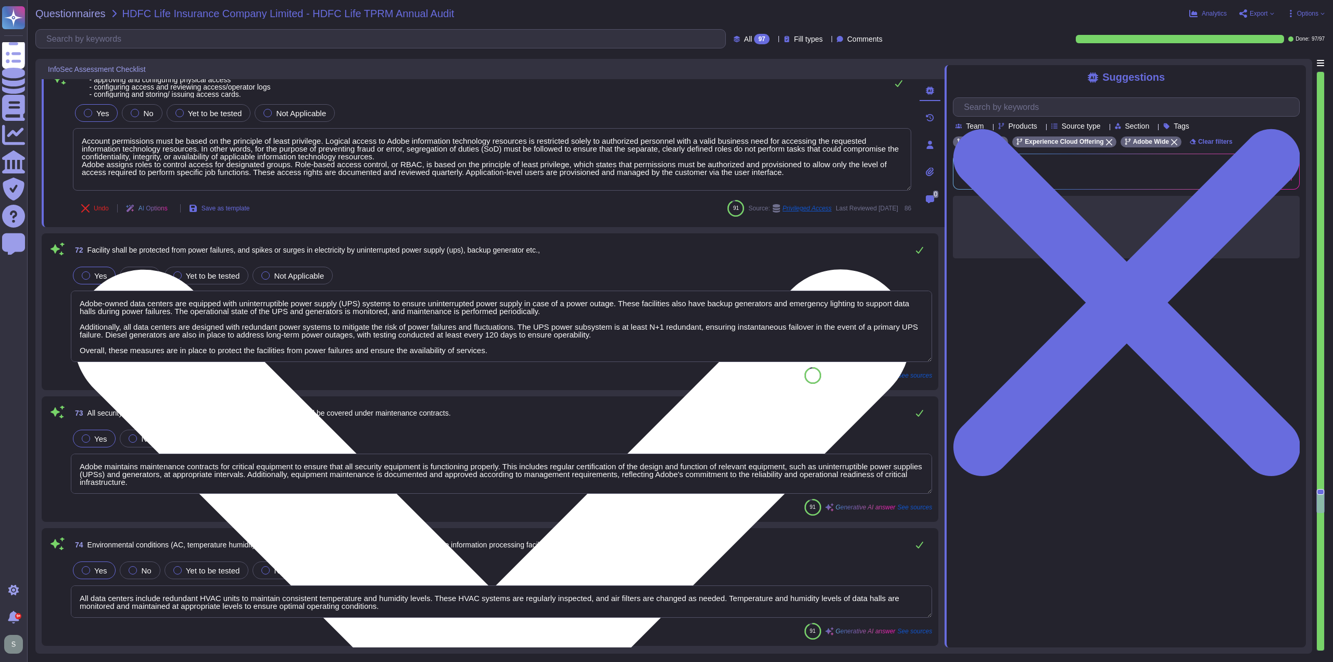
click at [398, 156] on textarea "Account permissions must be based on the principle of least privilege. Logical …" at bounding box center [492, 159] width 838 height 62
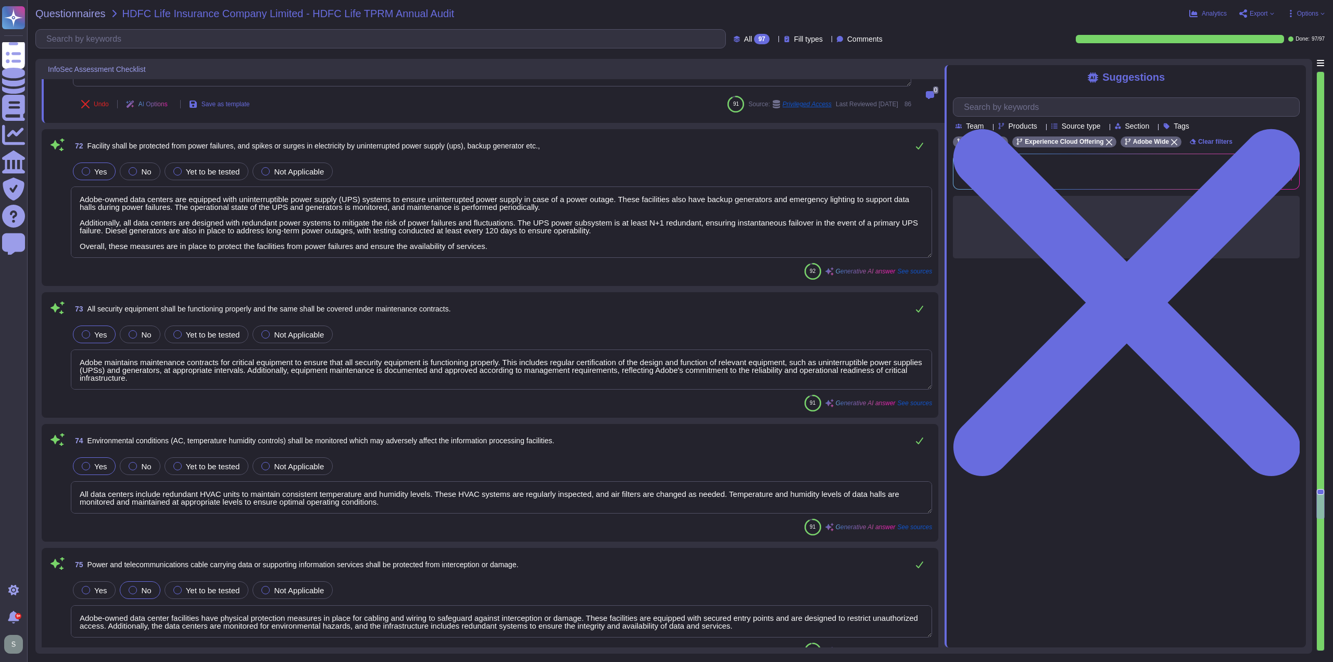
scroll to position [1, 0]
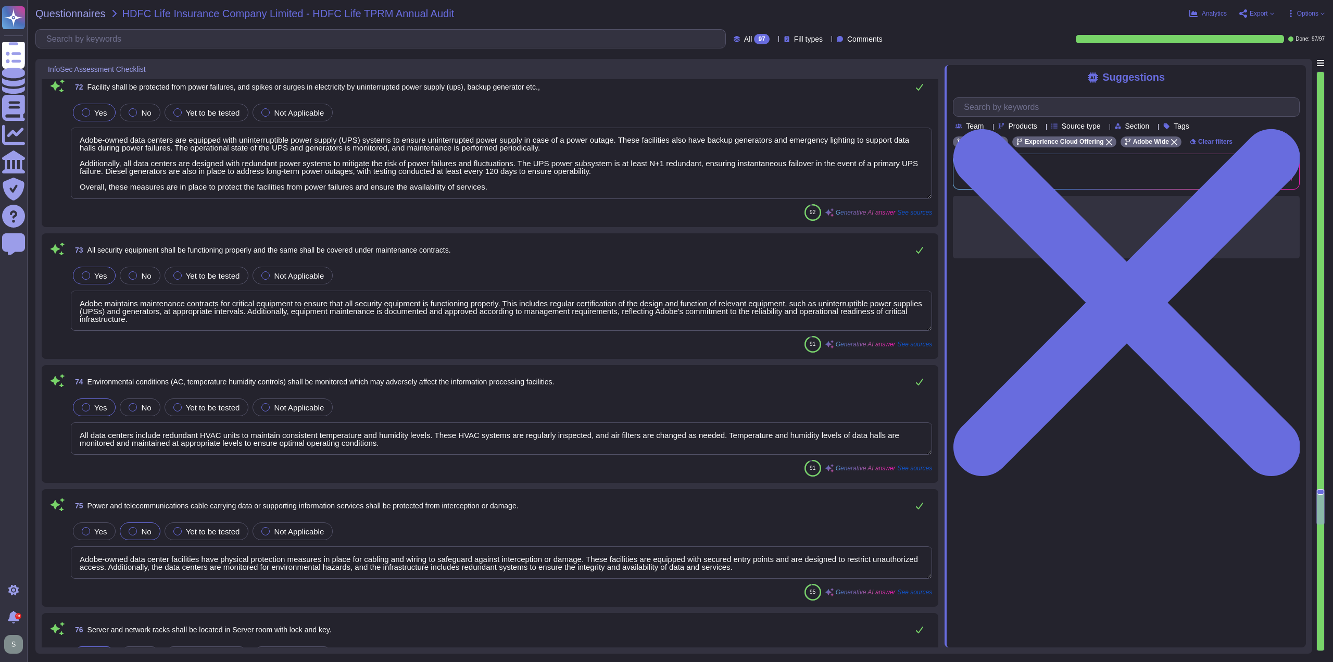
type textarea "Adobe has established a comprehensive Secure Product Lifecycle (SPLC) that defi…"
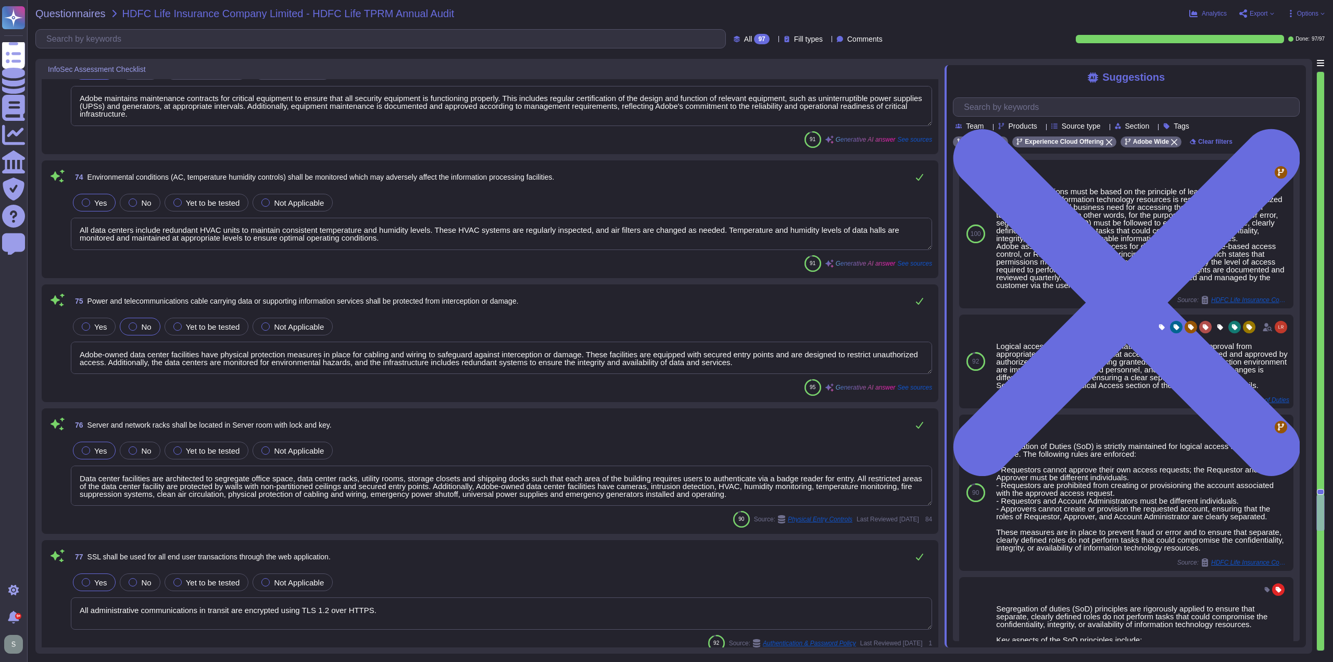
scroll to position [10348, 0]
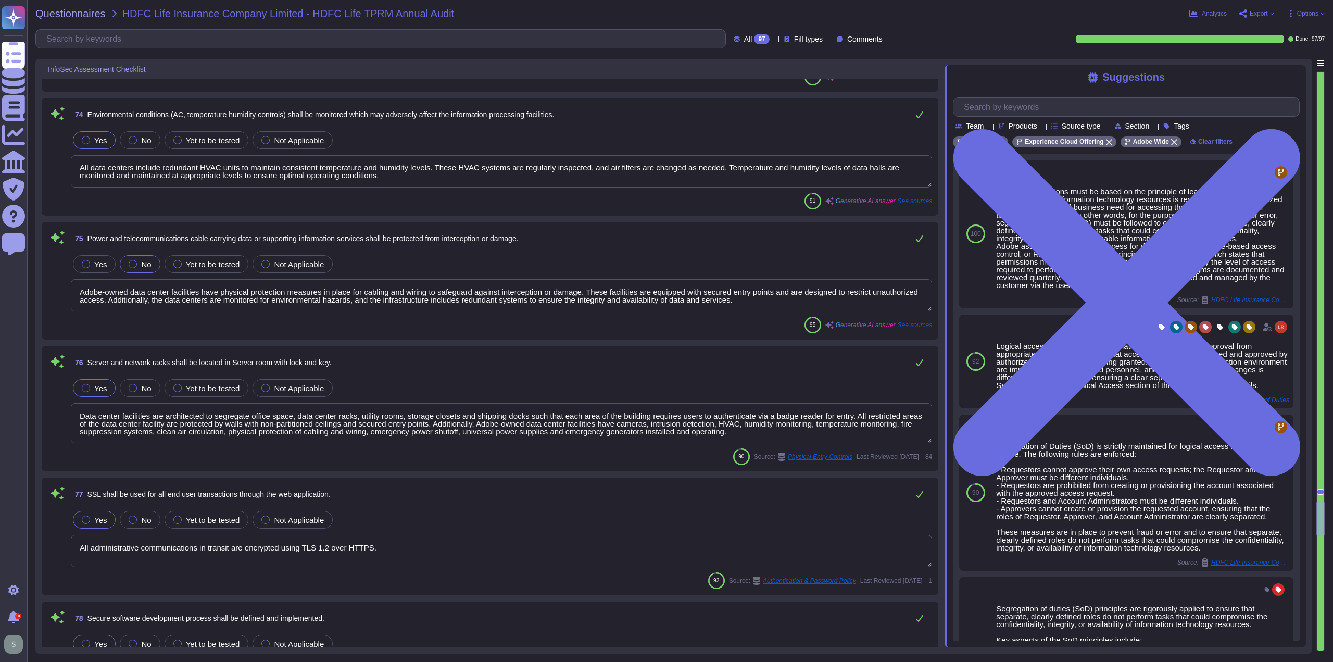
type textarea "The production environment is physically and logically segregated from non-prod…"
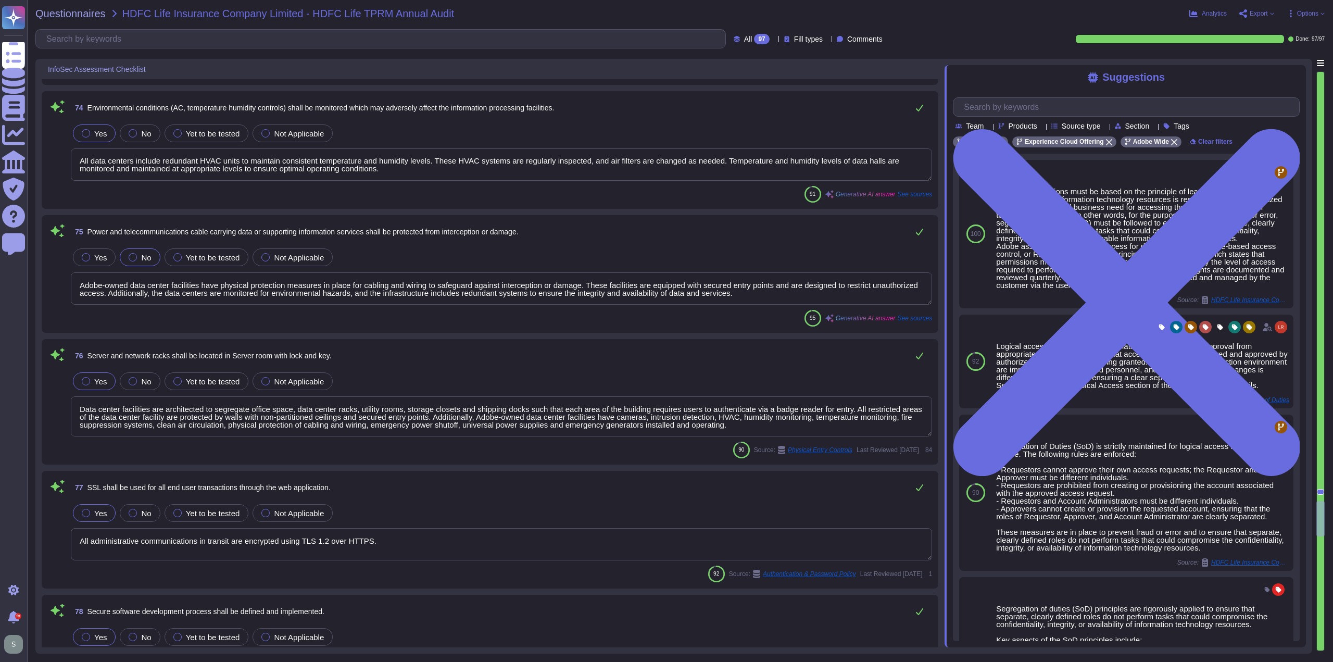
type textarea "Unit tests are run automatically when code is pushed, and the procedure is that…"
click at [100, 255] on span "Yes" at bounding box center [100, 257] width 12 height 9
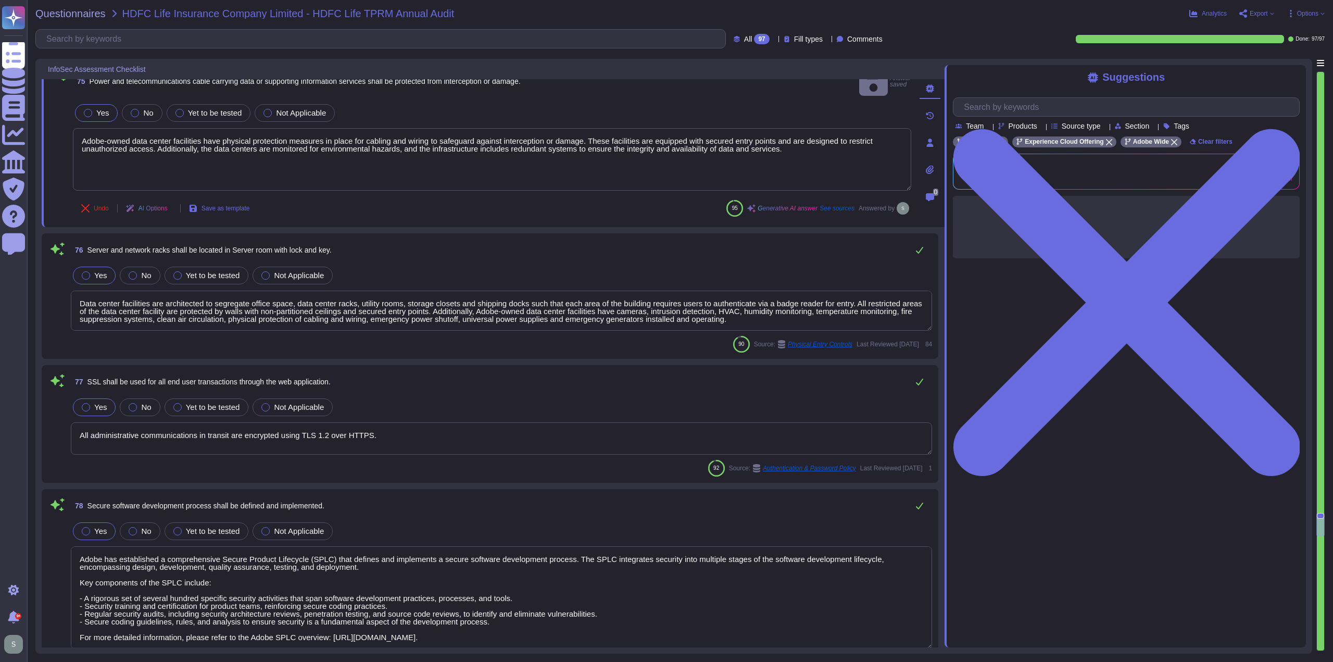
type textarea "Unit tests are run automatically when code is pushed, and the procedure is that…"
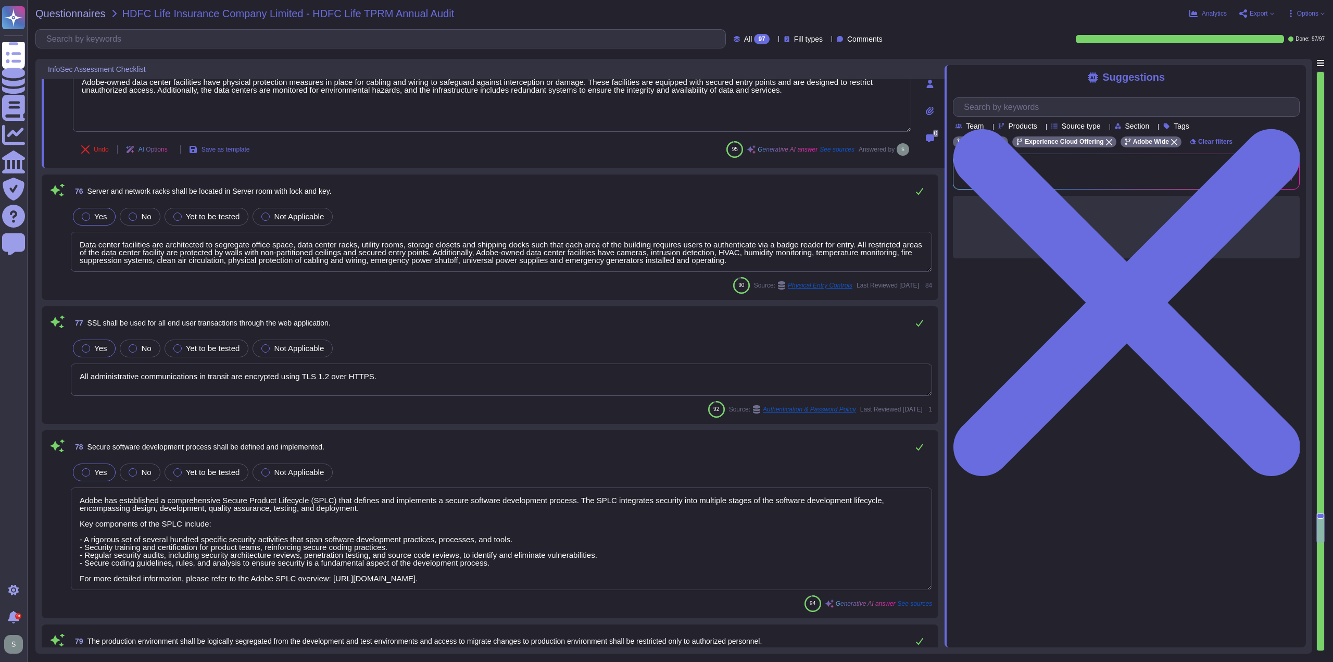
type textarea "Adobe ensures that only valid licensed software is permitted on the corporate n…"
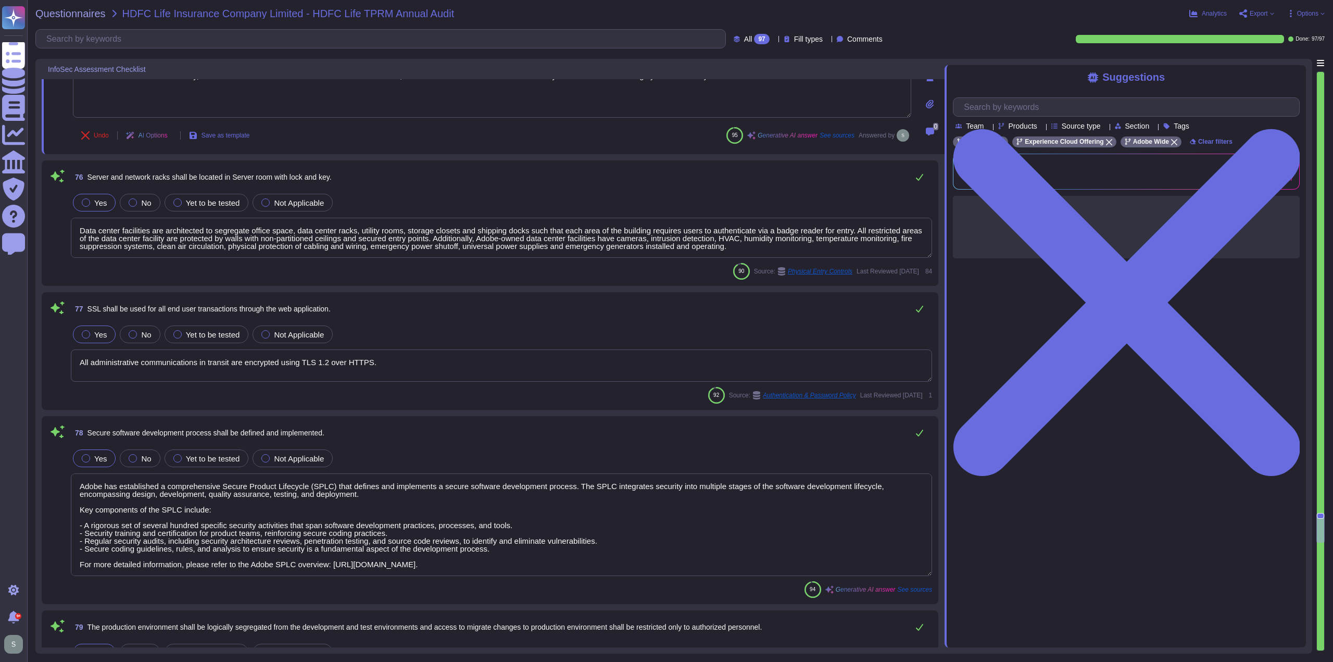
scroll to position [10713, 0]
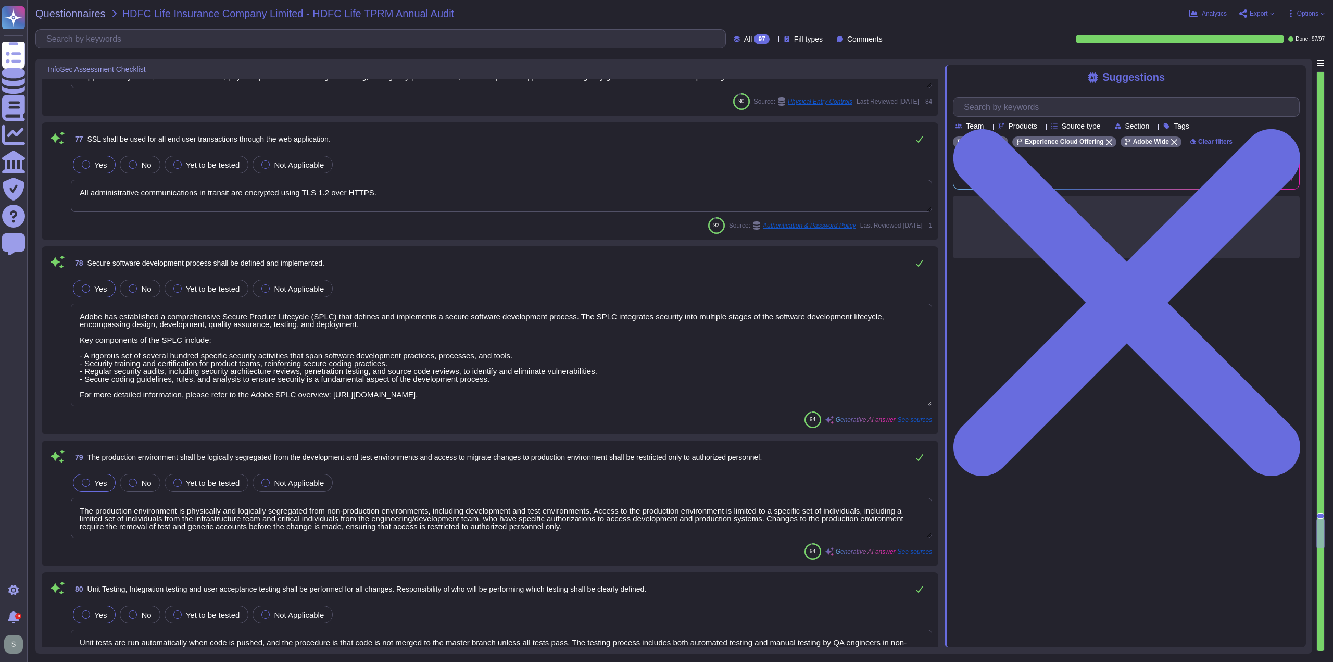
type textarea "All issues and bugs are logged through a ticketing tool, specifically JIRA, whe…"
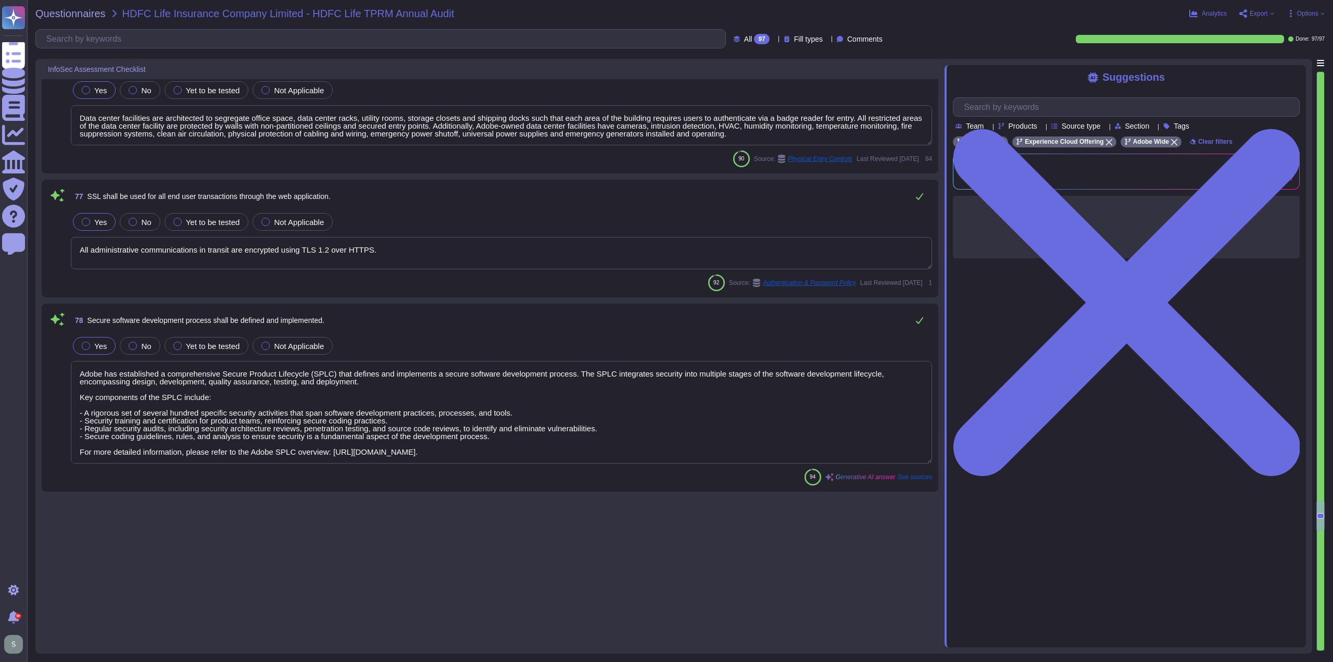
type textarea "Account permissions must be based on the principle of least privilege. Logical …"
type textarea "Adobe-owned data centers are equipped with uninterruptible power supply (UPS) s…"
type textarea "Adobe maintains maintenance contracts for critical equipment to ensure that all…"
type textarea "All data centers include redundant HVAC units to maintain consistent temperatur…"
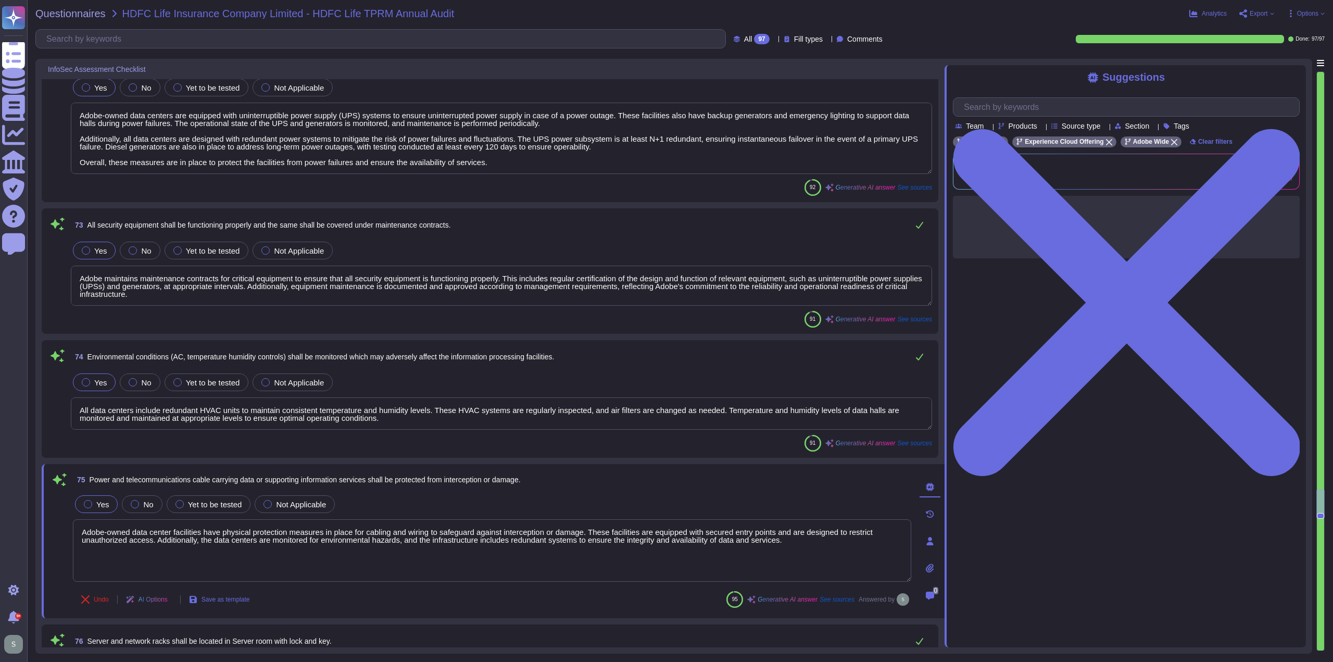
type textarea "Backups are copied to disk at another data center location within the same regi…"
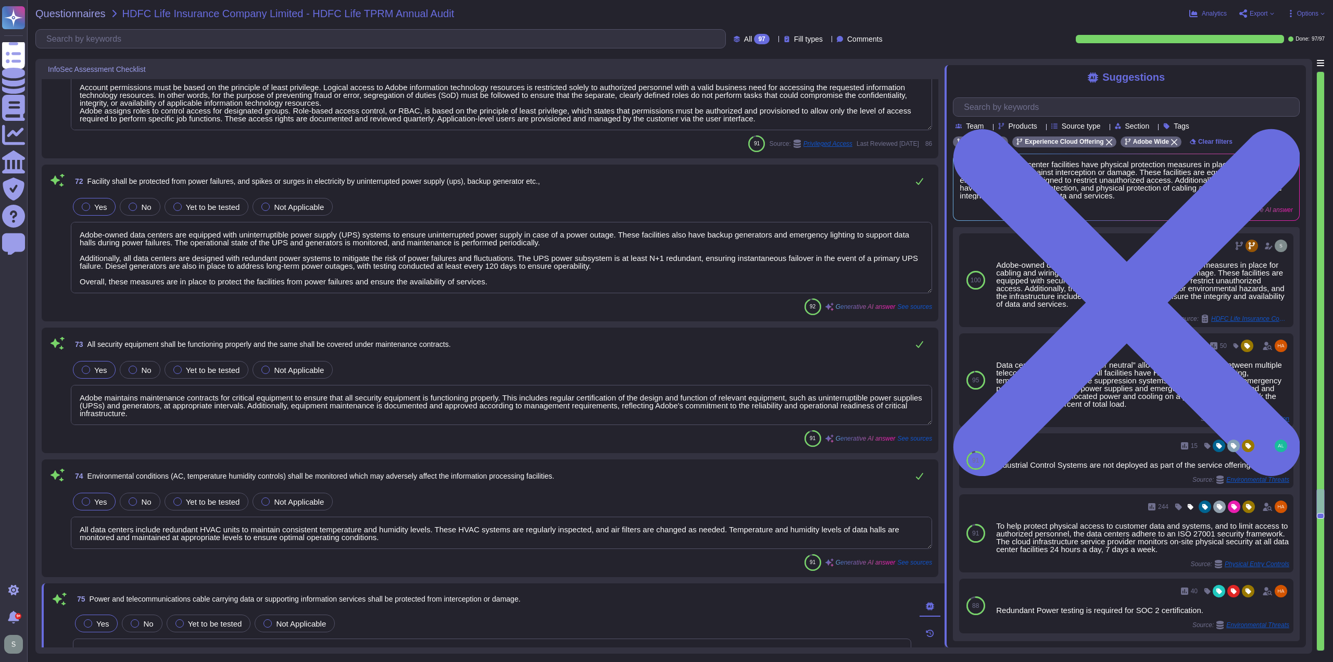
scroll to position [9985, 0]
type textarea "Data center facilities are architected to segregate office space, data center r…"
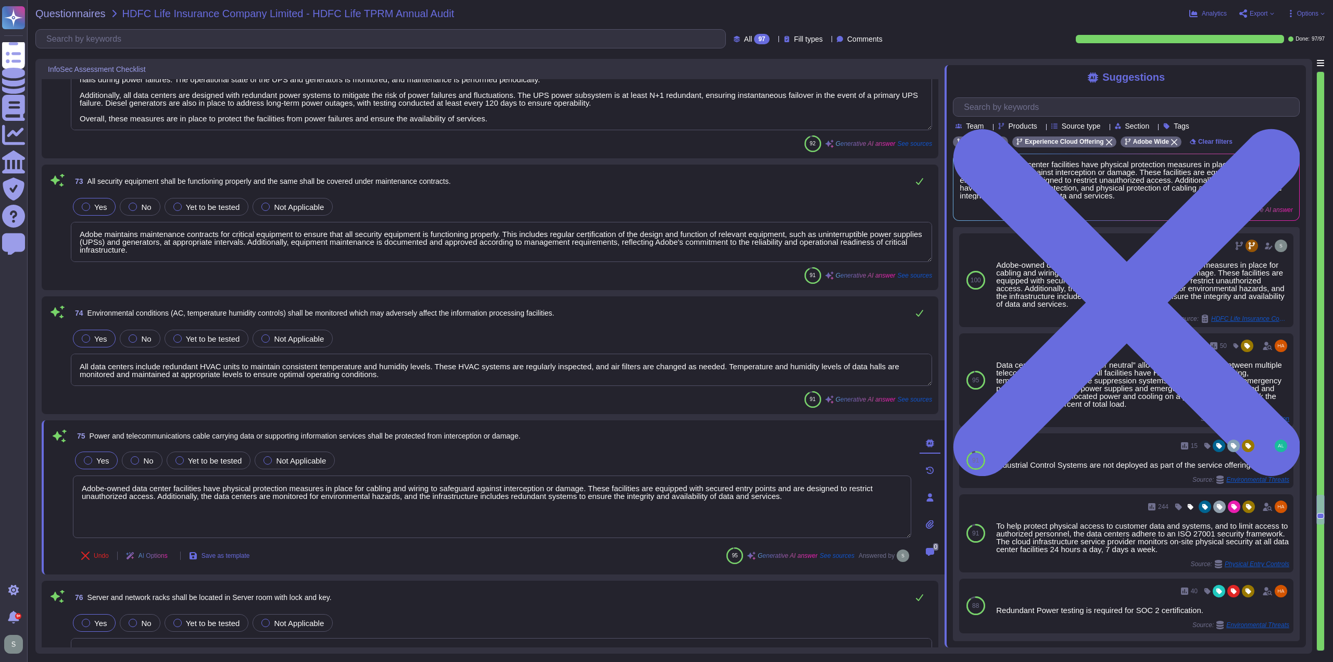
type textarea "Adobe has established a comprehensive Secure Product Lifecycle (SPLC) that defi…"
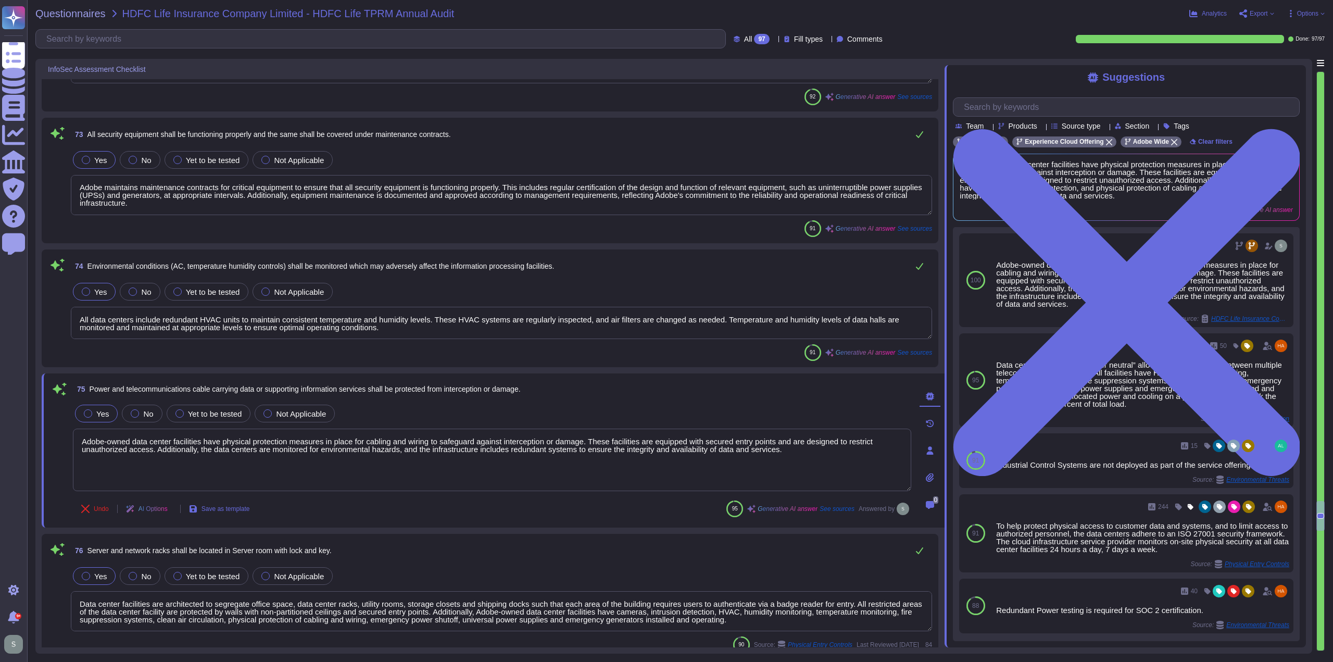
type textarea "The production environment is physically and logically segregated from non-prod…"
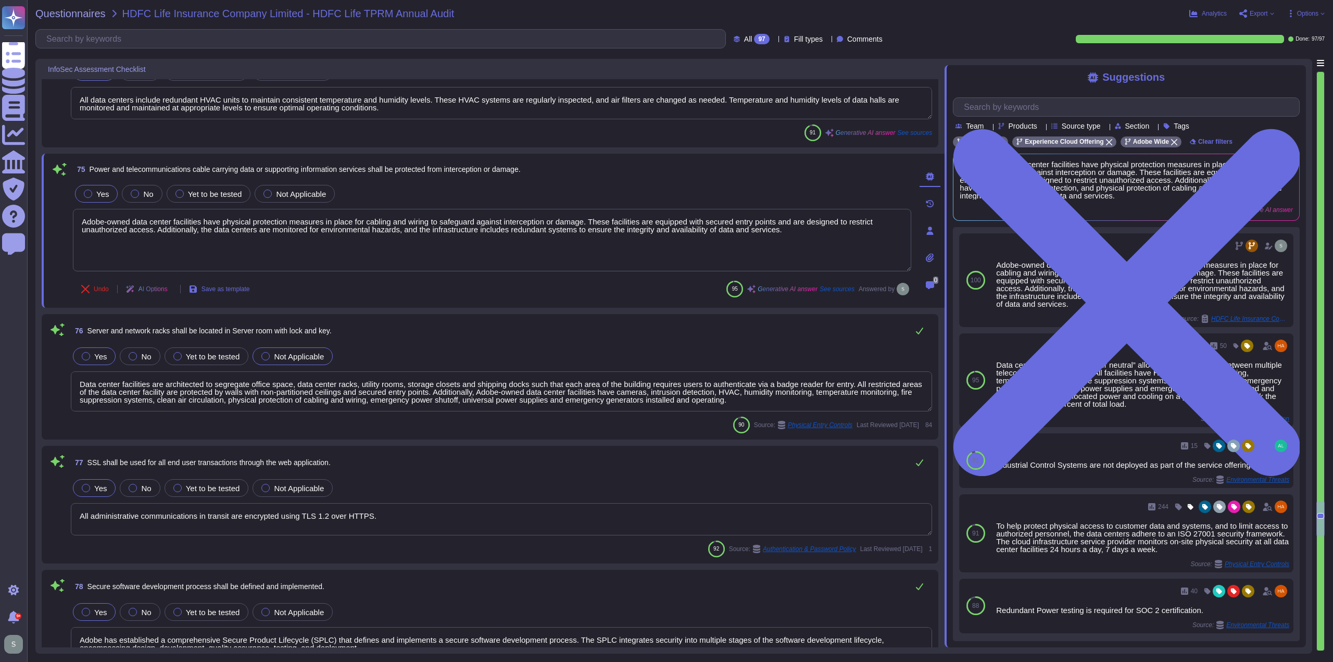
scroll to position [10454, 0]
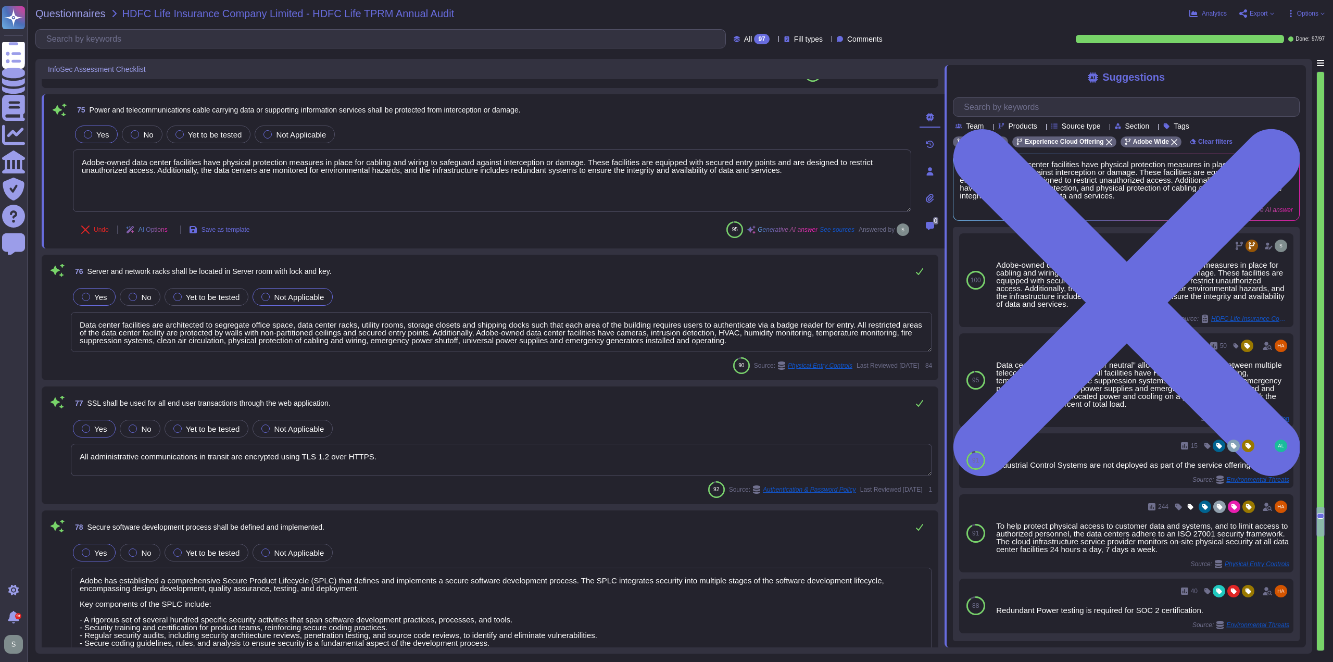
type textarea "Unit tests are run automatically when code is pushed, and the procedure is that…"
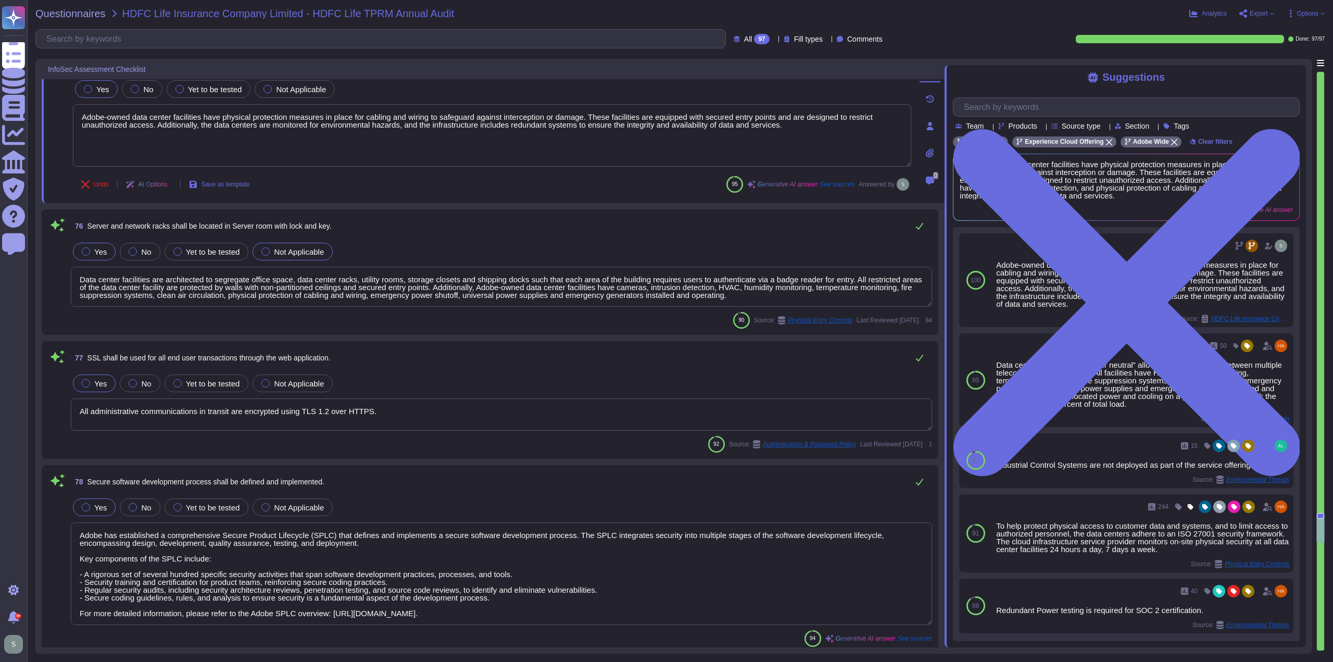
type textarea "Adobe ensures that only valid licensed software is permitted on the corporate n…"
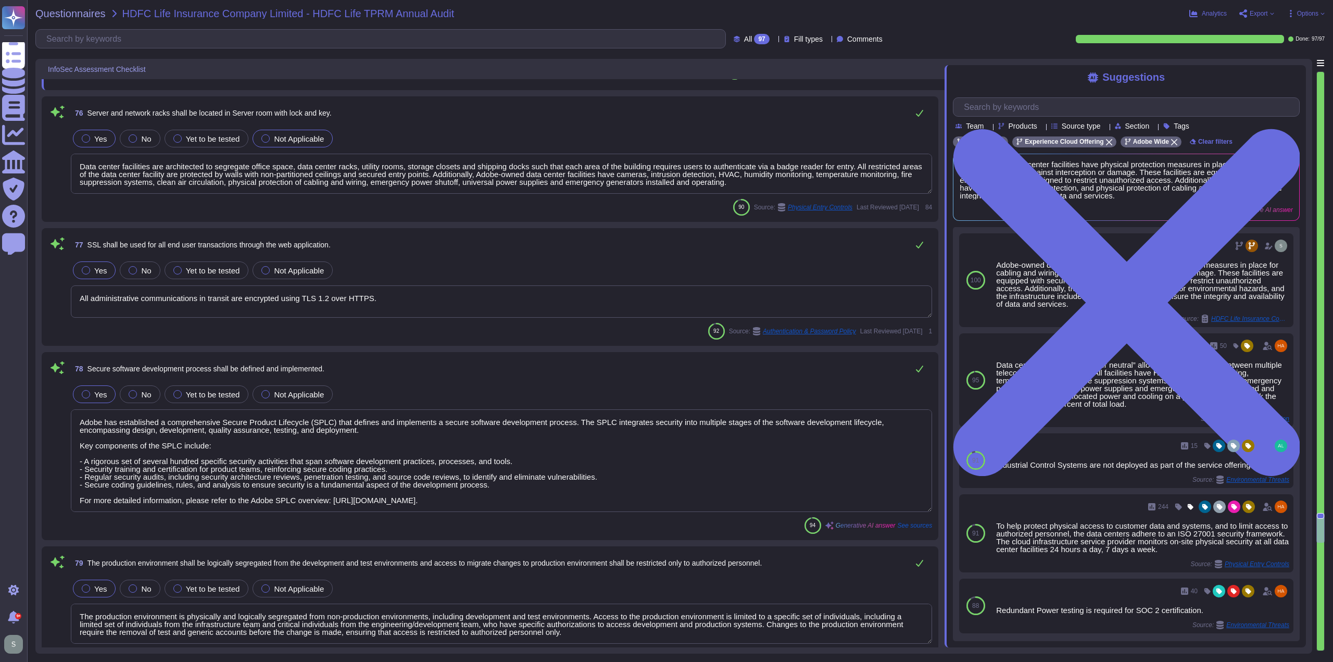
scroll to position [10610, 0]
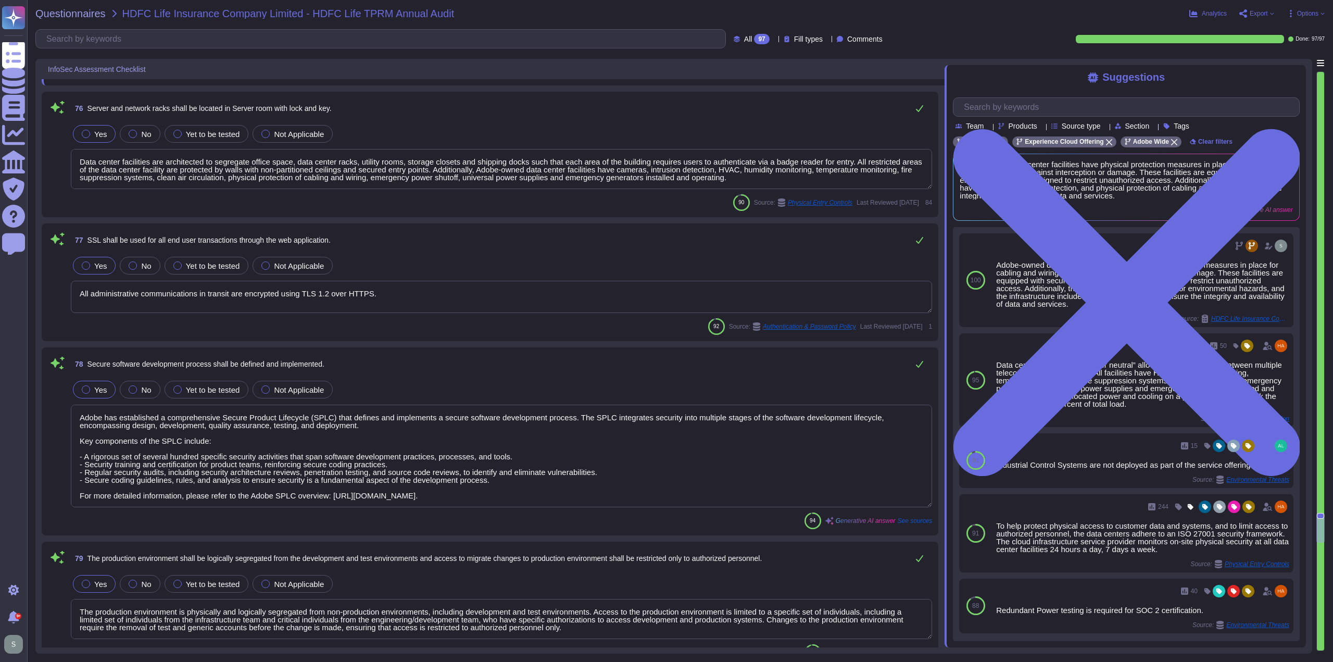
drag, startPoint x: 302, startPoint y: 381, endPoint x: 386, endPoint y: 176, distance: 220.8
click at [386, 176] on textarea "Data center facilities are architected to segregate office space, data center r…" at bounding box center [501, 169] width 861 height 40
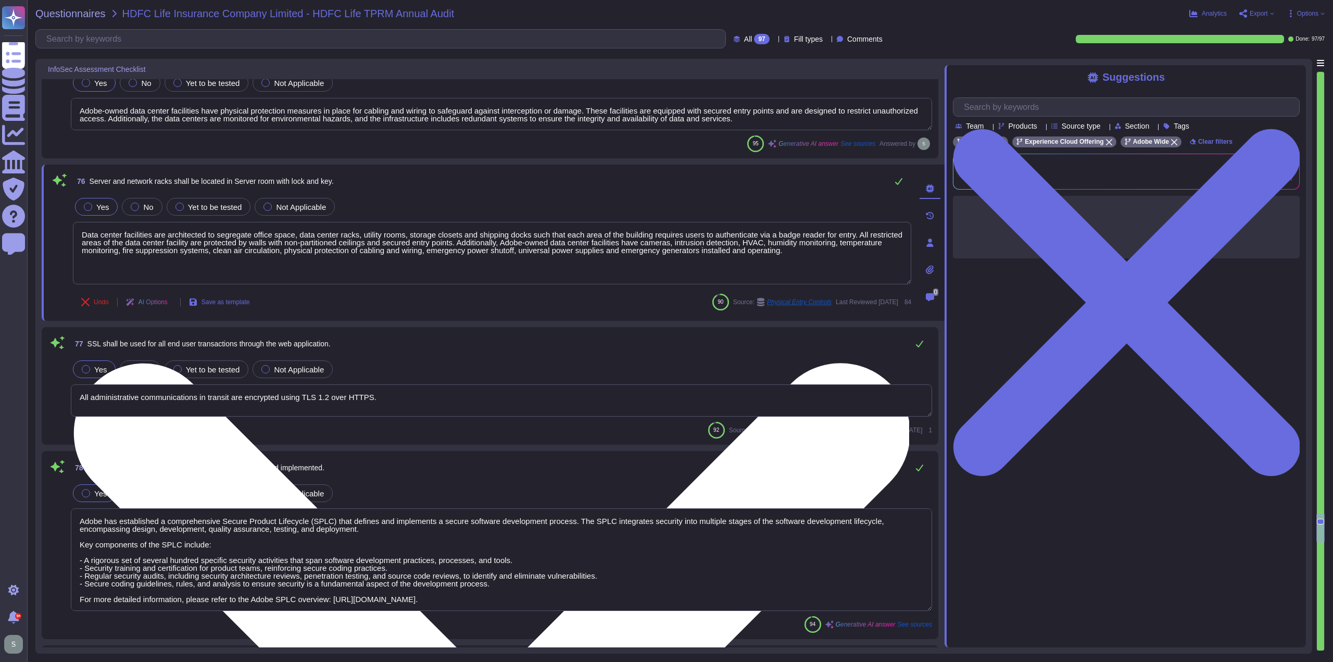
scroll to position [10454, 0]
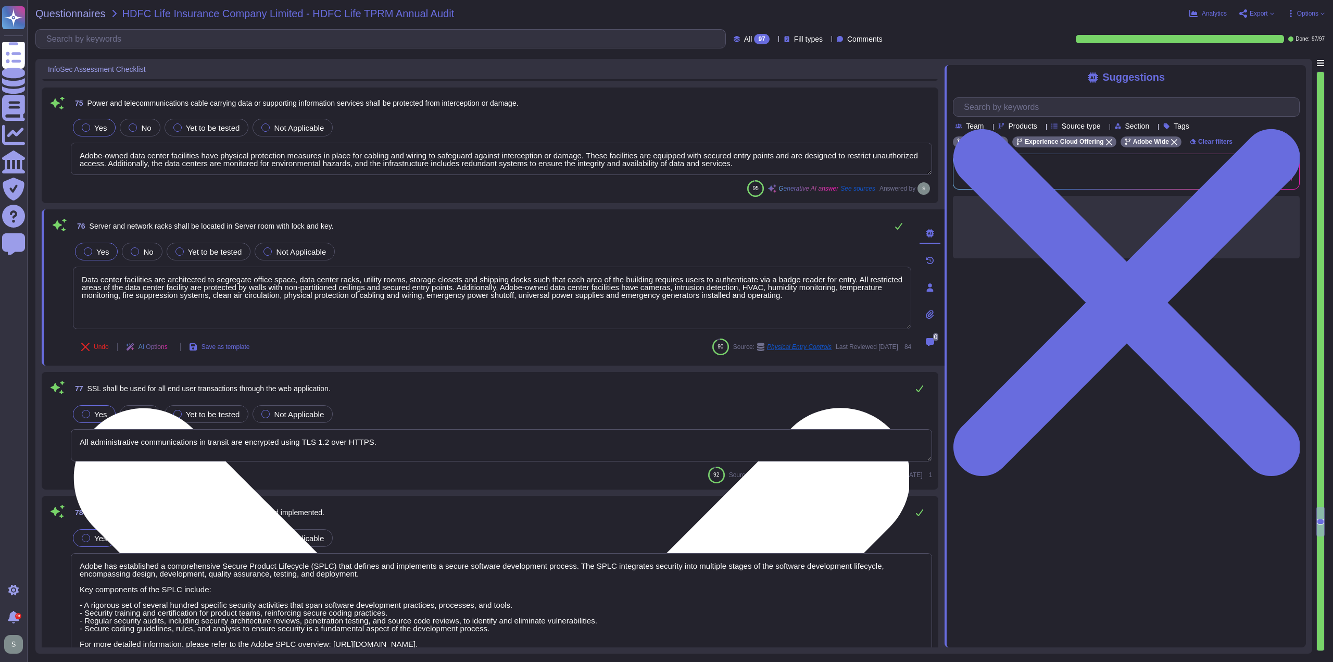
click at [85, 278] on textarea "Data center facilities are architected to segregate office space, data center r…" at bounding box center [492, 298] width 838 height 62
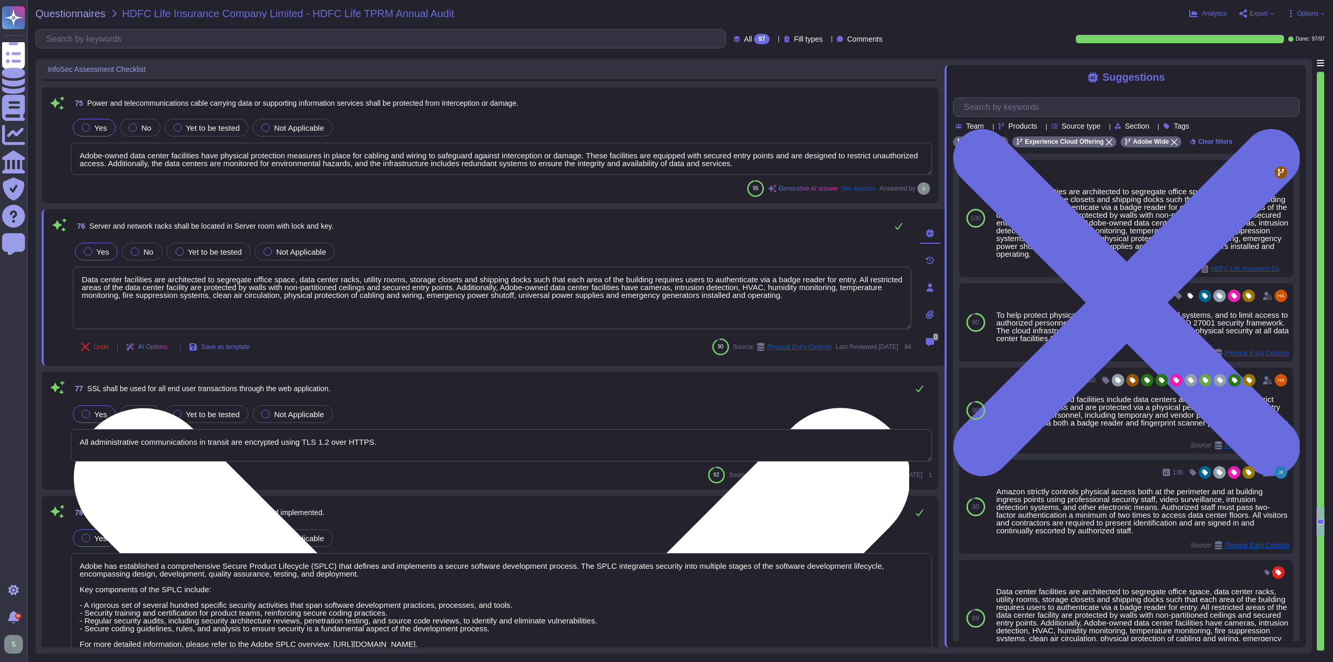
paste textarea "Physical access is usually maintained by Cloud Providers such as AWS or Azure."
type textarea "Physical access is usually maintained by Cloud Providers such as AWS or Azure. …"
click at [485, 300] on textarea "Physical access is usually maintained by Cloud Providers such as AWS or Azure. …" at bounding box center [492, 298] width 838 height 62
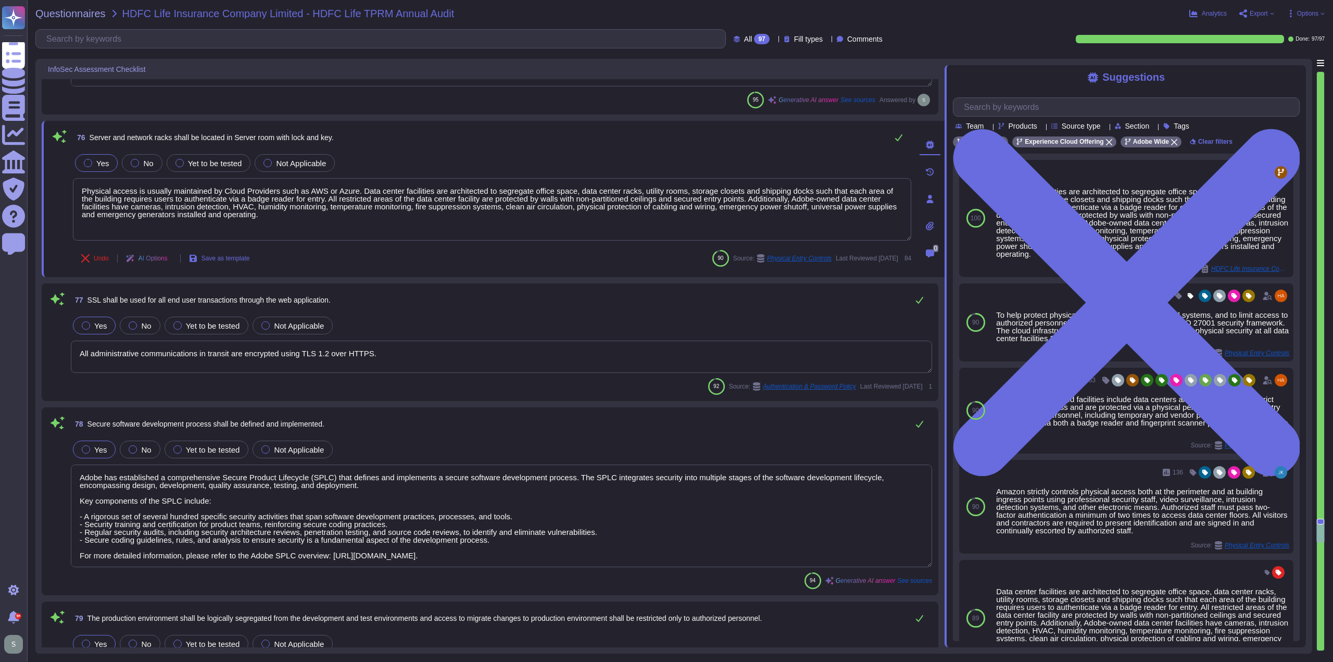
scroll to position [10610, 0]
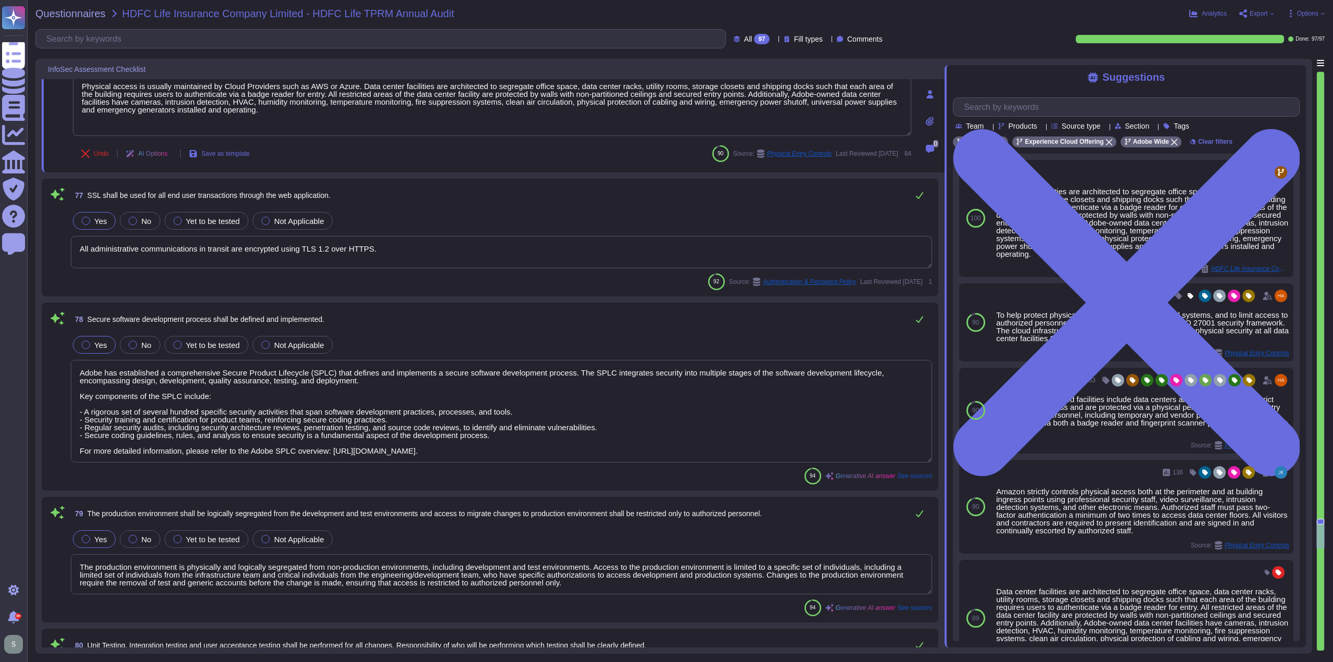
type textarea "All issues and bugs are logged through a ticketing tool, specifically JIRA, whe…"
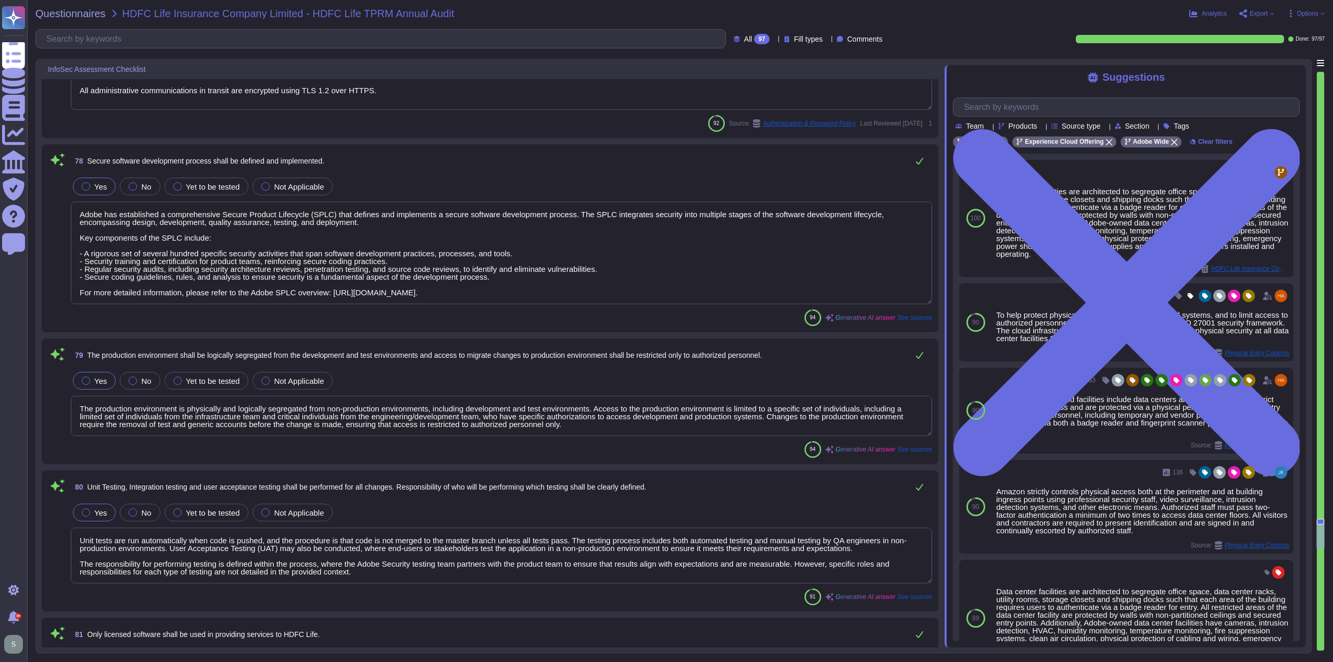
type textarea "Physical access is usually maintained by Cloud Providers such as AWS or Azure. …"
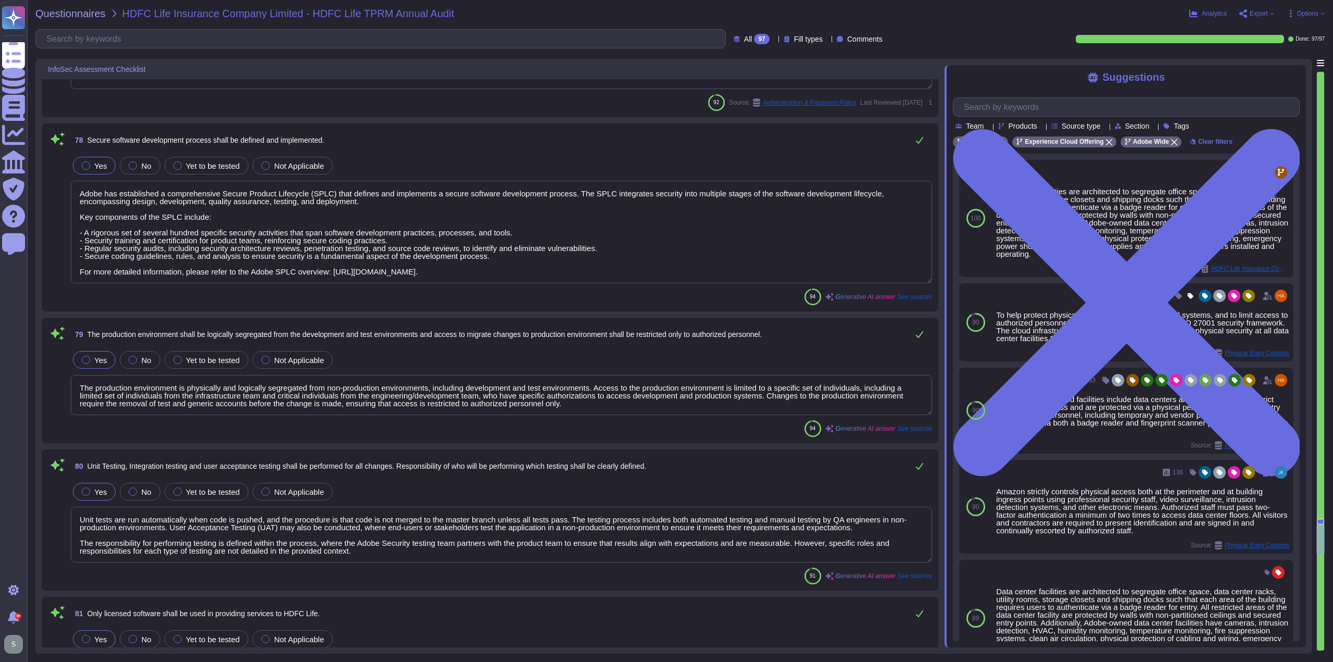
type textarea "Adobe maintains multiple notification systems for incident management and staff…"
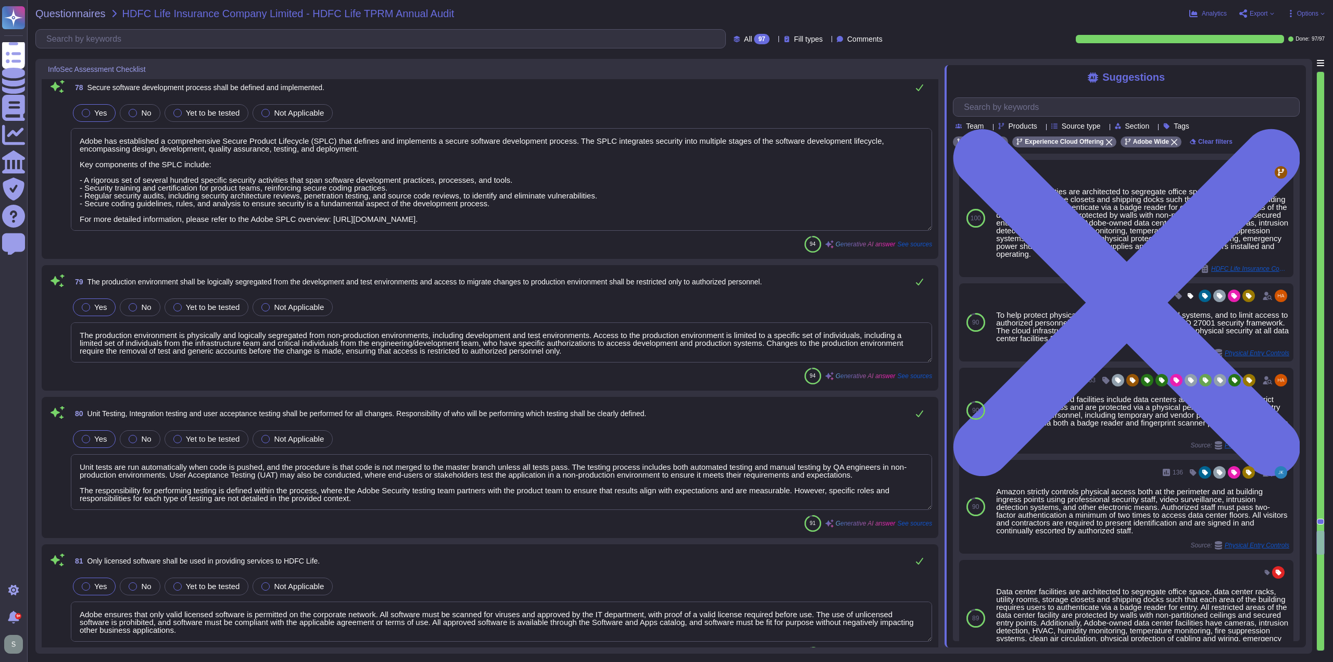
type textarea "Client consent is not required for any usage of fourth-parties, subcontractors,…"
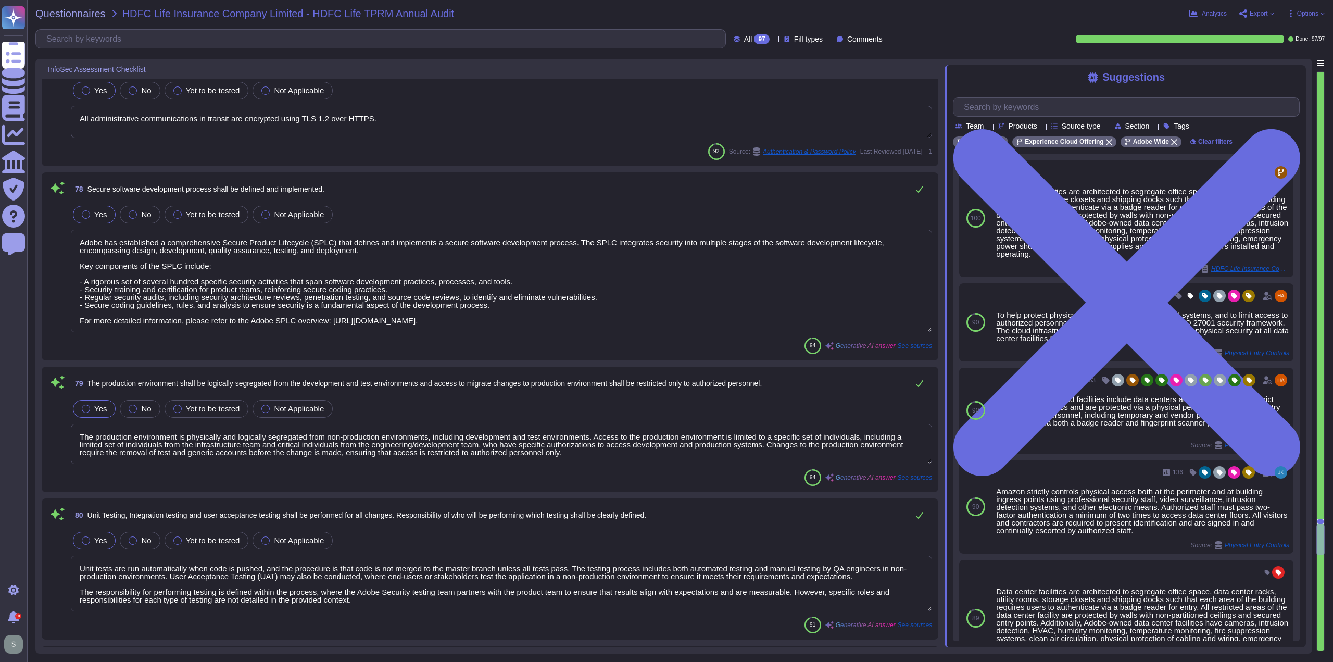
type textarea "Adobe-owned data center facilities have physical protection measures in place f…"
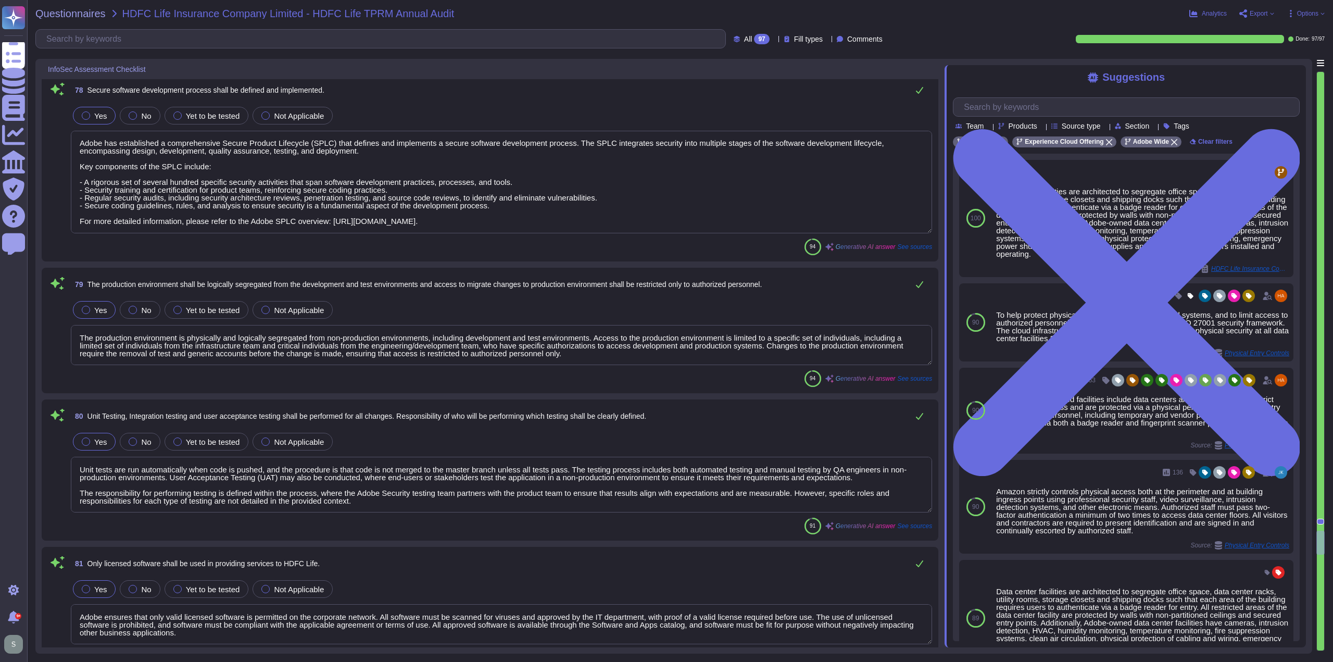
scroll to position [10870, 0]
type textarea "Client consent is not required for any usage of fourth-parties, subcontractors,…"
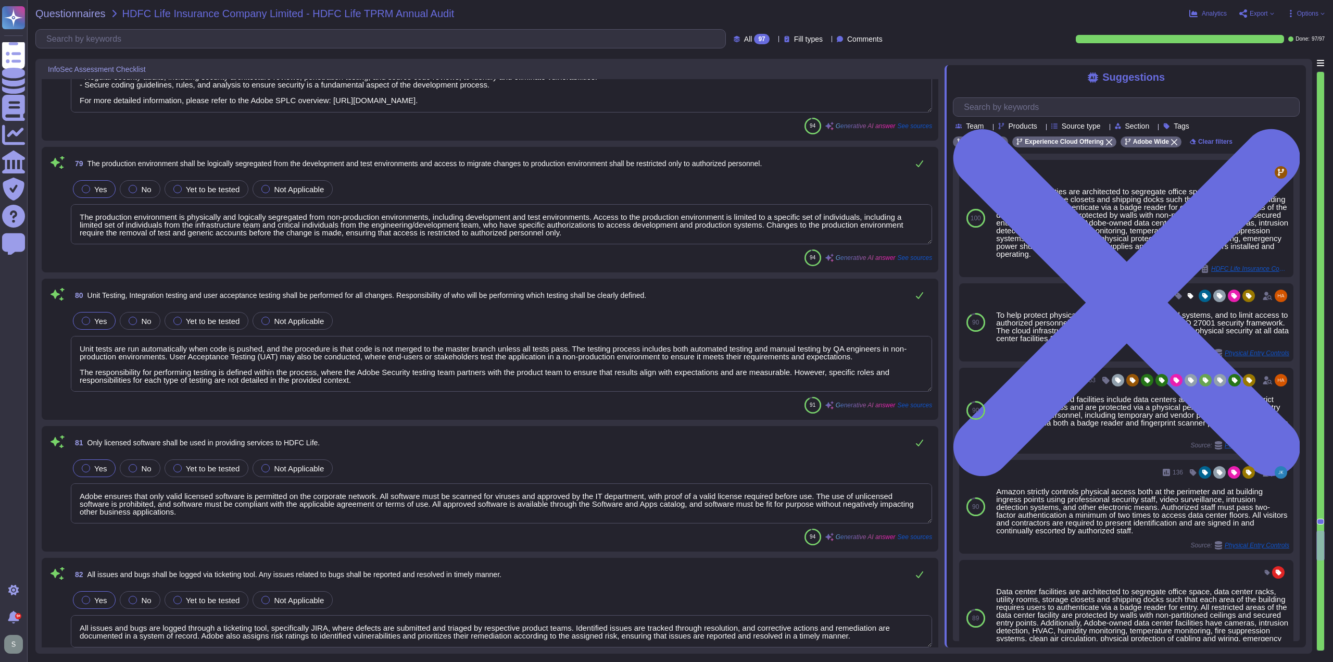
scroll to position [1, 0]
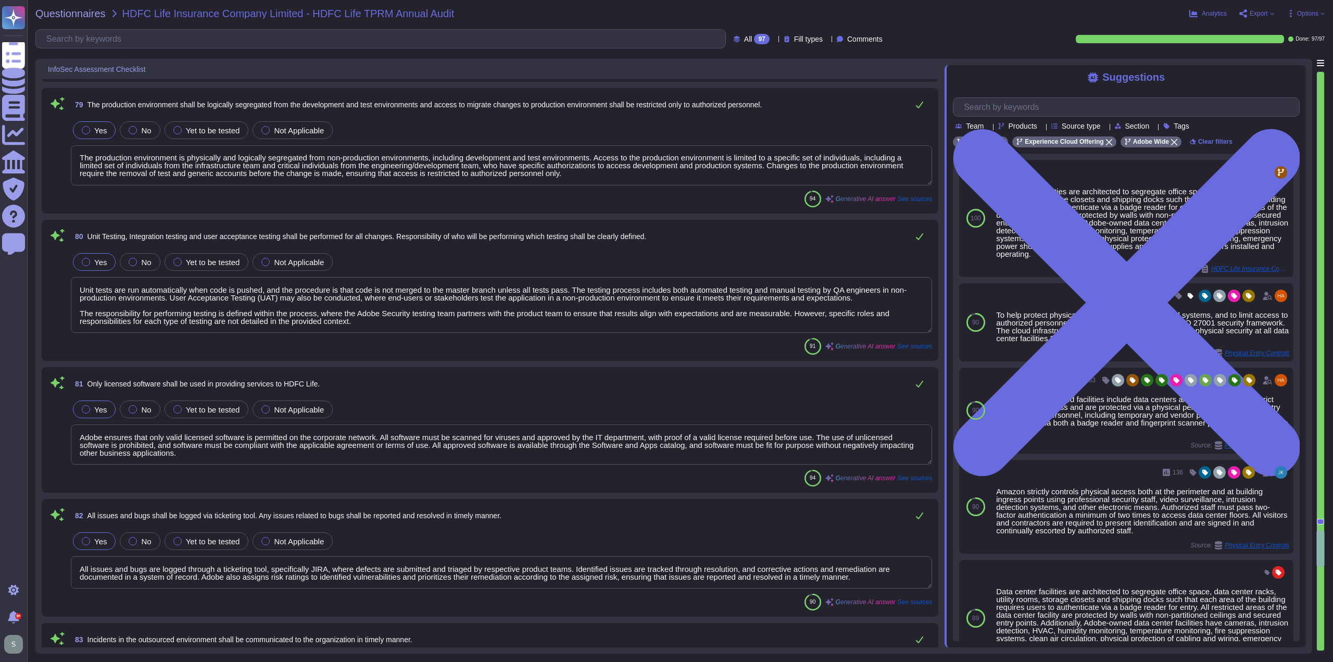
type textarea "Adobe conducts annual reviews of vendor assurance reports for critical third-pa…"
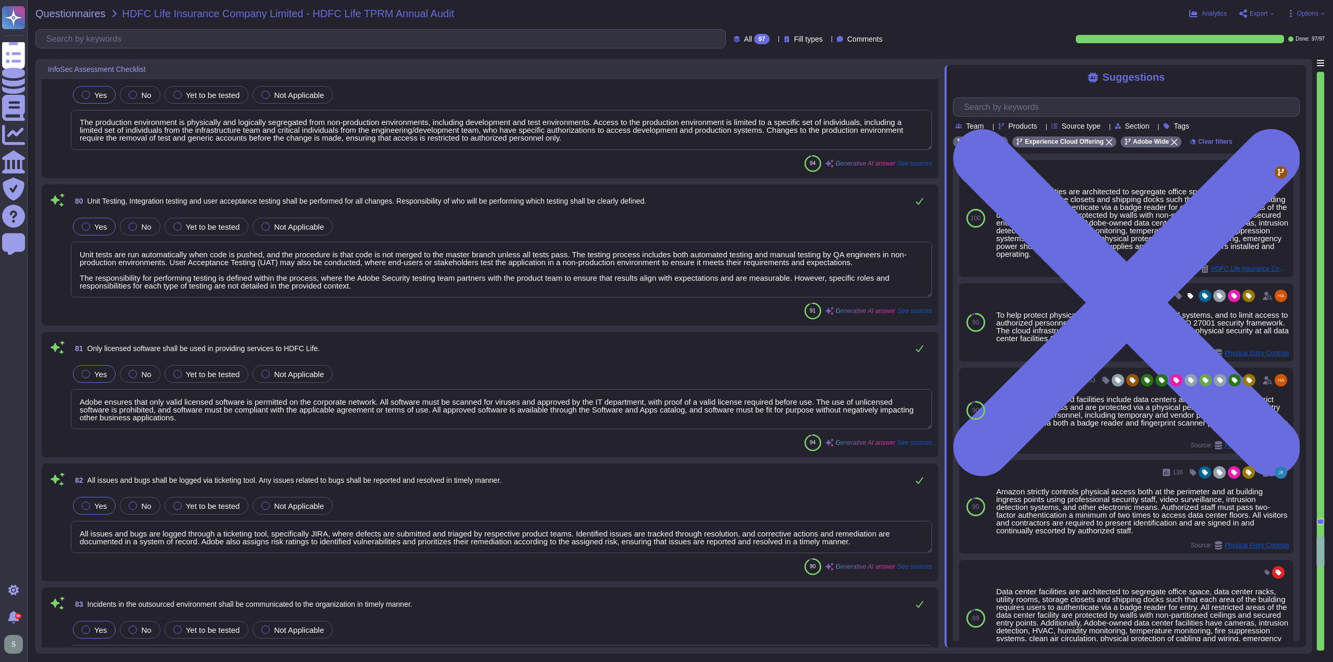
scroll to position [11079, 0]
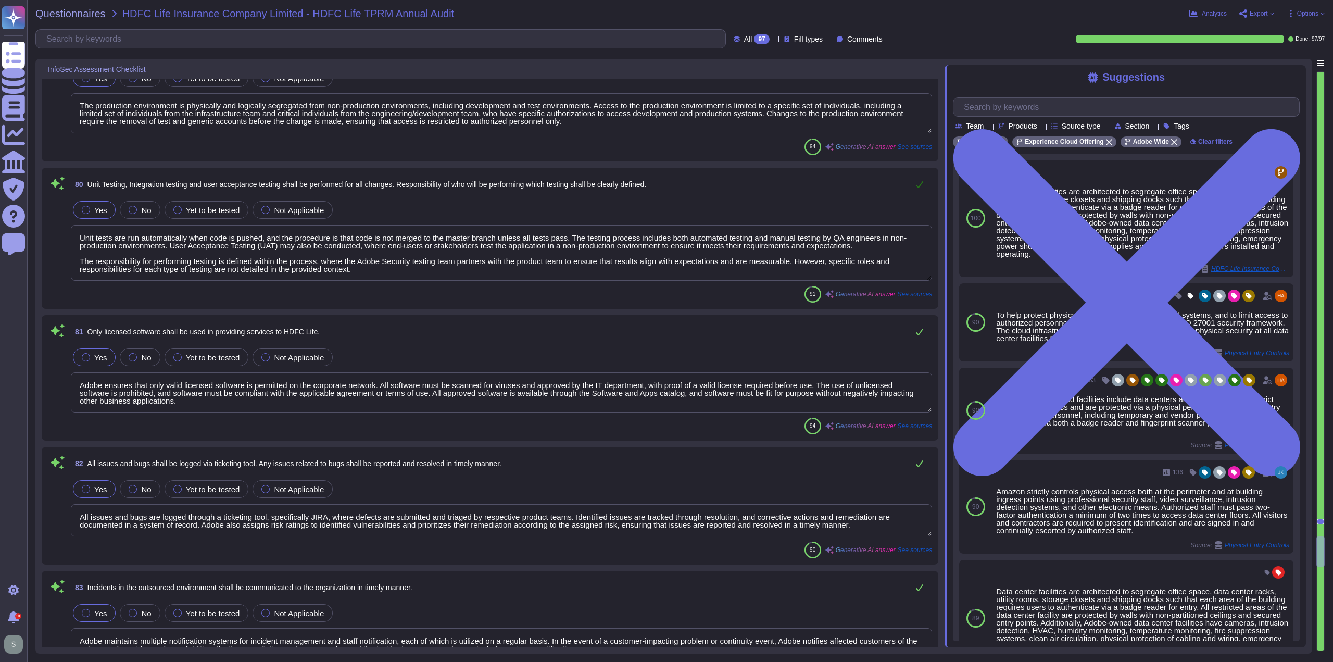
click at [917, 181] on icon at bounding box center [919, 184] width 8 height 8
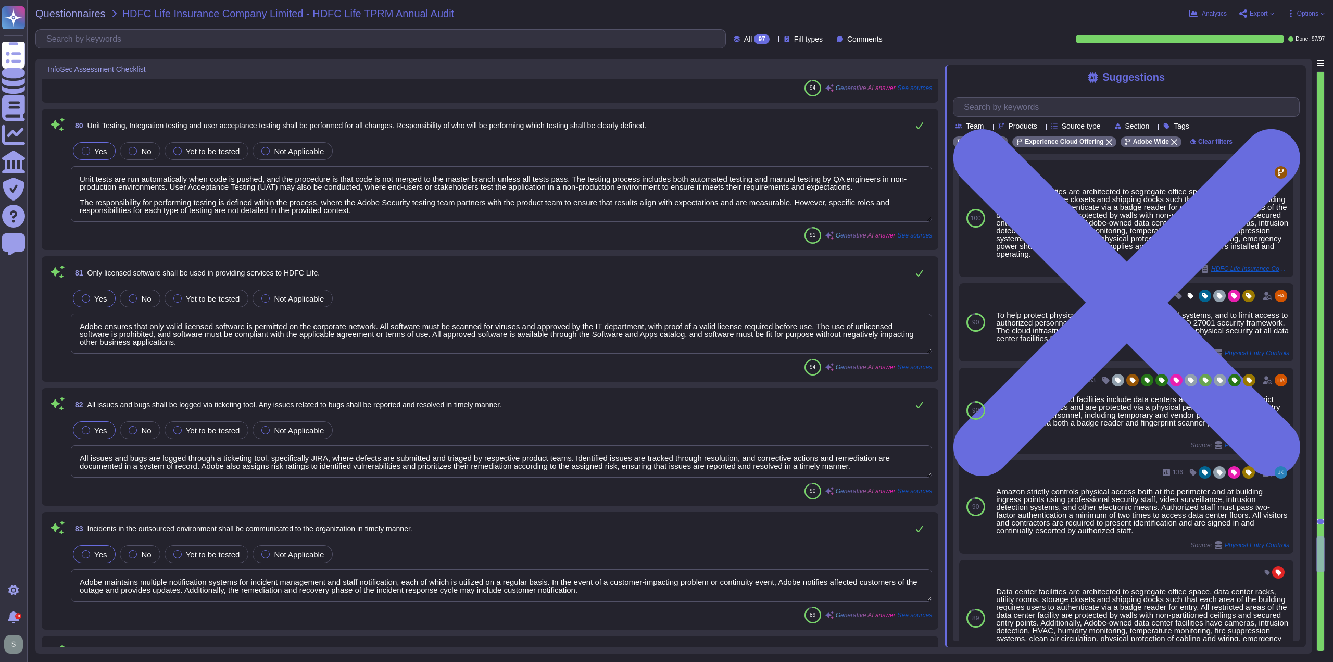
type textarea "Information security and privacy terms, including security incident-related obl…"
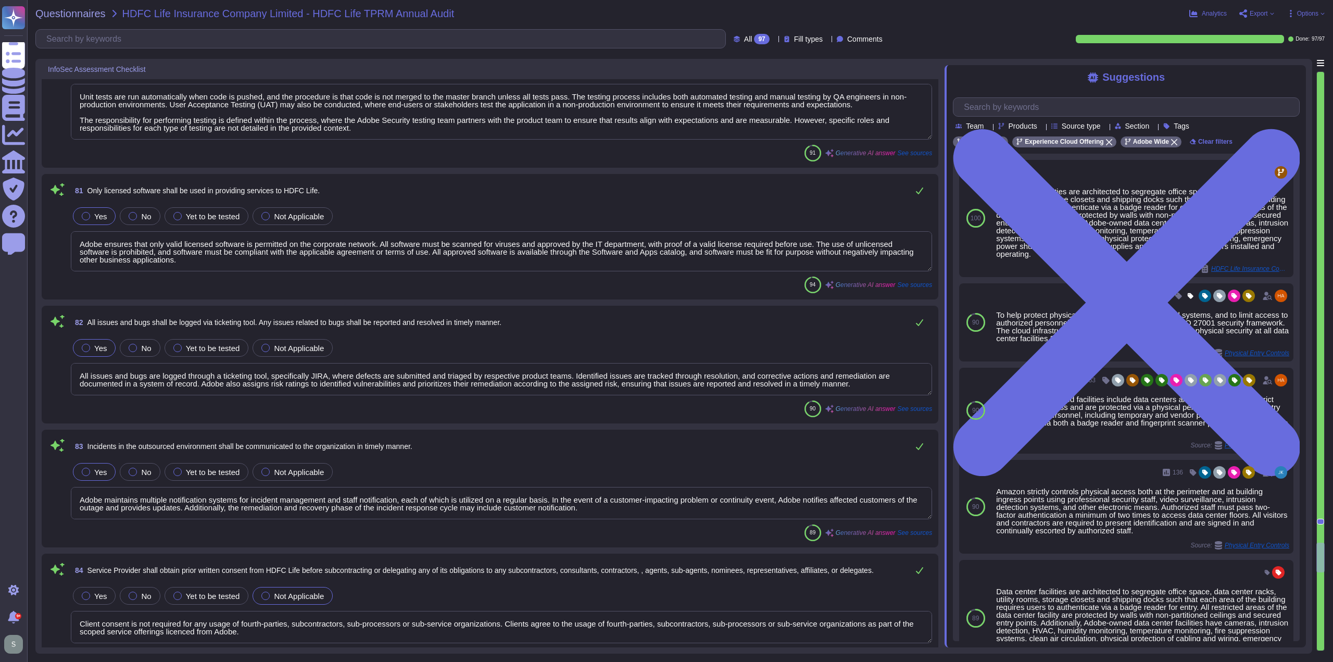
scroll to position [11235, 0]
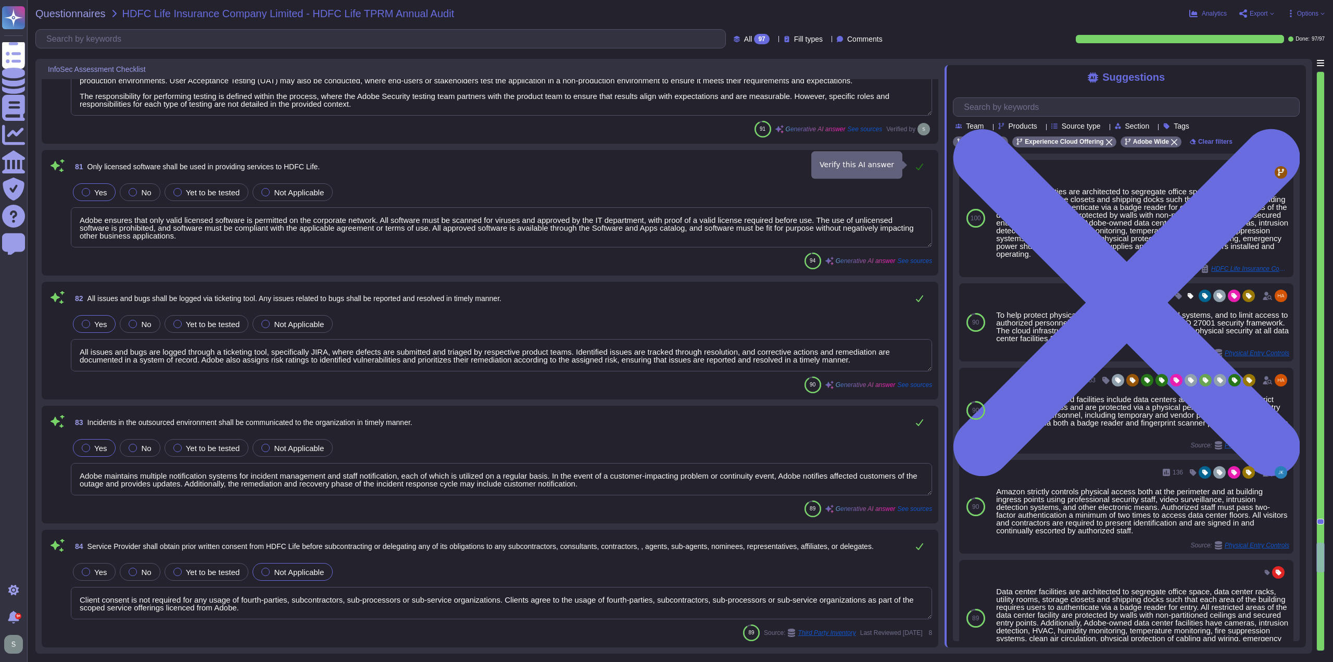
click at [921, 164] on icon at bounding box center [919, 166] width 8 height 8
type textarea "Adobe has established internal processes and procedures to monitor developments…"
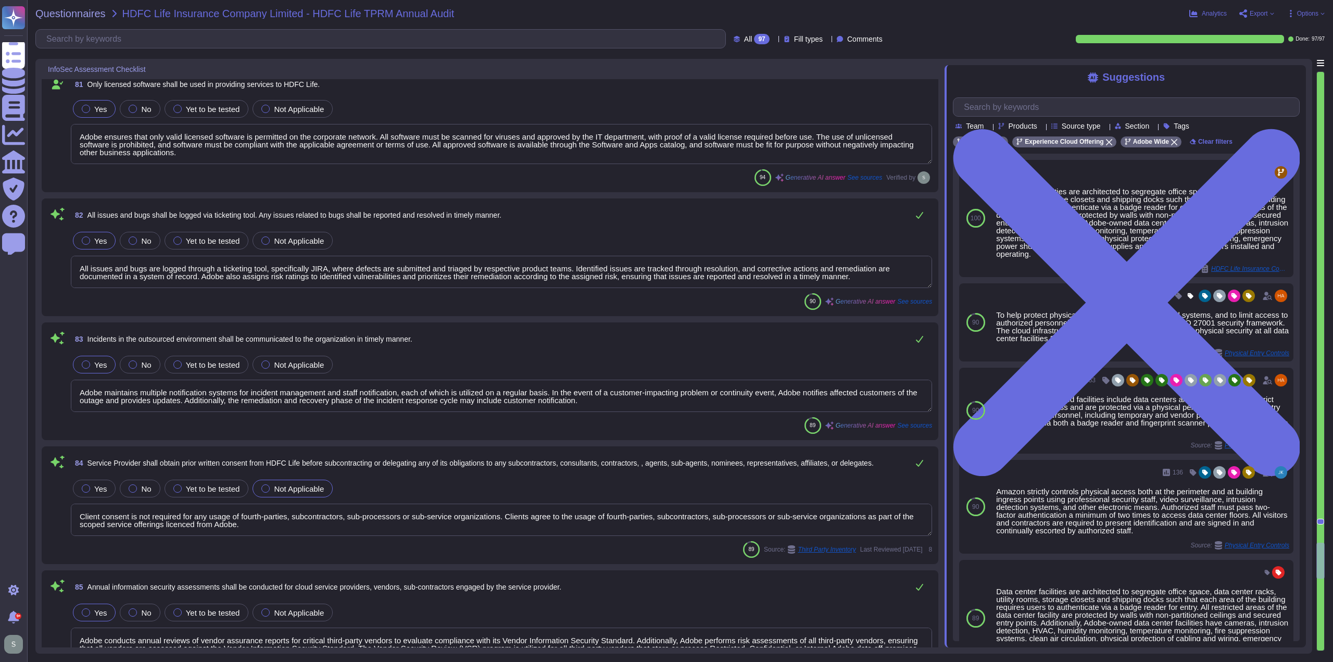
scroll to position [11339, 0]
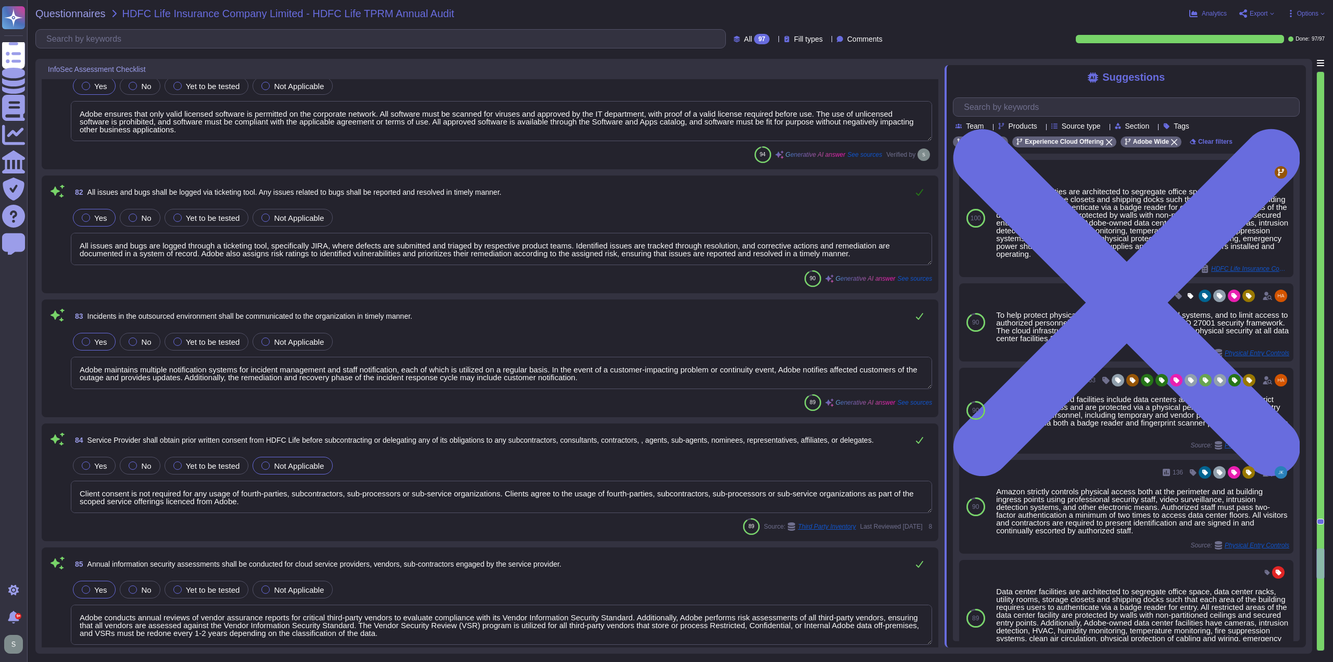
click at [922, 188] on icon at bounding box center [919, 192] width 8 height 8
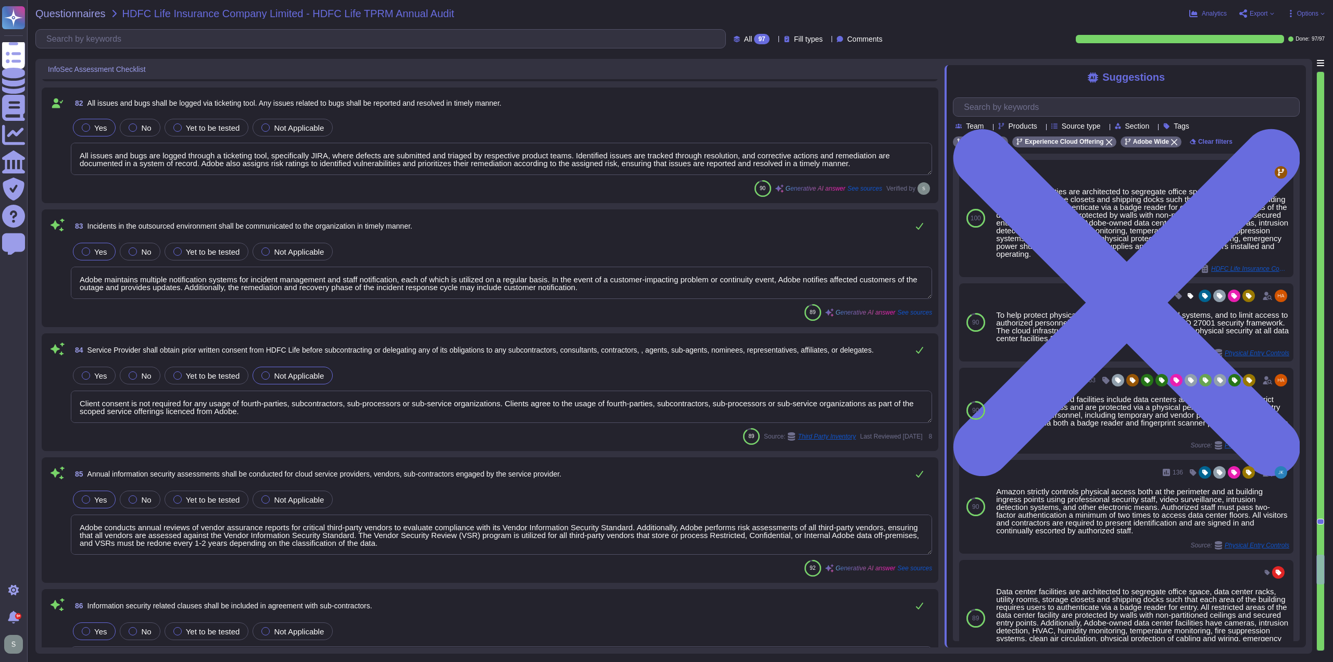
type textarea "As a data controller, the organization is responsible for creating and maintain…"
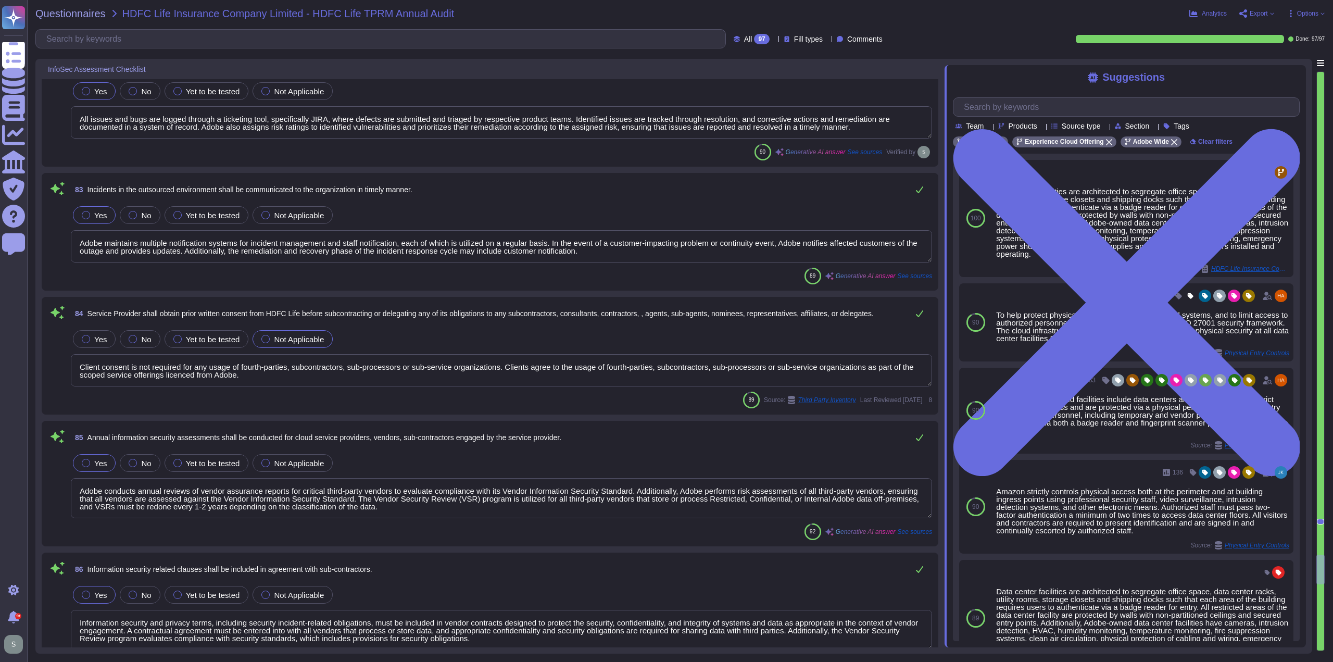
scroll to position [11495, 0]
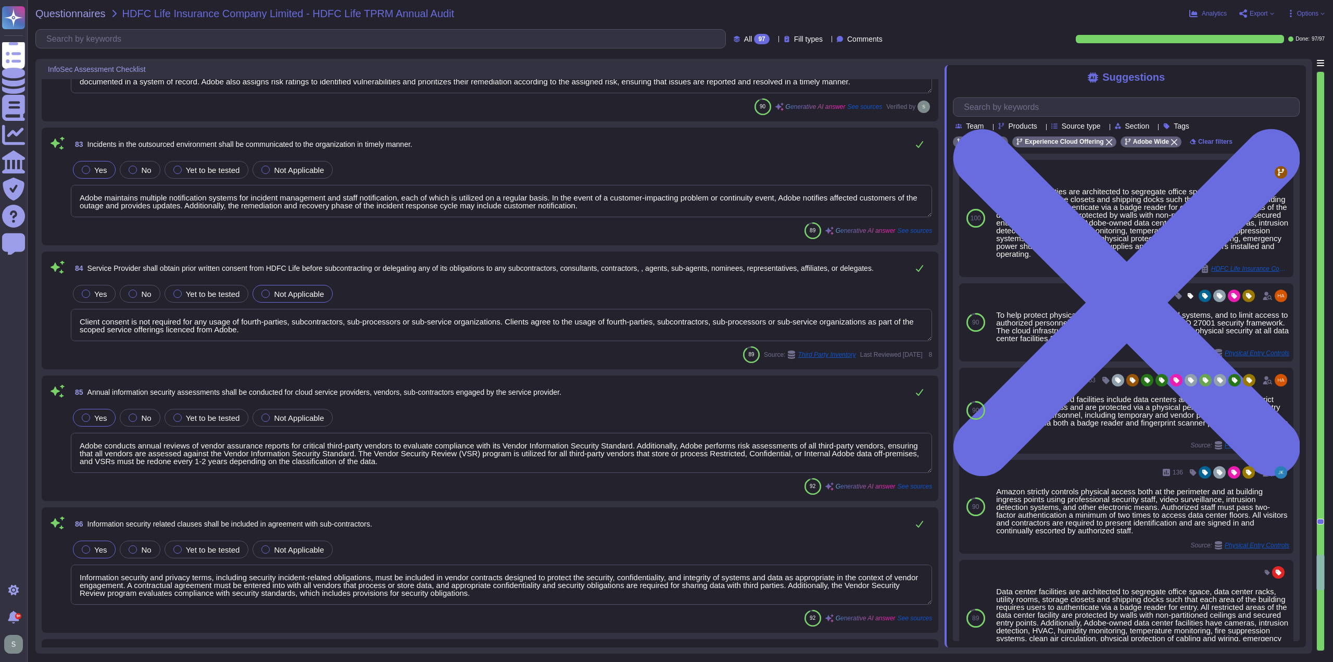
type textarea "Adobe has implemented mechanisms that allow individuals to manage their consent…"
click at [913, 137] on button at bounding box center [919, 144] width 25 height 21
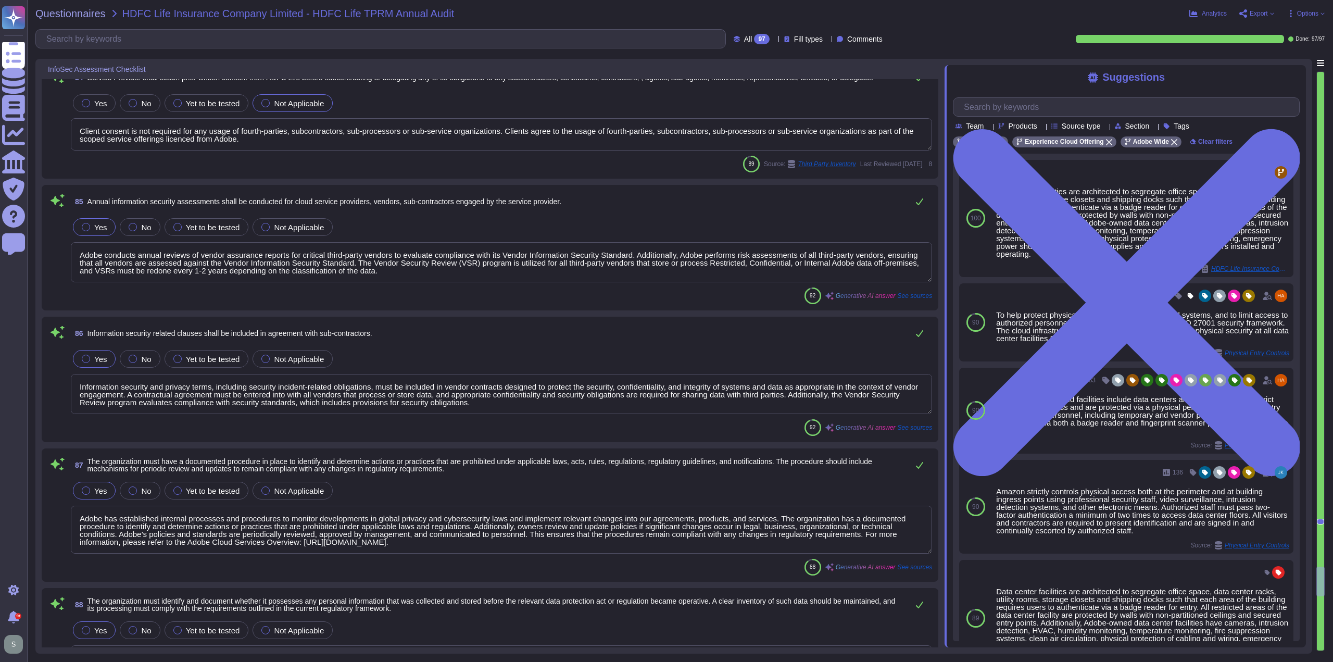
scroll to position [11703, 0]
type textarea "Adobe has a comprehensive set of documented policies and procedures that are re…"
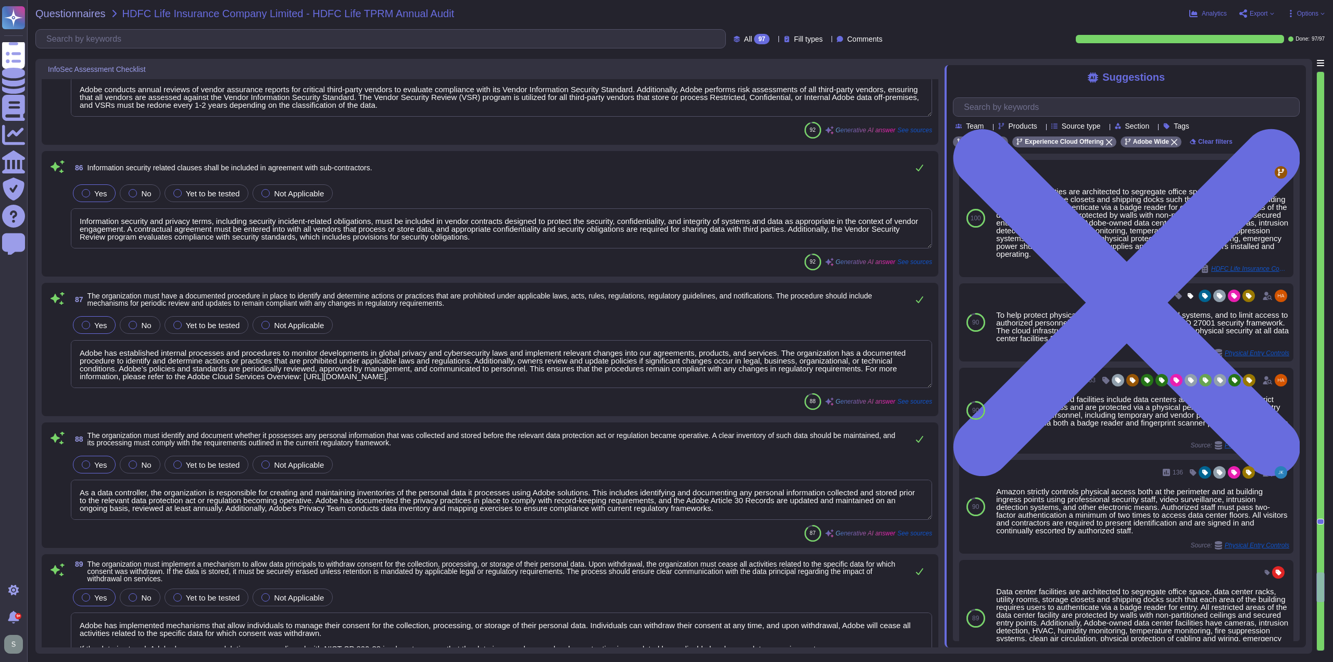
scroll to position [11859, 0]
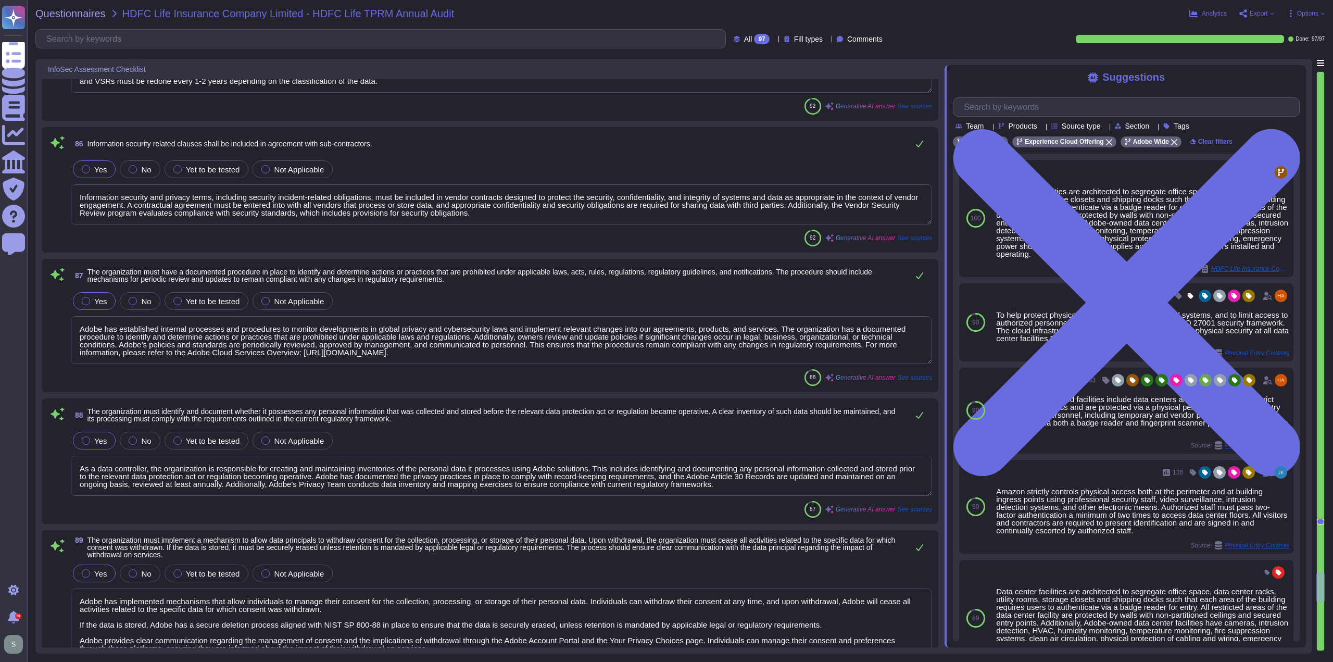
click at [388, 193] on textarea "Information security and privacy terms, including security incident-related obl…" at bounding box center [501, 204] width 861 height 40
click at [387, 192] on textarea "Information security and privacy terms, including security incident-related obl…" at bounding box center [501, 204] width 861 height 40
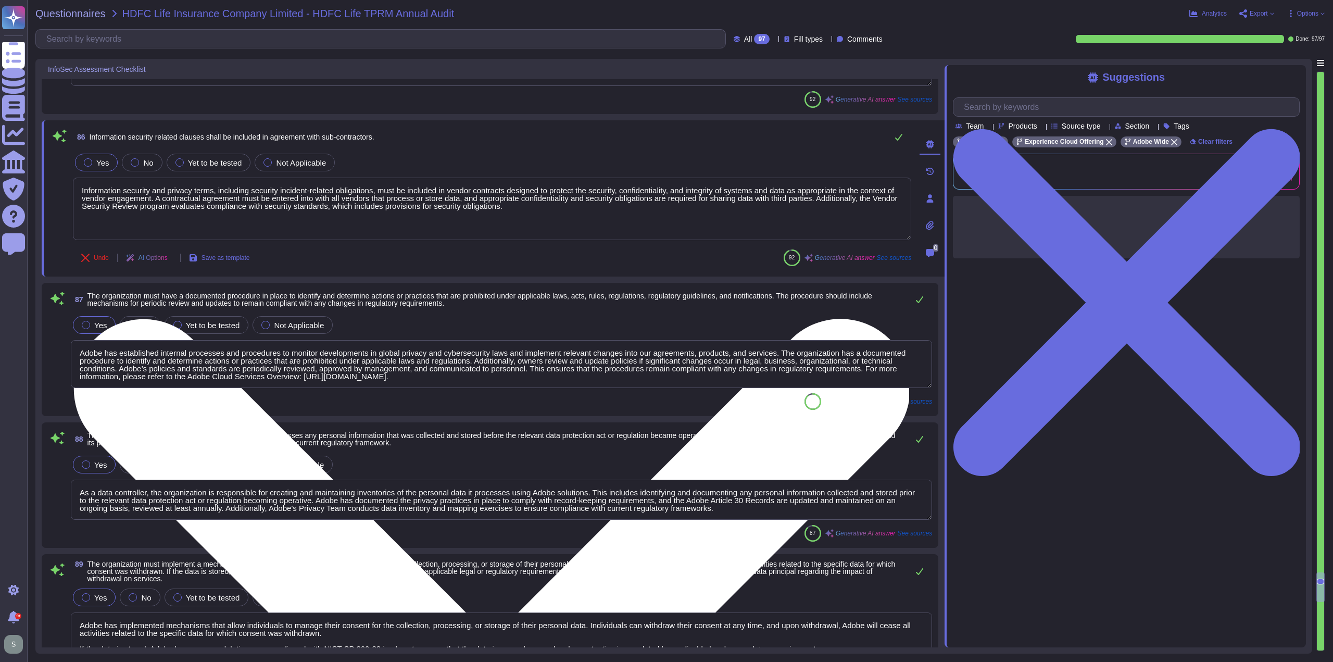
type textarea "Adobe has a comprehensive set of documented policies and procedures that are re…"
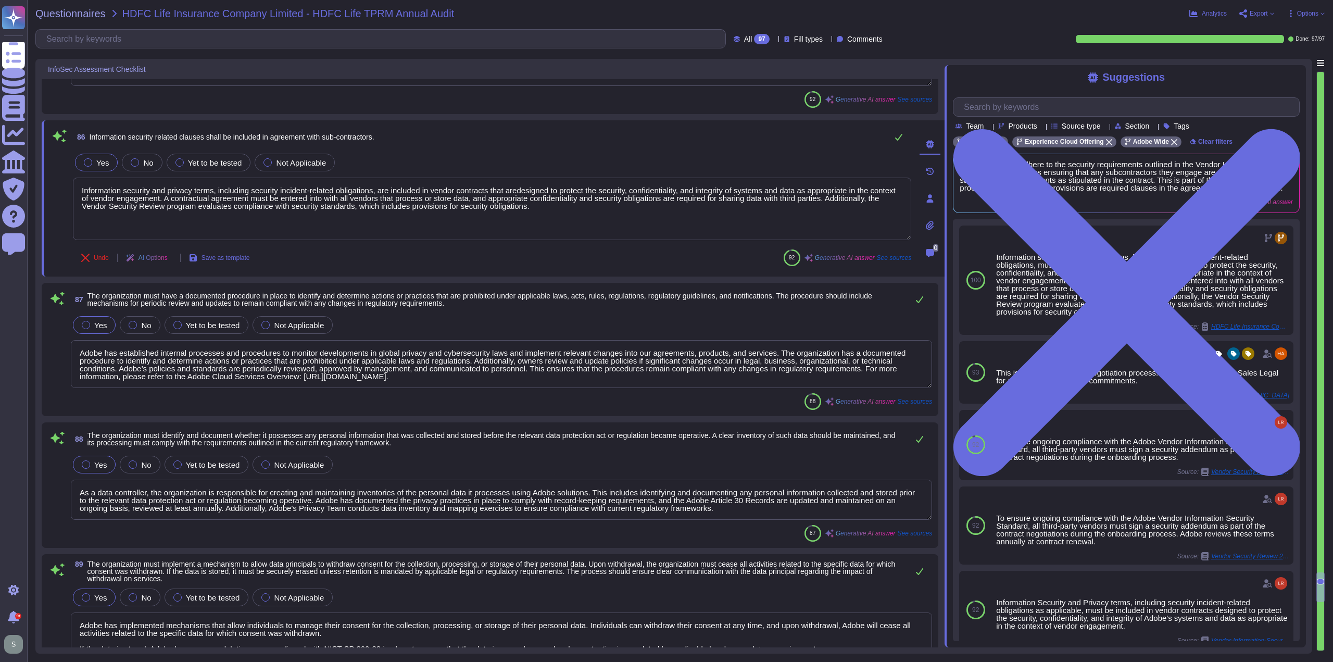
type textarea "Information security and privacy terms, including security incident-related obl…"
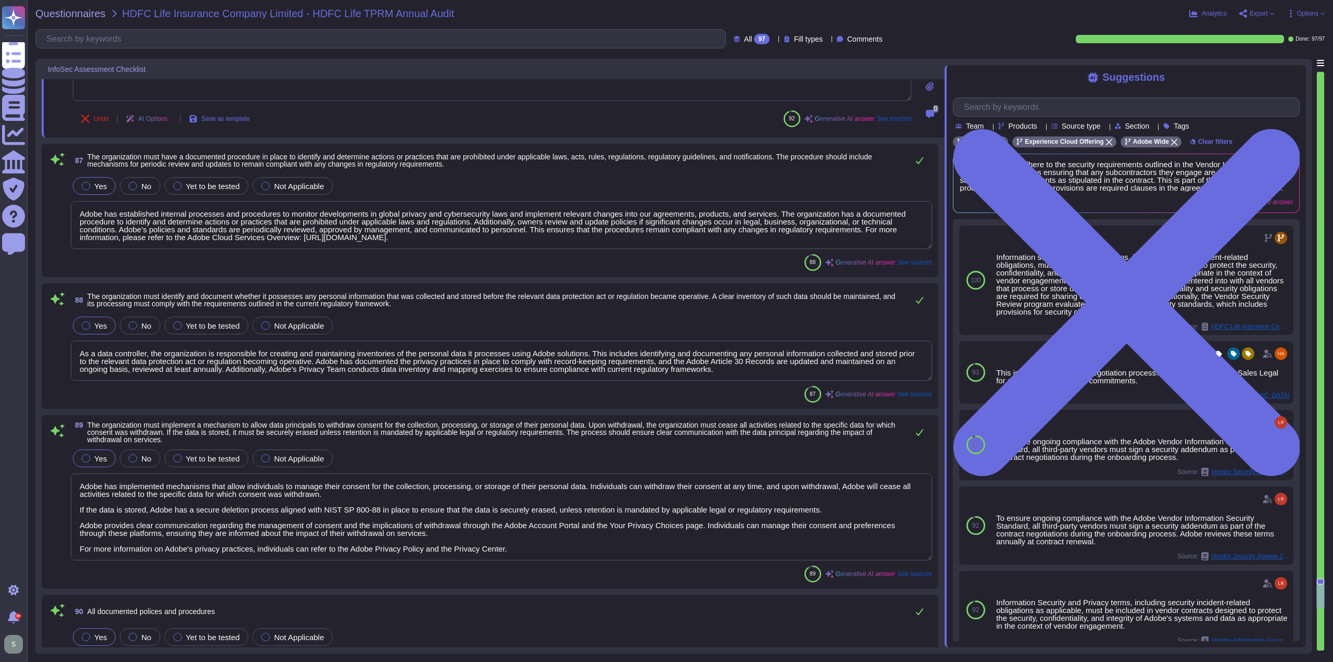
scroll to position [12016, 0]
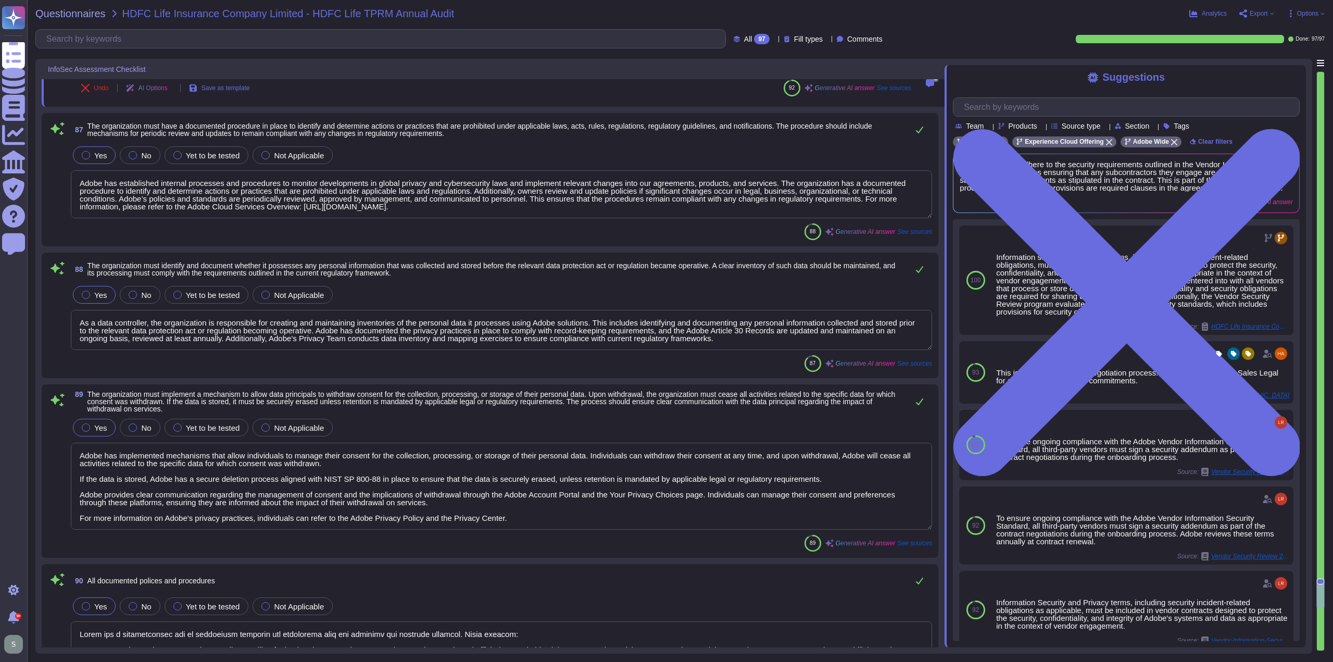
type textarea "All components and code produced by third parties, including open source librar…"
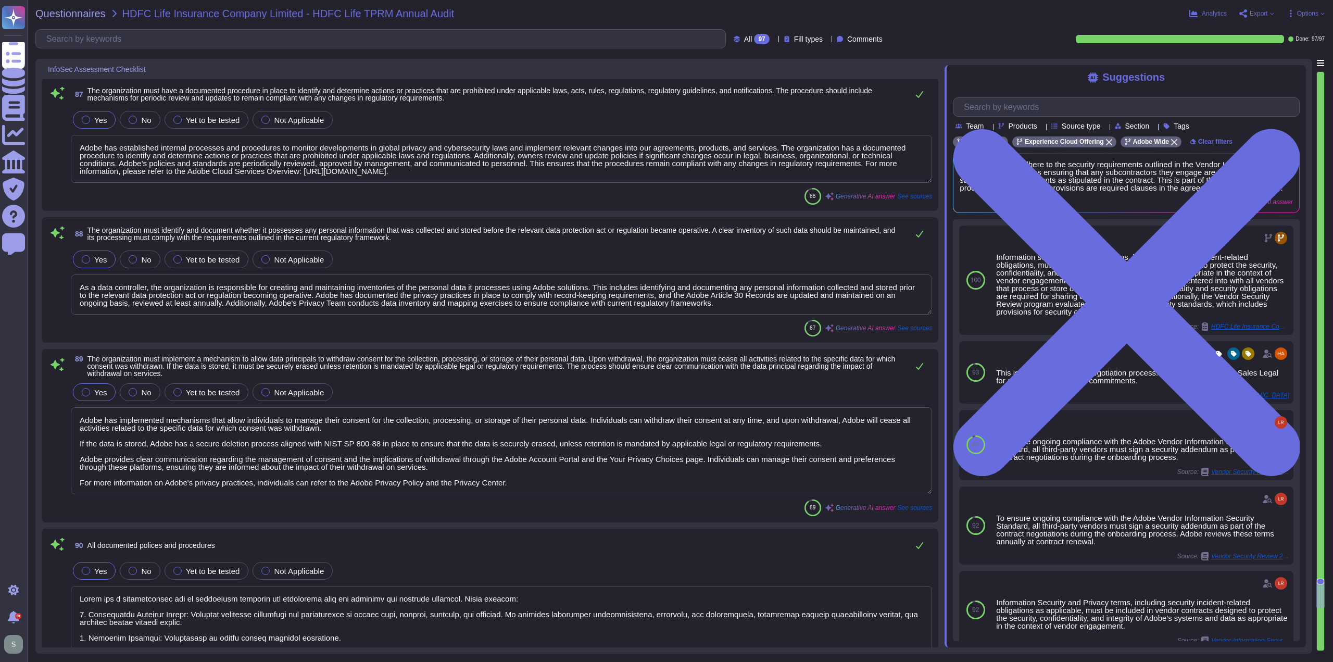
type textarea "Information security and privacy terms, including security incident-related obl…"
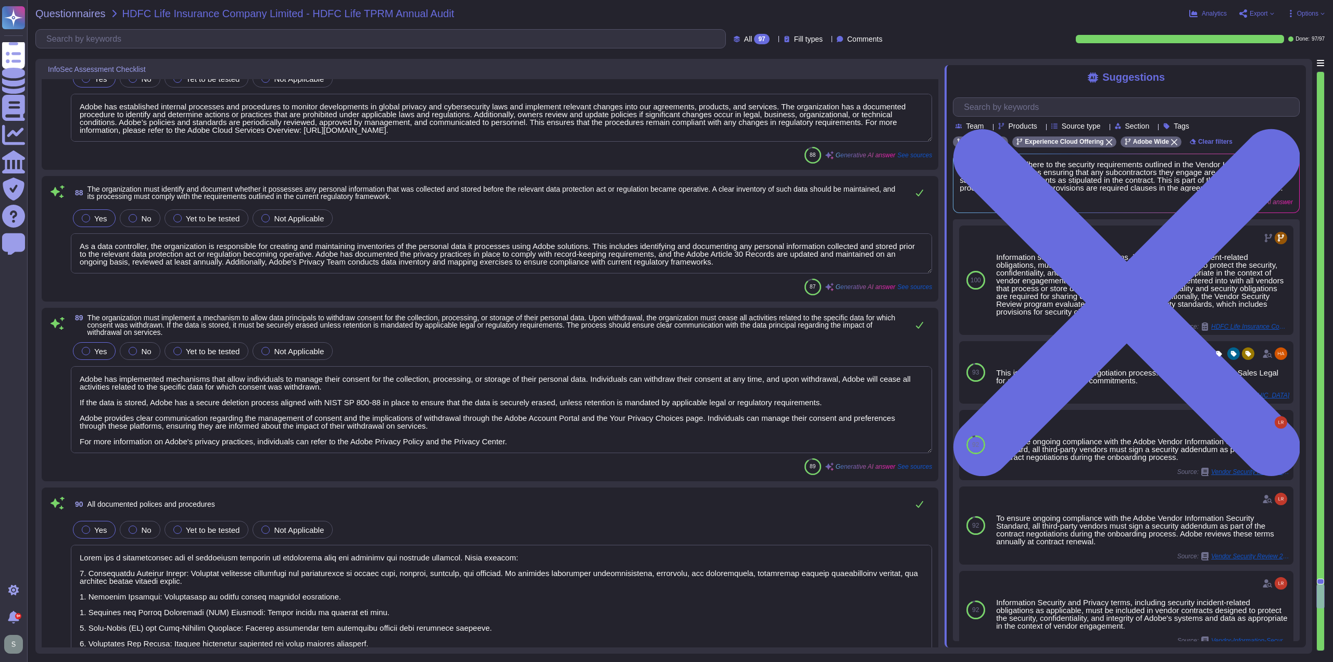
scroll to position [12120, 0]
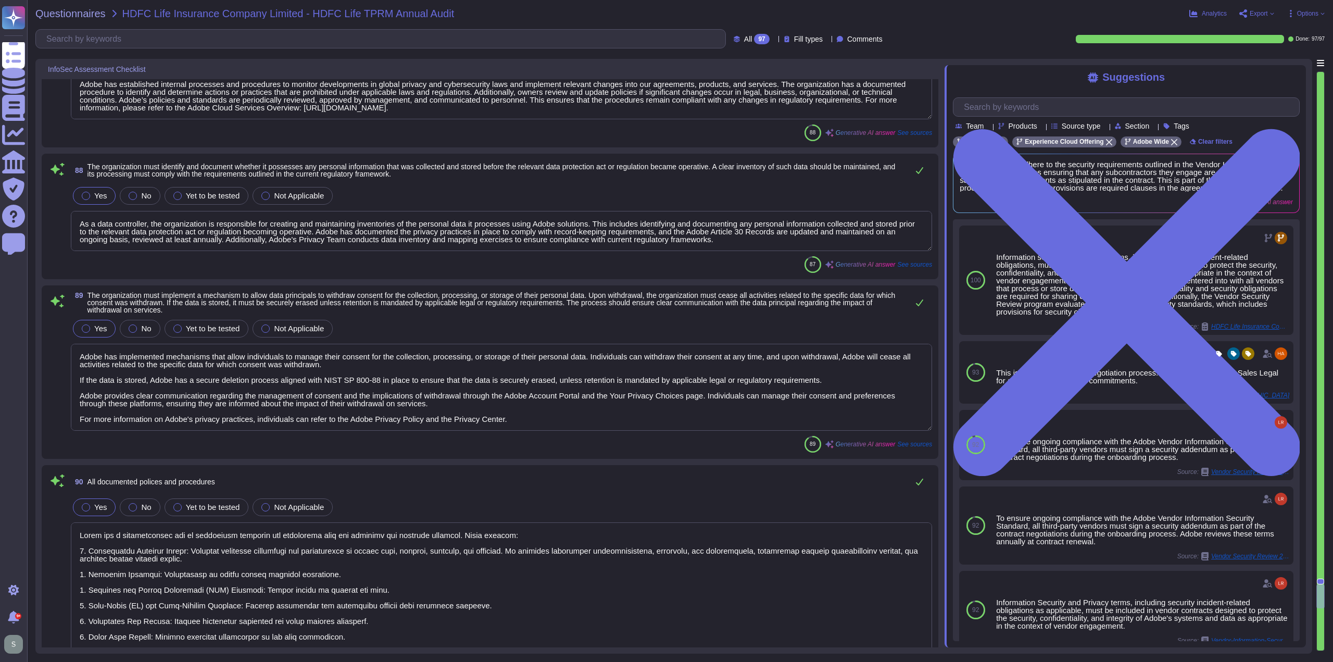
type textarea "Vulnerability assessments and penetration testing are conducted annually for al…"
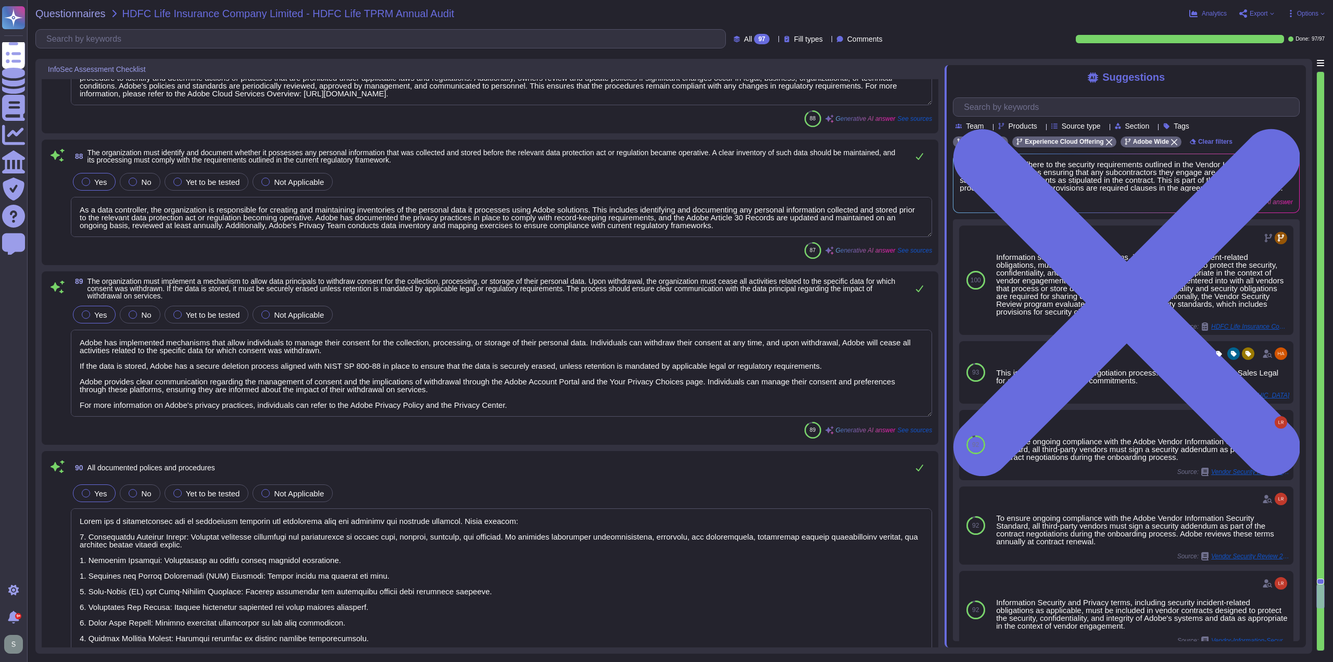
click at [154, 209] on textarea "As a data controller, the organization is responsible for creating and maintain…" at bounding box center [501, 217] width 861 height 40
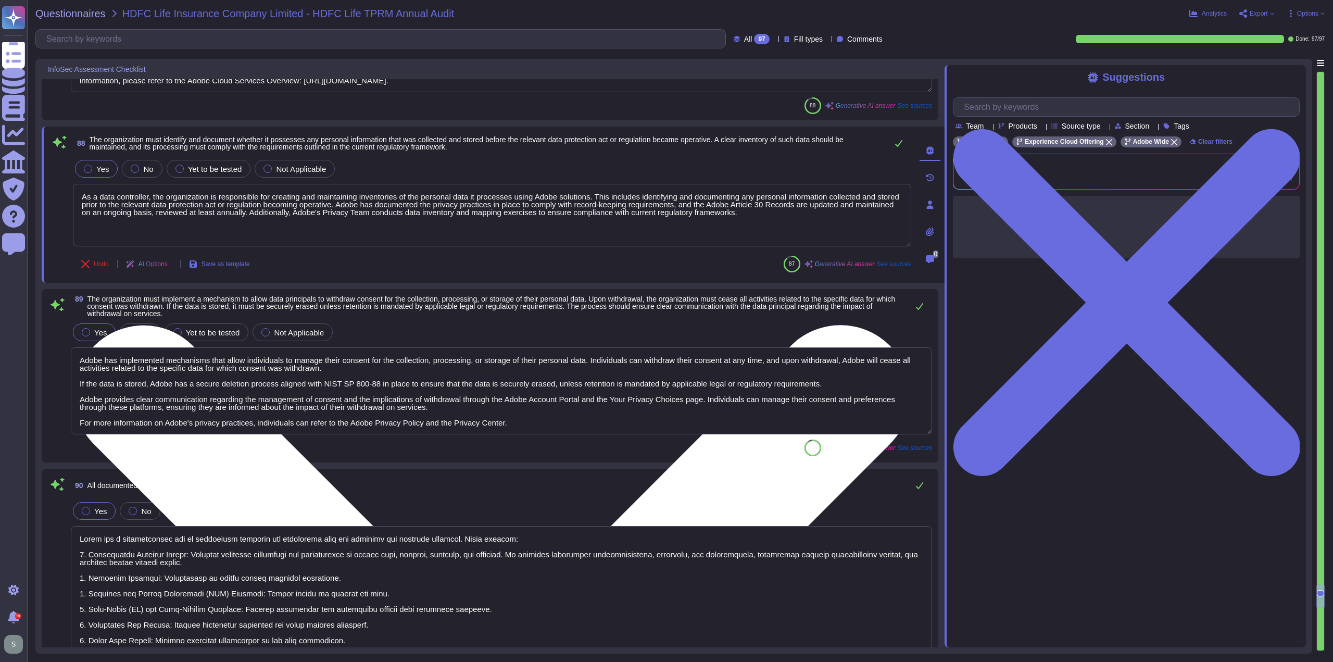
click at [154, 209] on textarea "As a data controller, the organization is responsible for creating and maintain…" at bounding box center [492, 215] width 838 height 62
click at [154, 191] on textarea "As a data controller, the organization is responsible for creating and maintain…" at bounding box center [492, 215] width 838 height 62
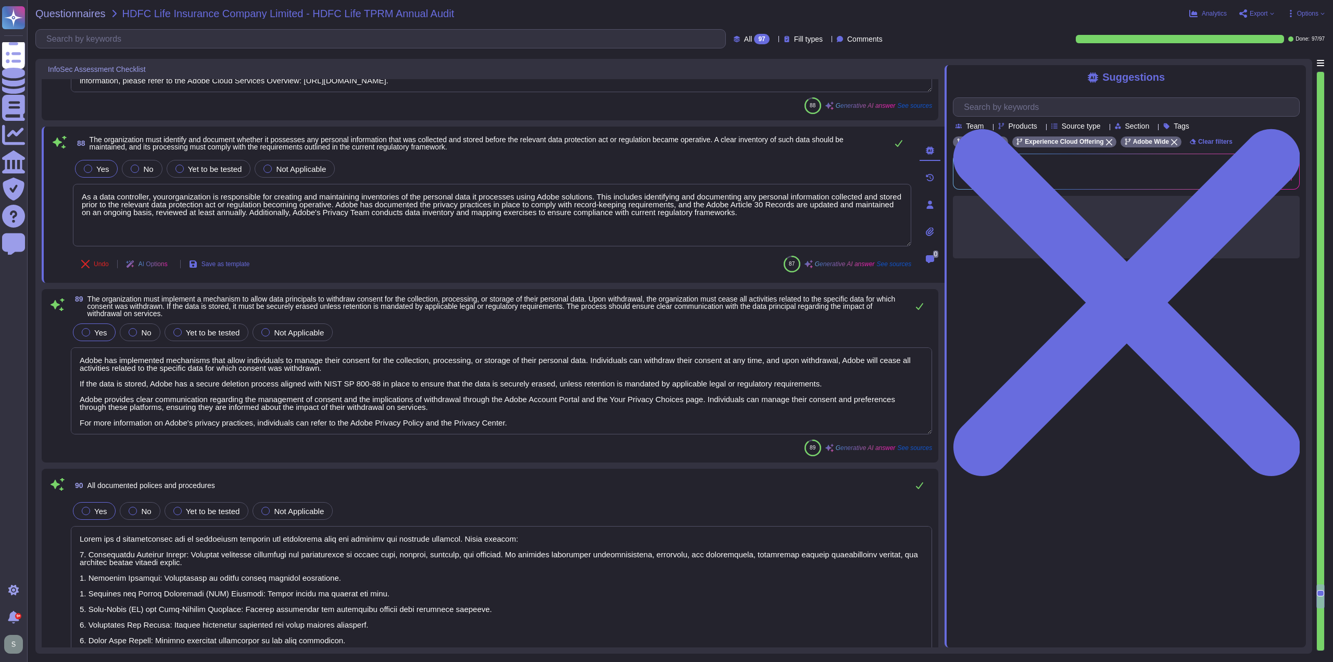
type textarea "As a data controller, your organization is responsible for creating and maintai…"
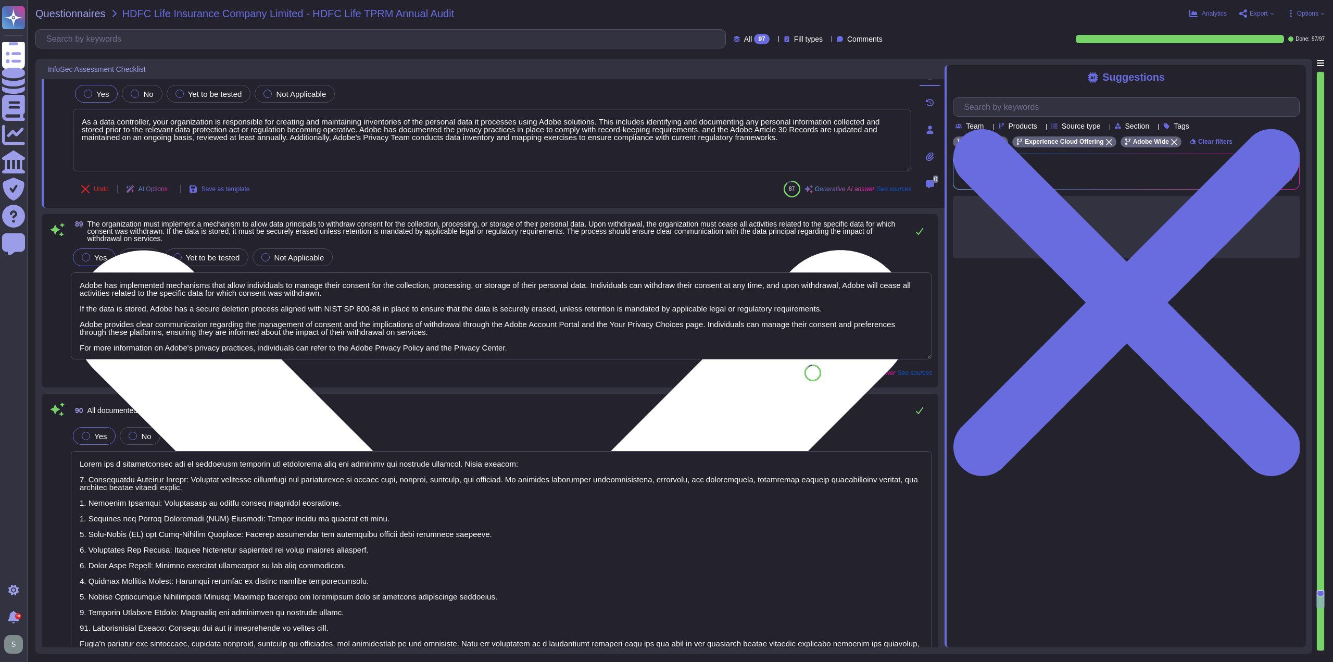
type textarea "Vulnerability assessments and penetration testing are conducted annually for al…"
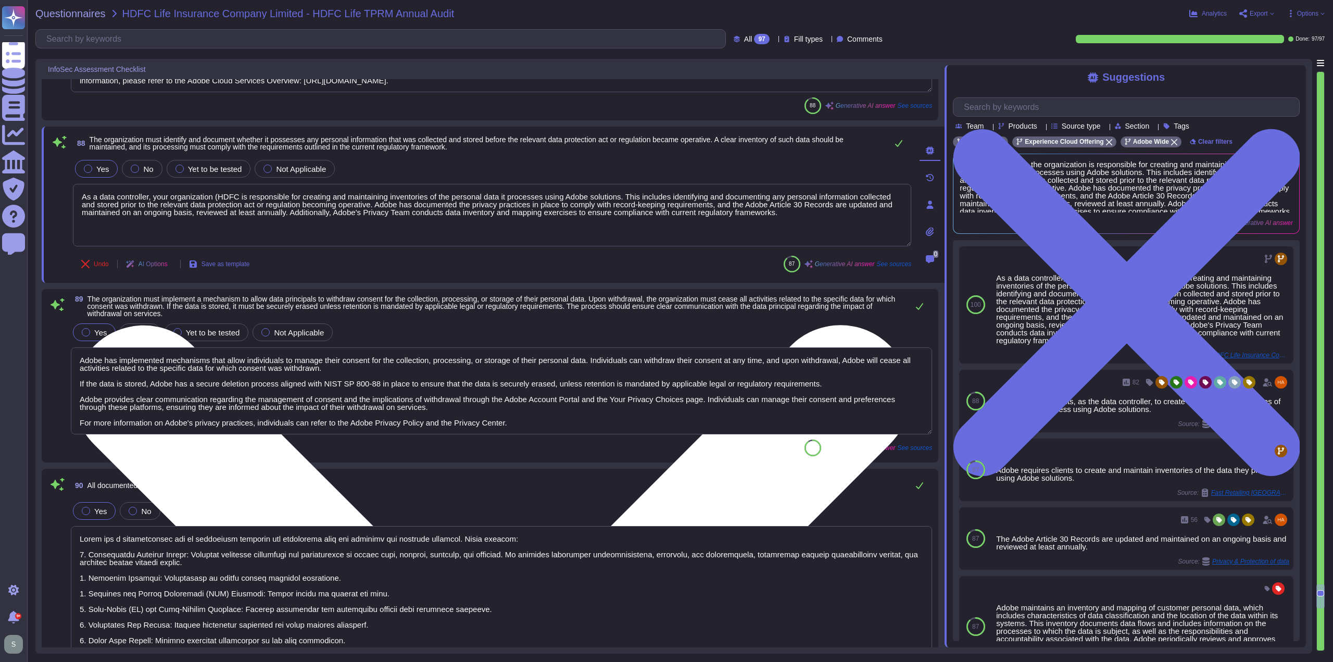
type textarea "As a data controller, your organization (HDFC) is responsible for creating and …"
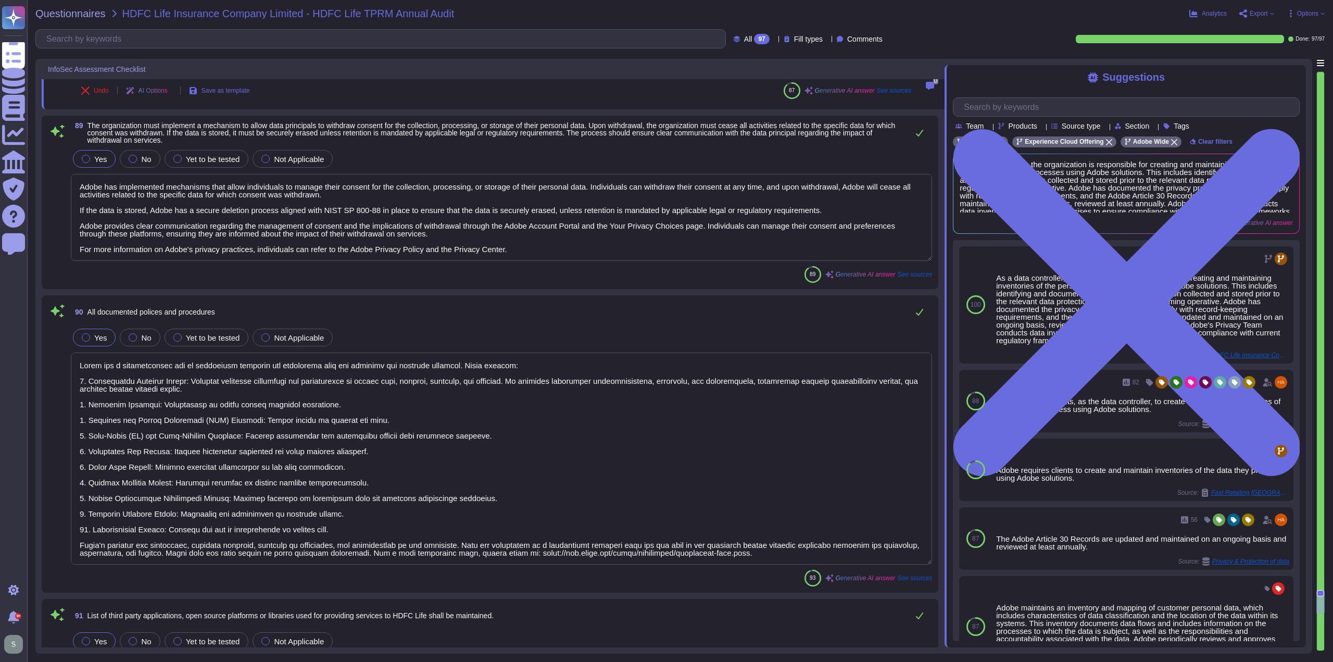
scroll to position [12328, 0]
type textarea "Application security testing and source code review are integral parts of Adobe…"
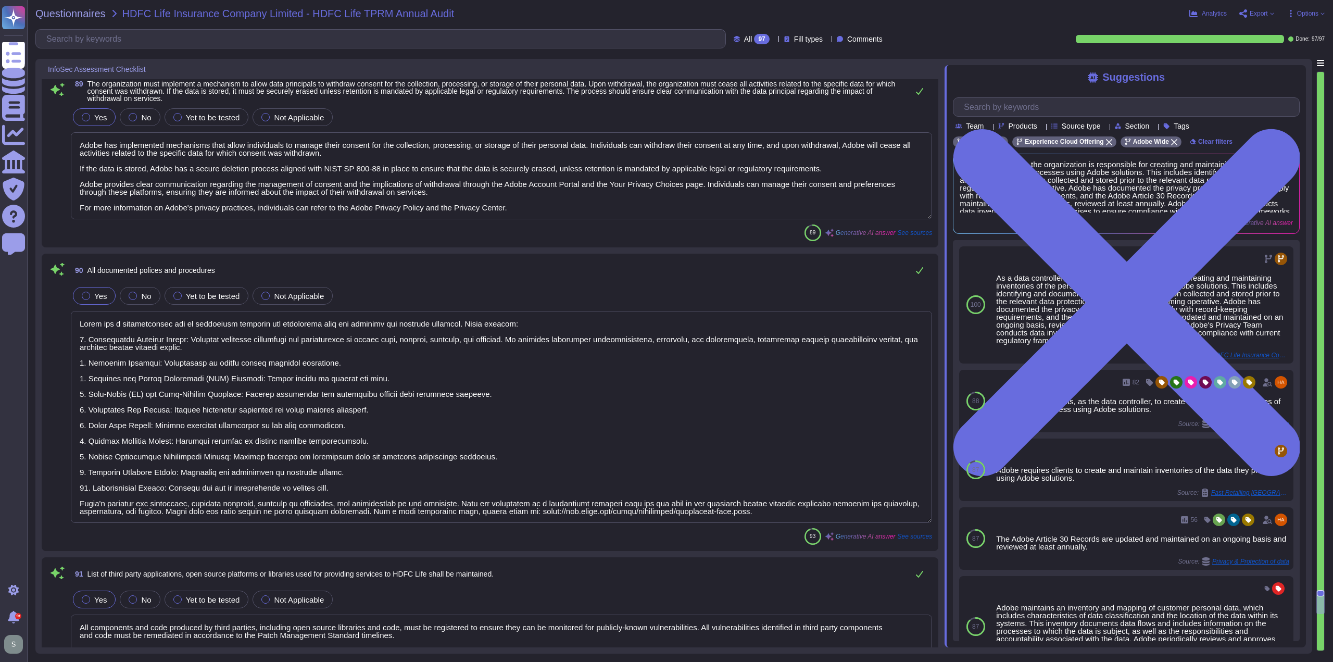
scroll to position [12276, 0]
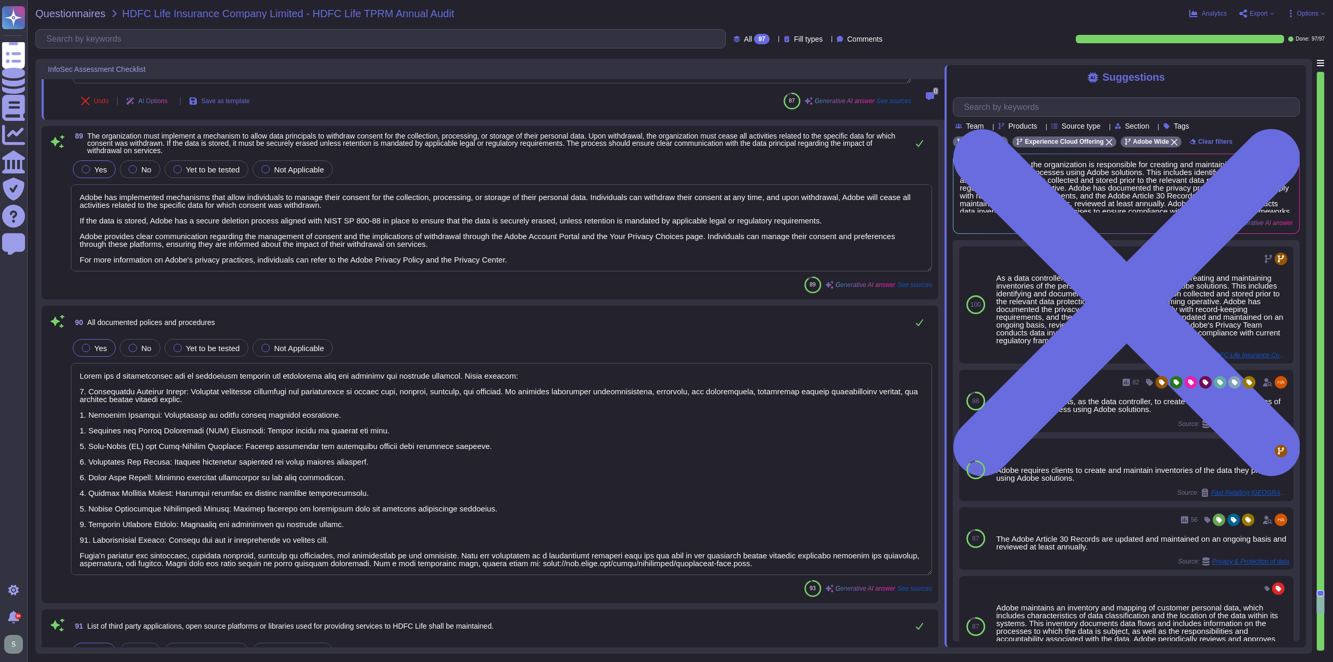
type textarea "As a data controller, your organization (HDFC) is responsible for creating and …"
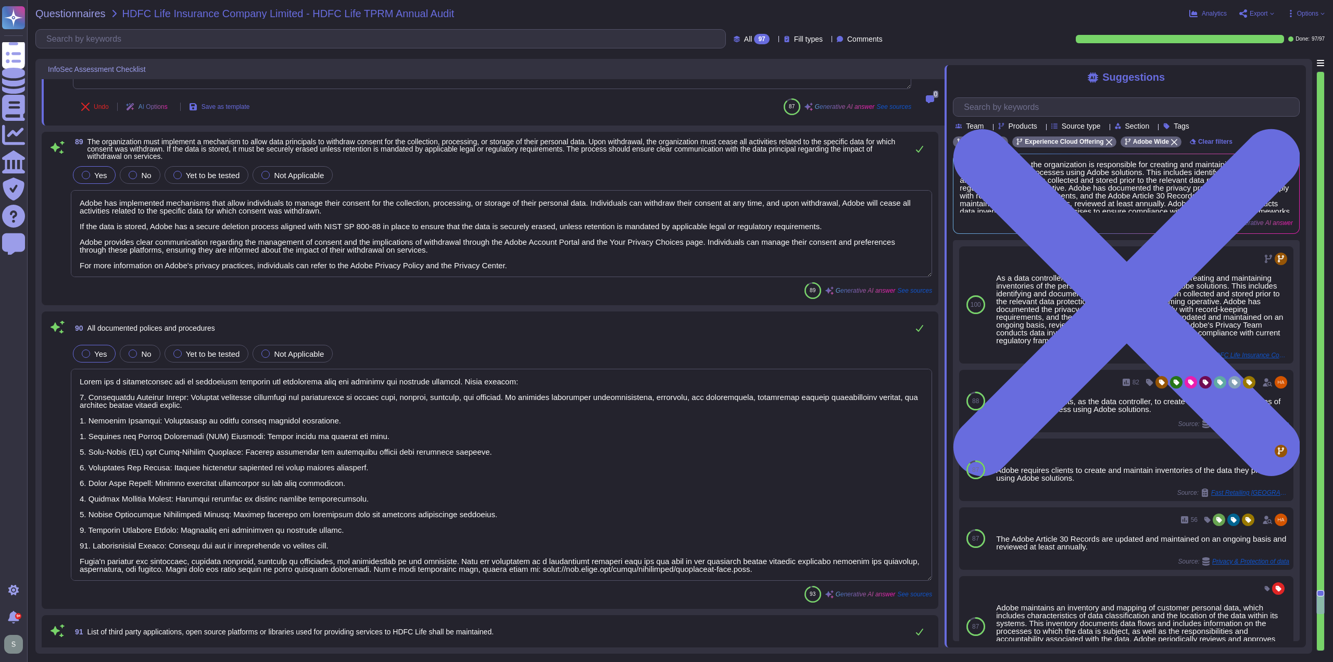
drag, startPoint x: 379, startPoint y: 194, endPoint x: 323, endPoint y: 208, distance: 57.3
click at [323, 208] on textarea "Adobe has implemented mechanisms that allow individuals to manage their consent…" at bounding box center [501, 233] width 861 height 87
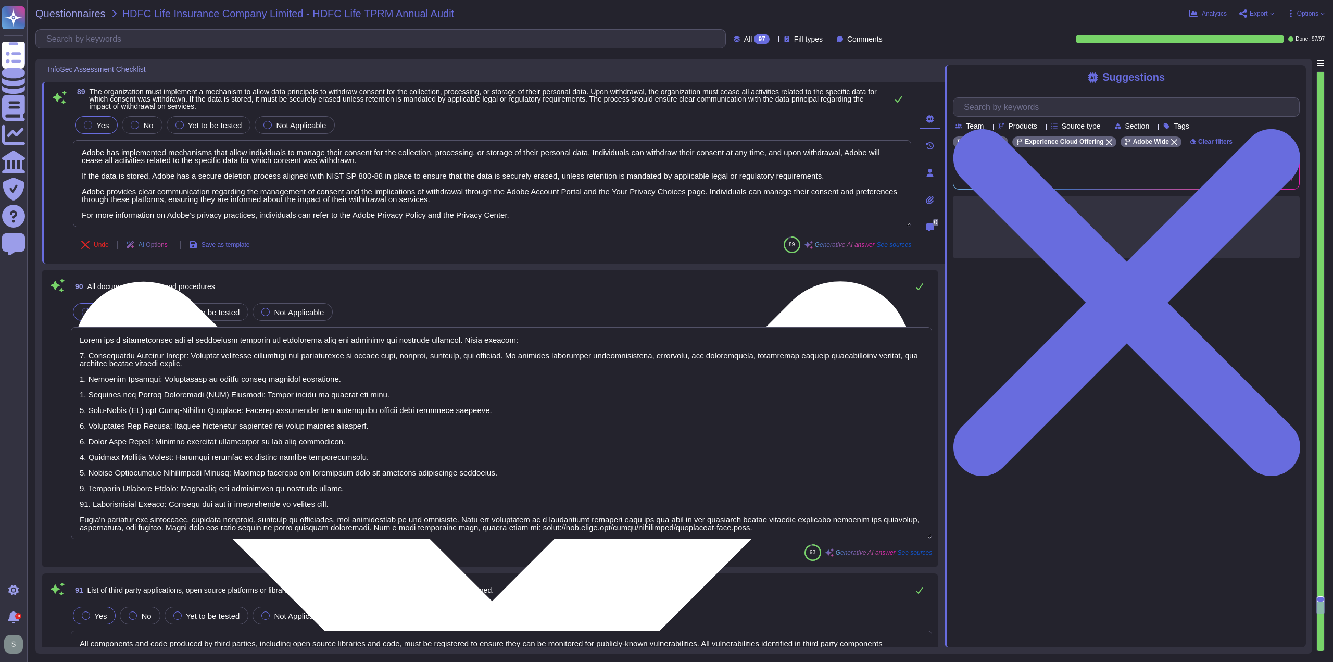
scroll to position [12328, 0]
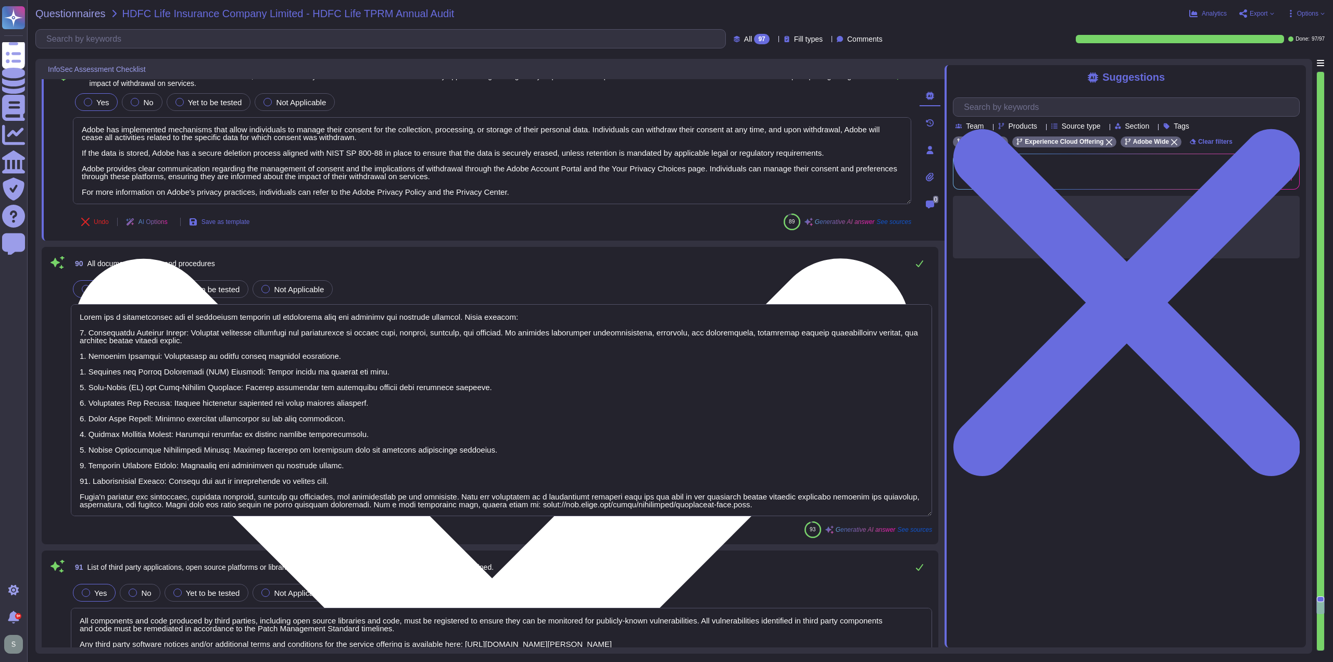
drag, startPoint x: 380, startPoint y: 151, endPoint x: 325, endPoint y: 150, distance: 55.2
click at [325, 150] on textarea "Adobe has implemented mechanisms that allow individuals to manage their consent…" at bounding box center [492, 160] width 838 height 87
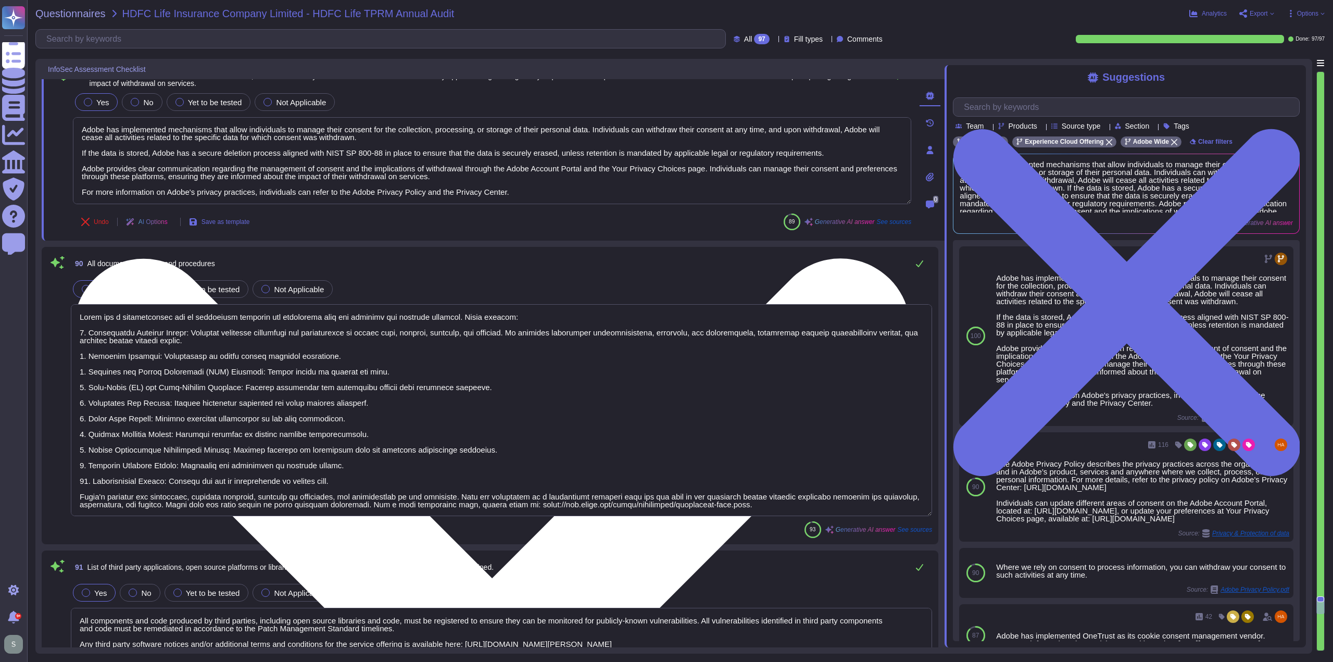
click at [492, 174] on textarea "Adobe has implemented mechanisms that allow individuals to manage their consent…" at bounding box center [492, 160] width 838 height 87
click at [531, 188] on textarea "Adobe has implemented mechanisms that allow individuals to manage their consent…" at bounding box center [492, 160] width 838 height 87
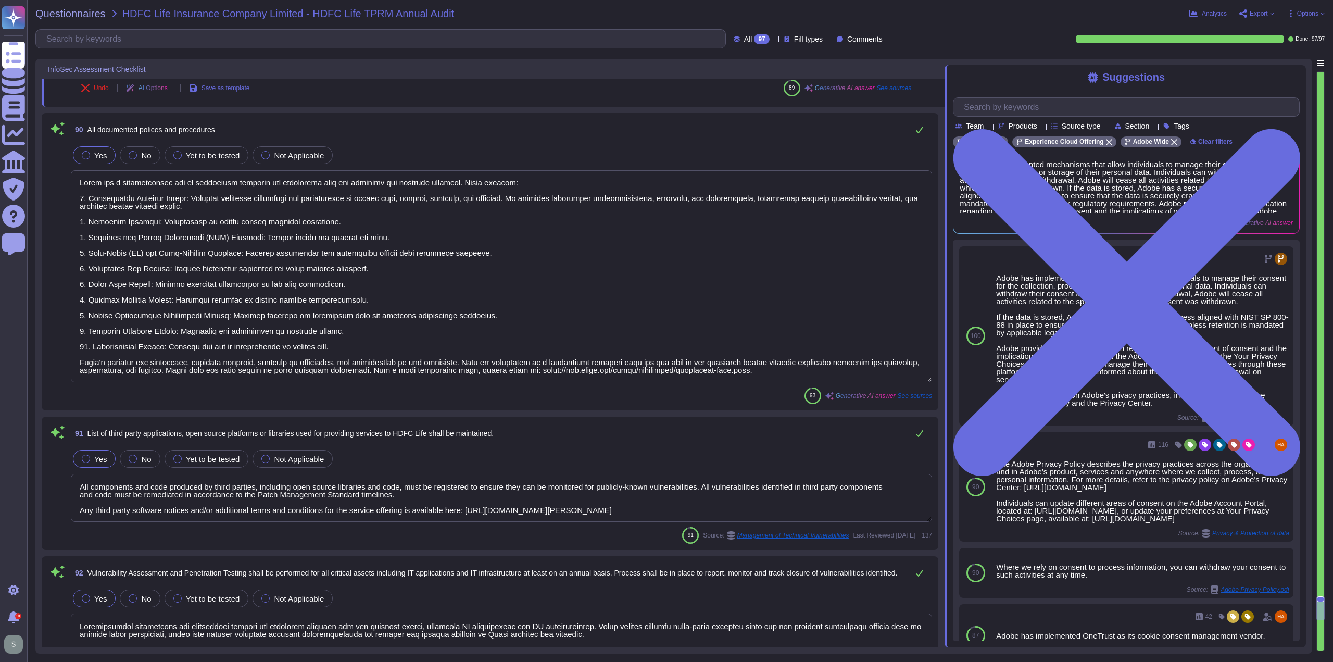
scroll to position [12484, 0]
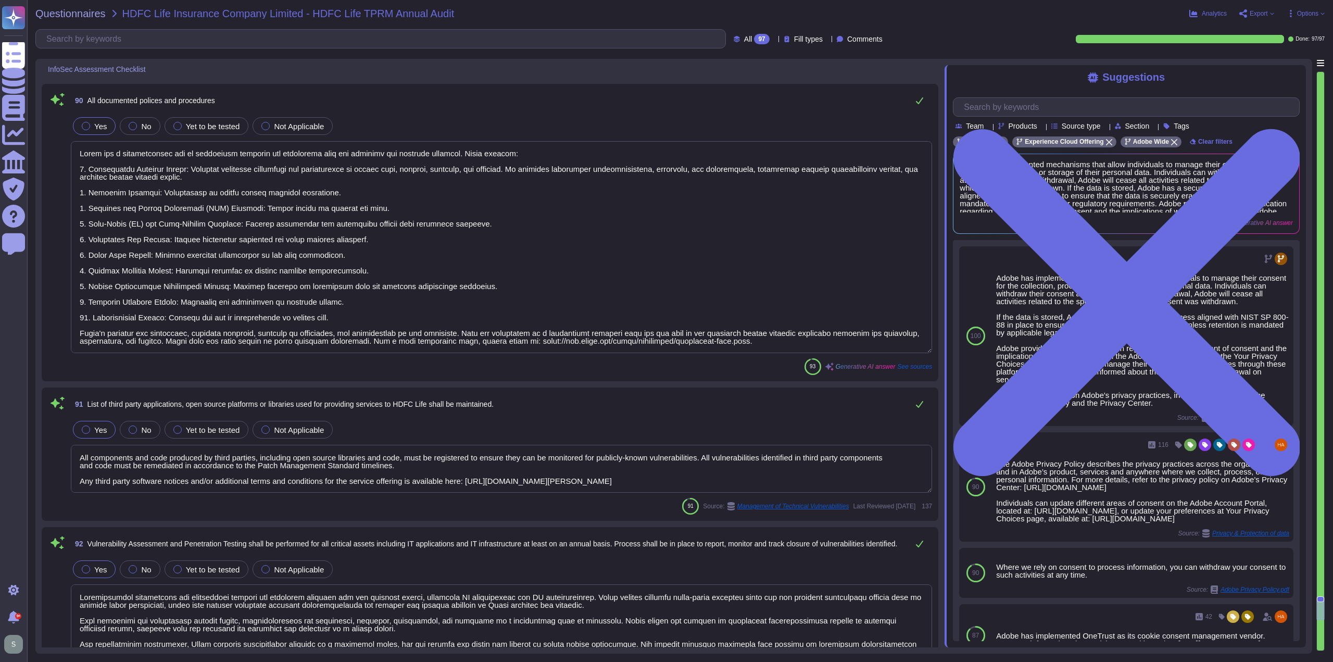
type textarea "All systems at Adobe are required to have a licensed operating system that is s…"
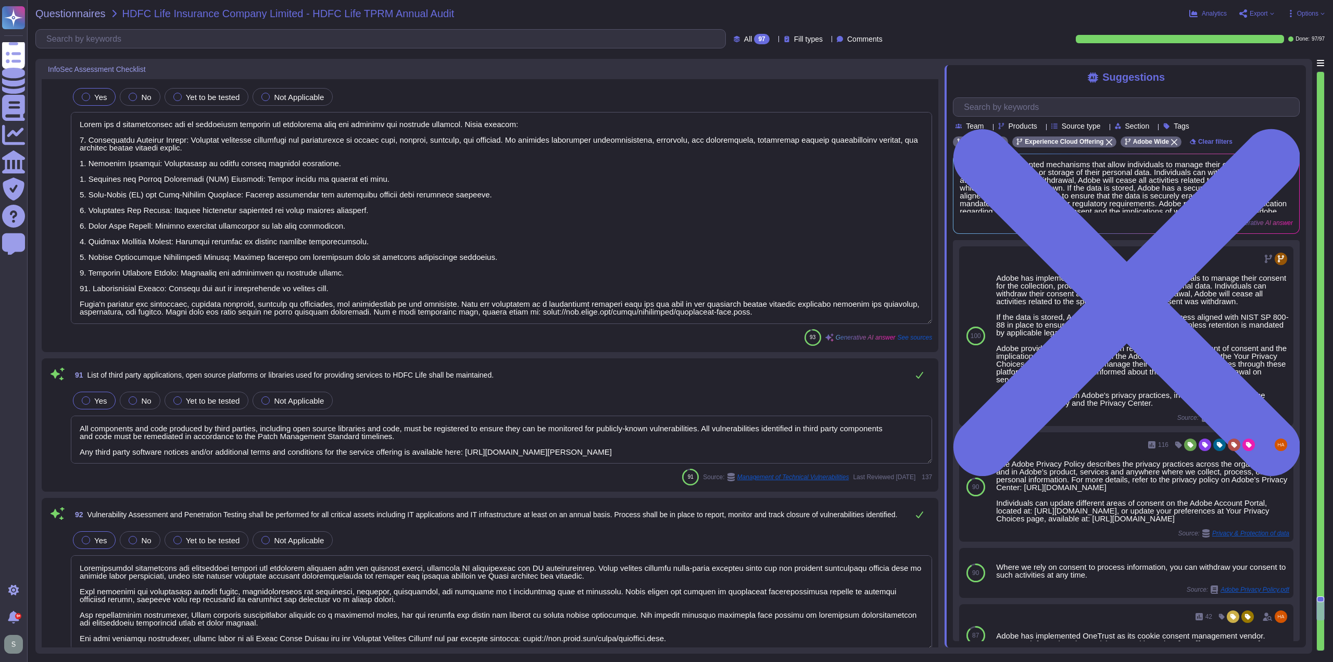
scroll to position [12536, 0]
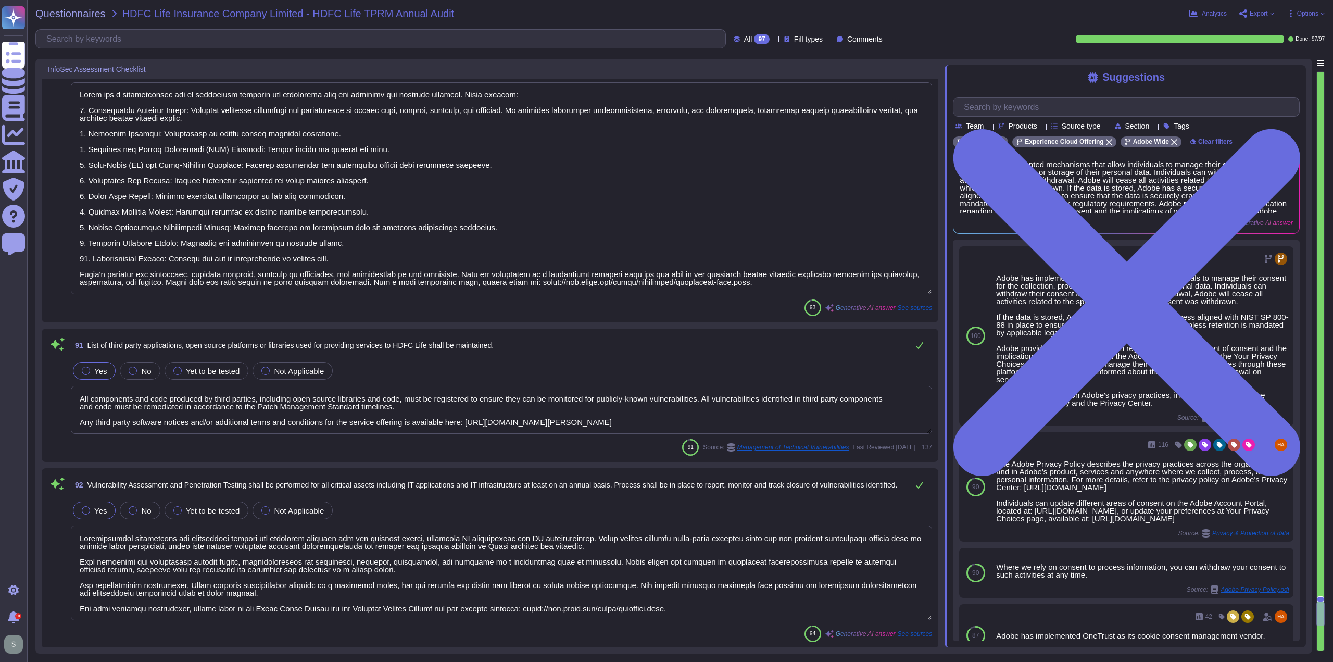
type textarea "Adobe has a formal patch management process implemented, which is governed by t…"
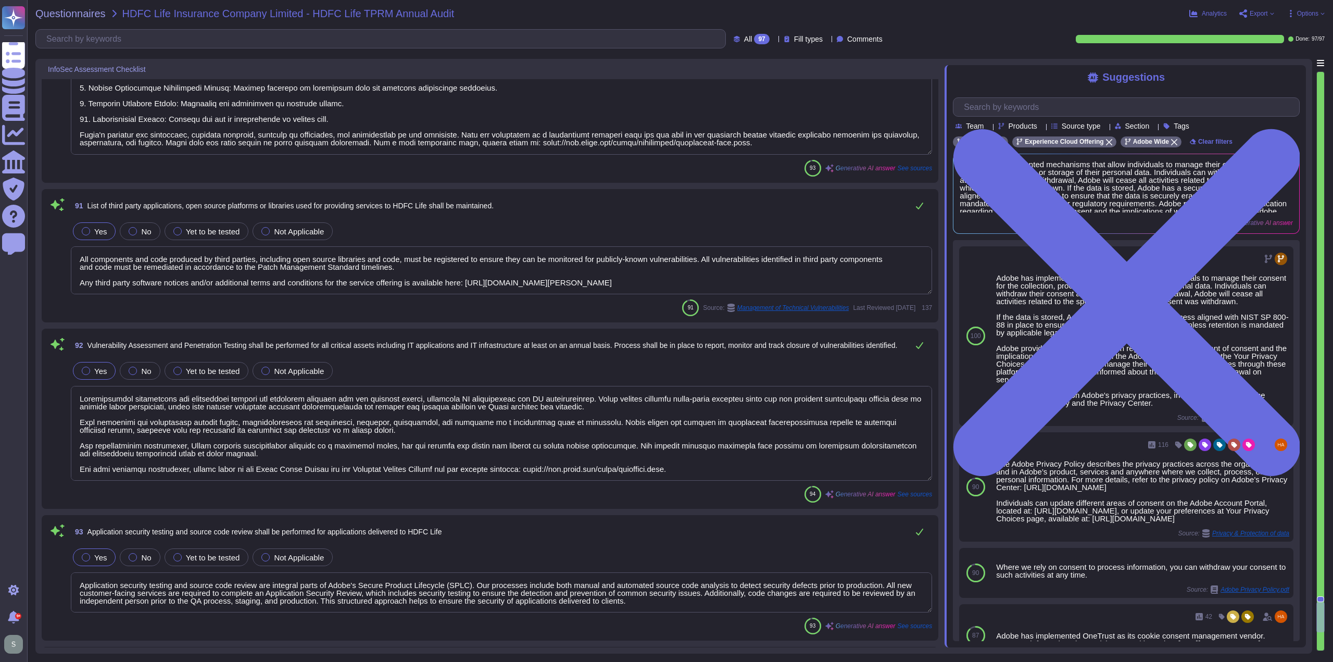
scroll to position [12692, 0]
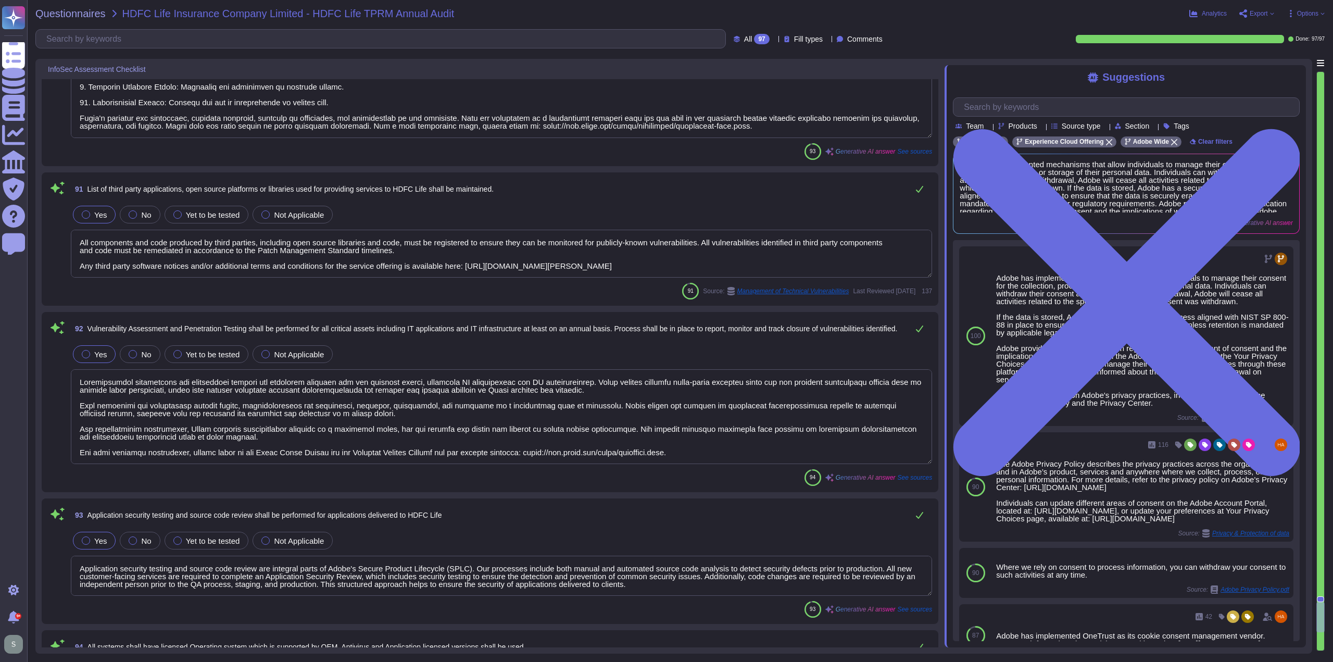
type textarea "Data is available at any time via the user interface. Data deletion is under th…"
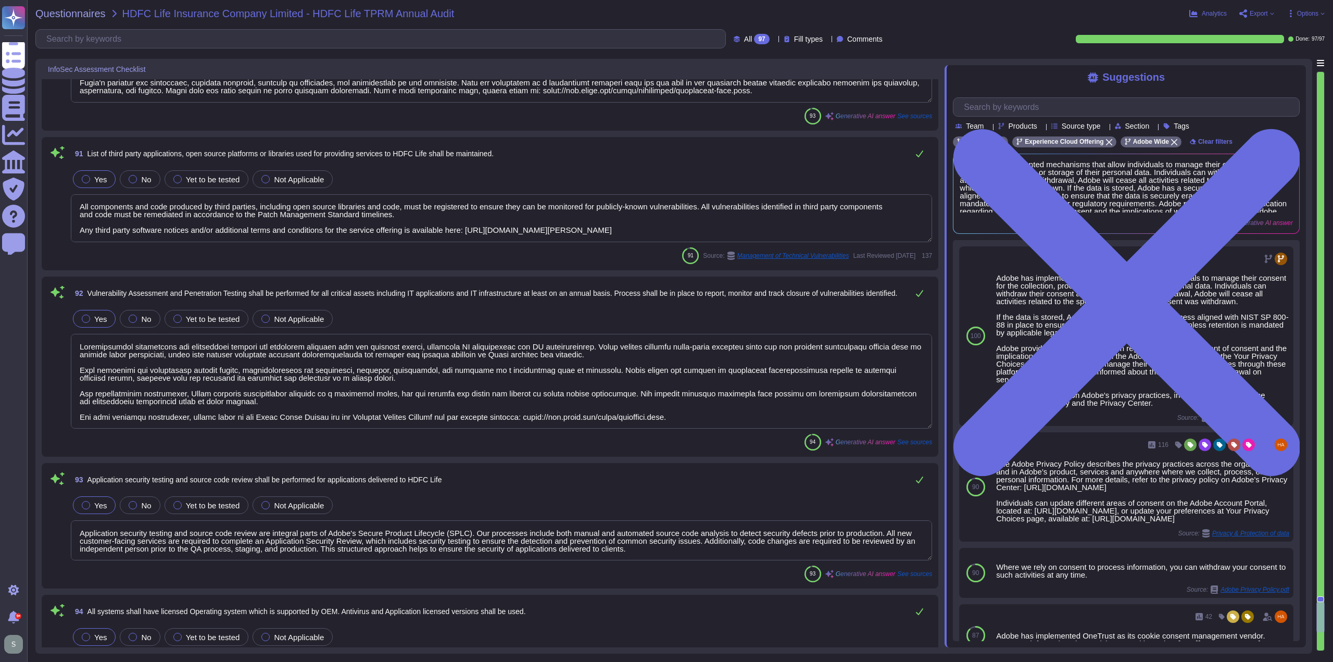
scroll to position [12744, 0]
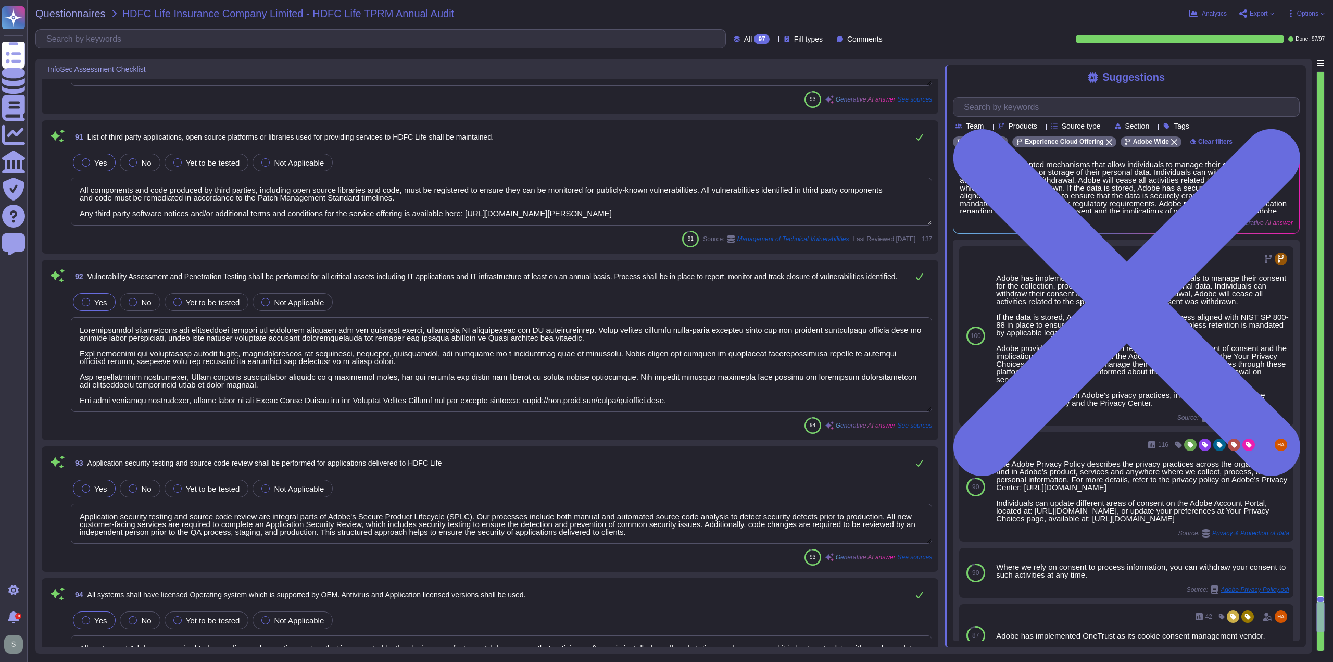
drag, startPoint x: 431, startPoint y: 187, endPoint x: 406, endPoint y: 186, distance: 24.5
click at [406, 186] on textarea "All components and code produced by third parties, including open source librar…" at bounding box center [501, 202] width 861 height 48
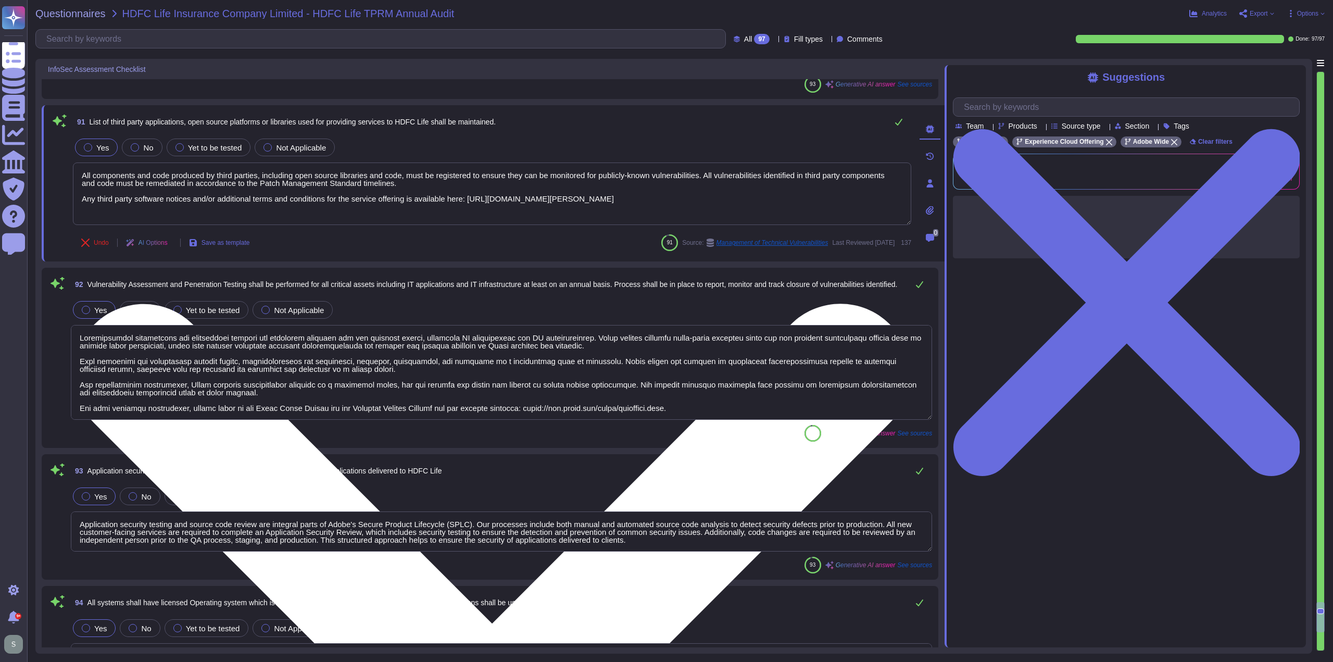
type textarea "Data is available at any time via the user interface. Data deletion is under th…"
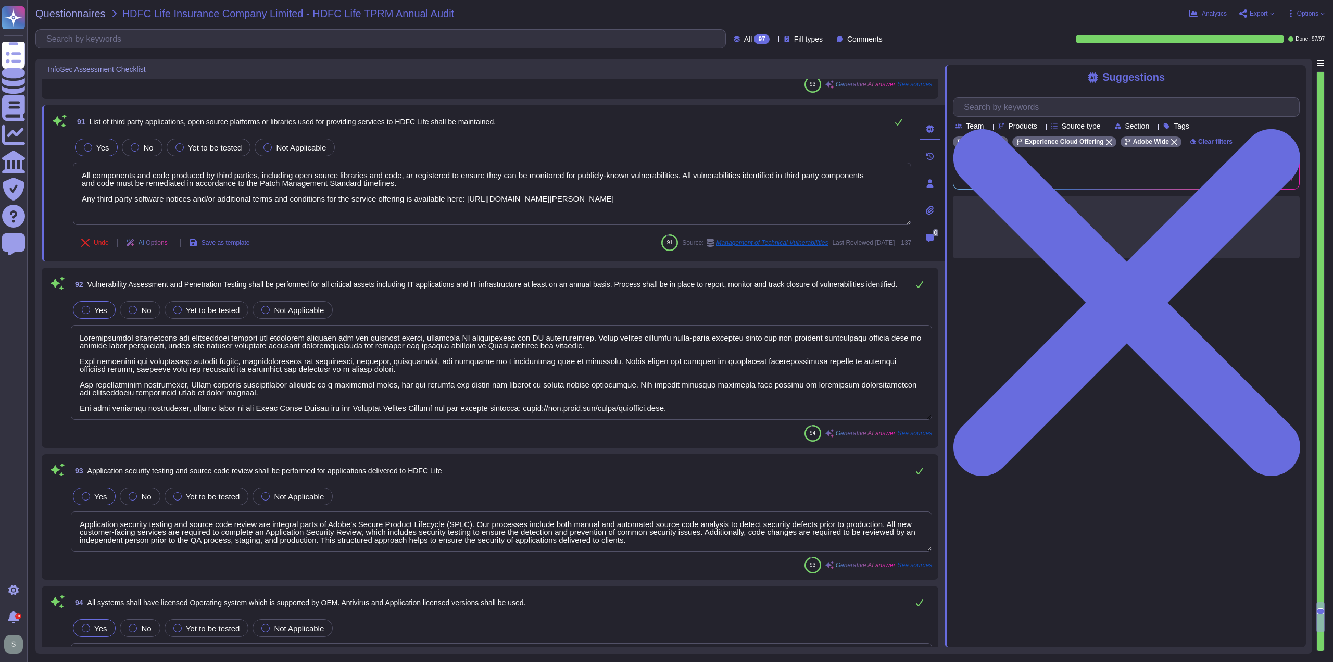
type textarea "All components and code produced by third parties, including open source librar…"
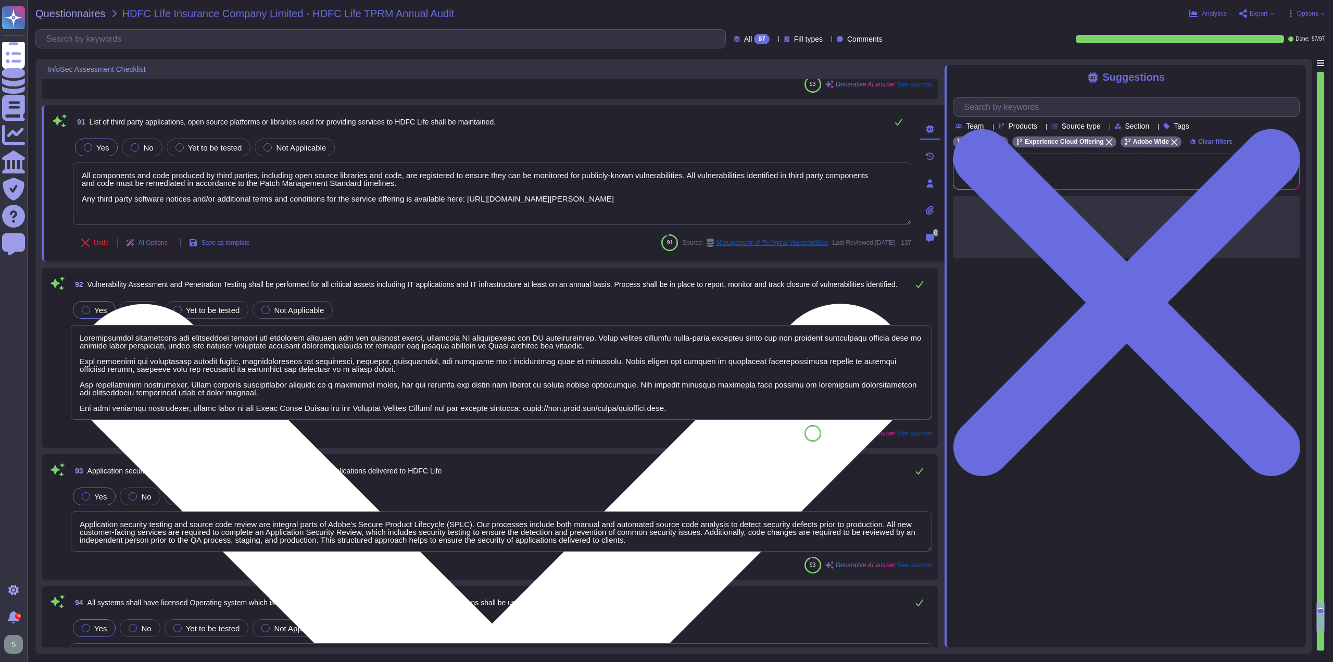
click at [672, 202] on textarea "All components and code produced by third parties, including open source librar…" at bounding box center [492, 193] width 838 height 62
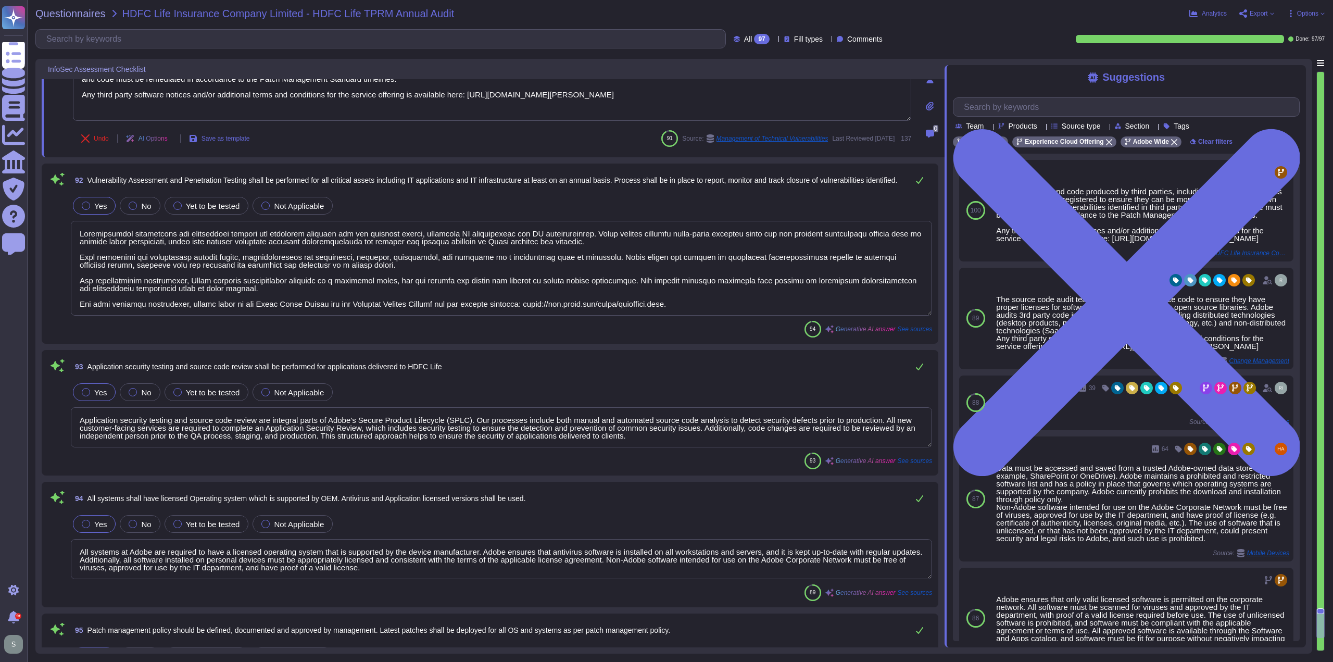
scroll to position [1, 0]
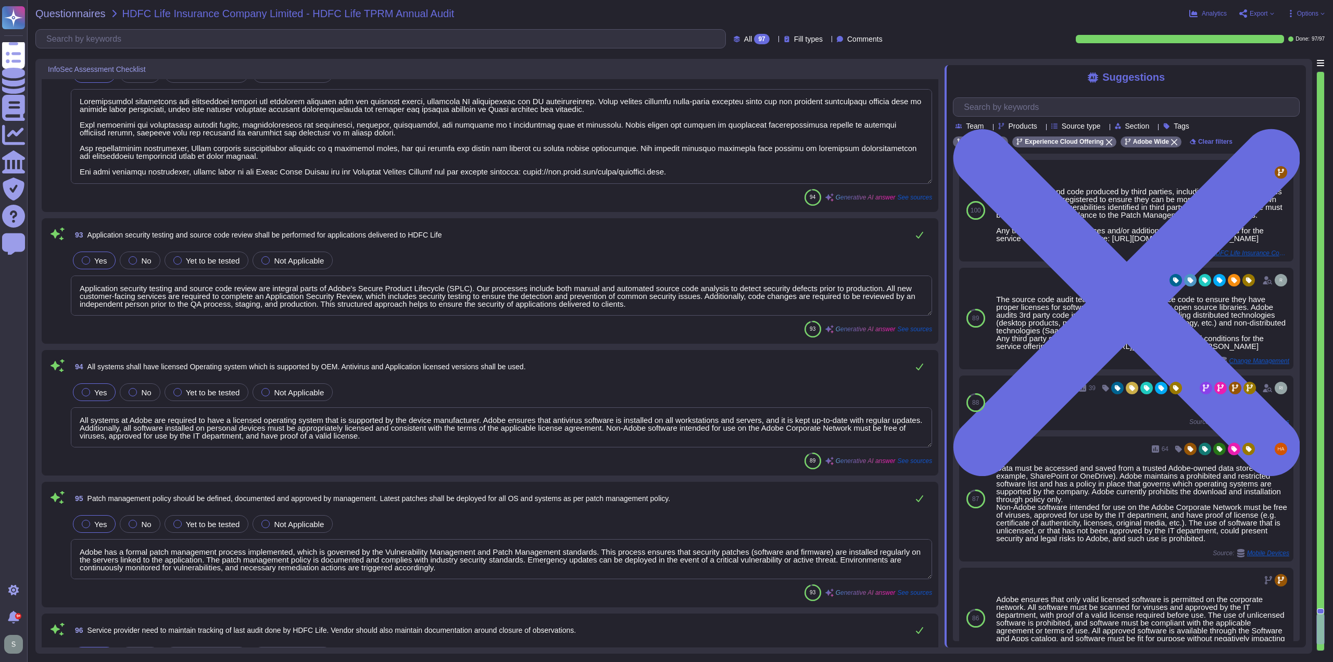
type textarea "The Adobe People Resources Security Standard outlines specific details for back…"
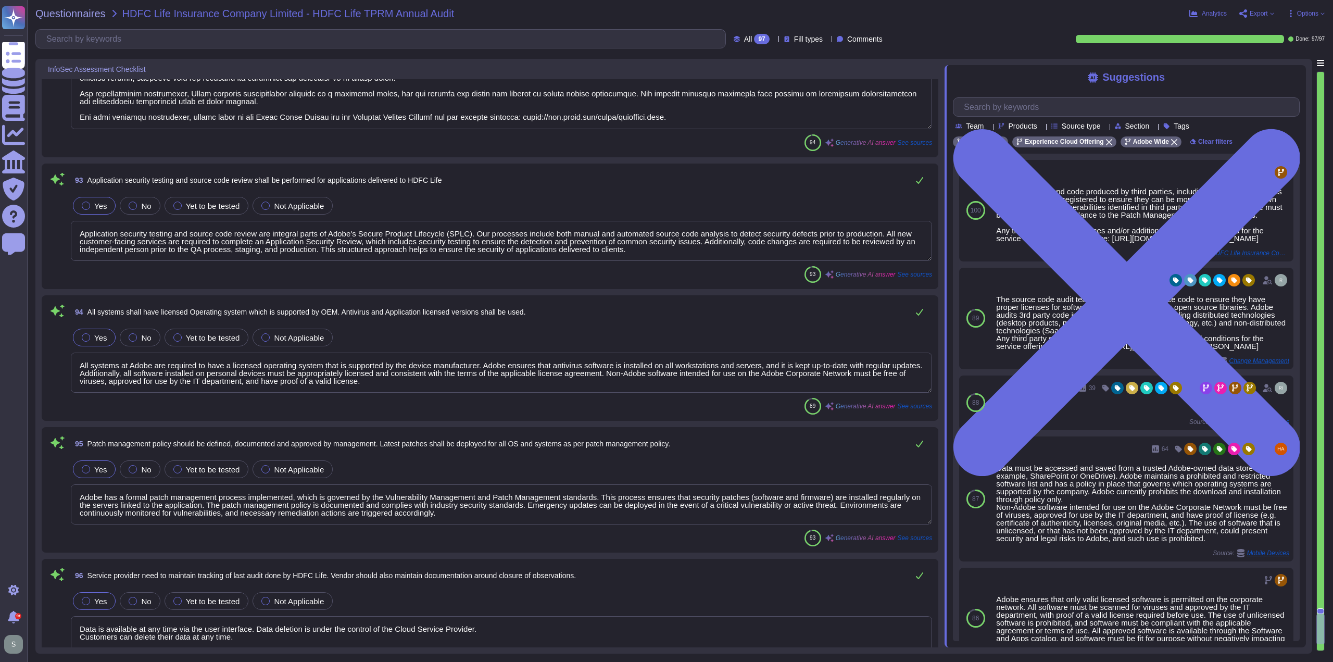
type textarea "All components and code produced by third parties, including open source librar…"
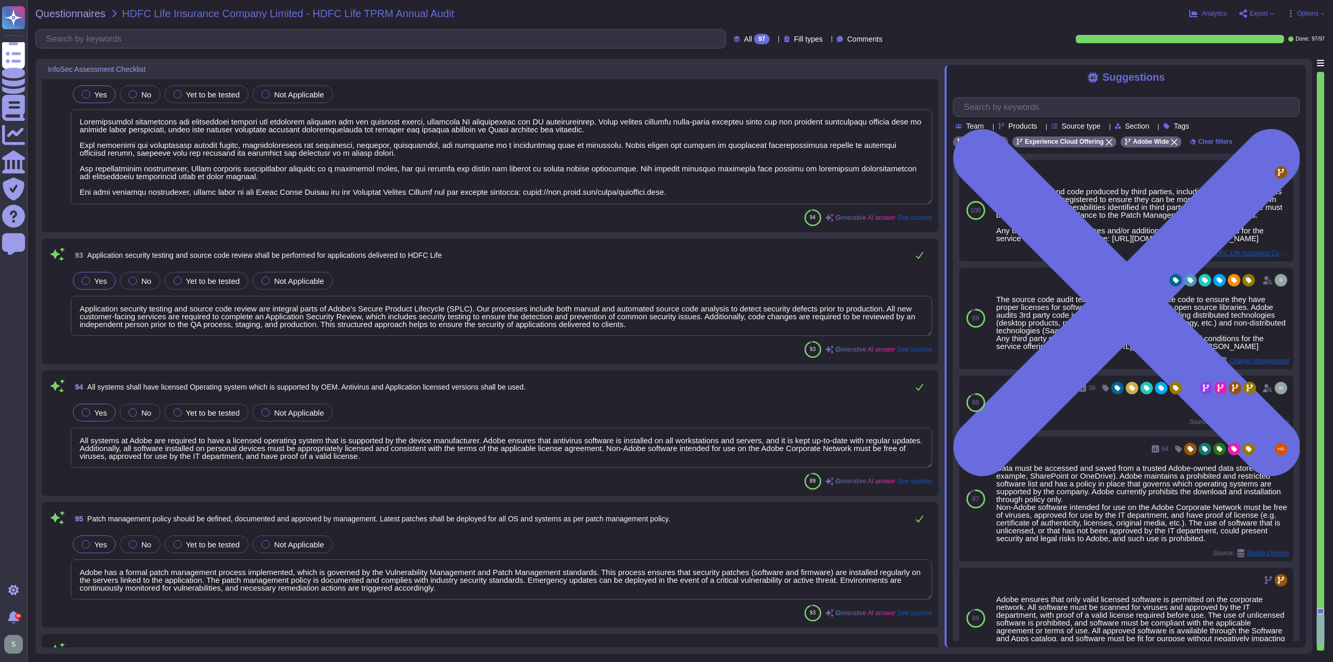
scroll to position [12950, 0]
type textarea "Adobe has a comprehensive set of documented policies and procedures that are re…"
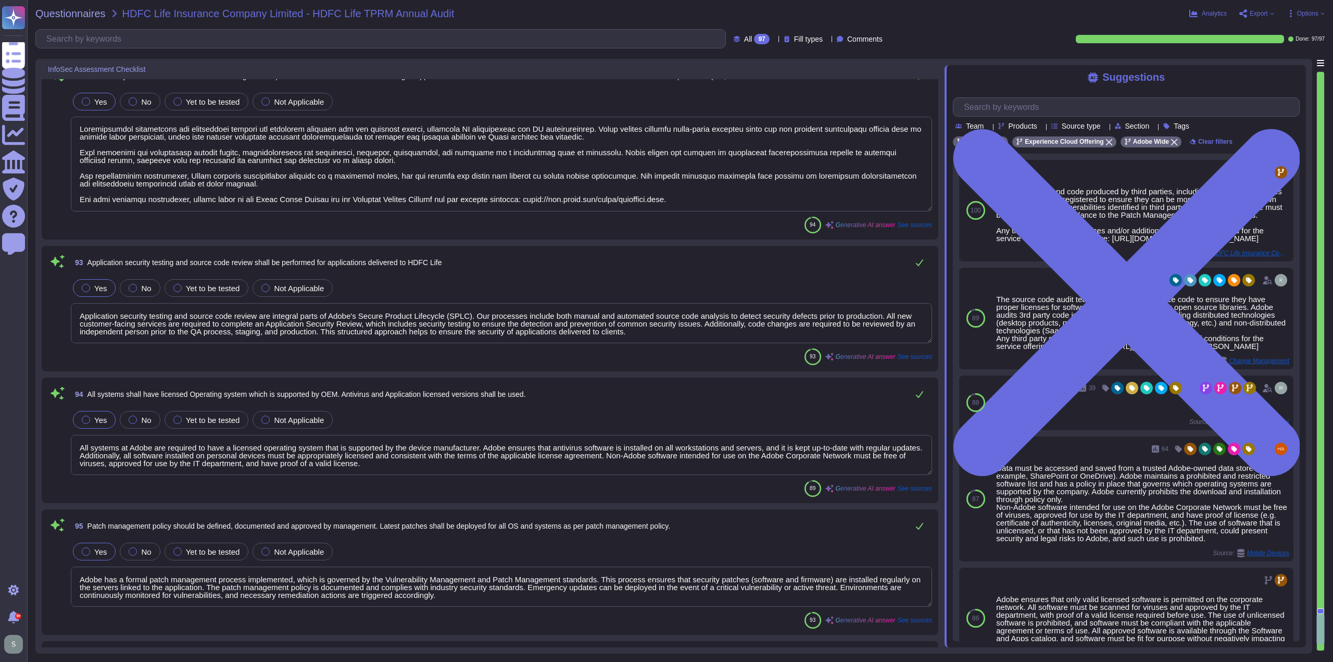
click at [681, 197] on textarea at bounding box center [501, 164] width 861 height 95
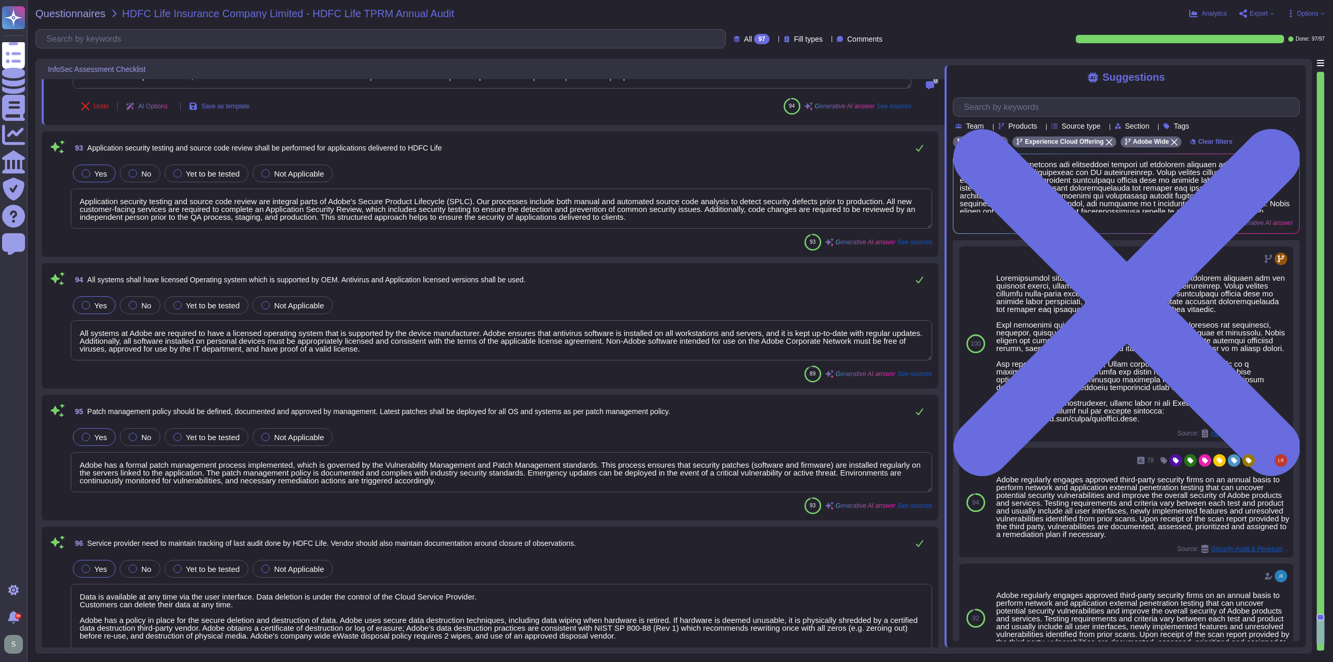
scroll to position [13055, 0]
drag, startPoint x: 517, startPoint y: 195, endPoint x: 475, endPoint y: 201, distance: 43.1
click at [475, 201] on textarea "Application security testing and source code review are integral parts of Adobe…" at bounding box center [501, 207] width 861 height 40
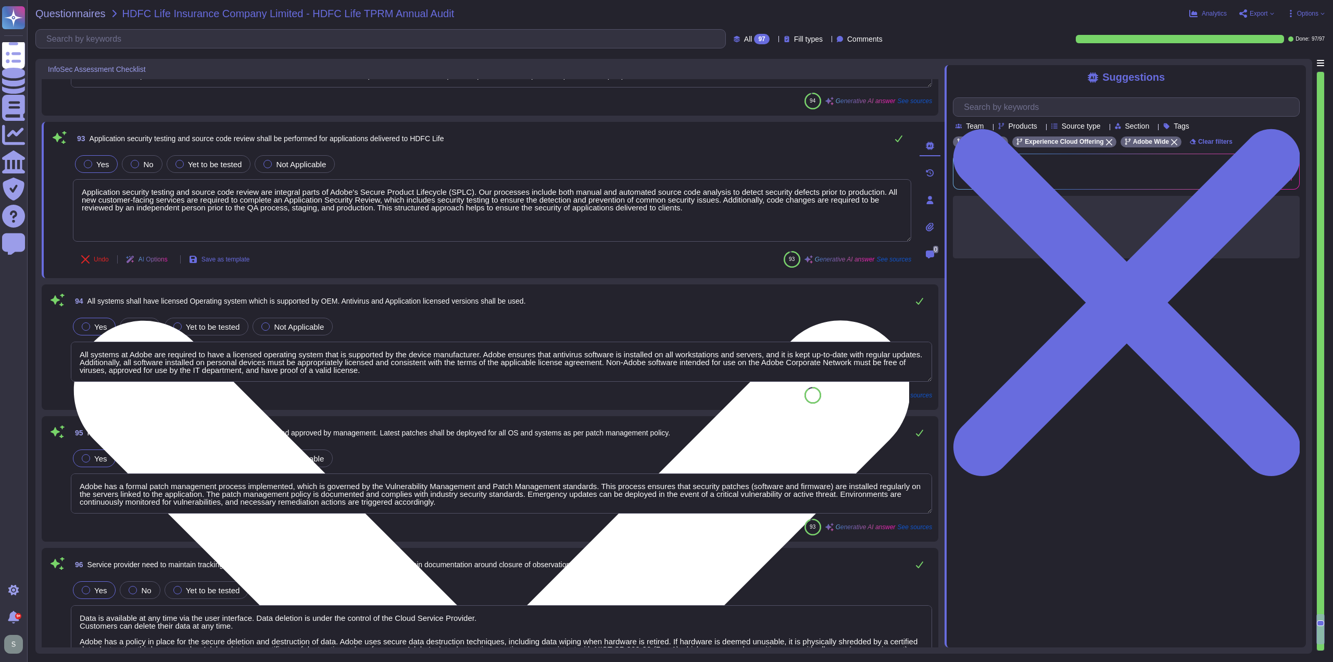
click at [700, 208] on textarea "Application security testing and source code review are integral parts of Adobe…" at bounding box center [492, 210] width 838 height 62
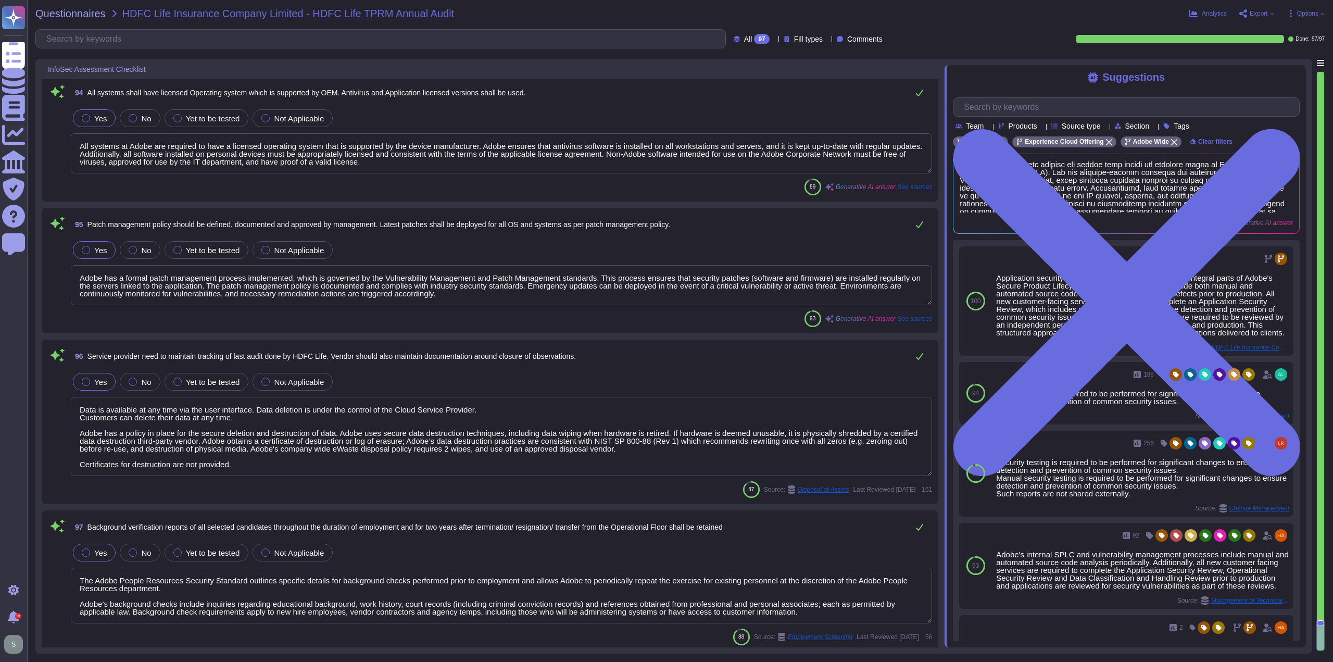
scroll to position [13257, 0]
drag, startPoint x: 378, startPoint y: 457, endPoint x: 333, endPoint y: 458, distance: 45.3
click at [333, 458] on textarea "Data is available at any time via the user interface. Data deletion is under th…" at bounding box center [501, 435] width 861 height 79
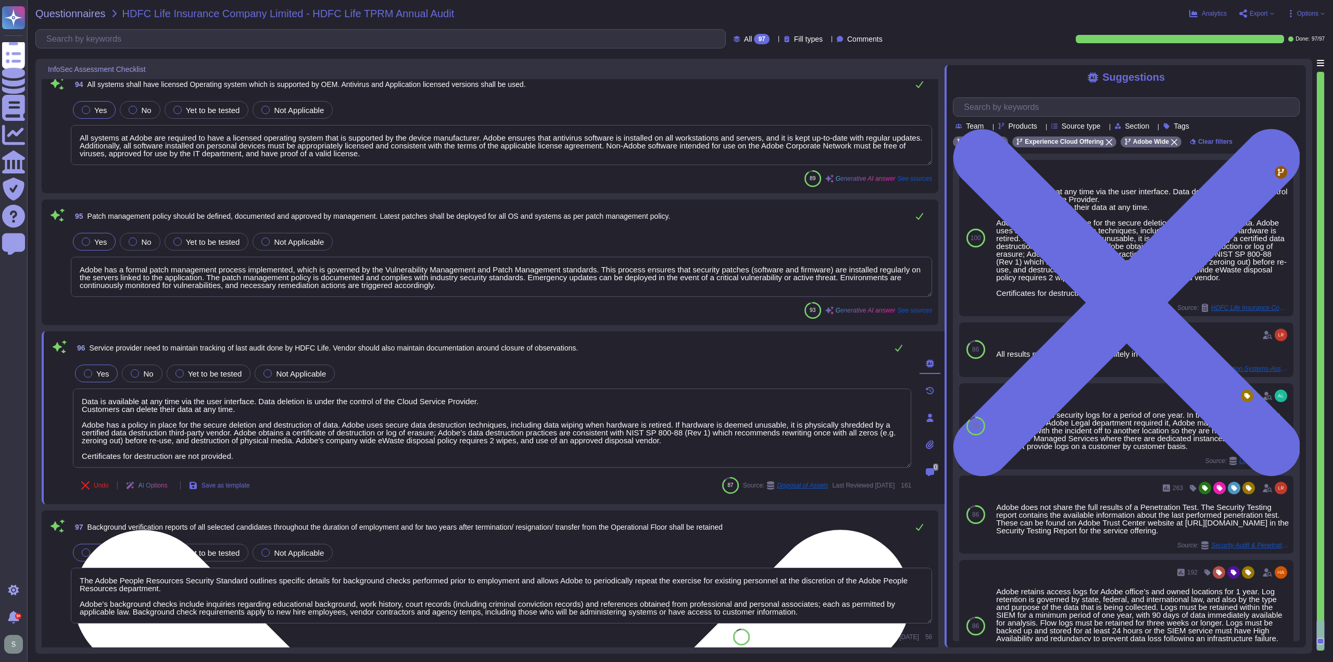
scroll to position [1, 0]
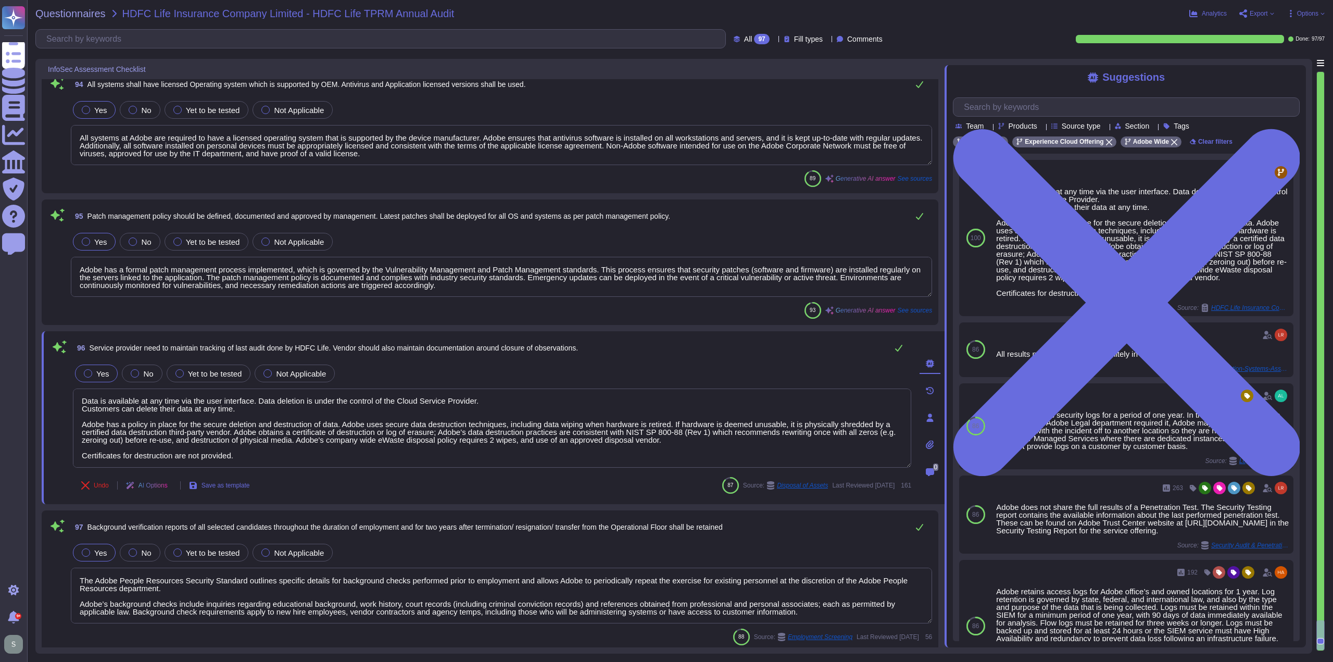
click at [176, 487] on div "AI Options" at bounding box center [149, 485] width 62 height 25
click at [175, 570] on span "Rewrite the answer in a different way" at bounding box center [183, 572] width 103 height 7
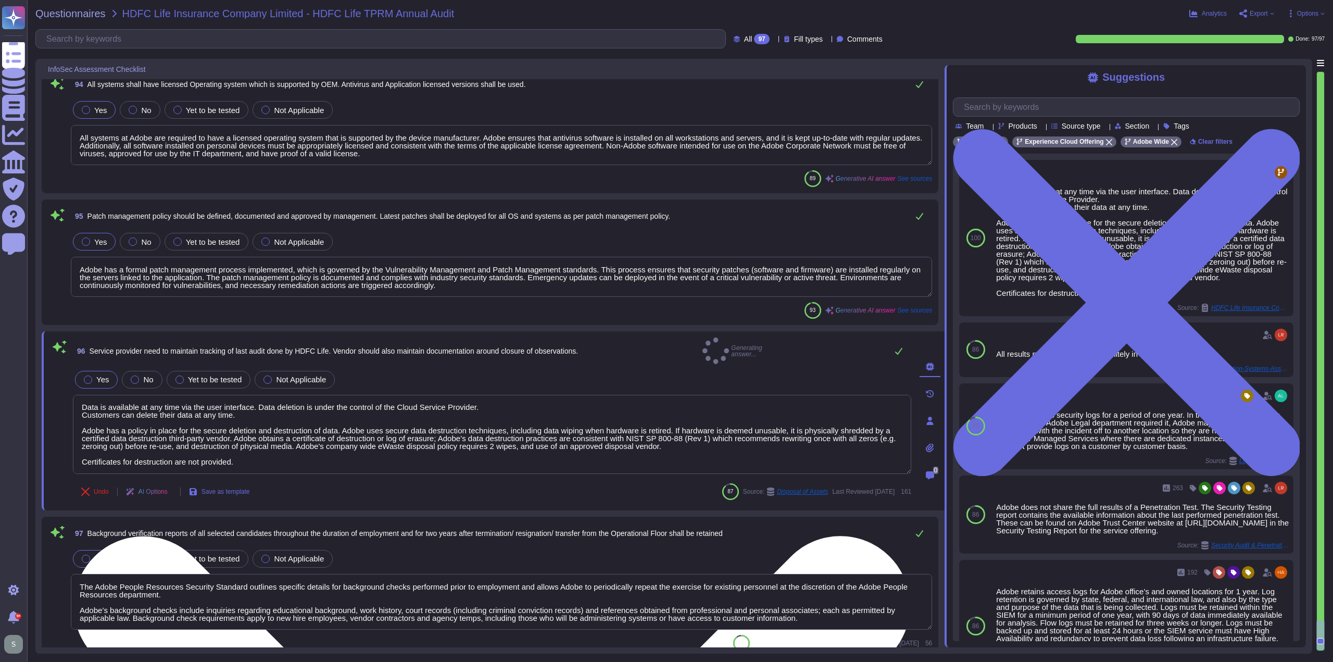
type textarea "No rewrite needed. The given answer does not seem to address the original quest…"
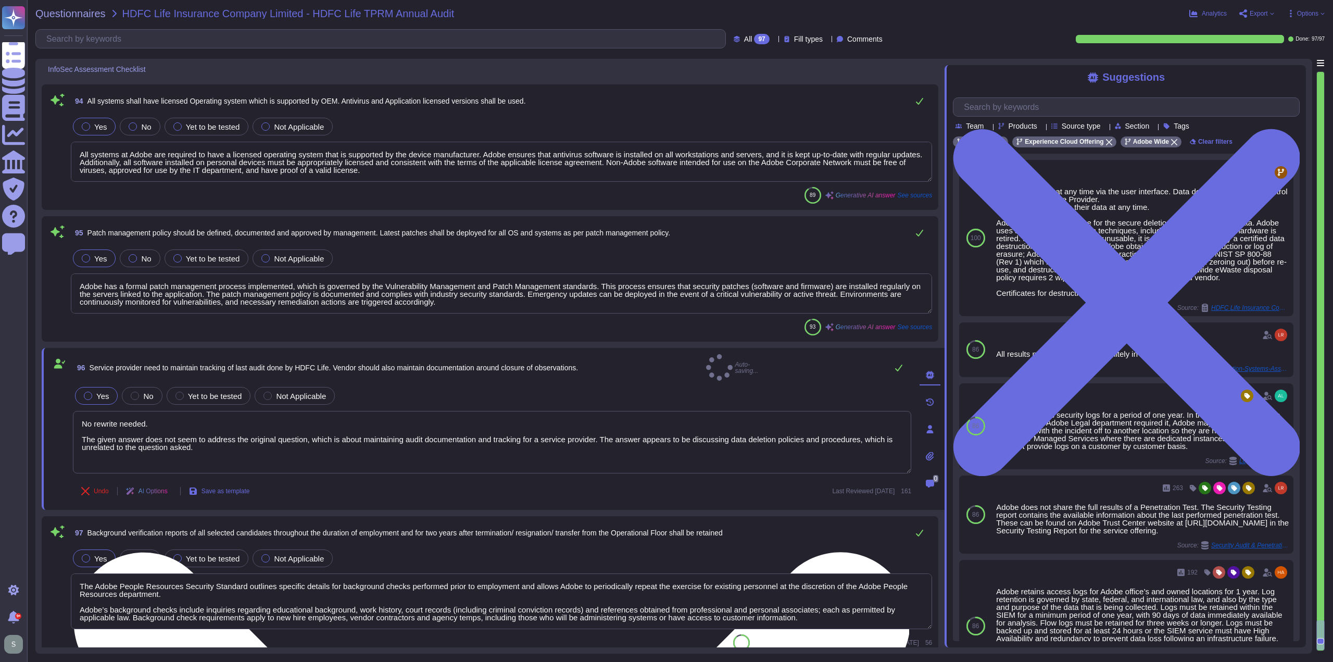
scroll to position [13215, 0]
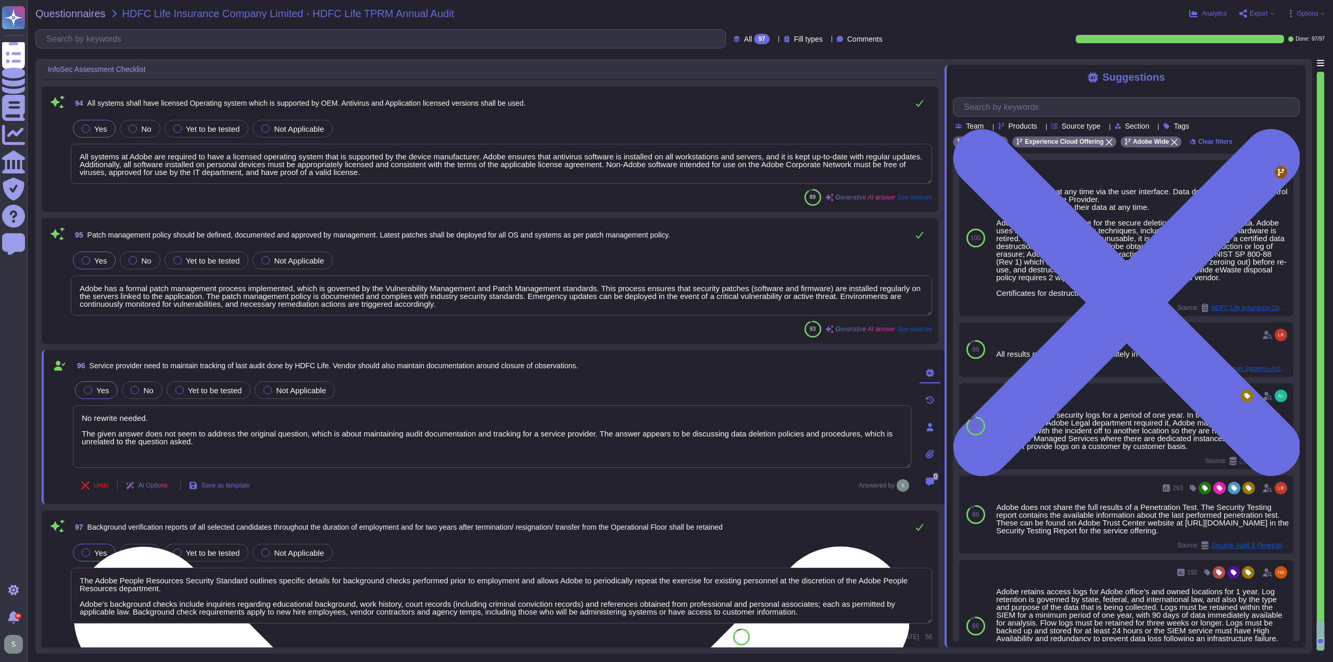
click at [360, 438] on textarea "No rewrite needed. The given answer does not seem to address the original quest…" at bounding box center [492, 436] width 838 height 62
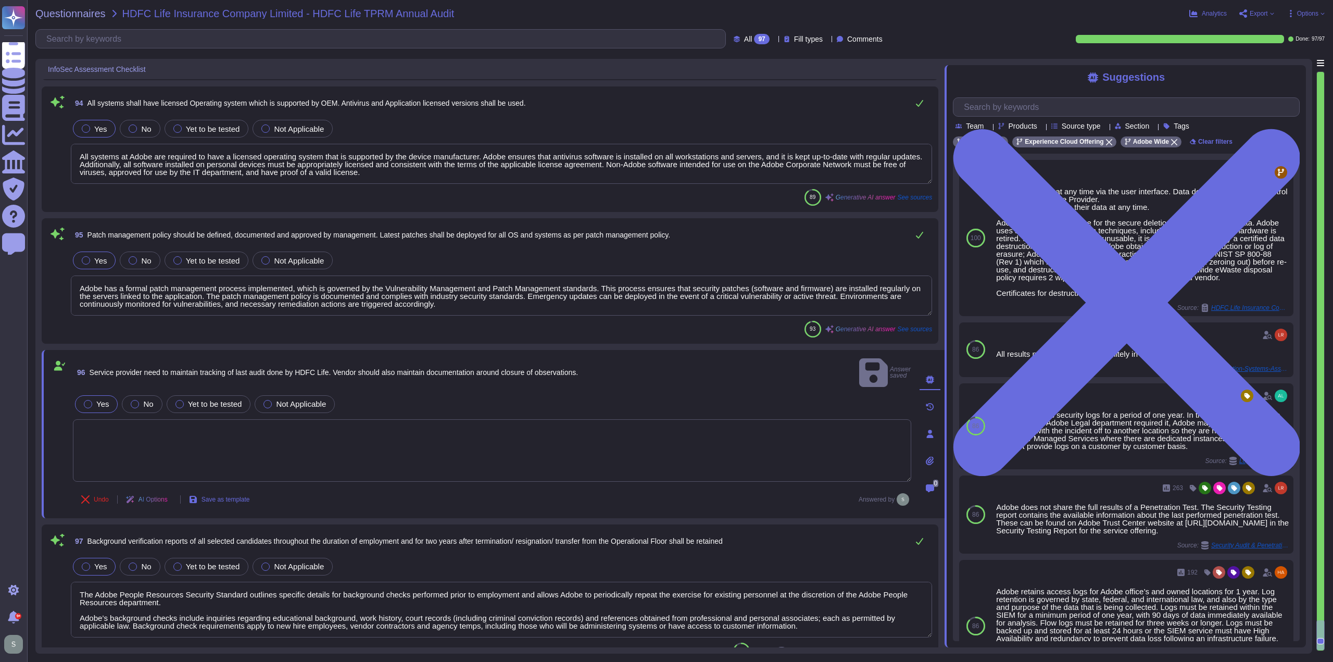
click at [636, 450] on textarea at bounding box center [492, 450] width 838 height 62
click at [137, 487] on div "AI Options" at bounding box center [149, 499] width 62 height 25
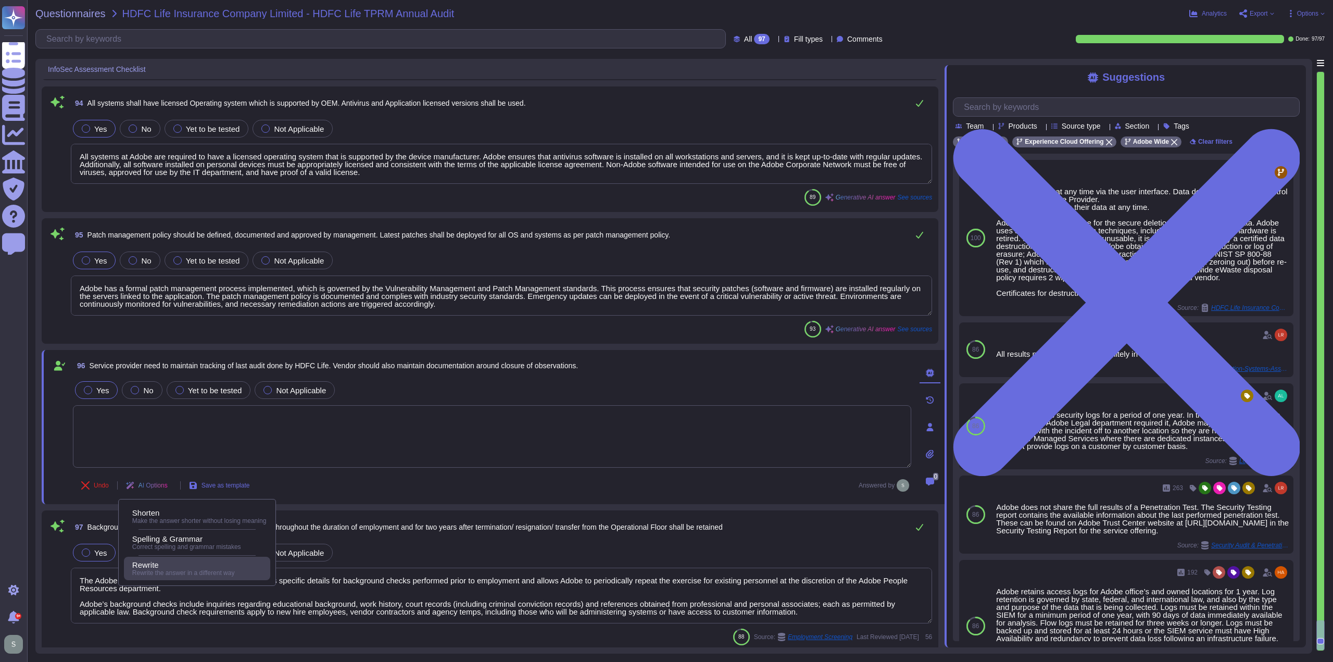
click at [147, 559] on div "Rewrite Rewrite the answer in a different way" at bounding box center [197, 567] width 146 height 23
click at [166, 482] on span "AI Options" at bounding box center [152, 485] width 29 height 6
click at [157, 565] on span "Rewrite" at bounding box center [145, 564] width 27 height 9
click at [158, 450] on textarea at bounding box center [492, 436] width 838 height 62
click at [151, 487] on div "AI Options" at bounding box center [149, 485] width 62 height 25
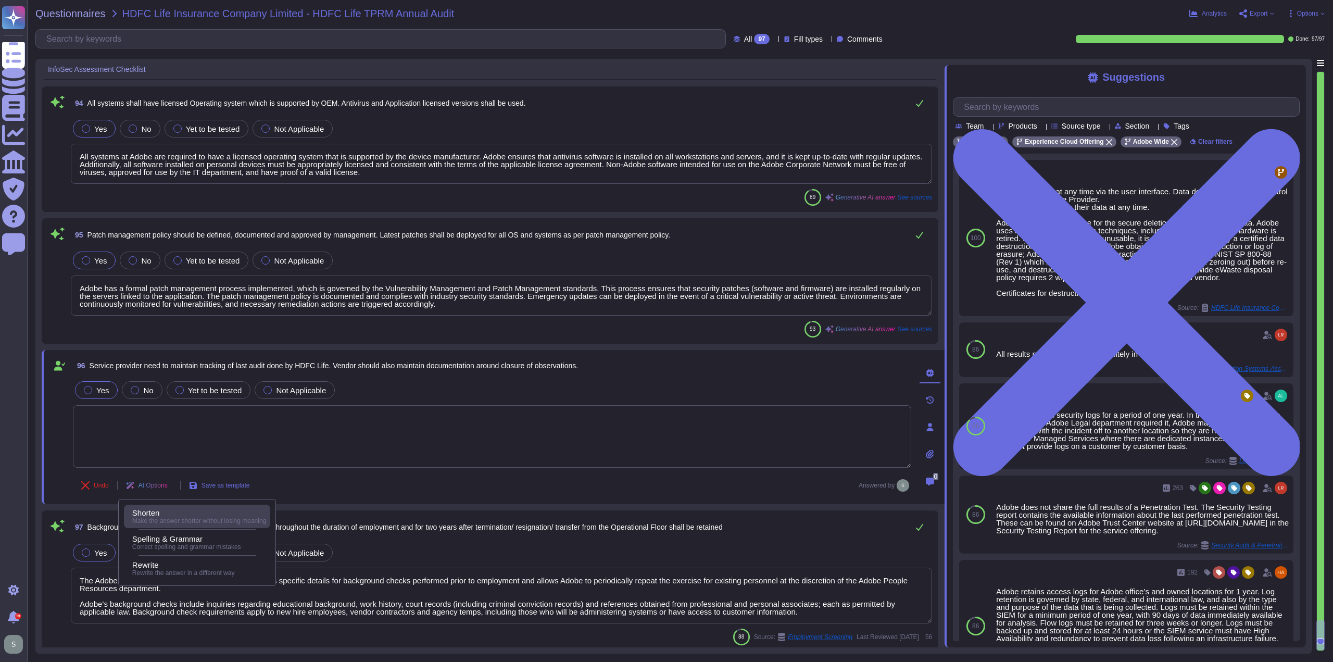
click at [151, 512] on span "Shorten" at bounding box center [146, 512] width 28 height 9
click at [293, 421] on textarea at bounding box center [492, 436] width 838 height 62
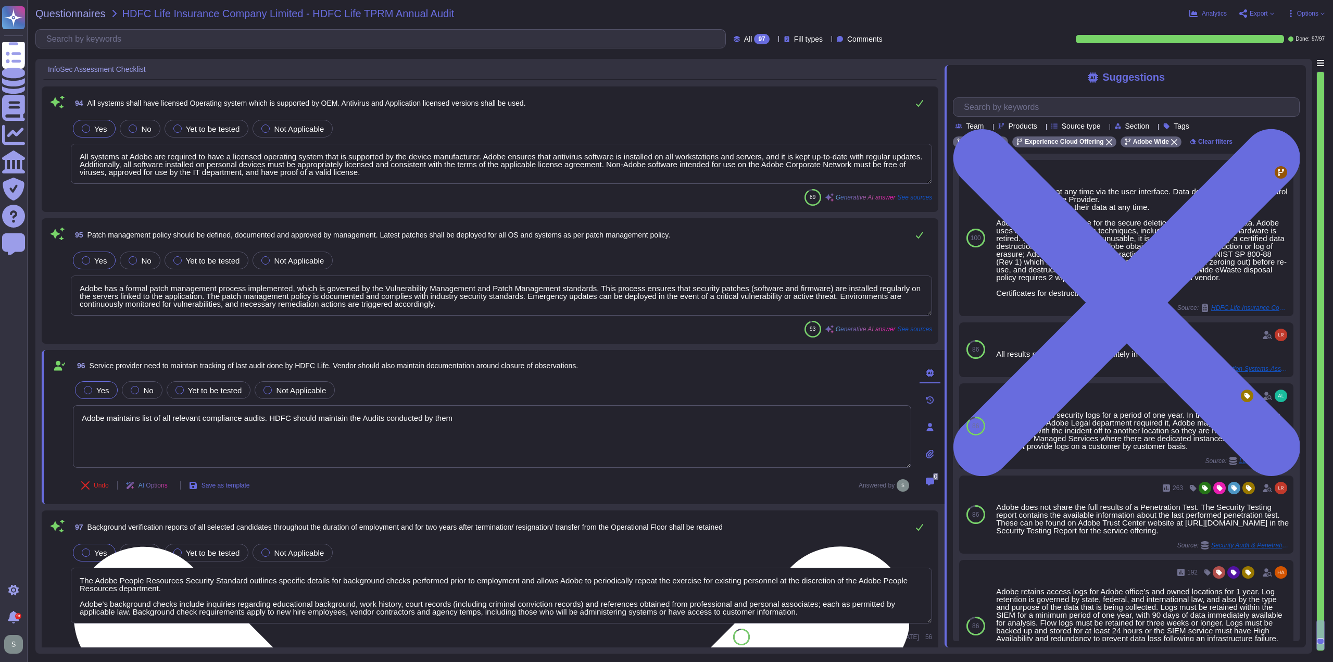
click at [363, 415] on textarea "Adobe maintains list of all relevant compliance audits. HDFC should maintain th…" at bounding box center [492, 436] width 838 height 62
click at [383, 415] on textarea "Adobe maintains list of all relevant compliance audits. HDFC should maintain th…" at bounding box center [492, 436] width 838 height 62
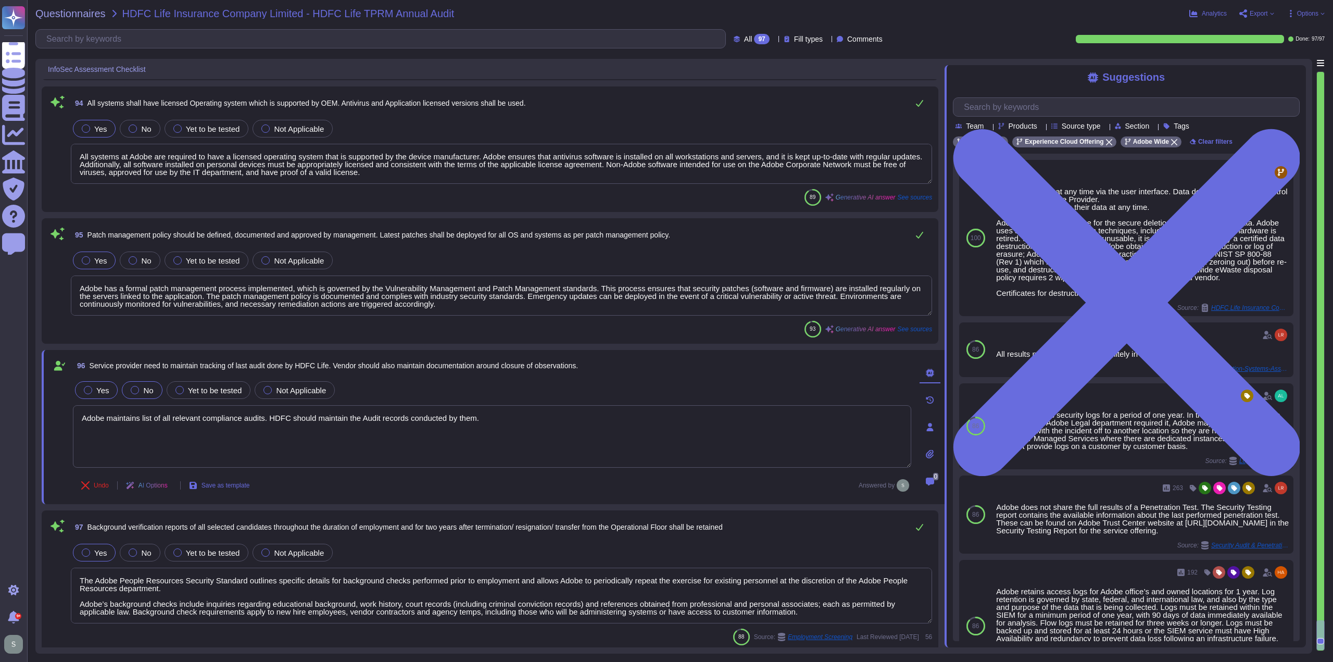
type textarea "Adobe maintains list of all relevant compliance audits. HDFC should maintain th…"
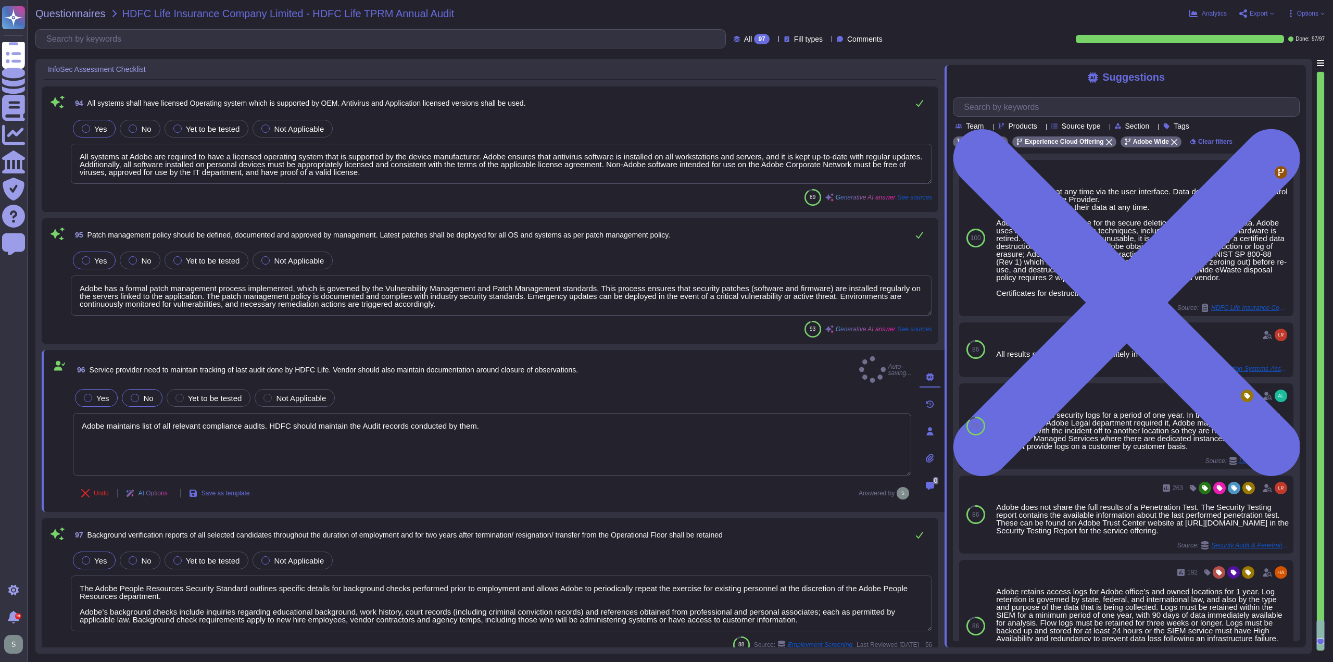
click at [140, 394] on label "No" at bounding box center [142, 398] width 22 height 8
click at [136, 394] on label "No" at bounding box center [142, 398] width 22 height 8
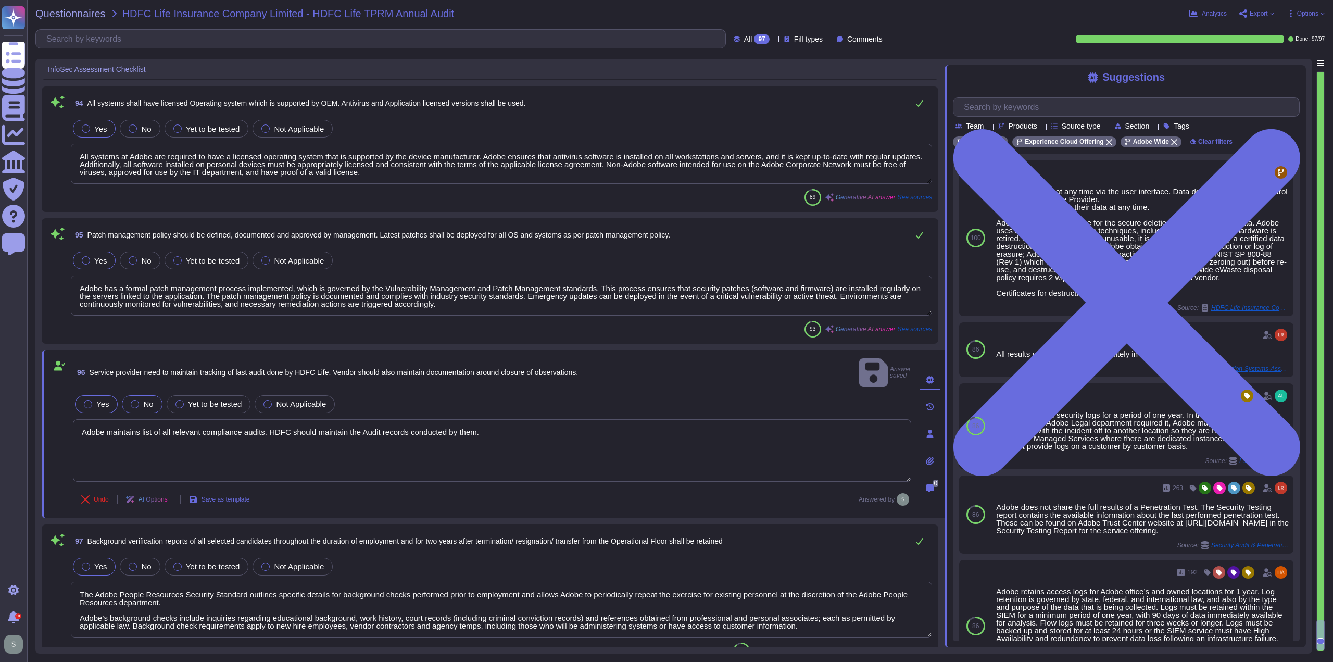
click at [131, 400] on div at bounding box center [135, 404] width 8 height 8
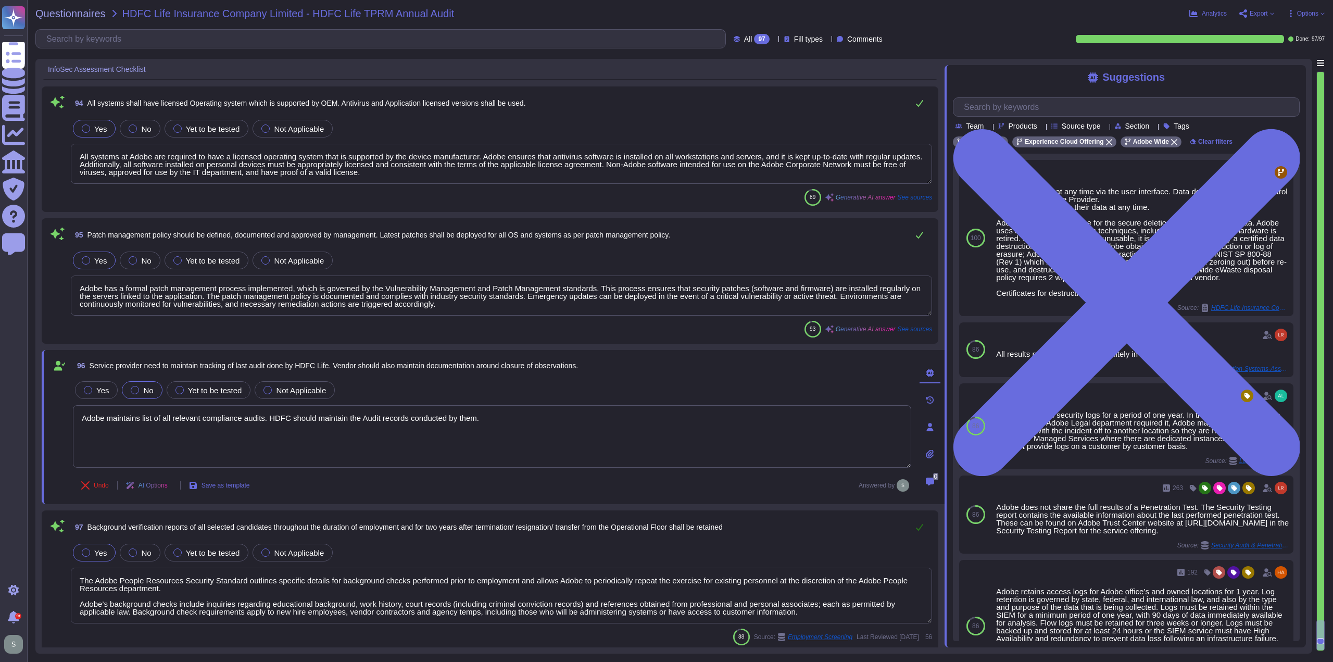
scroll to position [1, 0]
click at [917, 525] on icon at bounding box center [919, 527] width 7 height 7
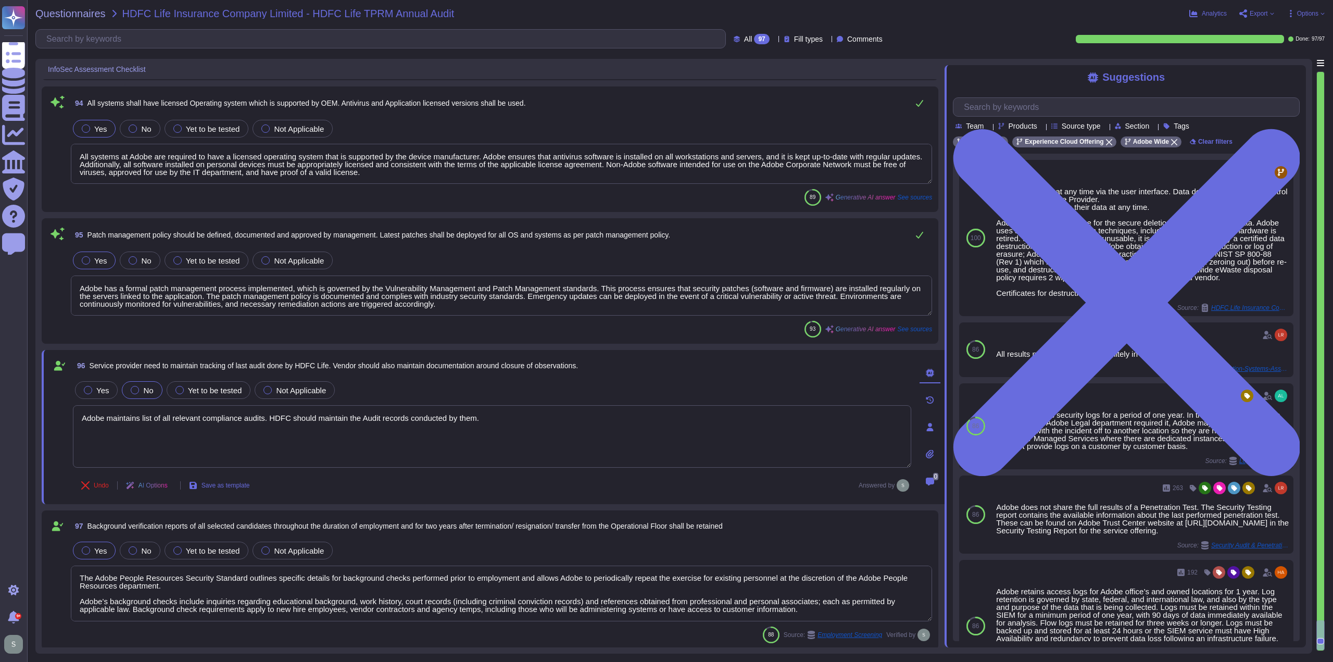
scroll to position [13213, 0]
type textarea "Adobe has a comprehensive set of documented policies and procedures that are re…"
type textarea "All components and code produced by third parties, including open source librar…"
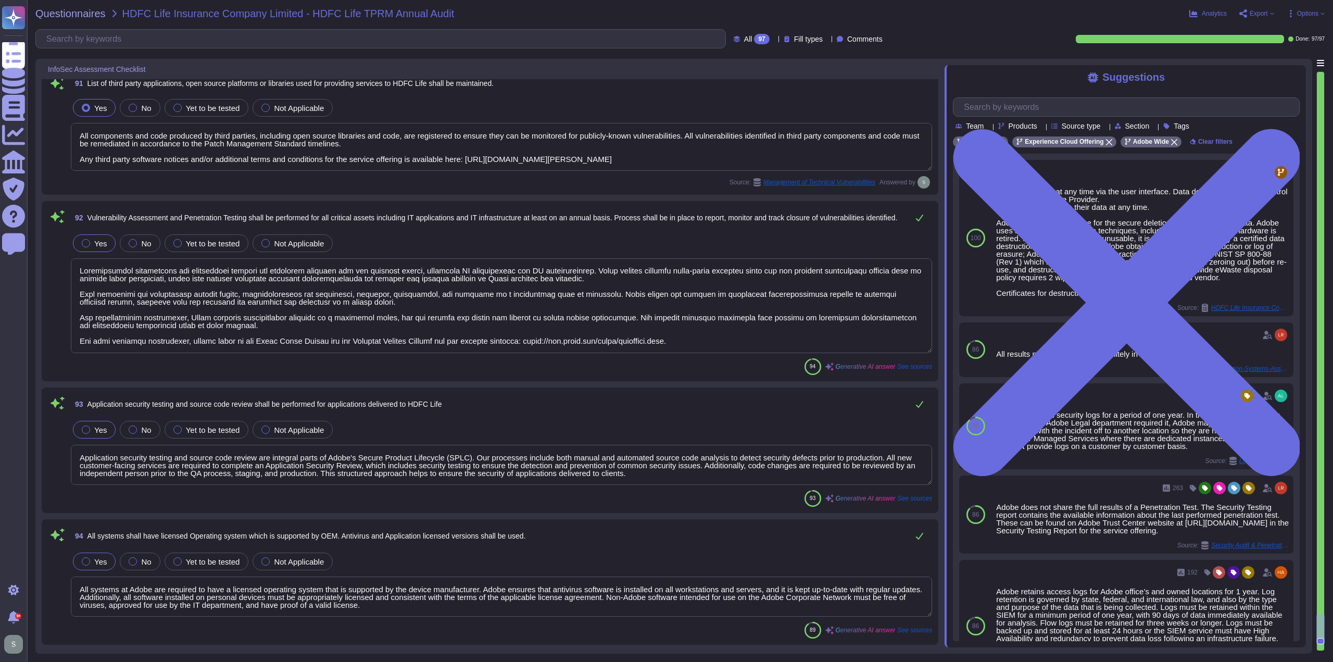
scroll to position [12575, 0]
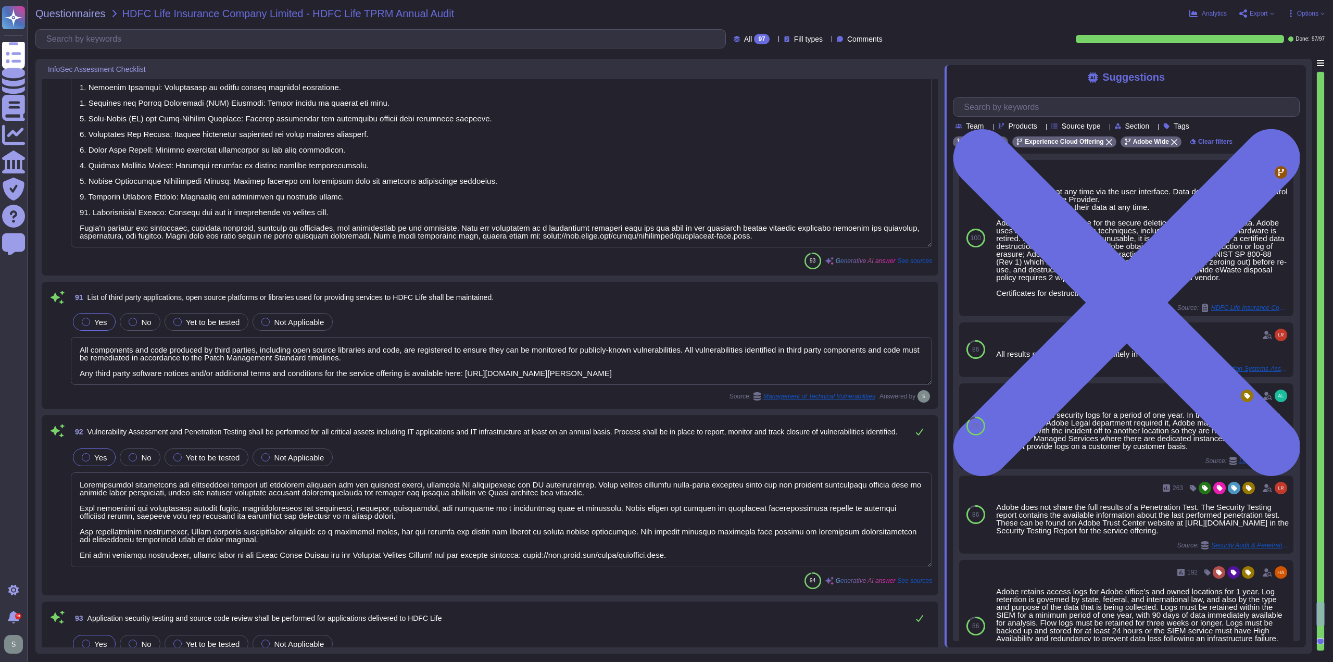
type textarea "Adobe has implemented mechanisms that allow individuals to manage their consent…"
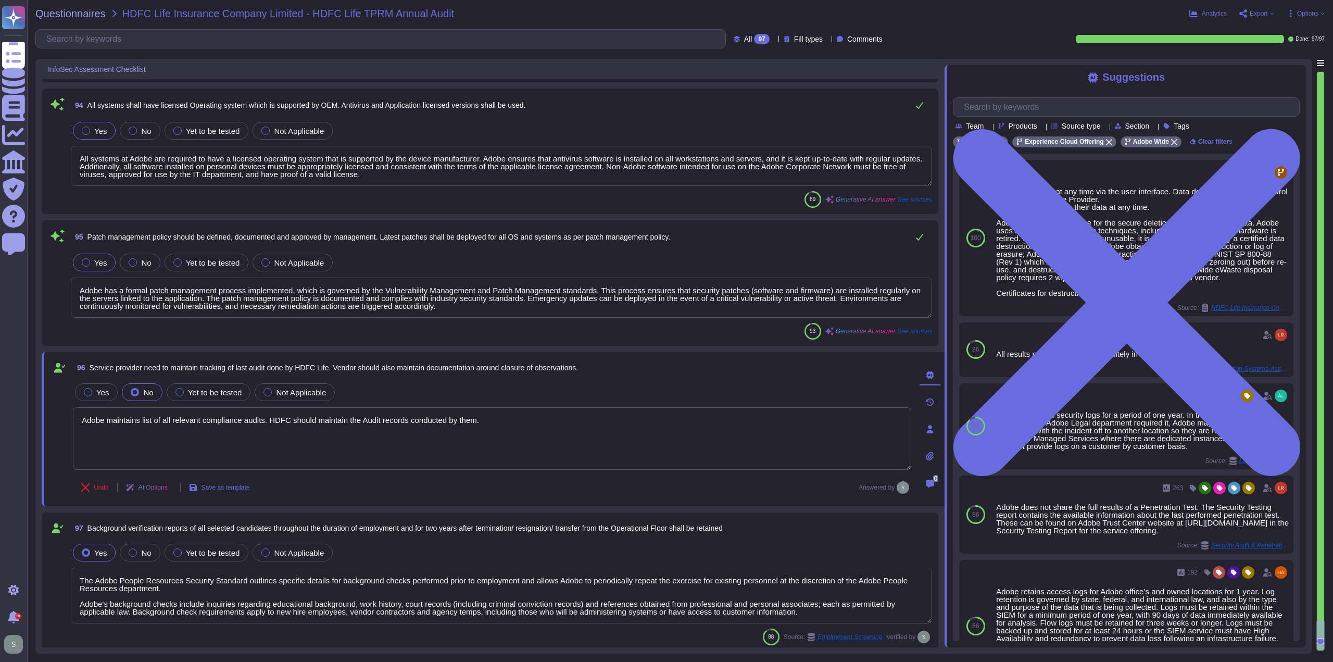
type textarea "Adobe maintains list of all relevant compliance audits. HDFC should maintain th…"
type textarea "The Adobe People Resources Security Standard outlines specific details for back…"
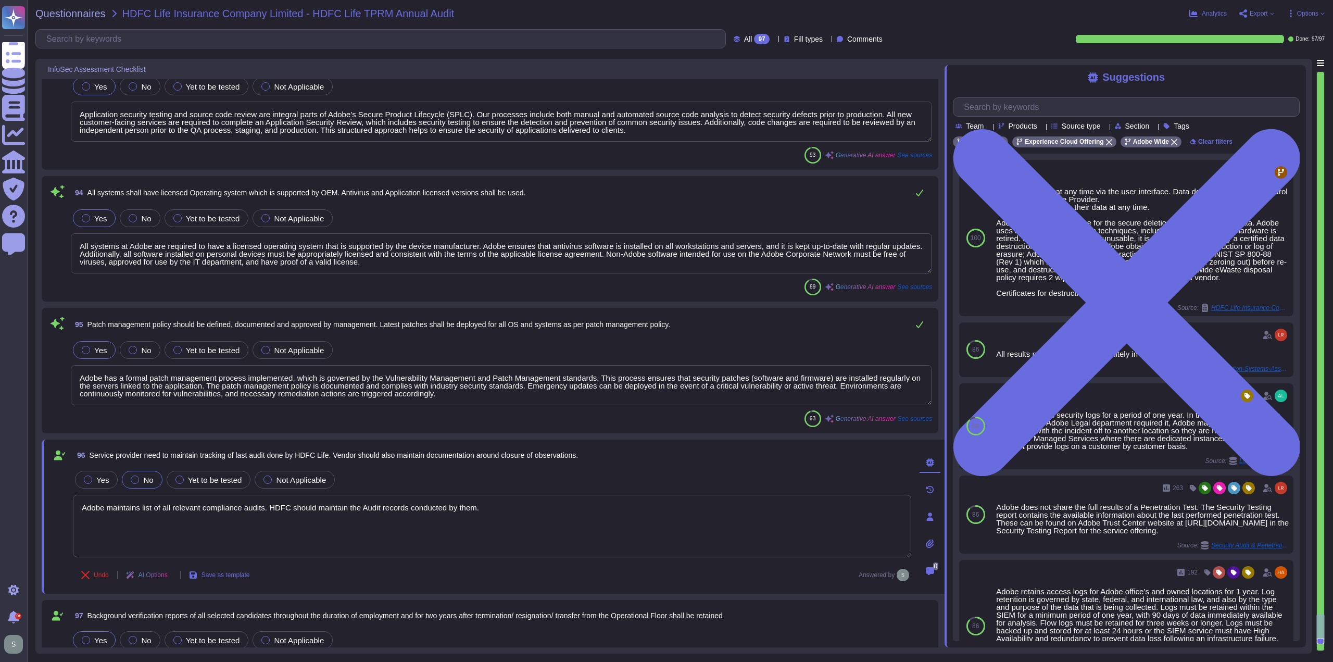
type textarea "All components and code produced by third parties, including open source librar…"
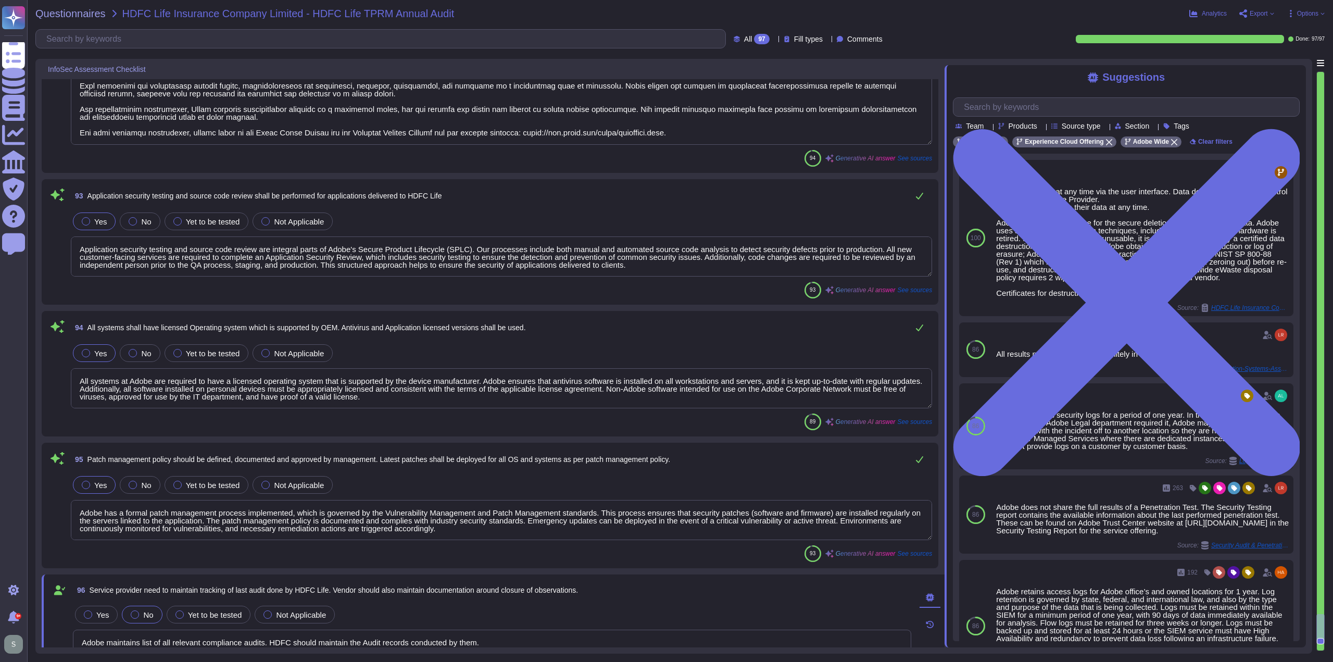
type textarea "Adobe has a comprehensive set of documented policies and procedures that are re…"
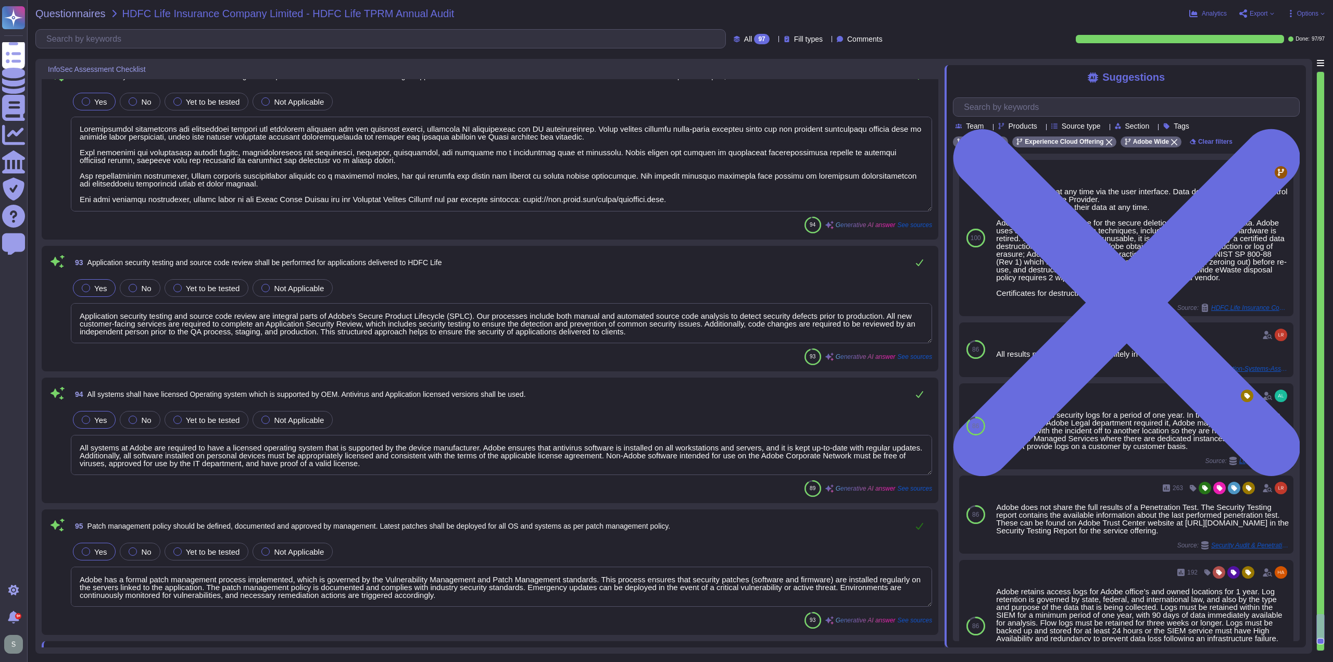
scroll to position [12887, 0]
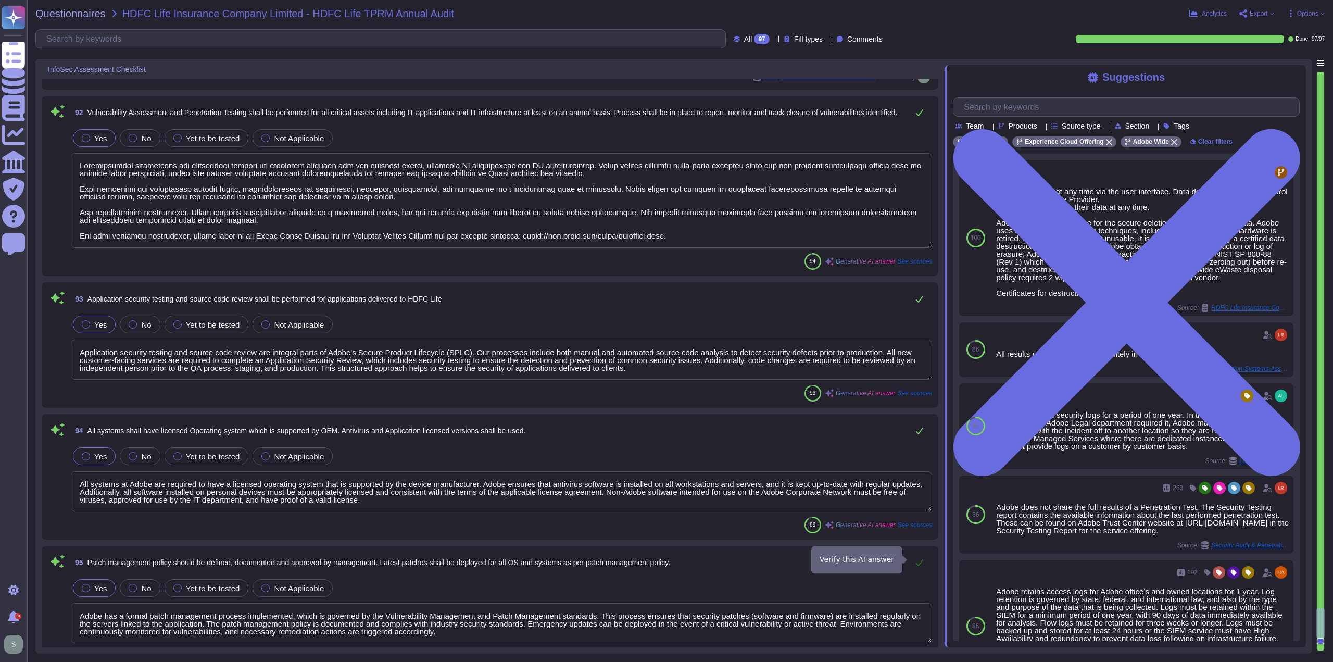
click at [920, 560] on icon at bounding box center [919, 562] width 7 height 7
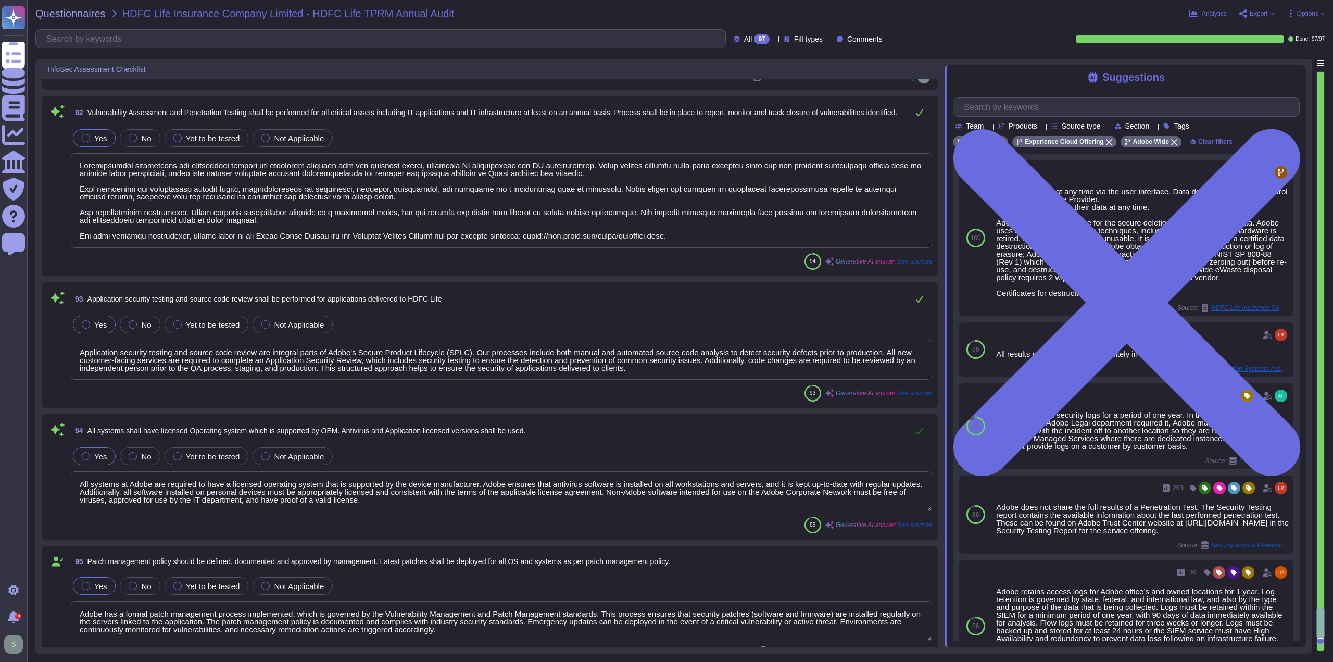
click at [919, 432] on icon at bounding box center [919, 430] width 8 height 8
click at [917, 303] on button at bounding box center [919, 298] width 25 height 21
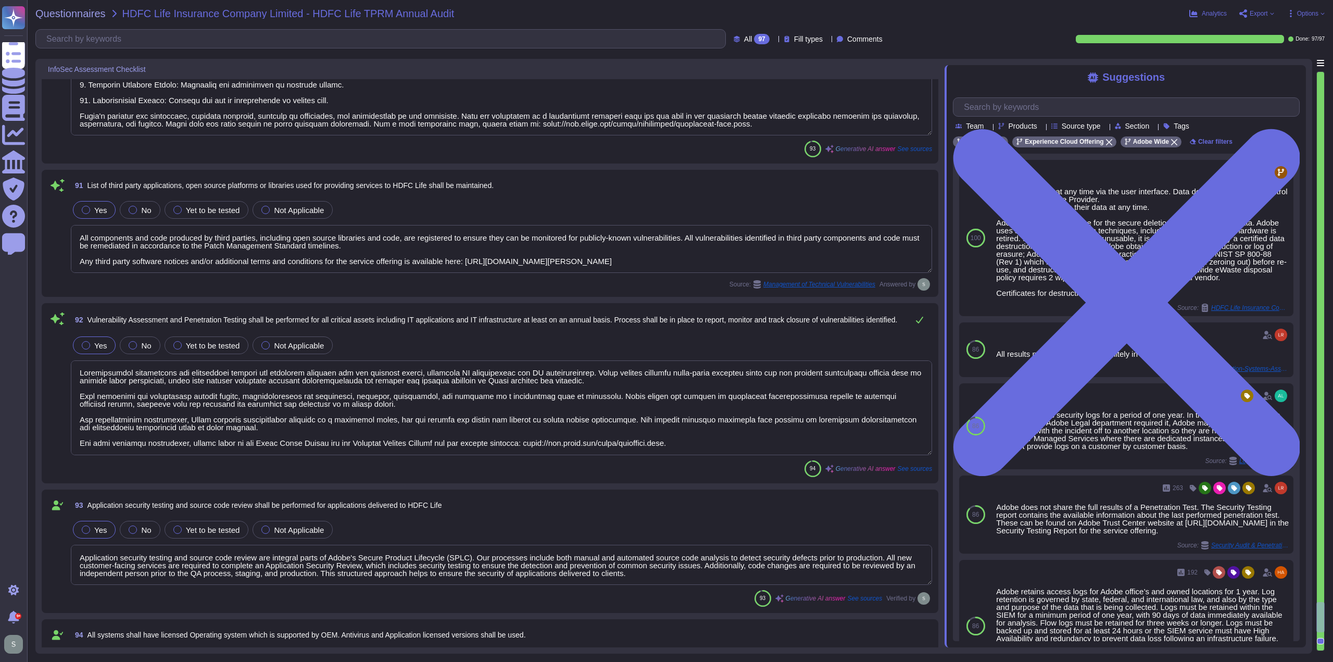
scroll to position [12679, 0]
click at [918, 318] on icon at bounding box center [919, 321] width 8 height 8
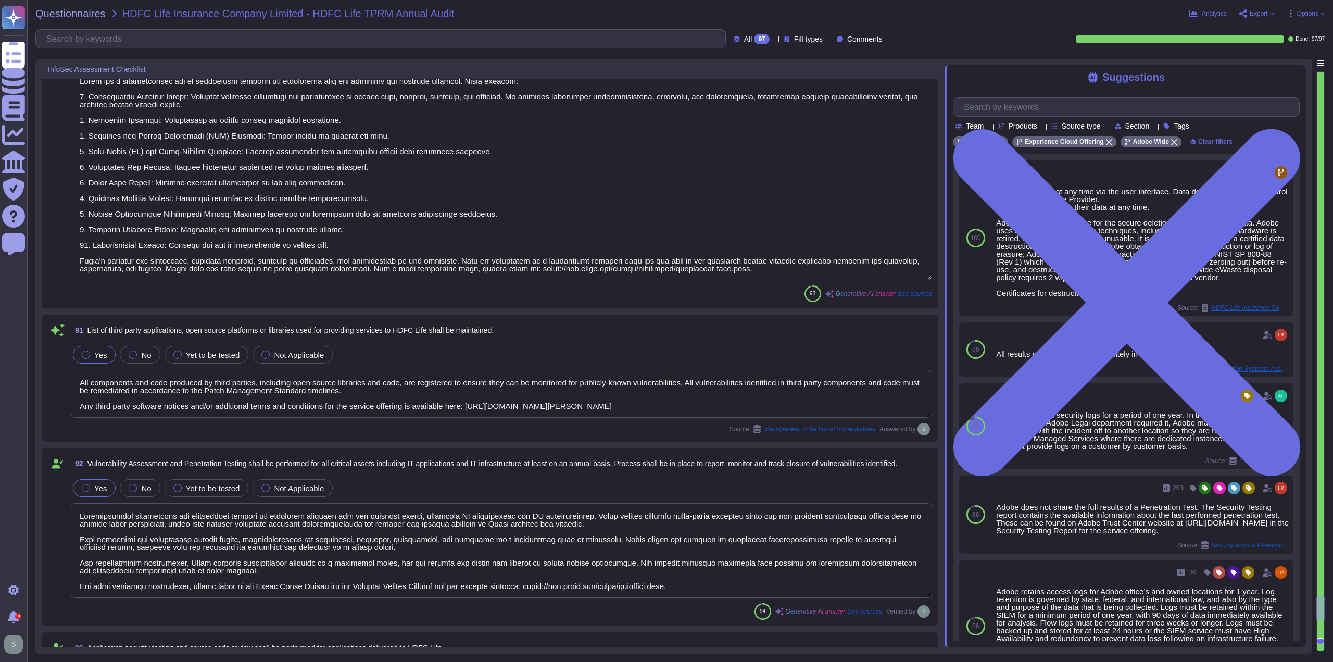
type textarea "As a data controller, your organization (HDFC) is responsible for creating and …"
type textarea "Adobe has implemented mechanisms that allow individuals to manage their consent…"
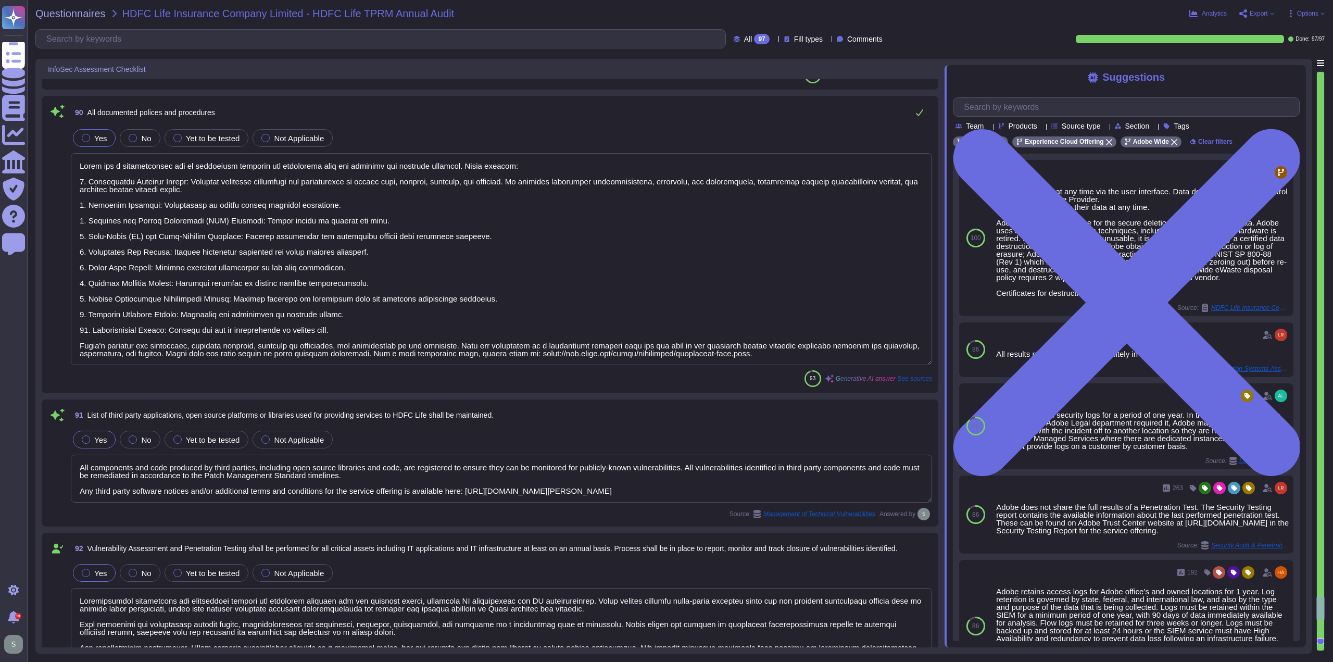
type textarea "Adobe has established internal processes and procedures to monitor developments…"
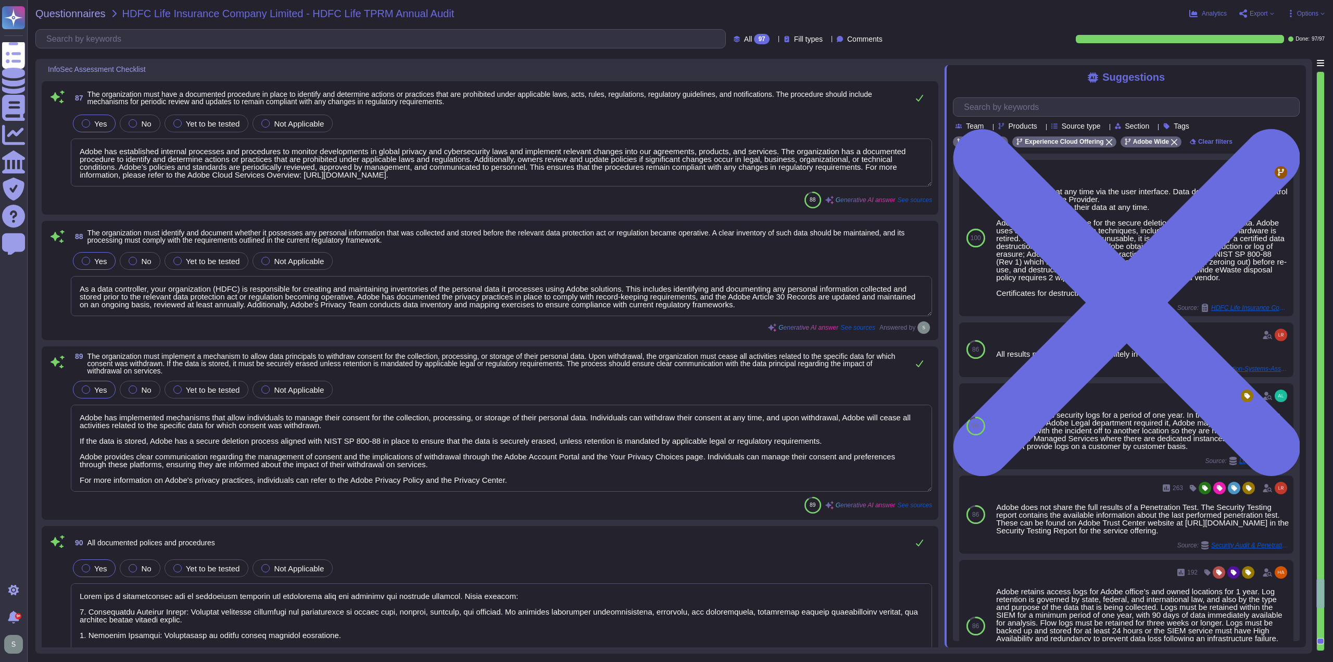
type textarea "Adobe conducts annual reviews of vendor assurance reports for critical third-pa…"
type textarea "Information security and privacy terms, including security incident-related obl…"
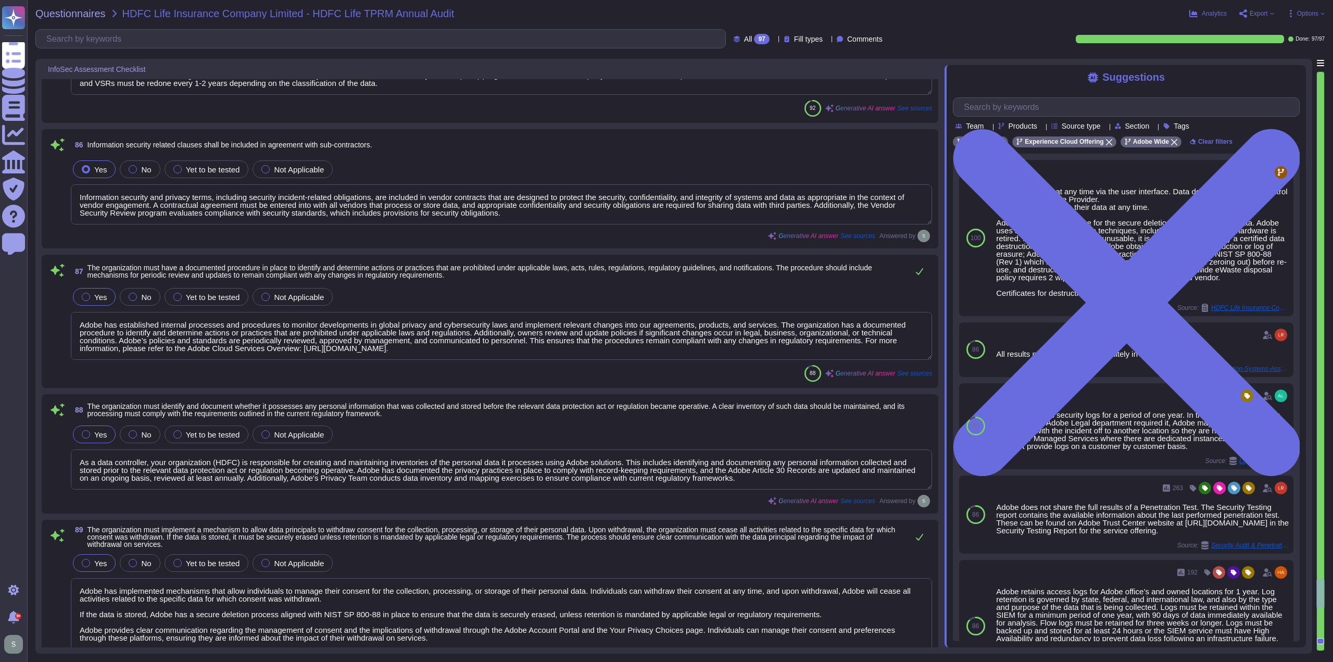
scroll to position [11698, 0]
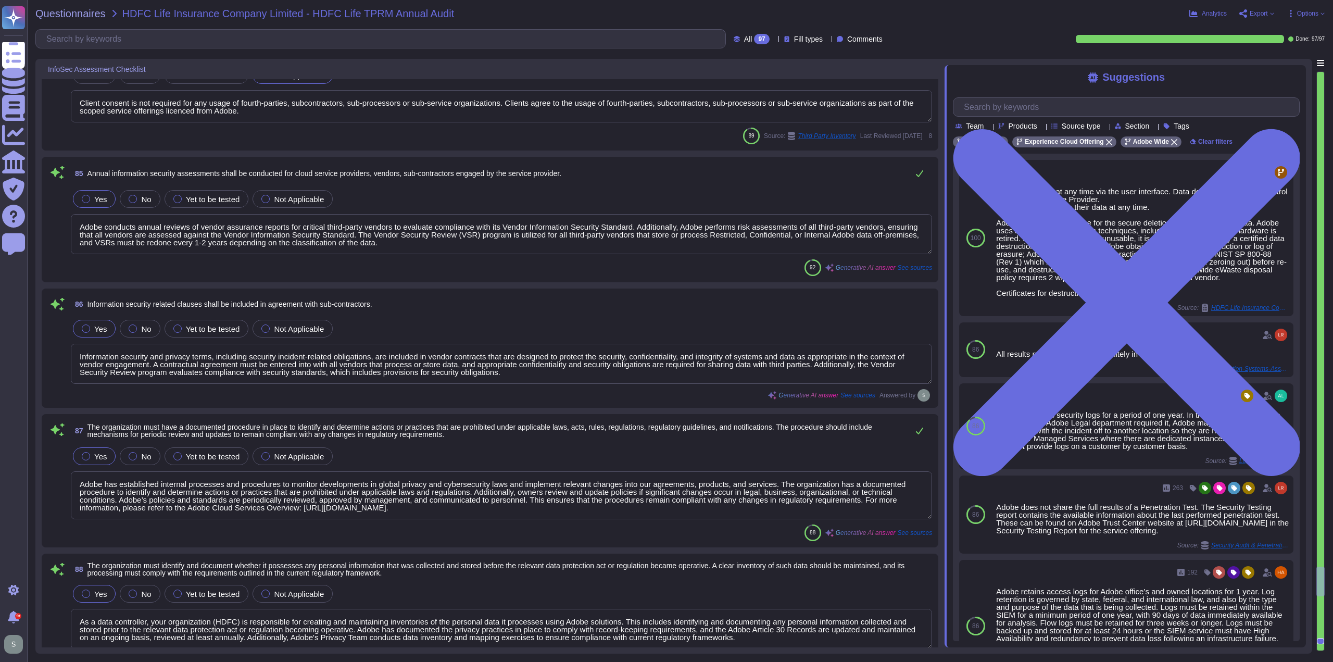
type textarea "All issues and bugs are logged through a ticketing tool, specifically JIRA, whe…"
type textarea "Adobe maintains multiple notification systems for incident management and staff…"
type textarea "Client consent is not required for any usage of fourth-parties, subcontractors,…"
click at [1270, 10] on span "Export" at bounding box center [1256, 13] width 35 height 8
click at [1278, 63] on p "Download" at bounding box center [1294, 77] width 37 height 29
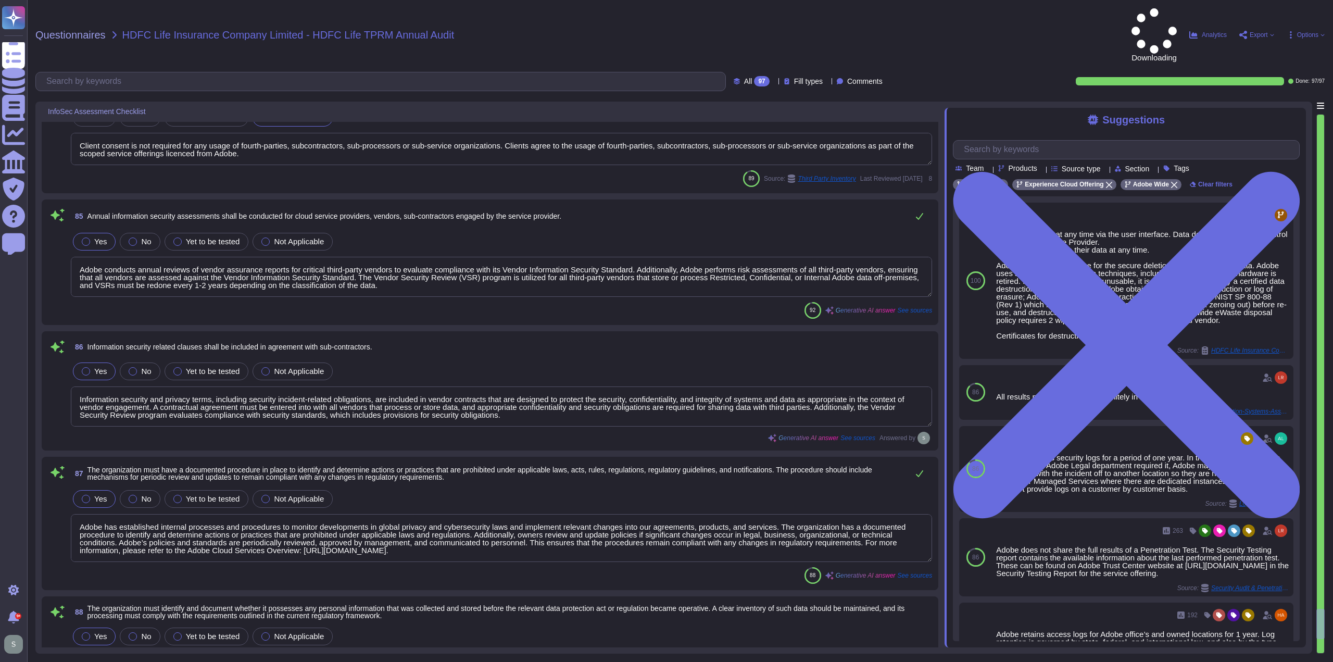
click at [827, 82] on icon at bounding box center [827, 82] width 0 height 0
click at [952, 16] on div "Downloading Analytics Export Copy link Download Options" at bounding box center [1108, 34] width 431 height 53
click at [887, 82] on icon at bounding box center [887, 82] width 0 height 0
click at [950, 16] on div "Downloading Analytics Export Copy link Download Options" at bounding box center [1108, 34] width 431 height 53
click at [774, 82] on icon at bounding box center [774, 82] width 0 height 0
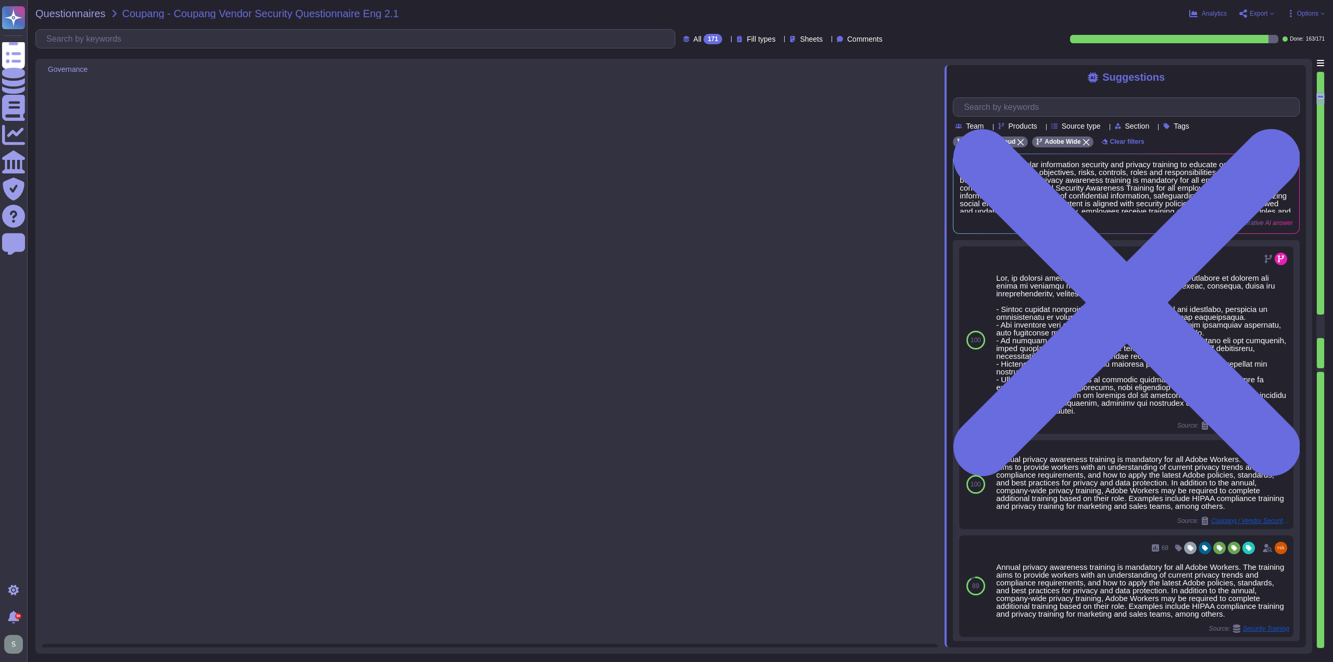
type textarea "Yes, Adobe maintains enterprise Information Security and Privacy Policies that …"
type textarea "Adobe has appointed a Chief Security Officer (CSO) who is responsible for secur…"
type textarea "Yes, we deliver regular information security and privacy training to educate ou…"
type textarea "Adobe has implemented a comprehensive Business Continuity and Disaster Recovery…"
type textarea "Yes, we have a documented and approved Incident Response Plan in place that out…"
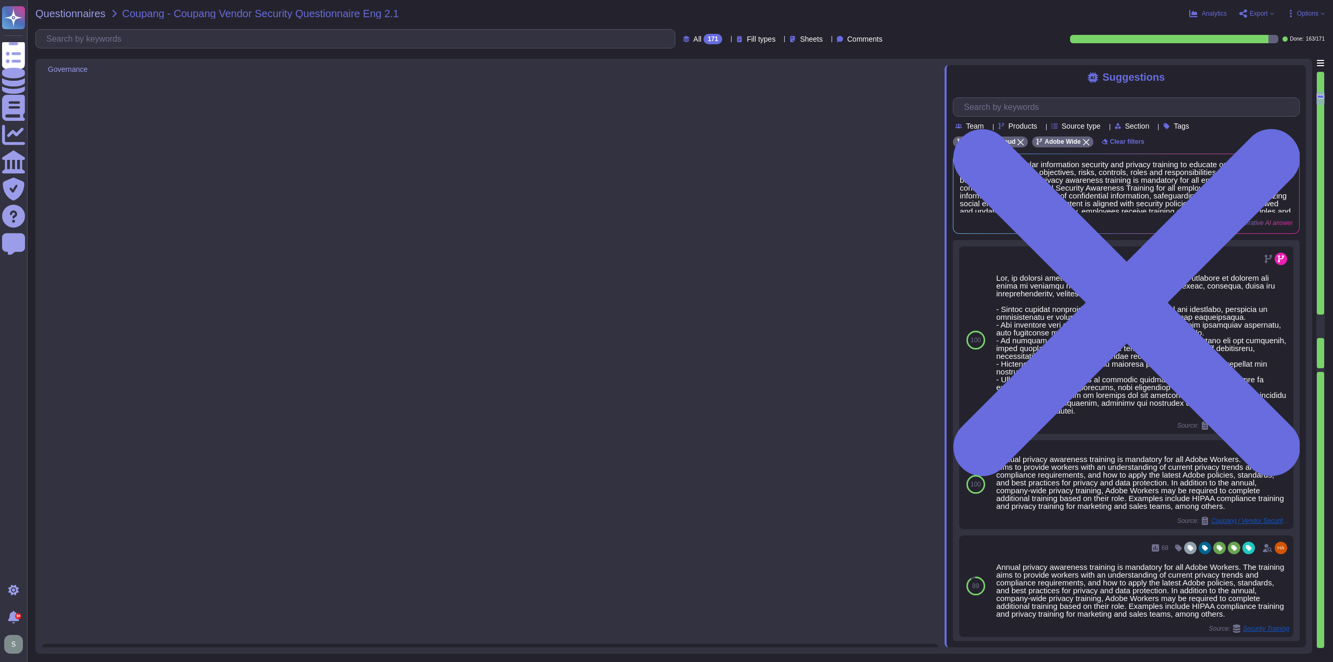
type textarea "For incidents: The Incident Response Team coordinates incident response activit…"
type textarea "The timeframe for notification is governed by the laws and regulations of the c…"
